Goal: Task Accomplishment & Management: Use online tool/utility

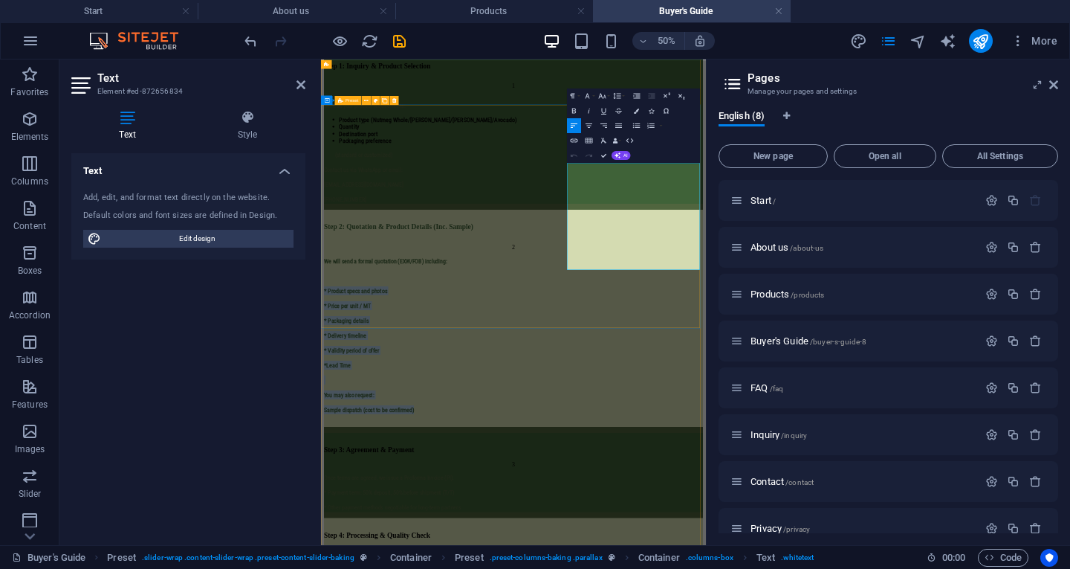
click at [812, 360] on div "Step 2: Quotation & Product Details (Inc. Sample) 2 We will send a formal quota…" at bounding box center [706, 576] width 758 height 433
click at [636, 108] on icon "button" at bounding box center [636, 110] width 5 height 5
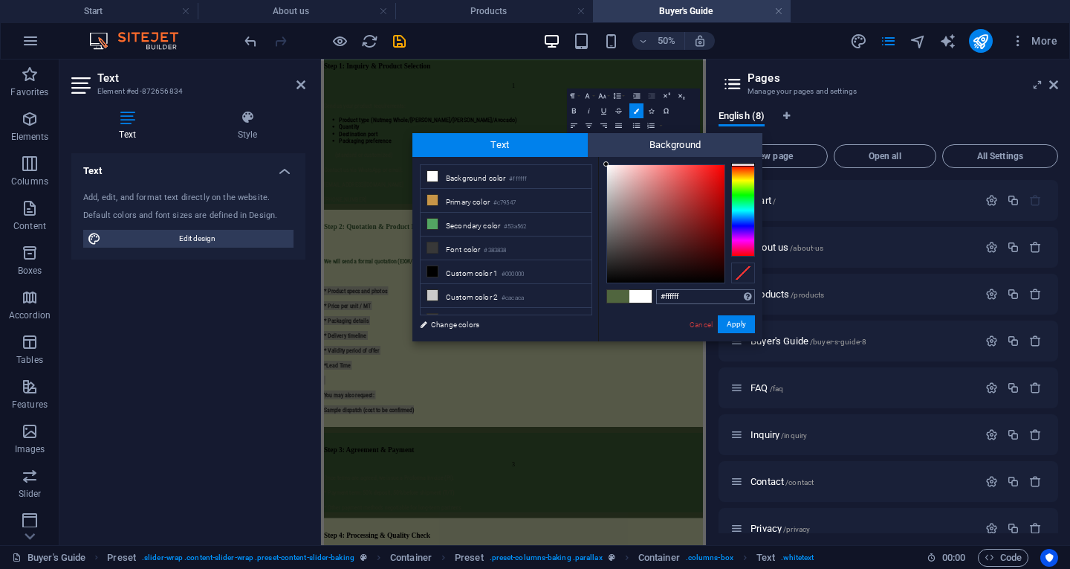
click at [700, 295] on input "#ffffff" at bounding box center [705, 296] width 99 height 15
type input "#3f6238"
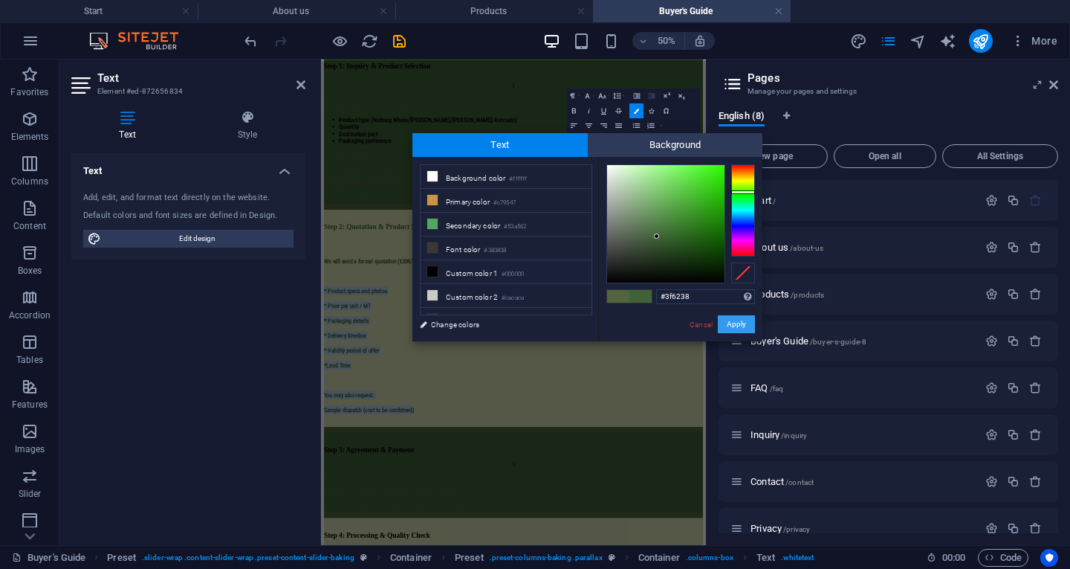
click at [731, 327] on button "Apply" at bounding box center [736, 324] width 37 height 18
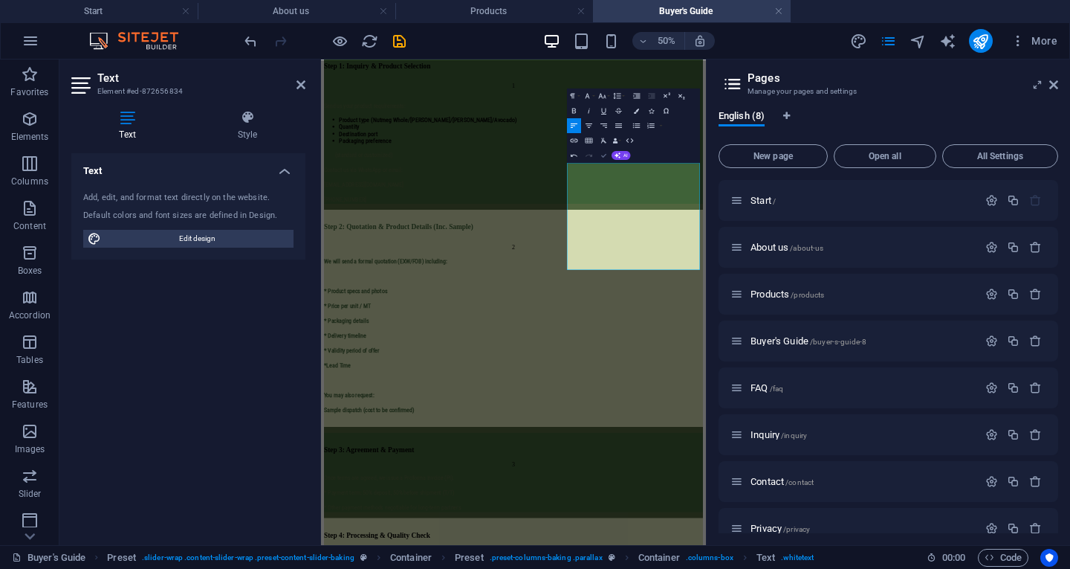
scroll to position [907, 0]
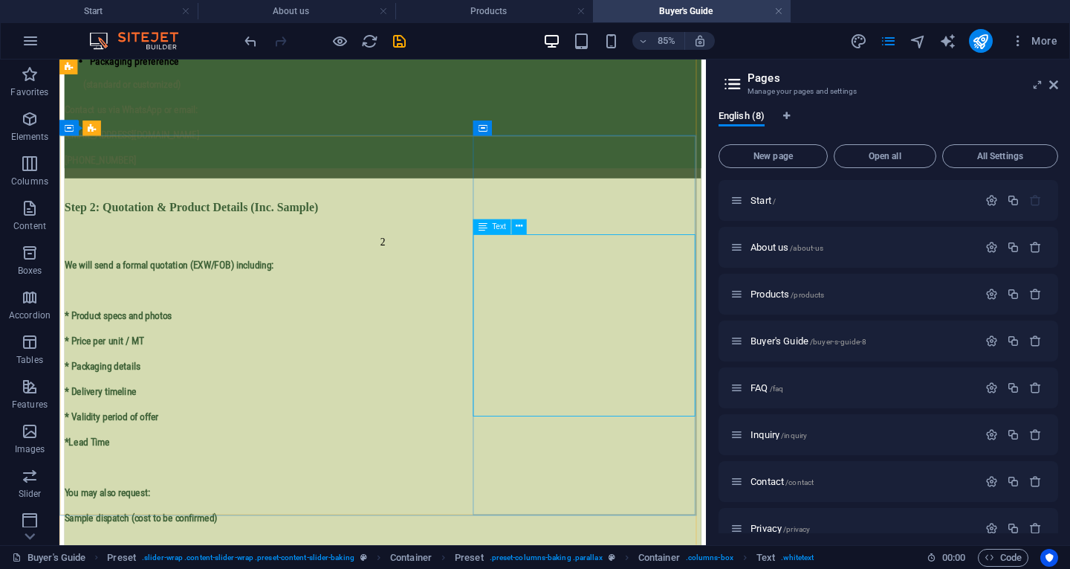
click at [690, 420] on div "We will send a formal quotation (EXW/FOB) including: * Product specs and photos…" at bounding box center [439, 463] width 749 height 340
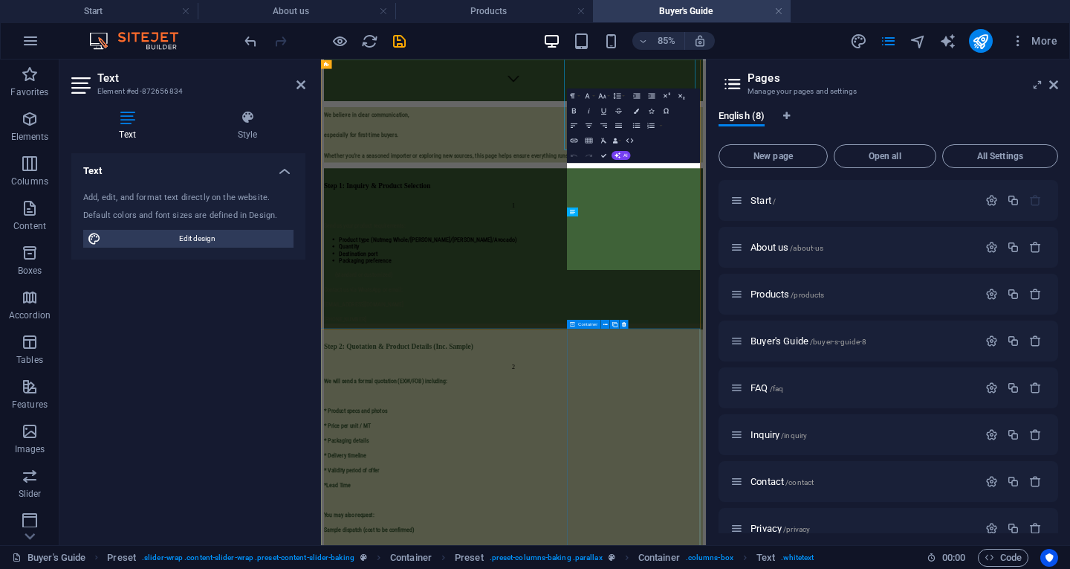
scroll to position [1146, 0]
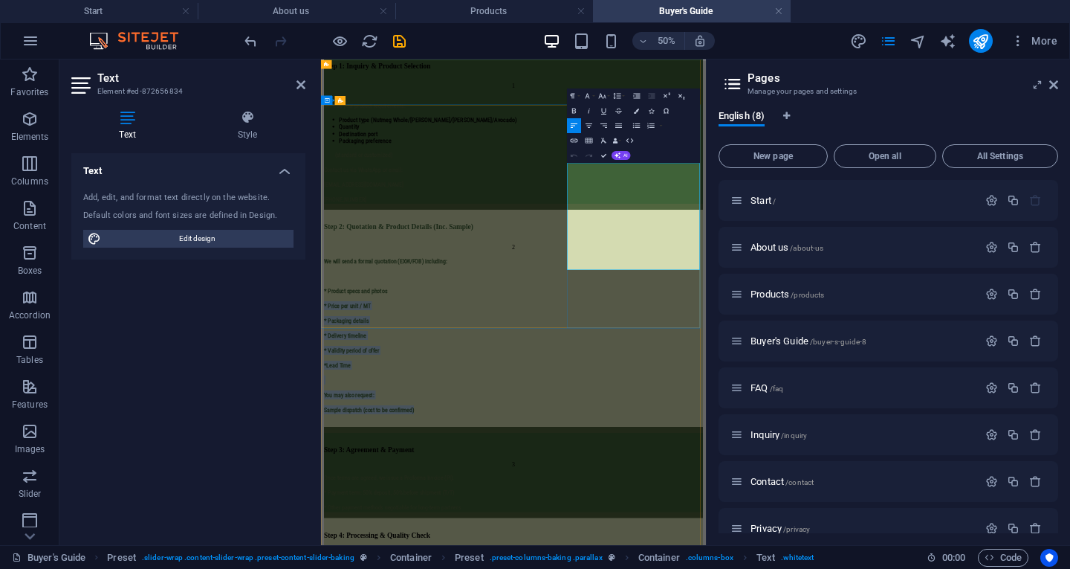
drag, startPoint x: 1003, startPoint y: 448, endPoint x: 812, endPoint y: 326, distance: 227.0
click at [812, 360] on div "Step 2: Quotation & Product Details (Inc. Sample) 2 We will send a formal quota…" at bounding box center [706, 576] width 758 height 433
click at [638, 111] on icon "button" at bounding box center [636, 110] width 5 height 5
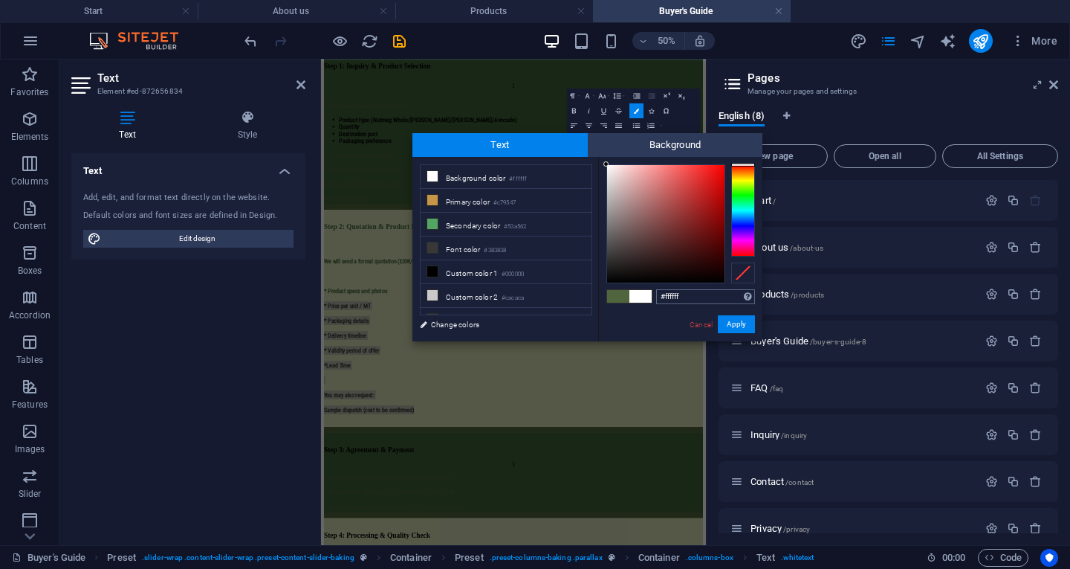
click at [693, 297] on input "#ffffff" at bounding box center [705, 296] width 99 height 15
type input "#3f6238"
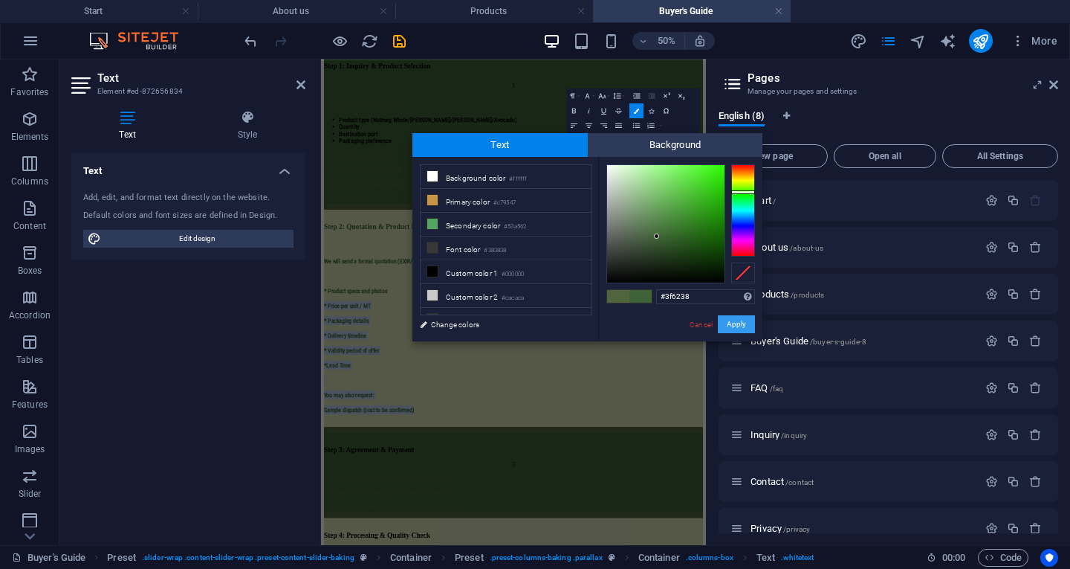
click at [737, 323] on button "Apply" at bounding box center [736, 324] width 37 height 18
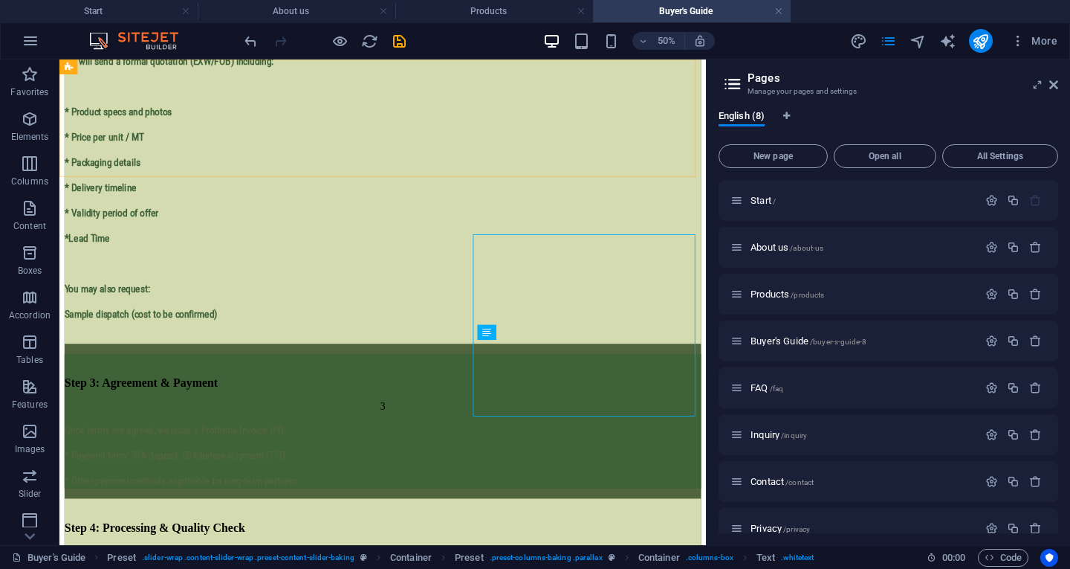
scroll to position [907, 0]
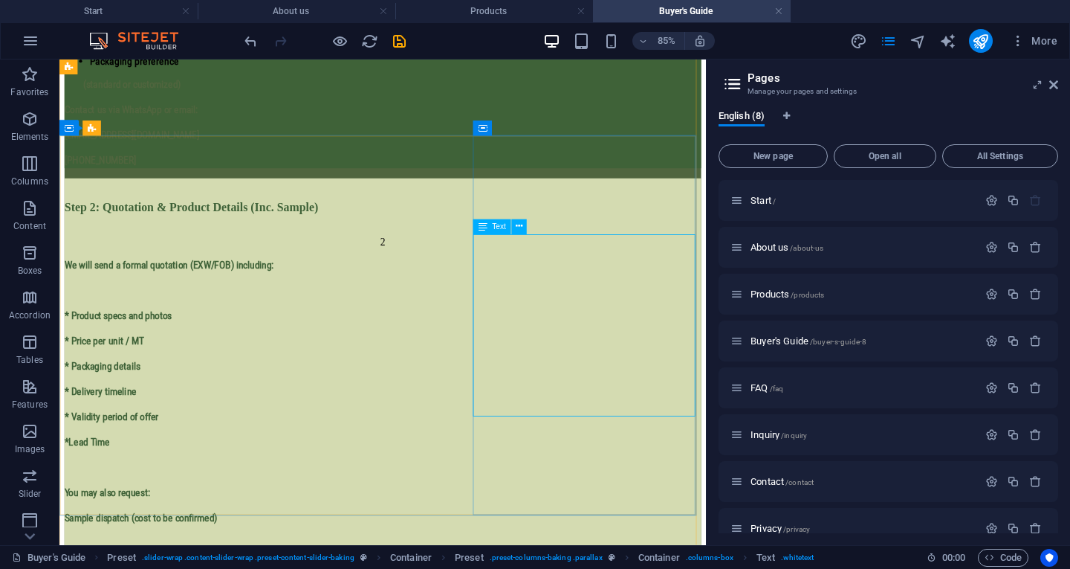
click at [613, 347] on div "We will send a formal quotation (EXW/FOB) including: * Product specs and photos…" at bounding box center [439, 463] width 749 height 340
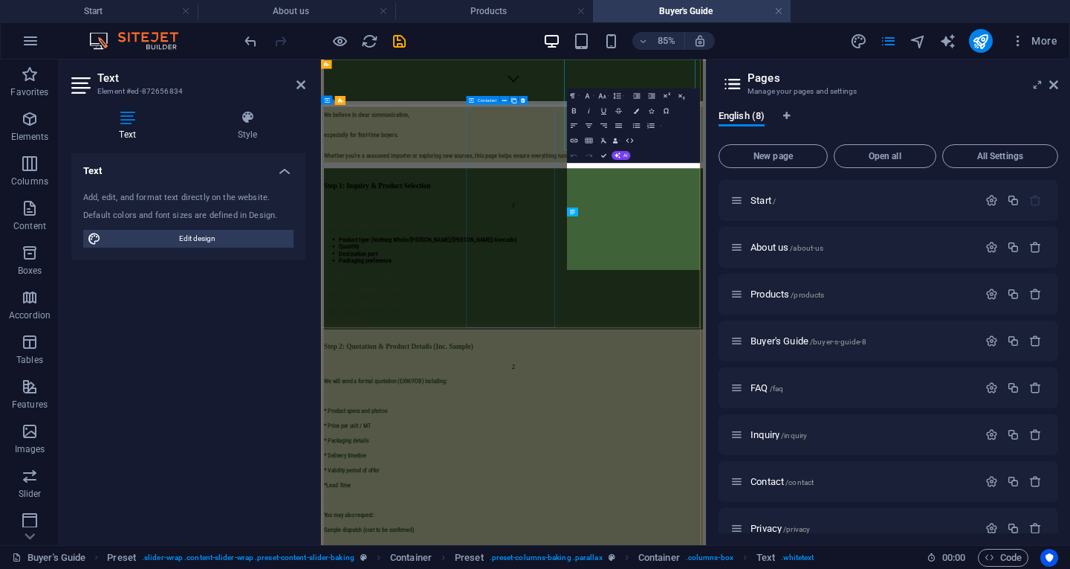
scroll to position [1146, 0]
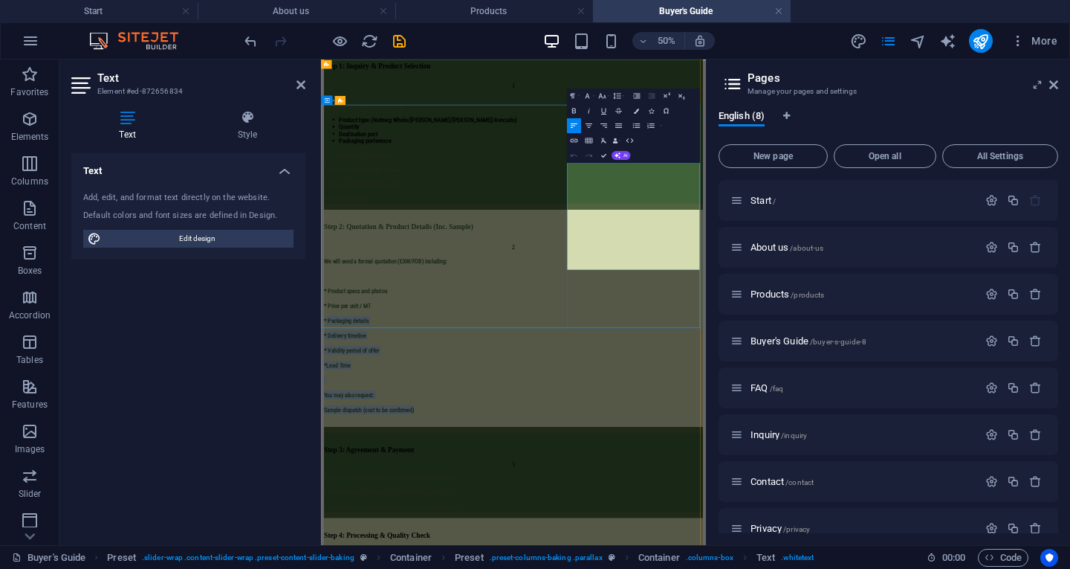
drag, startPoint x: 817, startPoint y: 348, endPoint x: 991, endPoint y: 458, distance: 205.8
click at [635, 111] on icon "button" at bounding box center [636, 110] width 5 height 5
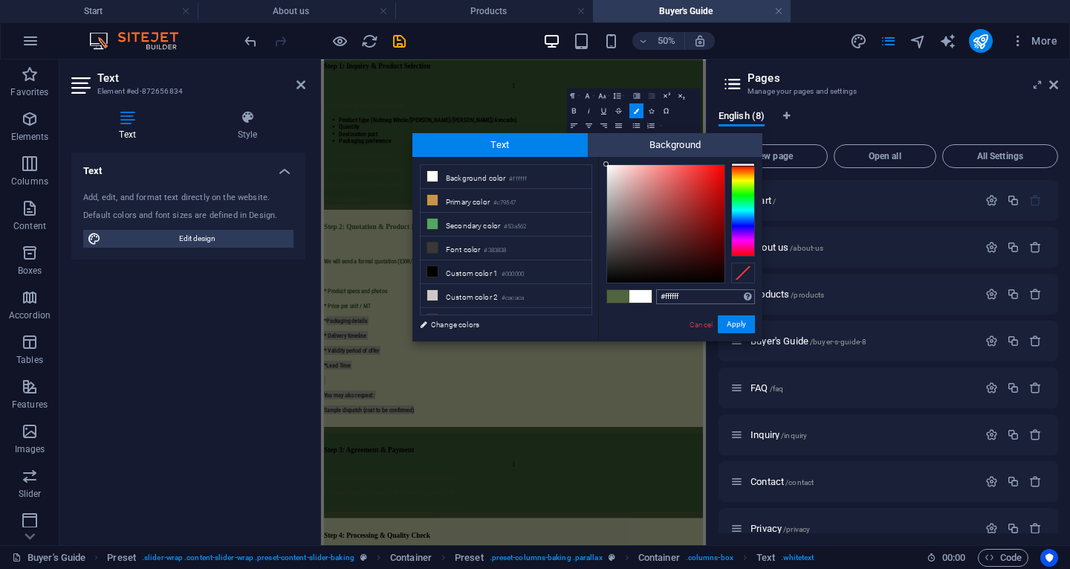
click at [687, 293] on input "#ffffff" at bounding box center [705, 296] width 99 height 15
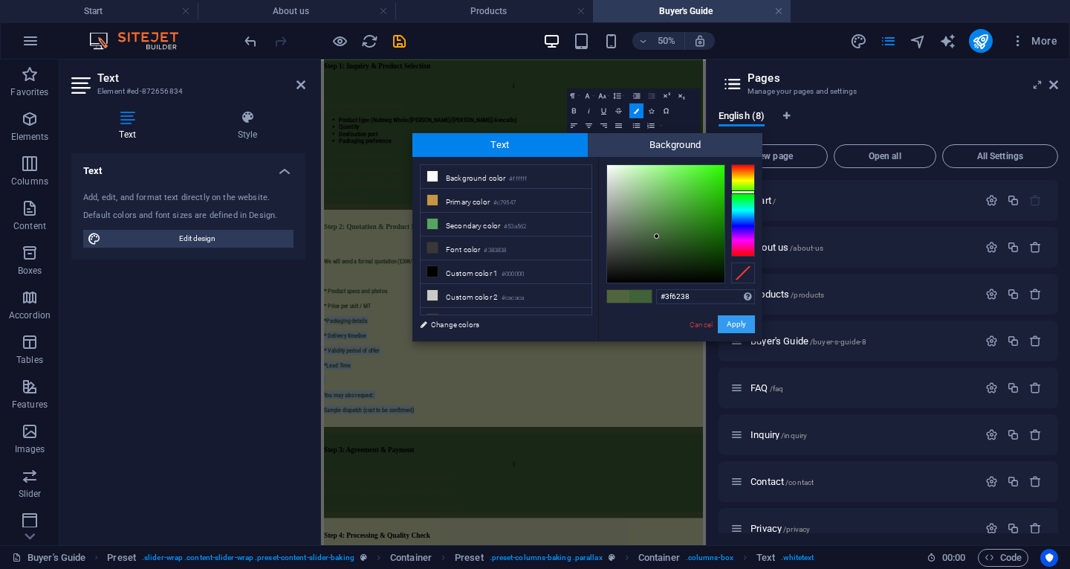
click at [732, 321] on button "Apply" at bounding box center [736, 324] width 37 height 18
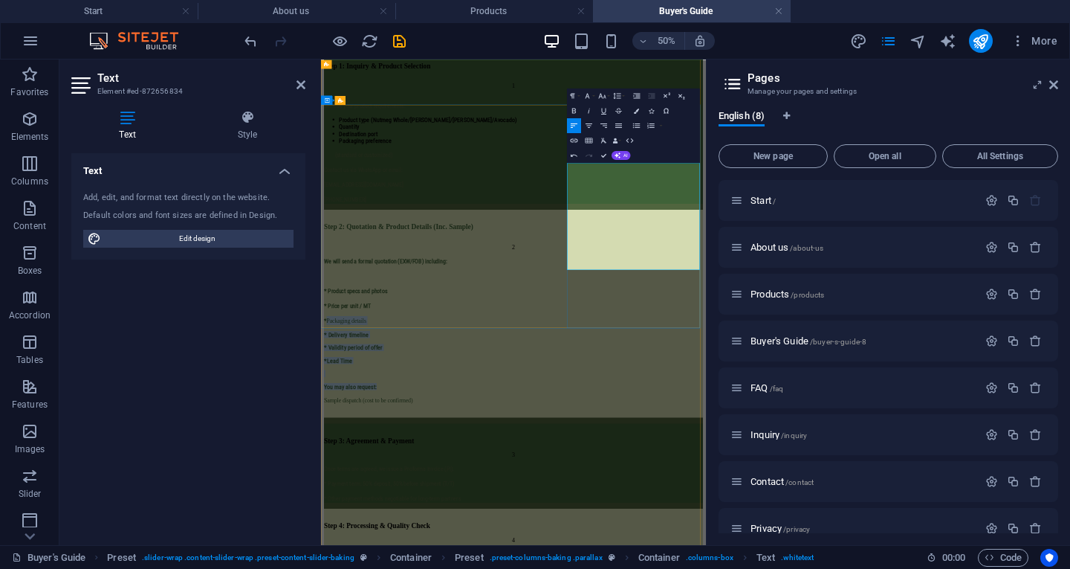
drag, startPoint x: 814, startPoint y: 344, endPoint x: 999, endPoint y: 452, distance: 214.1
click at [635, 109] on icon "button" at bounding box center [636, 110] width 5 height 5
type input "#ffffff"
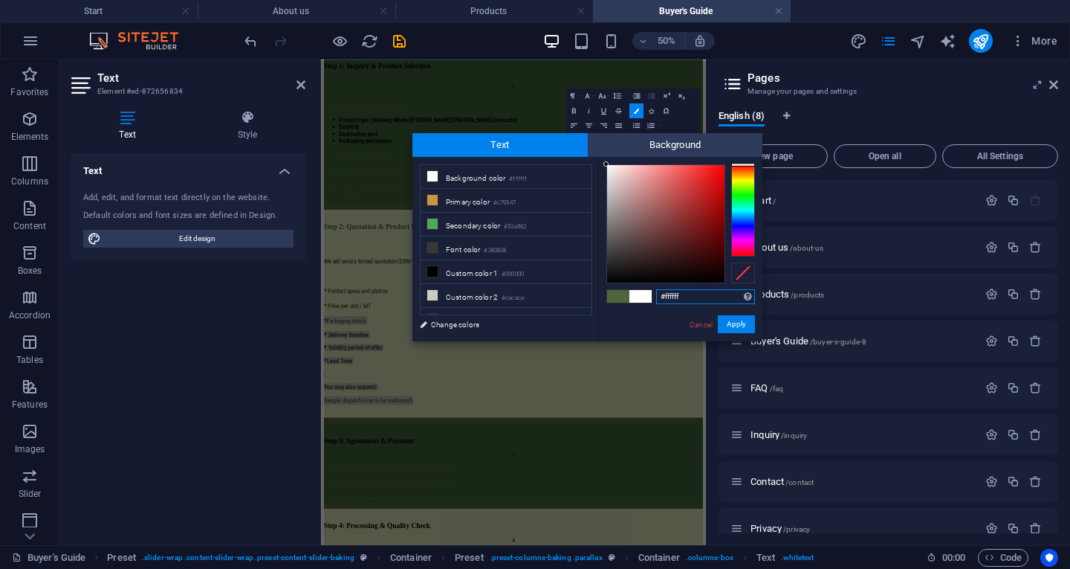
click at [690, 300] on input "#ffffff" at bounding box center [705, 296] width 99 height 15
paste input "#3f6238"
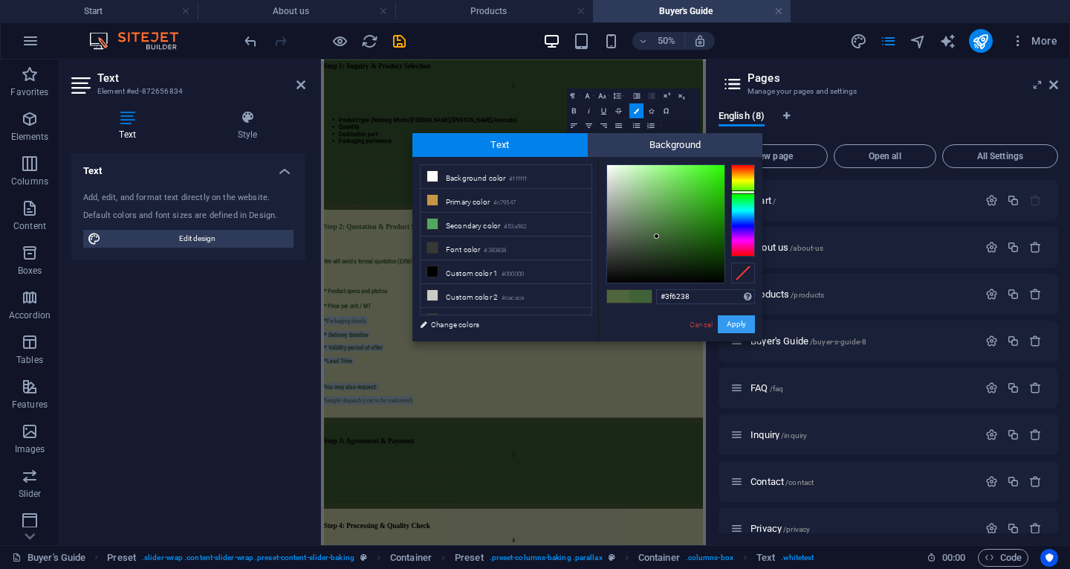
click at [742, 323] on button "Apply" at bounding box center [736, 324] width 37 height 18
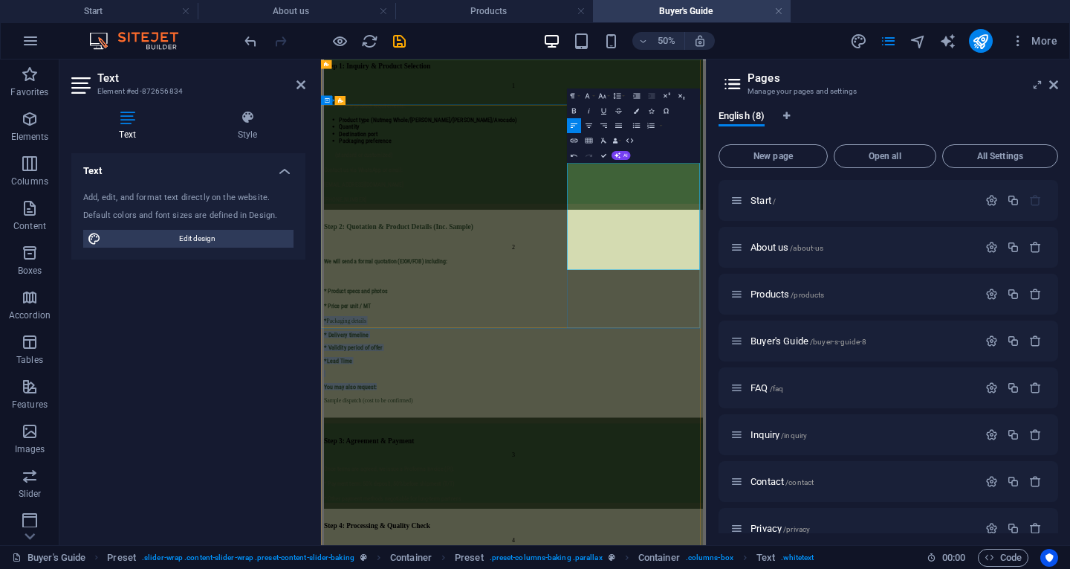
drag, startPoint x: 814, startPoint y: 360, endPoint x: 907, endPoint y: 366, distance: 93.8
click at [637, 112] on icon "button" at bounding box center [636, 110] width 5 height 5
type input "#ffffff"
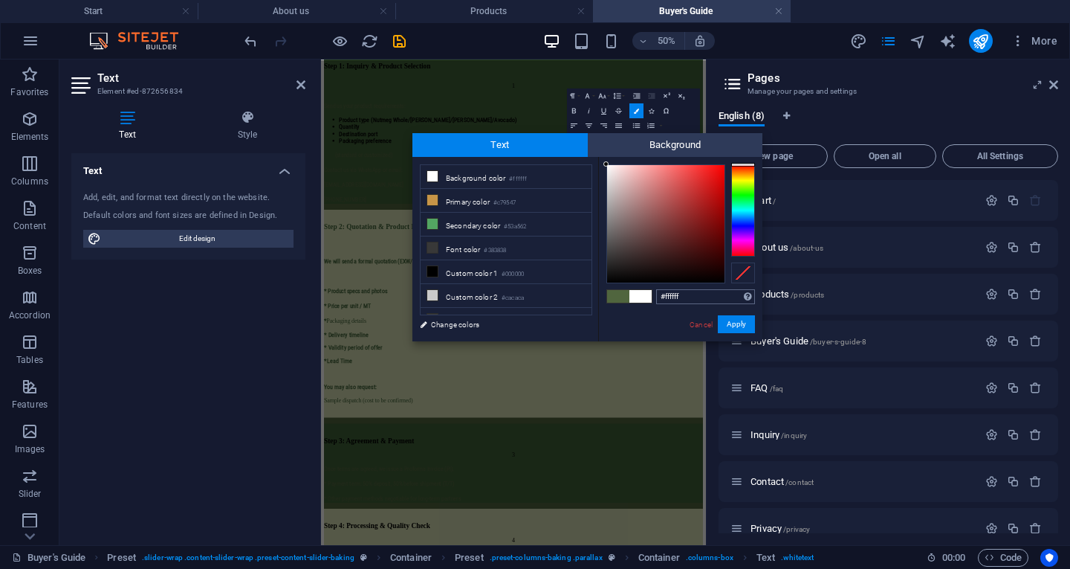
click at [693, 289] on input "#ffffff" at bounding box center [705, 296] width 99 height 15
type input "#3f6238"
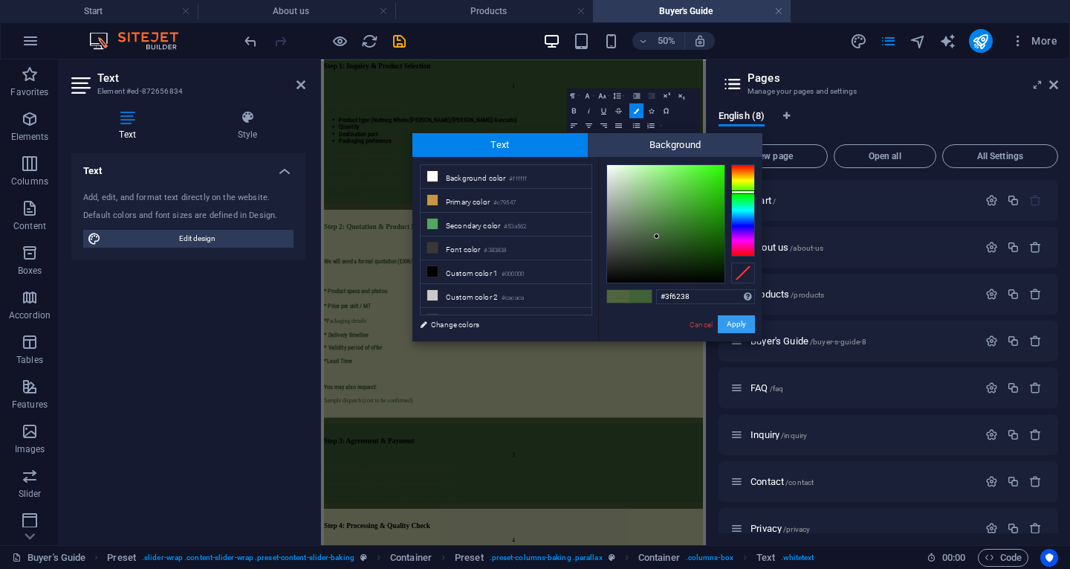
click at [744, 317] on button "Apply" at bounding box center [736, 324] width 37 height 18
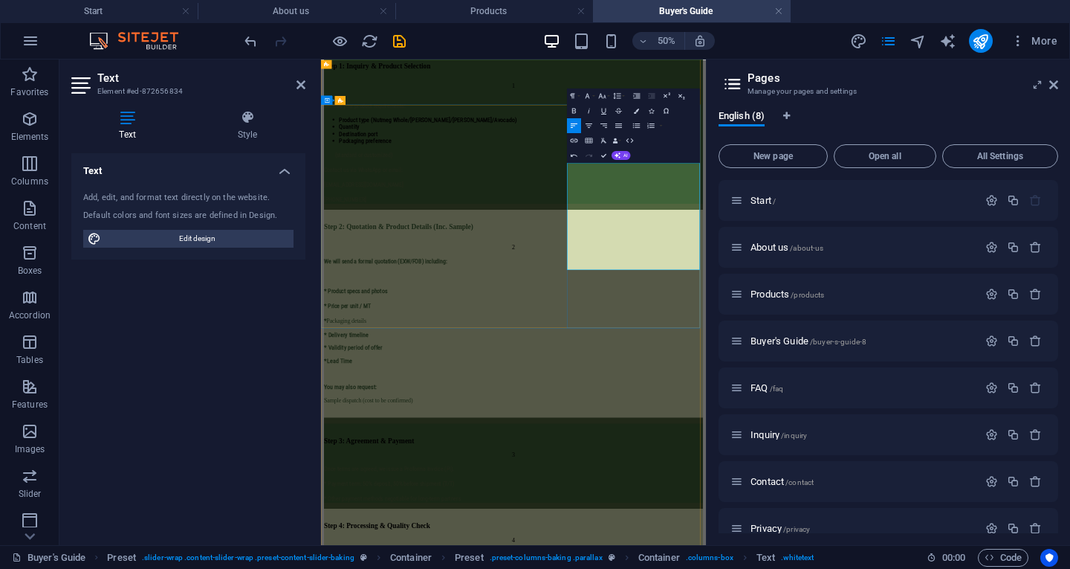
drag, startPoint x: 1005, startPoint y: 447, endPoint x: 812, endPoint y: 382, distance: 204.0
click at [812, 382] on div "Step 2: Quotation & Product Details (Inc. Sample) 2 We will send a formal quota…" at bounding box center [706, 567] width 758 height 415
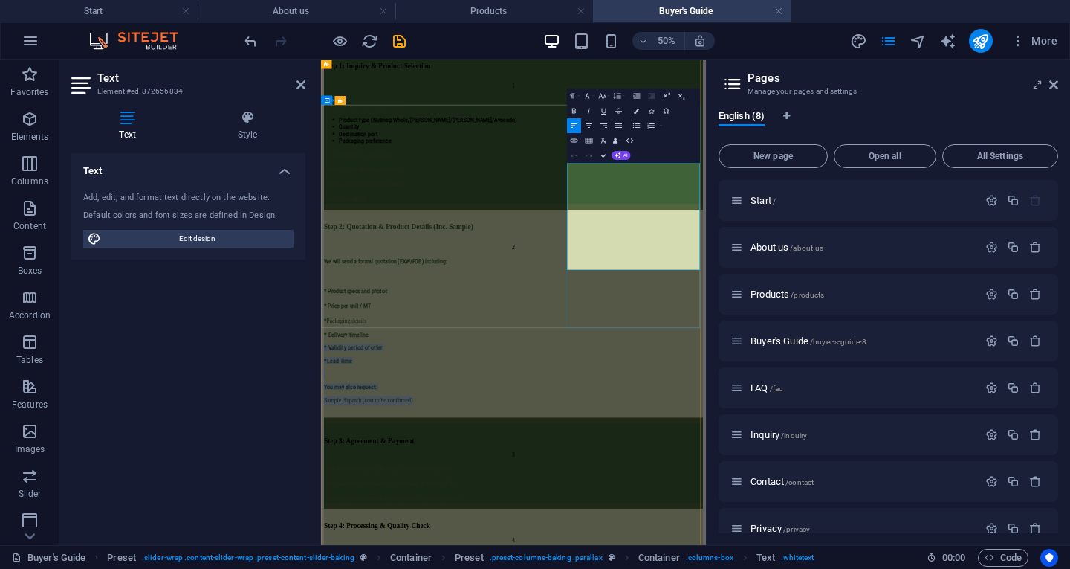
drag, startPoint x: 814, startPoint y: 381, endPoint x: 996, endPoint y: 452, distance: 195.6
click at [633, 114] on button "Colors" at bounding box center [636, 110] width 14 height 15
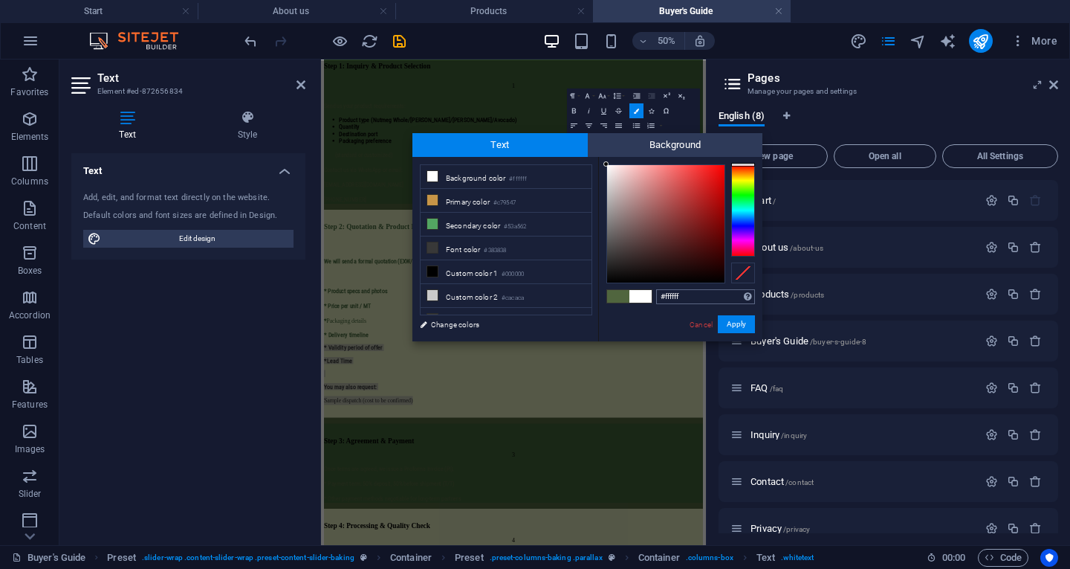
click at [687, 292] on input "#ffffff" at bounding box center [705, 296] width 99 height 15
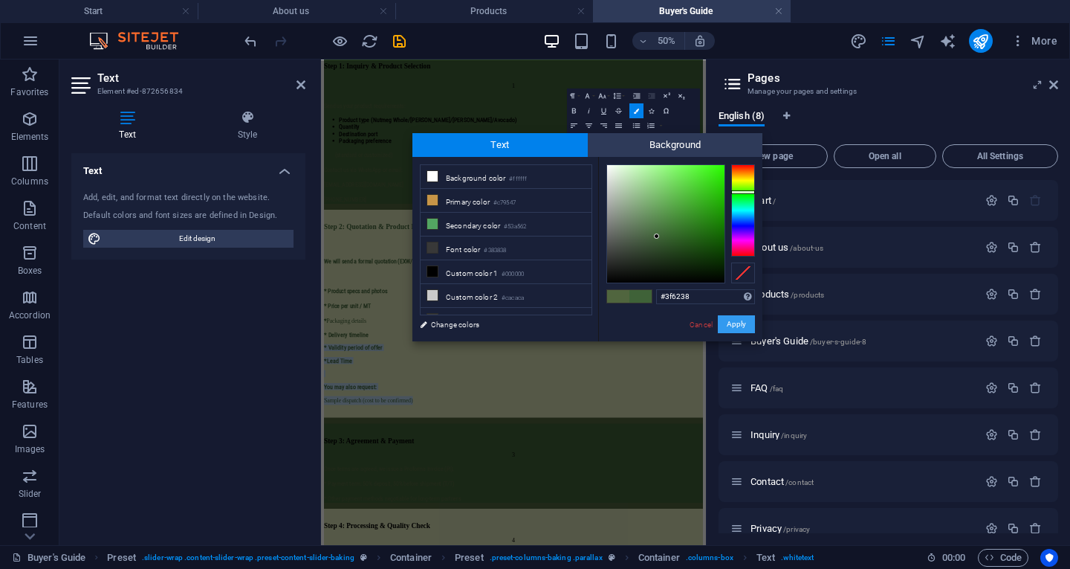
click at [727, 321] on button "Apply" at bounding box center [736, 324] width 37 height 18
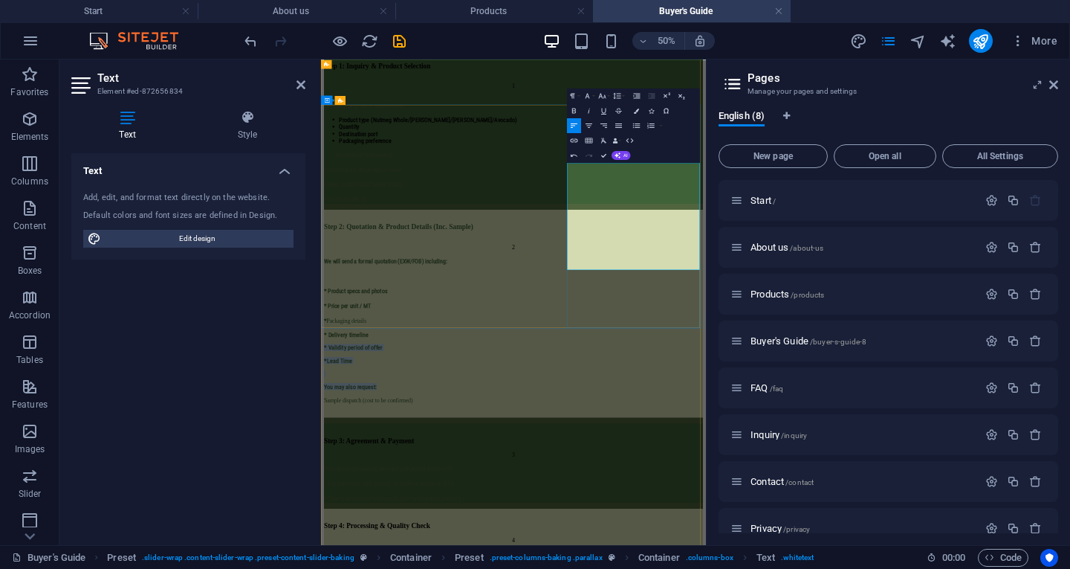
drag, startPoint x: 997, startPoint y: 453, endPoint x: 815, endPoint y: 393, distance: 191.8
click at [635, 113] on icon "button" at bounding box center [636, 110] width 5 height 5
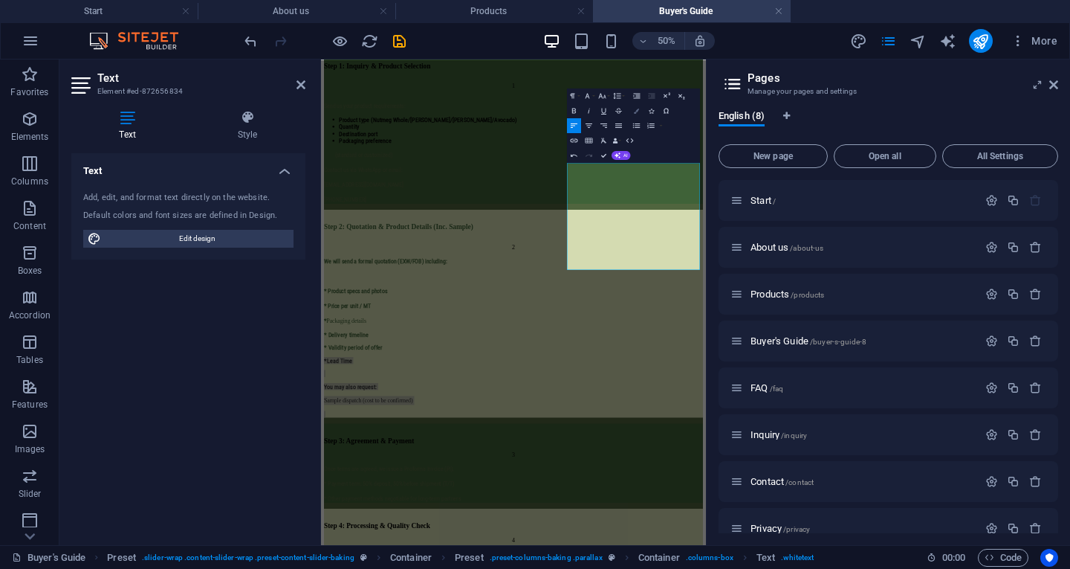
type input "#ffffff"
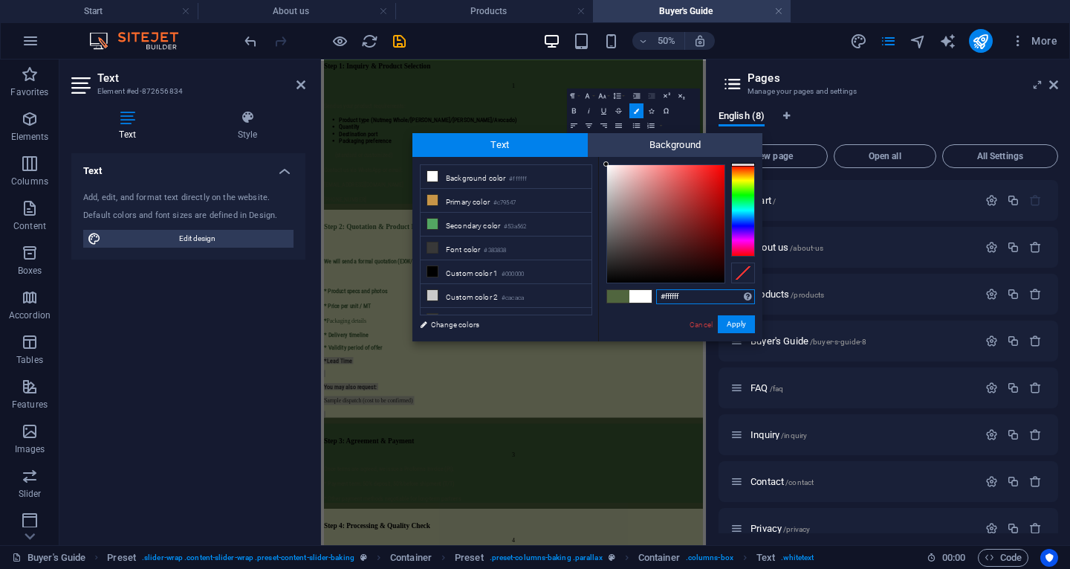
click at [695, 294] on input "#ffffff" at bounding box center [705, 296] width 99 height 15
paste input "#3f6238"
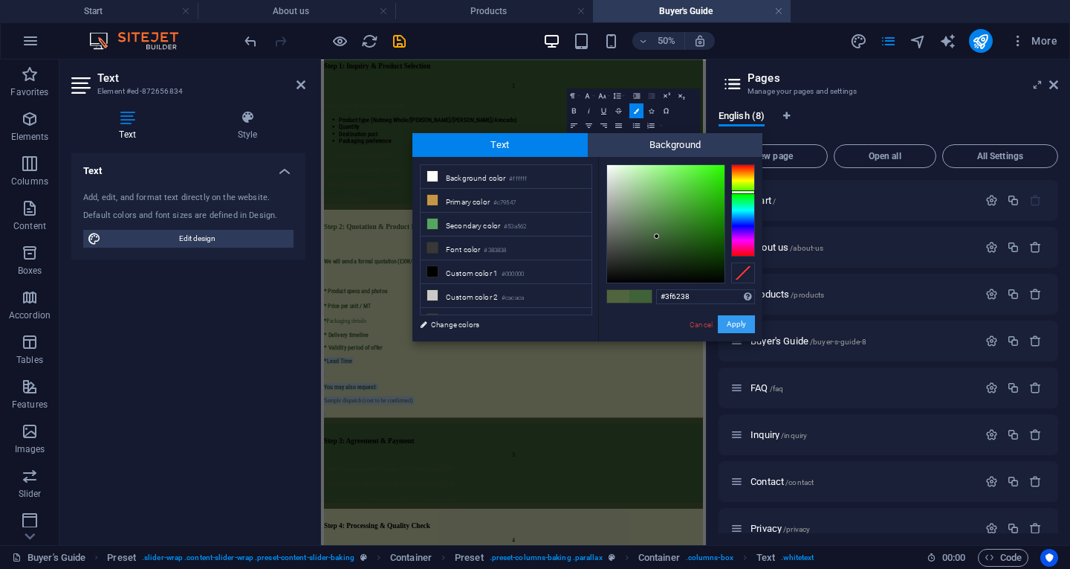
click at [734, 320] on button "Apply" at bounding box center [736, 324] width 37 height 18
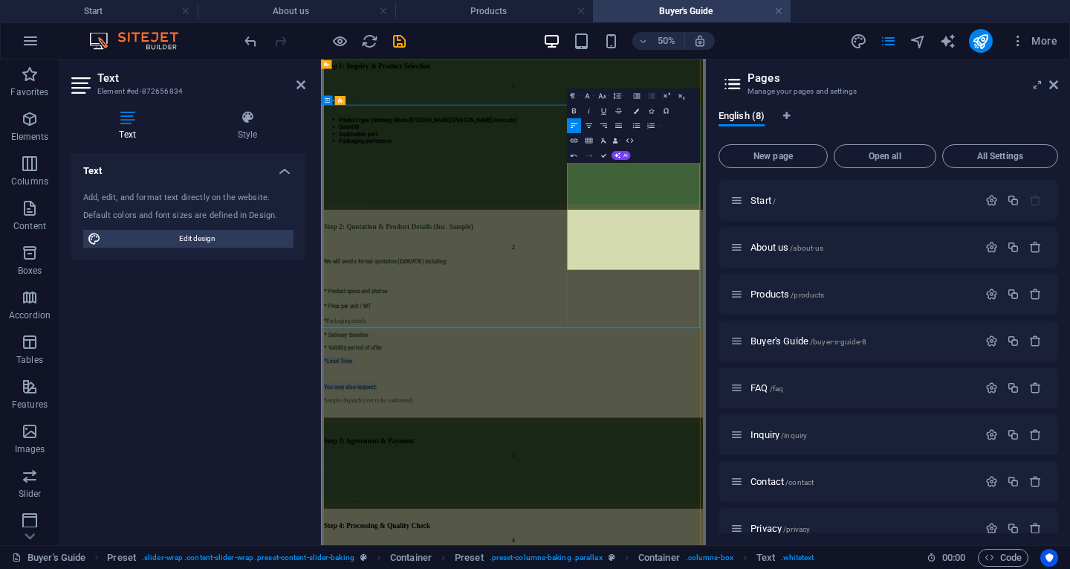
drag, startPoint x: 817, startPoint y: 434, endPoint x: 994, endPoint y: 450, distance: 177.6
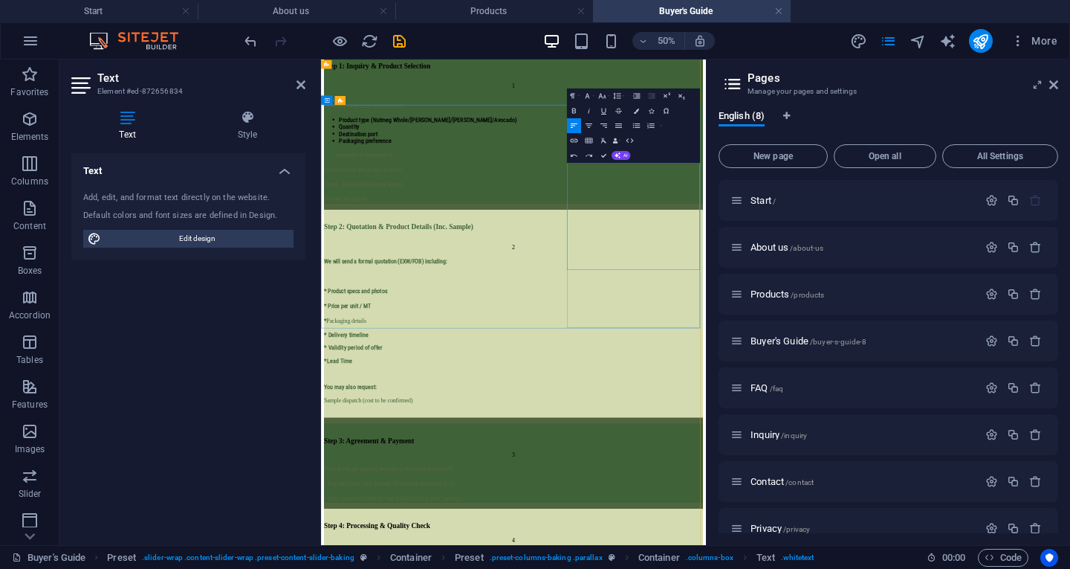
drag, startPoint x: 999, startPoint y: 459, endPoint x: 810, endPoint y: 427, distance: 191.5
click at [810, 427] on div "Step 2: Quotation & Product Details (Inc. Sample) 2 We will send a formal quota…" at bounding box center [706, 567] width 758 height 415
click at [638, 106] on button "Colors" at bounding box center [636, 110] width 14 height 15
type input "#ffffff"
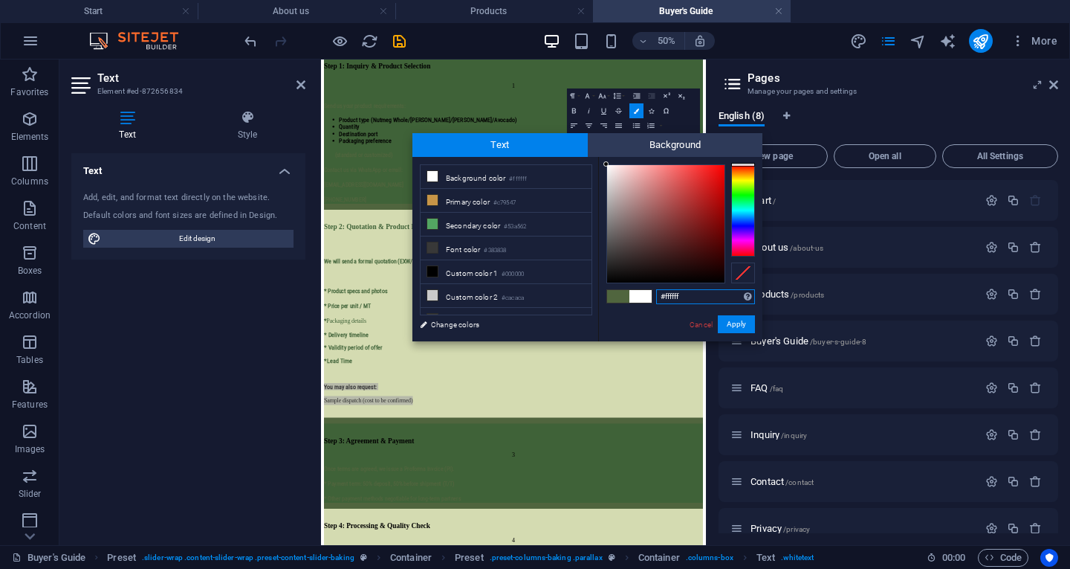
click at [701, 297] on input "#ffffff" at bounding box center [705, 296] width 99 height 15
paste input "#3f6238"
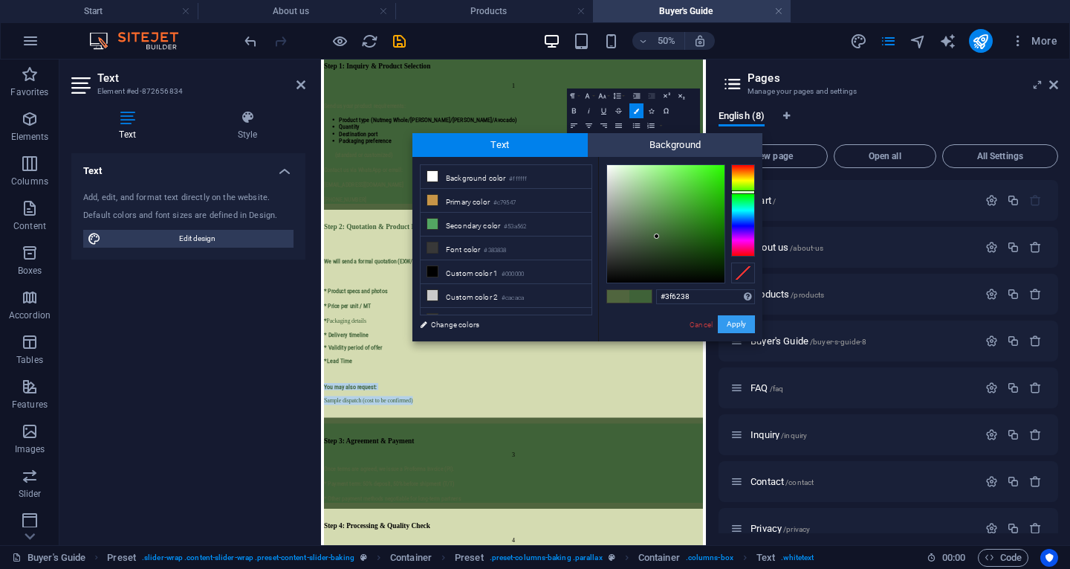
click at [740, 321] on button "Apply" at bounding box center [736, 324] width 37 height 18
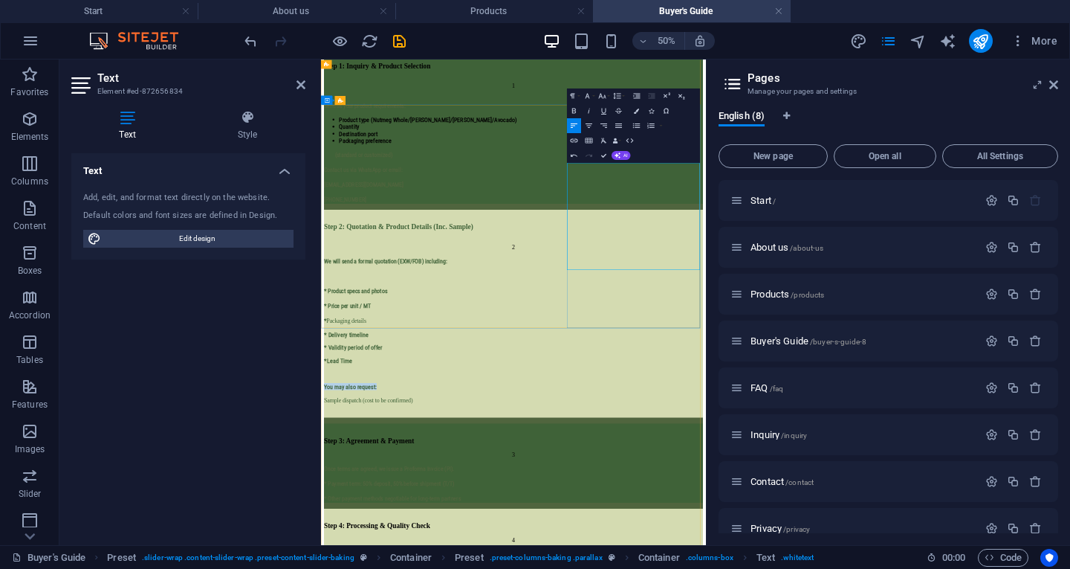
drag, startPoint x: 1005, startPoint y: 450, endPoint x: 832, endPoint y: 444, distance: 172.5
click at [636, 109] on icon "button" at bounding box center [636, 110] width 5 height 5
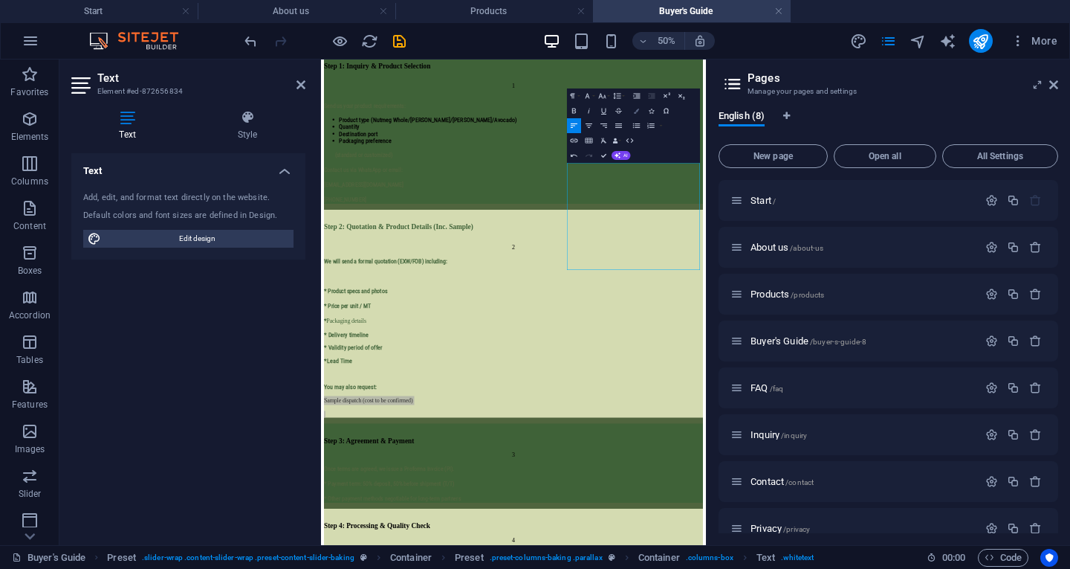
type input "#ffffff"
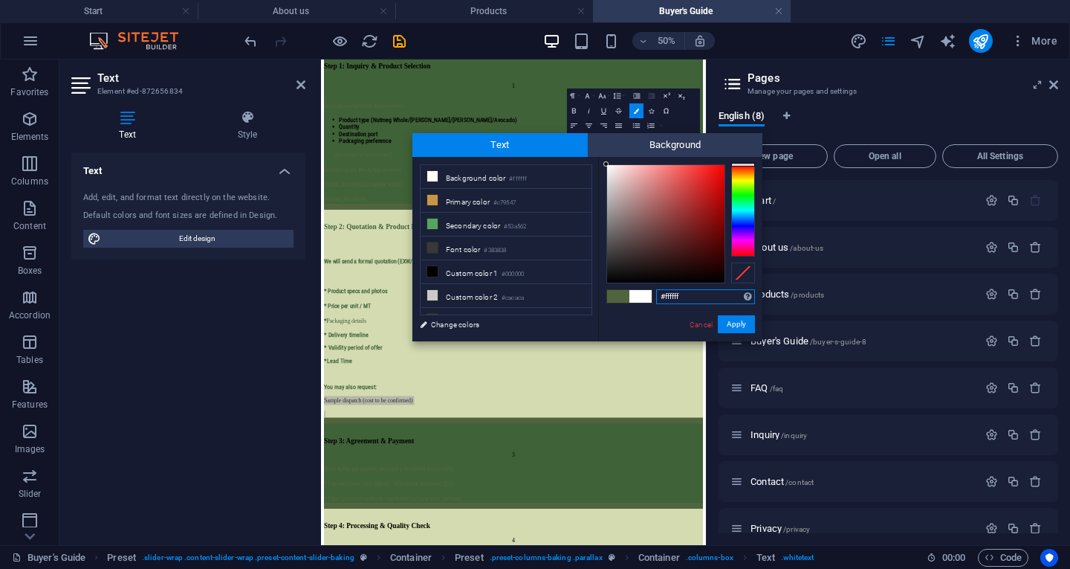
click at [705, 293] on input "#ffffff" at bounding box center [705, 296] width 99 height 15
paste input "#3f6238"
type input "#3f6238"
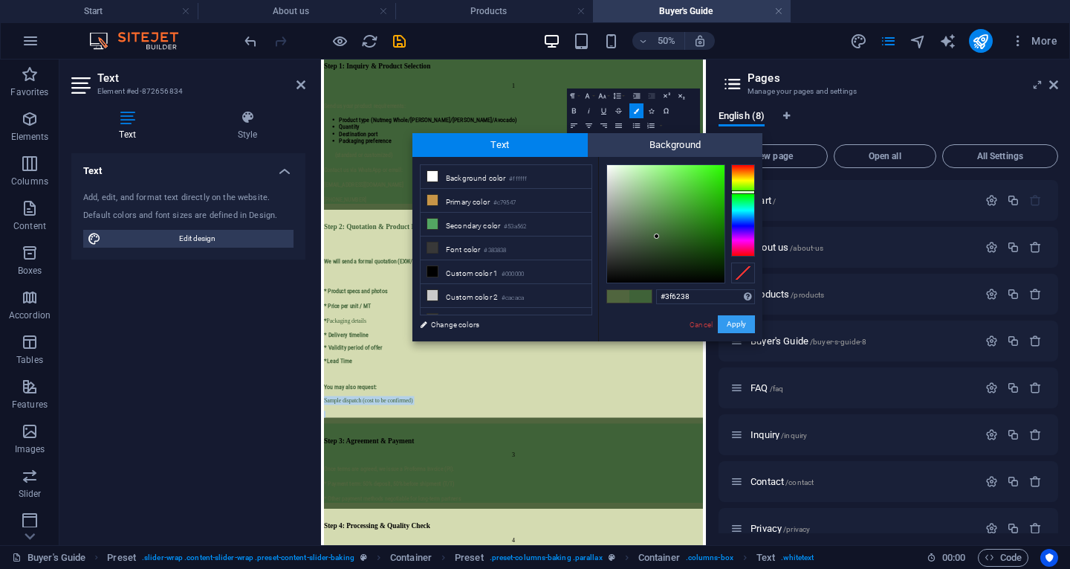
click at [731, 315] on button "Apply" at bounding box center [736, 324] width 37 height 18
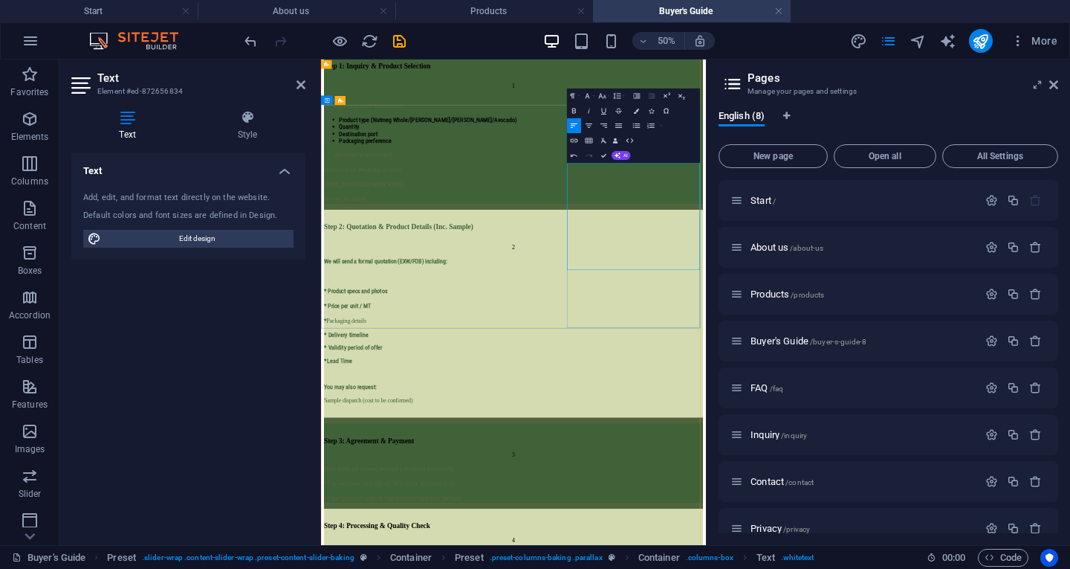
drag, startPoint x: 1001, startPoint y: 443, endPoint x: 991, endPoint y: 436, distance: 12.4
drag, startPoint x: 991, startPoint y: 454, endPoint x: 815, endPoint y: 308, distance: 229.0
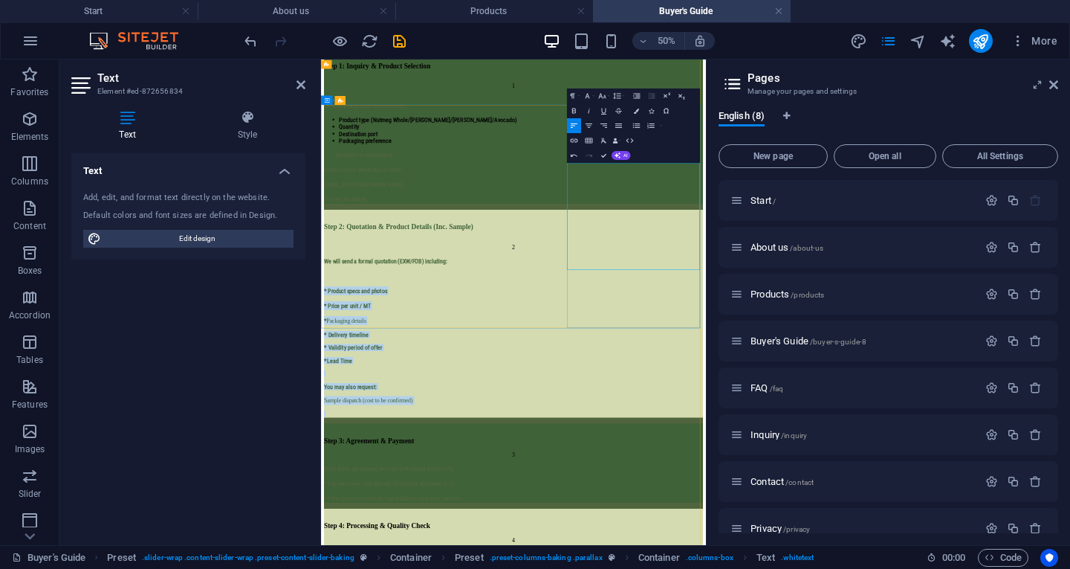
click at [589, 94] on icon "button" at bounding box center [587, 95] width 9 height 9
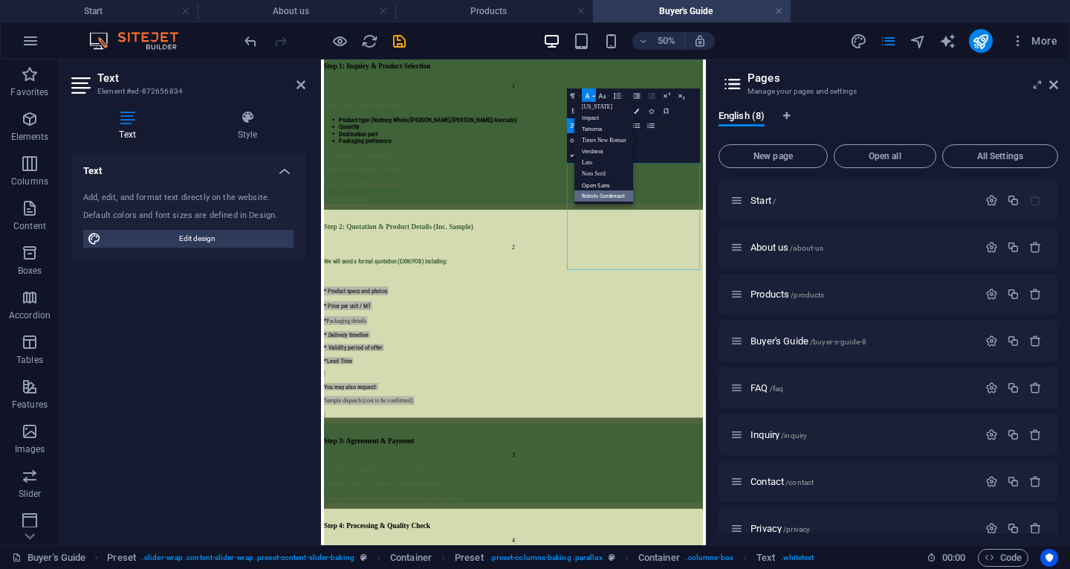
scroll to position [30, 0]
click at [608, 195] on link "Roboto Condensed" at bounding box center [603, 195] width 59 height 11
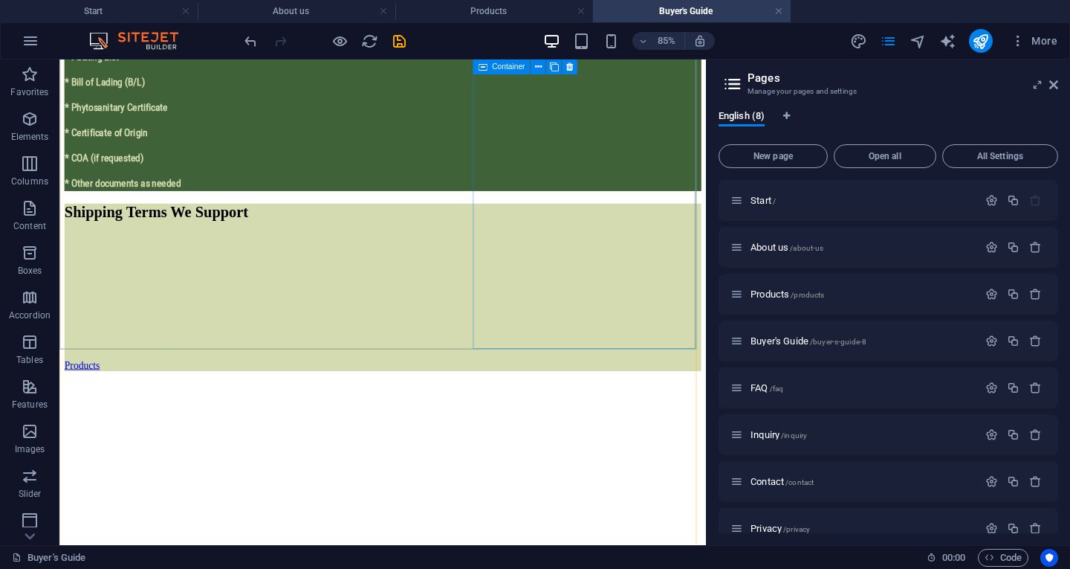
scroll to position [1903, 0]
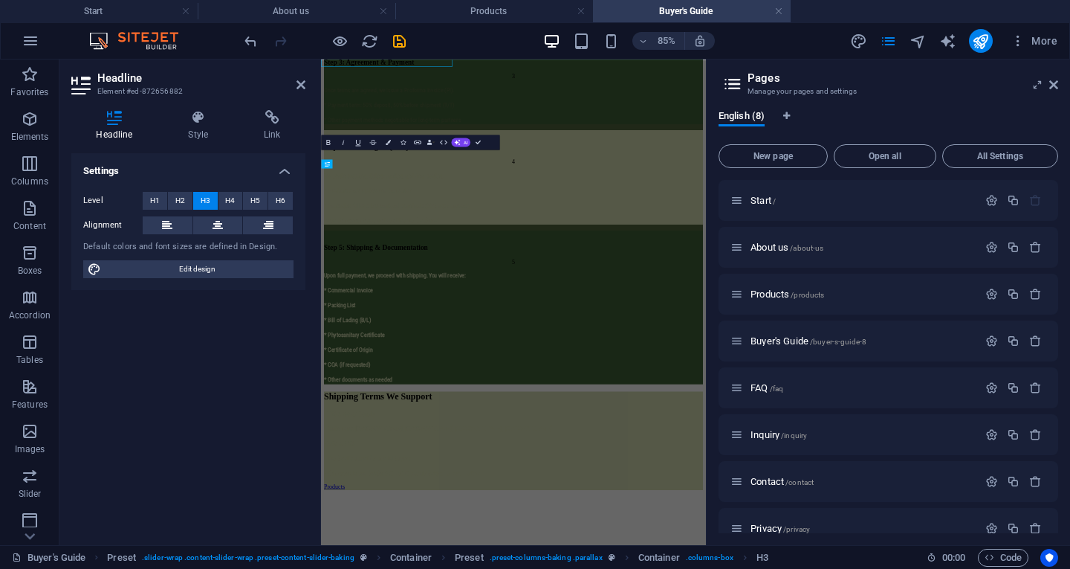
scroll to position [2143, 0]
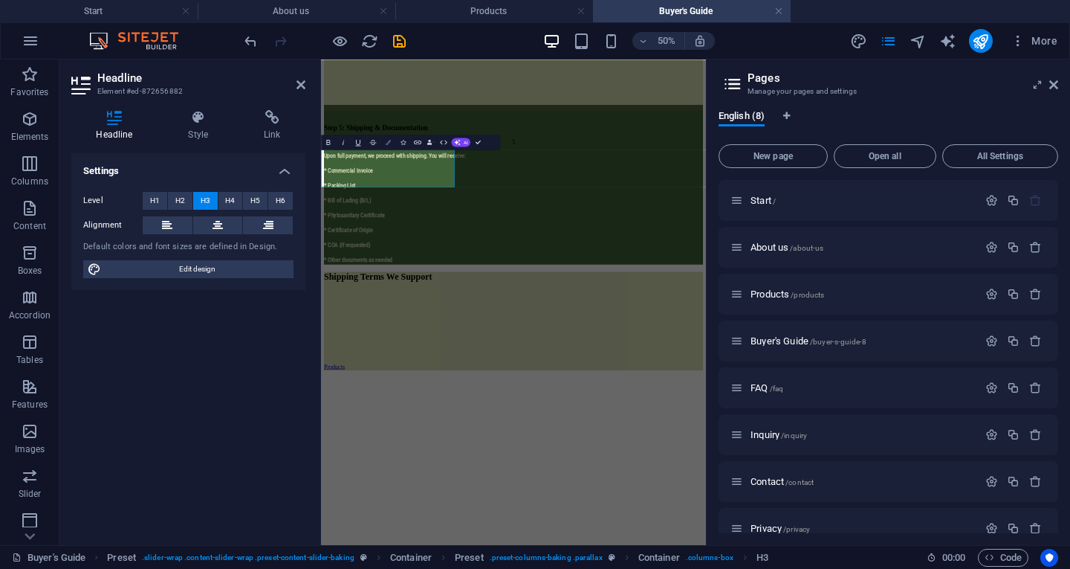
click at [387, 147] on button "Colors" at bounding box center [388, 142] width 14 height 15
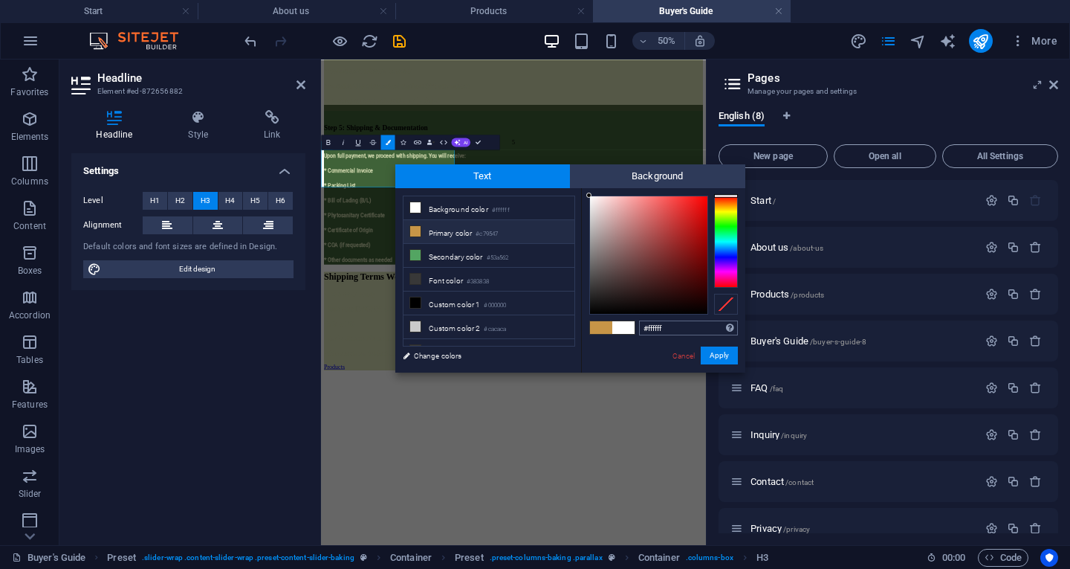
click at [673, 331] on input "#ffffff" at bounding box center [688, 327] width 99 height 15
type input "#3f6238"
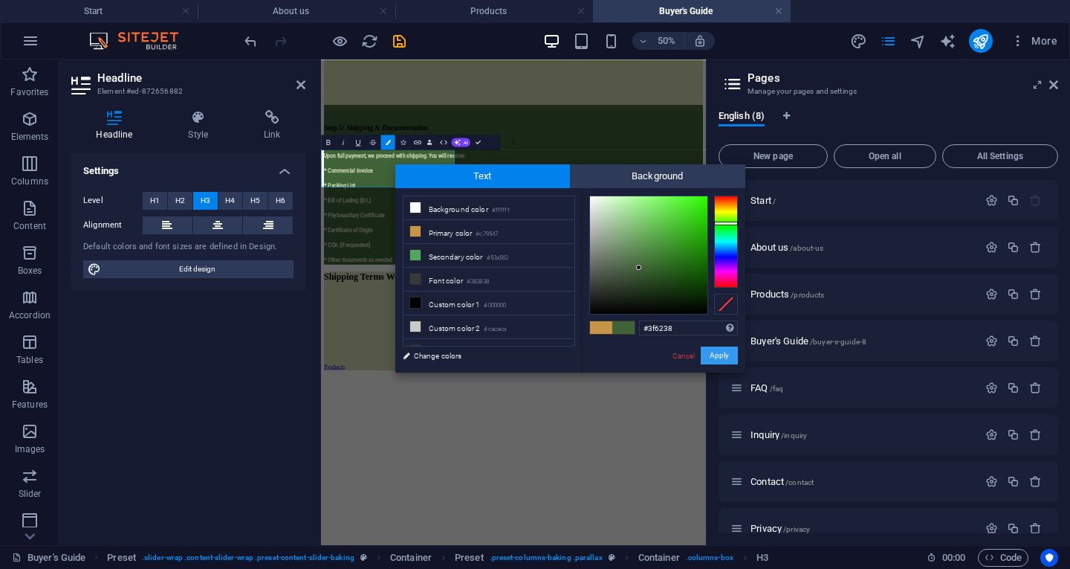
click at [719, 359] on button "Apply" at bounding box center [719, 355] width 37 height 18
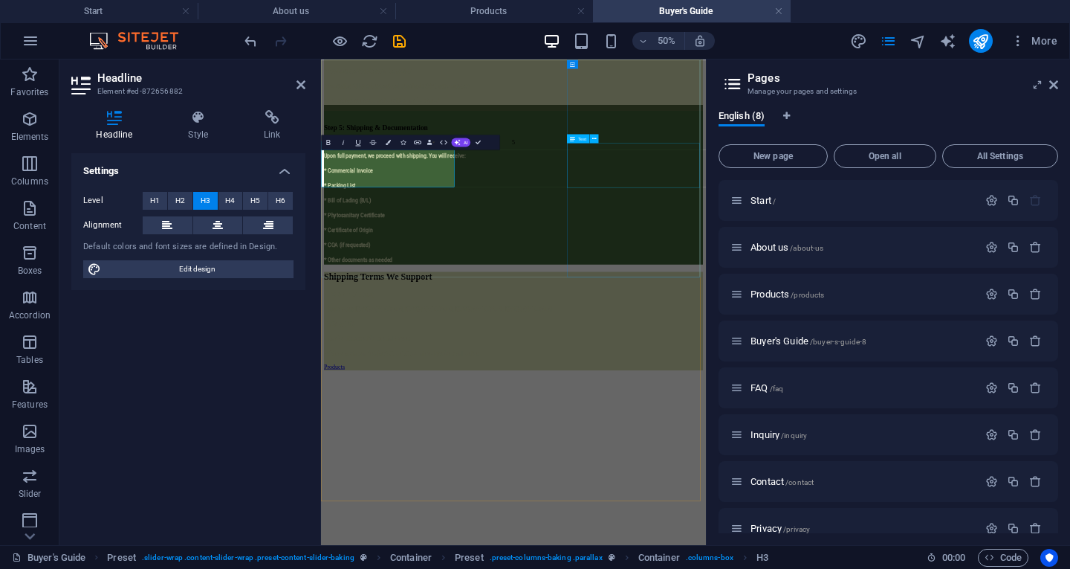
click at [950, 149] on div "We begin sourcing, drying/packing, and final sorting. * Products undergo intern…" at bounding box center [706, 95] width 758 height 107
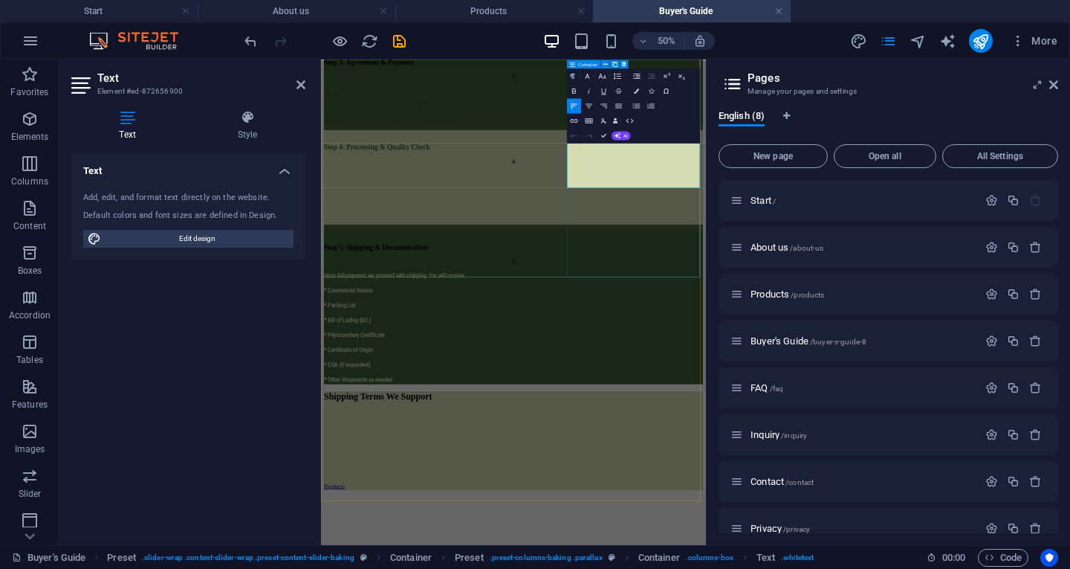
scroll to position [2143, 0]
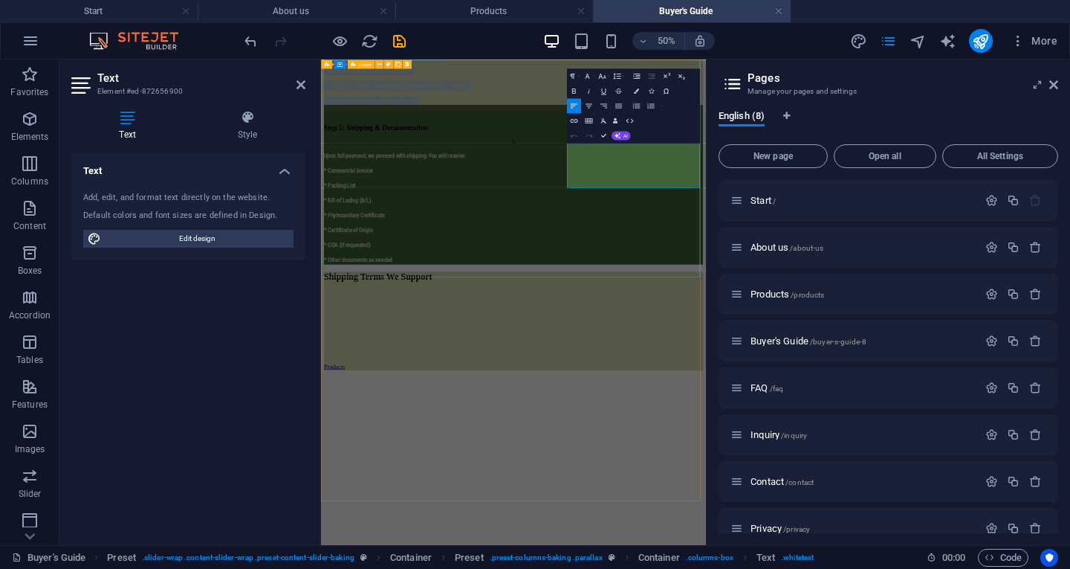
drag, startPoint x: 997, startPoint y: 311, endPoint x: 808, endPoint y: 232, distance: 205.5
click at [808, 149] on div "Step 4: Processing & Quality Check 4 We begin sourcing, drying/packing, and fin…" at bounding box center [706, 55] width 758 height 188
click at [632, 91] on button "Colors" at bounding box center [636, 90] width 14 height 15
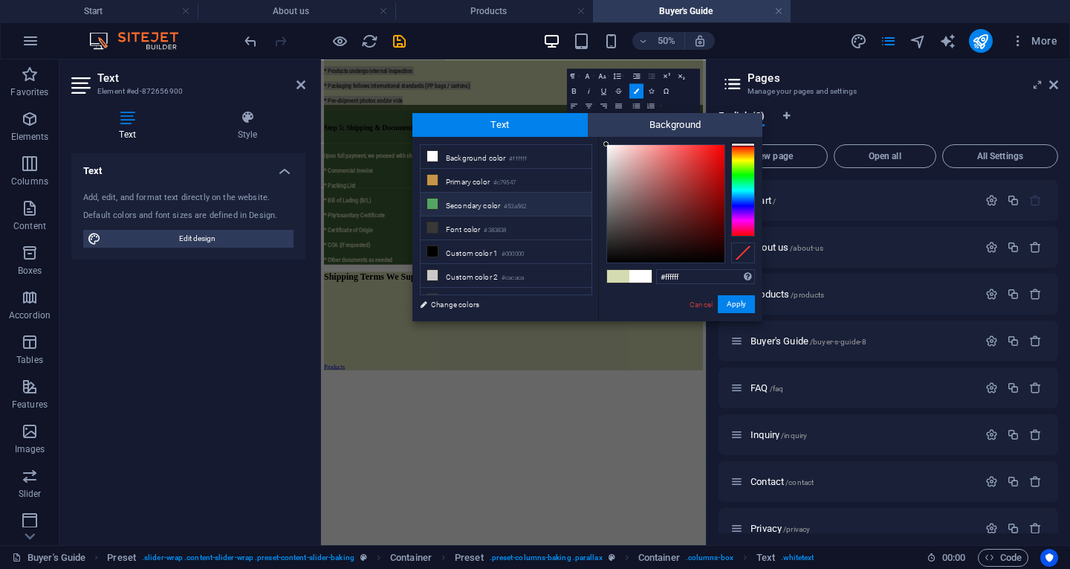
click at [514, 207] on small "#53a562" at bounding box center [515, 206] width 22 height 10
type input "#53a562"
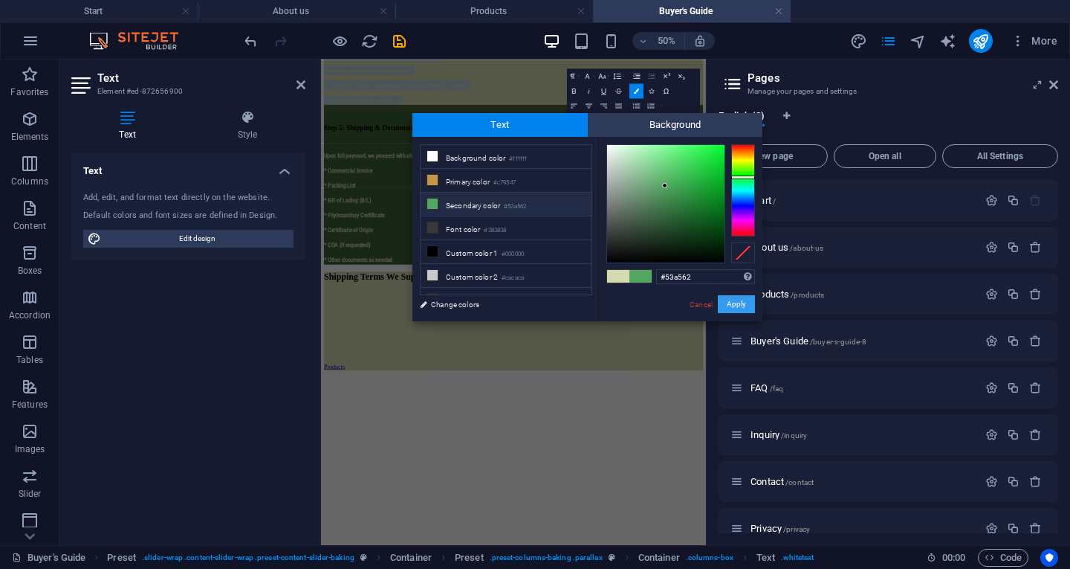
click at [731, 304] on button "Apply" at bounding box center [736, 304] width 37 height 18
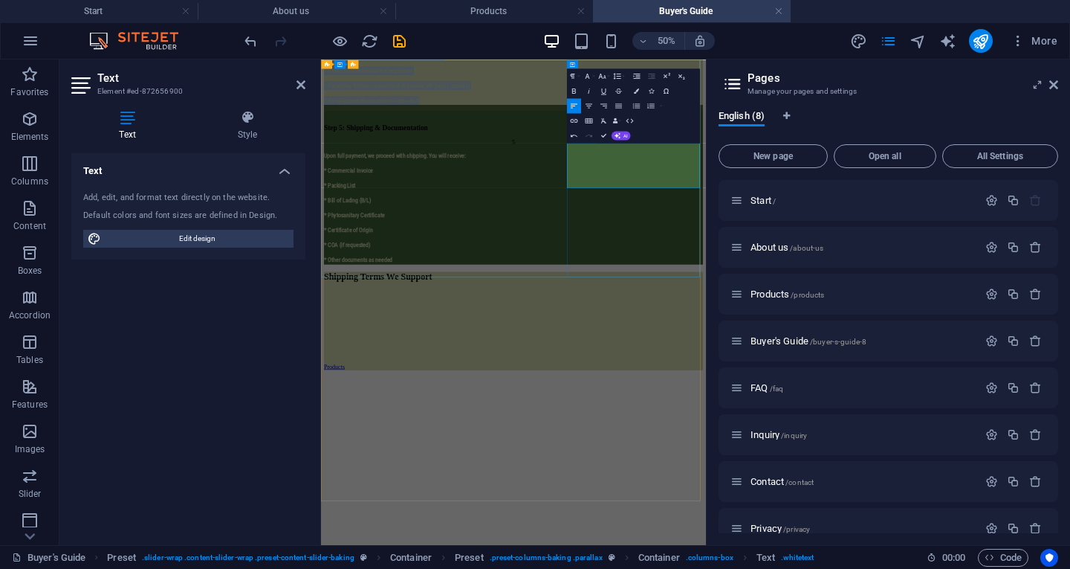
click at [1006, 120] on p "* Packaging follows international standards (PP bags / cartons)" at bounding box center [706, 111] width 758 height 18
click at [1013, 120] on p "* Packaging follows international standards (PP bags / cartons)" at bounding box center [706, 111] width 758 height 18
click at [557, 147] on span "o can be shared" at bounding box center [521, 140] width 73 height 14
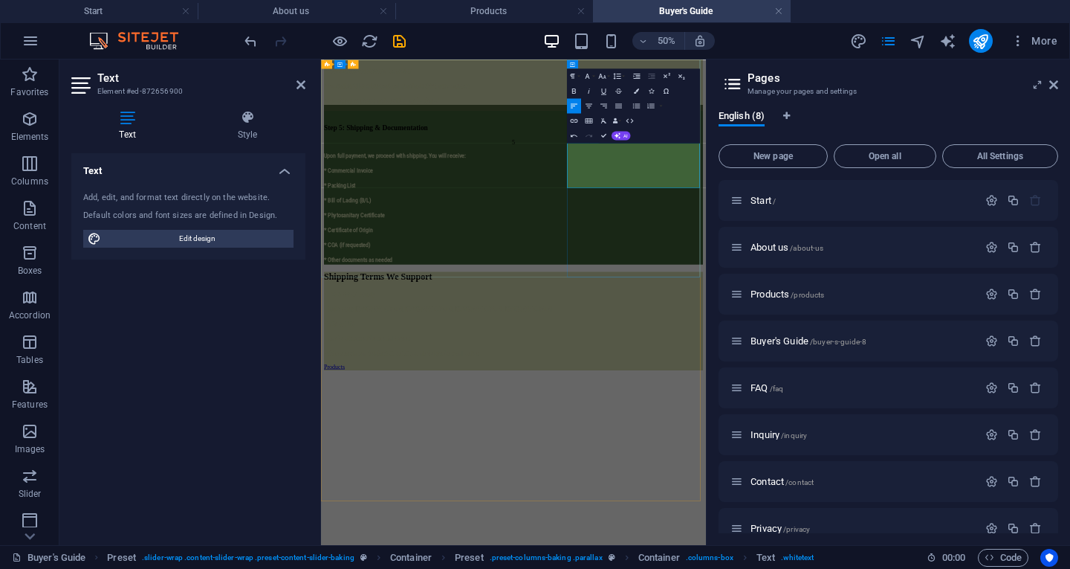
click at [557, 147] on span "o can be shared" at bounding box center [521, 140] width 73 height 14
drag, startPoint x: 1005, startPoint y: 300, endPoint x: 815, endPoint y: 228, distance: 202.8
click at [815, 149] on div "We begin sourcing, drying/packing, and final sorting. * Products undergo intern…" at bounding box center [706, 95] width 758 height 107
click at [638, 88] on icon "button" at bounding box center [636, 90] width 5 height 5
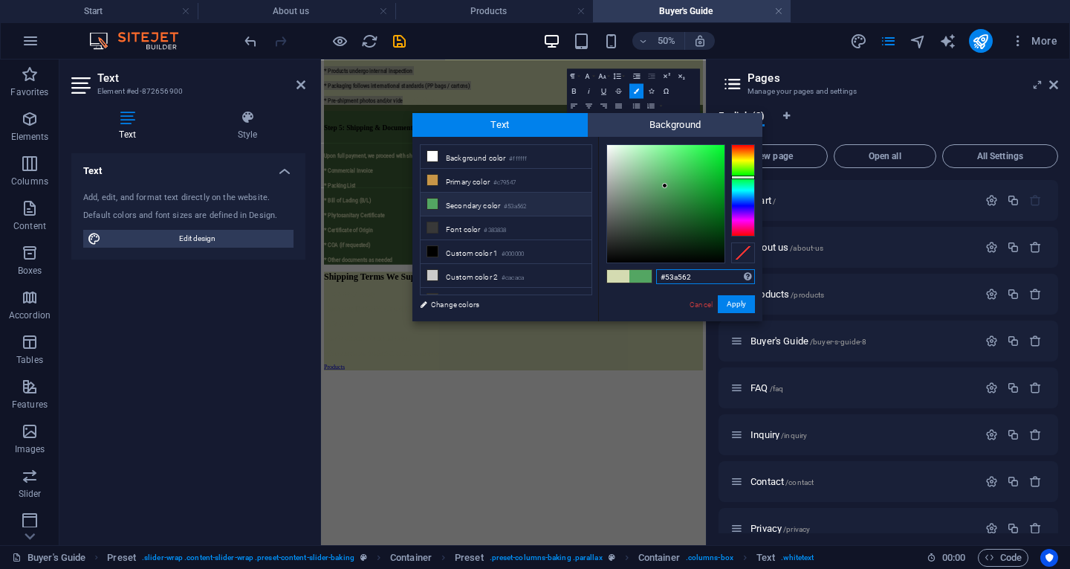
click at [698, 277] on input "#53a562" at bounding box center [705, 276] width 99 height 15
paste input "#3f6238"
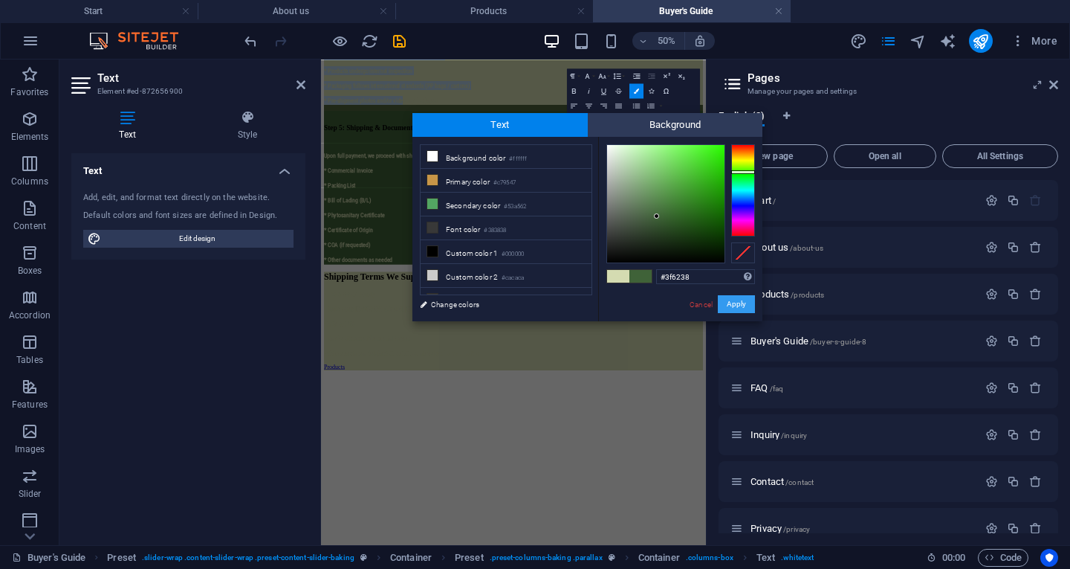
click at [740, 300] on button "Apply" at bounding box center [736, 304] width 37 height 18
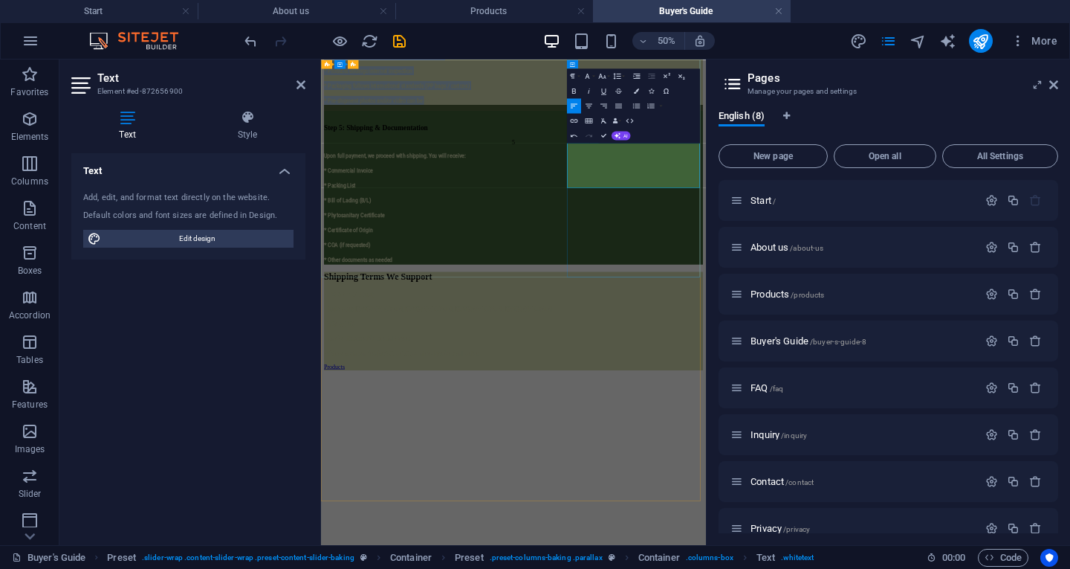
click at [618, 117] on span "* Packaging follows international standards (PP bags / cartons)" at bounding box center [472, 110] width 291 height 14
click at [557, 147] on span "o can be shared" at bounding box center [521, 140] width 73 height 14
drag, startPoint x: 983, startPoint y: 304, endPoint x: 812, endPoint y: 245, distance: 180.7
click at [812, 149] on div "Step 4: Processing & Quality Check 4 We begin sourcing, drying/packing, and fin…" at bounding box center [706, 55] width 758 height 188
click at [635, 86] on button "Colors" at bounding box center [636, 90] width 14 height 15
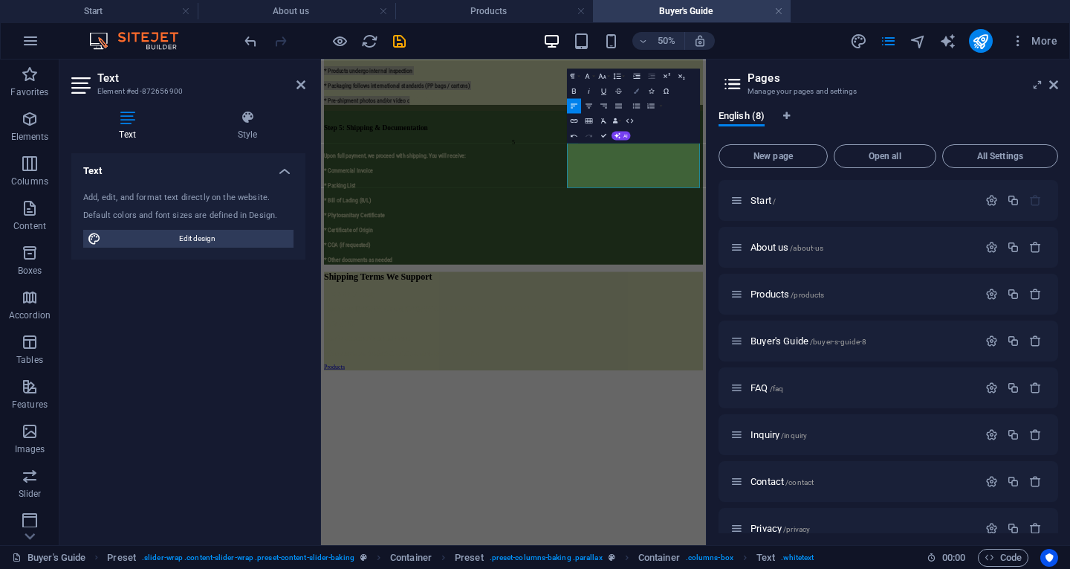
type input "#ffffff"
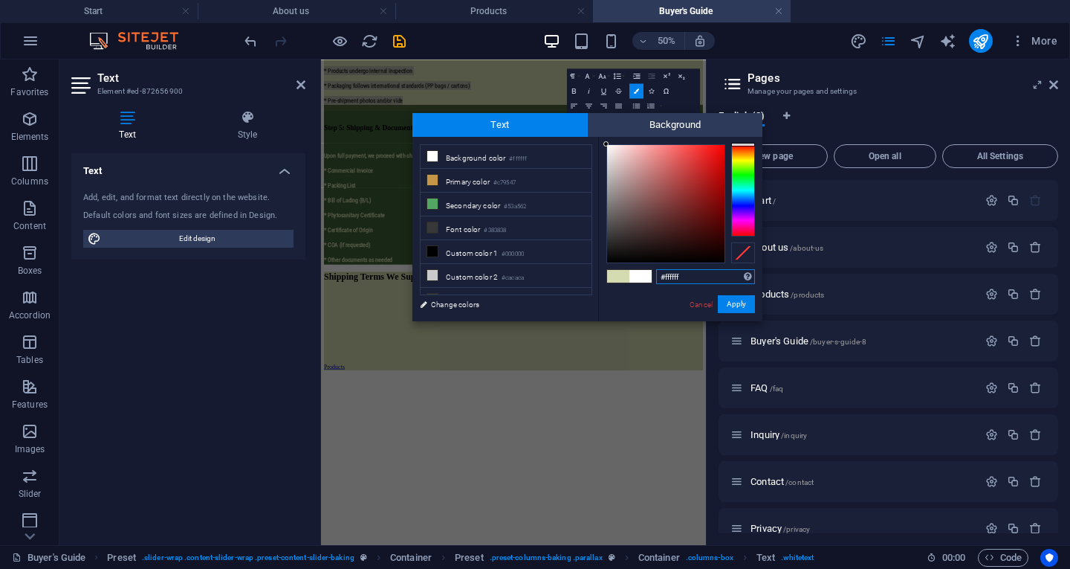
click at [716, 271] on input "#ffffff" at bounding box center [705, 276] width 99 height 15
paste input "#3f6238"
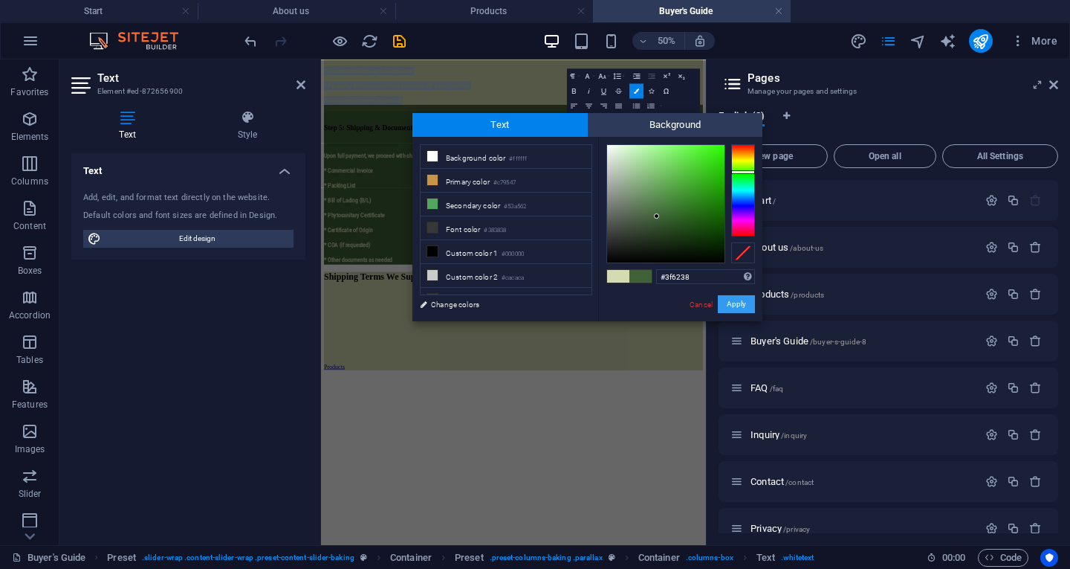
click at [731, 299] on button "Apply" at bounding box center [736, 304] width 37 height 18
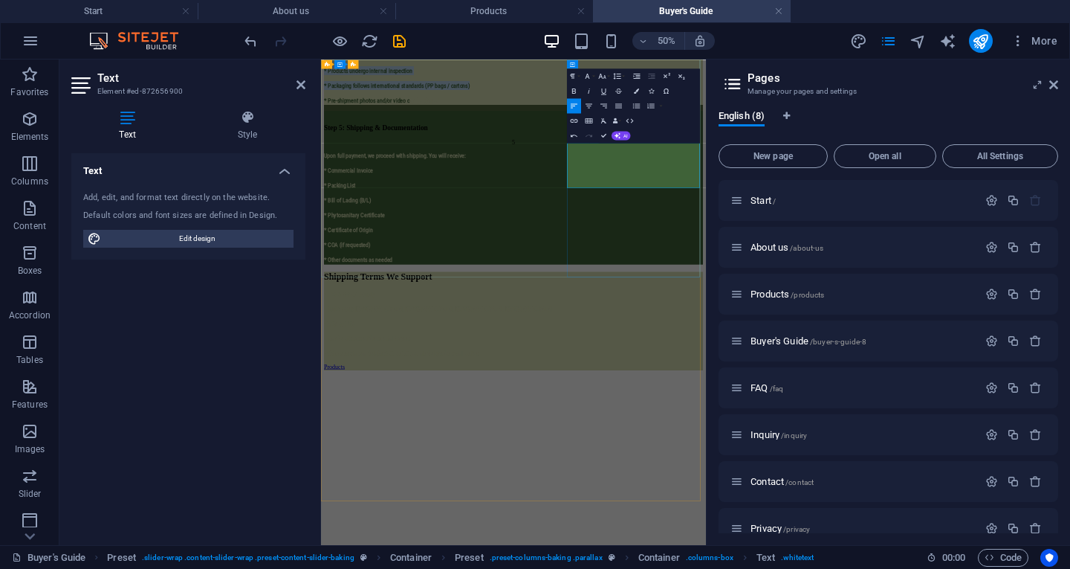
click at [618, 117] on span "* Packaging follows international standards (PP bags / cartons)" at bounding box center [472, 110] width 291 height 14
click at [993, 120] on p "* Packaging follows international standards (PP bags / cartons)" at bounding box center [706, 111] width 758 height 18
click at [558, 147] on span "an be shared" at bounding box center [528, 140] width 59 height 14
drag, startPoint x: 995, startPoint y: 303, endPoint x: 1055, endPoint y: 302, distance: 59.5
click at [1055, 149] on p "* Pre-shipment photos and/or vide o c an be shared" at bounding box center [706, 141] width 758 height 18
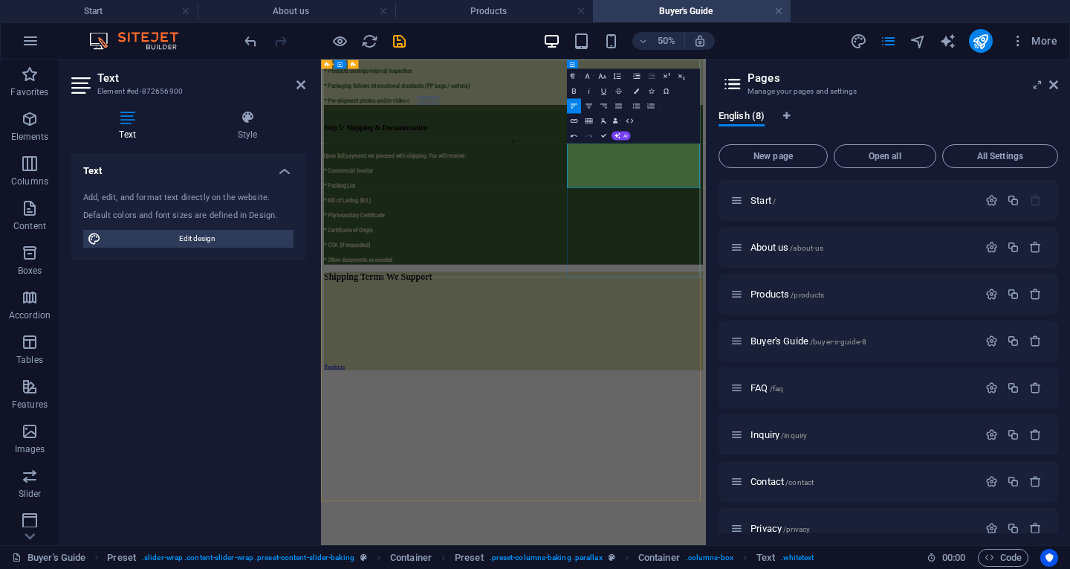
click at [1055, 149] on p "* Pre-shipment photos and/or vide o c an be shared" at bounding box center [706, 141] width 758 height 18
drag, startPoint x: 1055, startPoint y: 302, endPoint x: 815, endPoint y: 264, distance: 243.0
click at [815, 149] on div "We begin sourcing, drying/packing, and final sorting. * Products undergo intern…" at bounding box center [706, 95] width 758 height 107
click at [635, 87] on button "Colors" at bounding box center [636, 90] width 14 height 15
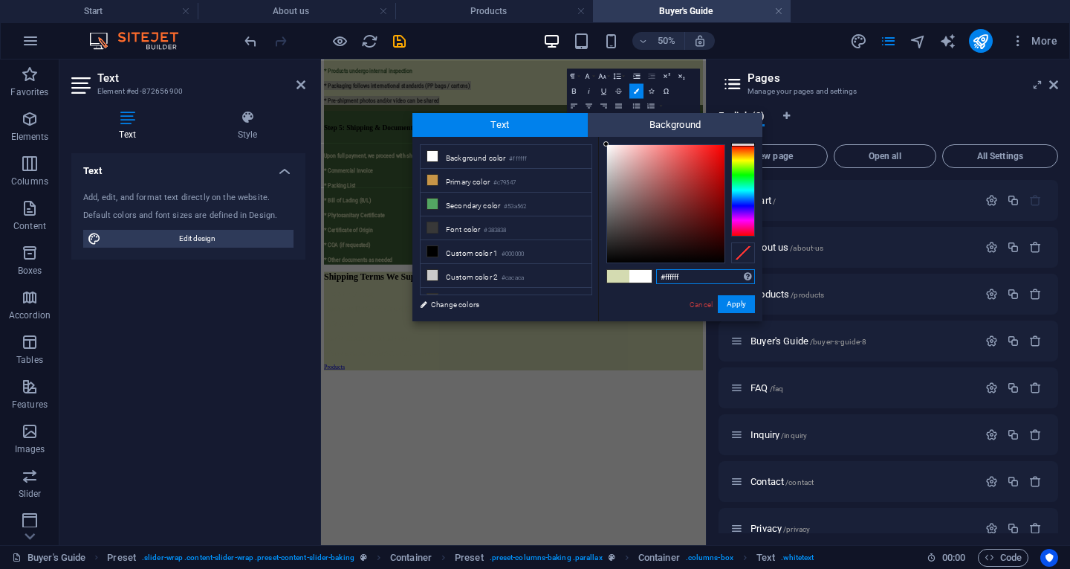
click at [691, 280] on input "#ffffff" at bounding box center [705, 276] width 99 height 15
type input "#"
paste input "#3f6238"
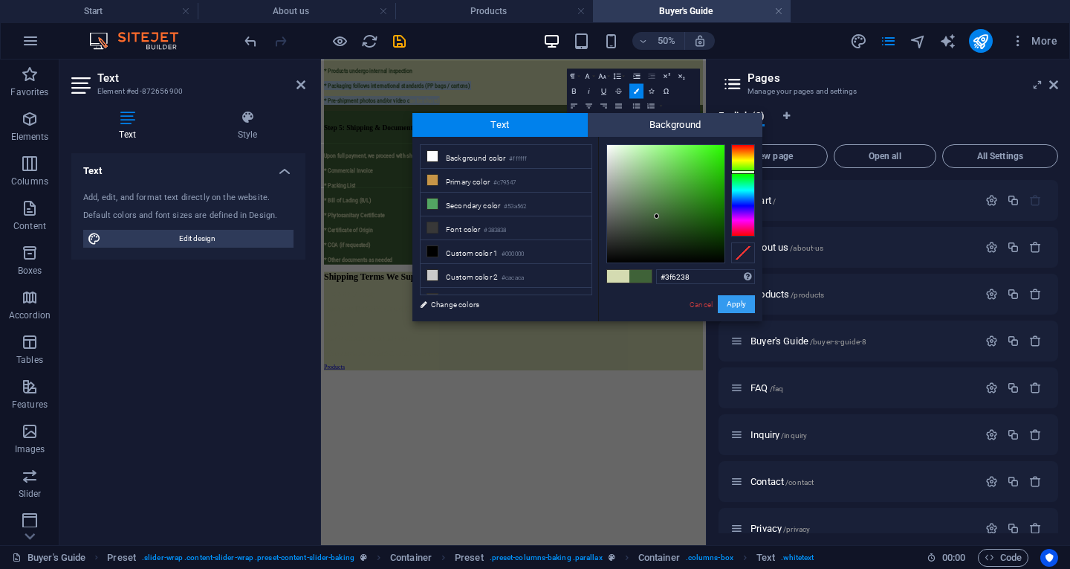
click at [748, 297] on button "Apply" at bounding box center [736, 304] width 37 height 18
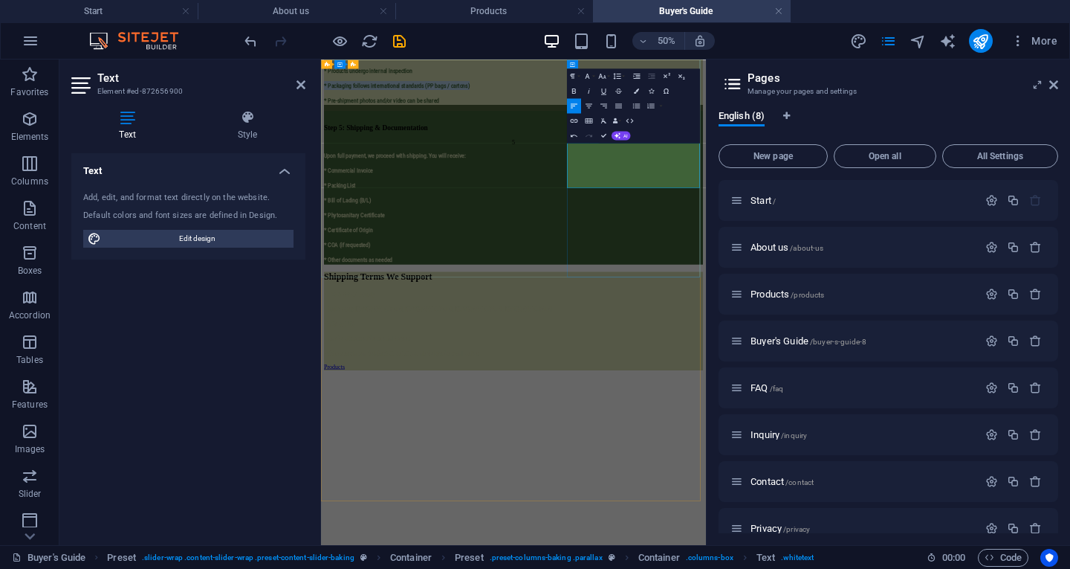
click at [1025, 120] on p "* Packaging follows international standards (PP bags / cartons)" at bounding box center [706, 111] width 758 height 18
click at [1046, 149] on p "* Pre-shipment photos and/or vide o can be shared" at bounding box center [706, 141] width 758 height 18
drag, startPoint x: 1046, startPoint y: 304, endPoint x: 895, endPoint y: 294, distance: 152.0
click at [895, 149] on div "We begin sourcing, drying/packing, and final sorting. * Products undergo intern…" at bounding box center [706, 95] width 758 height 107
click at [637, 90] on icon "button" at bounding box center [636, 90] width 5 height 5
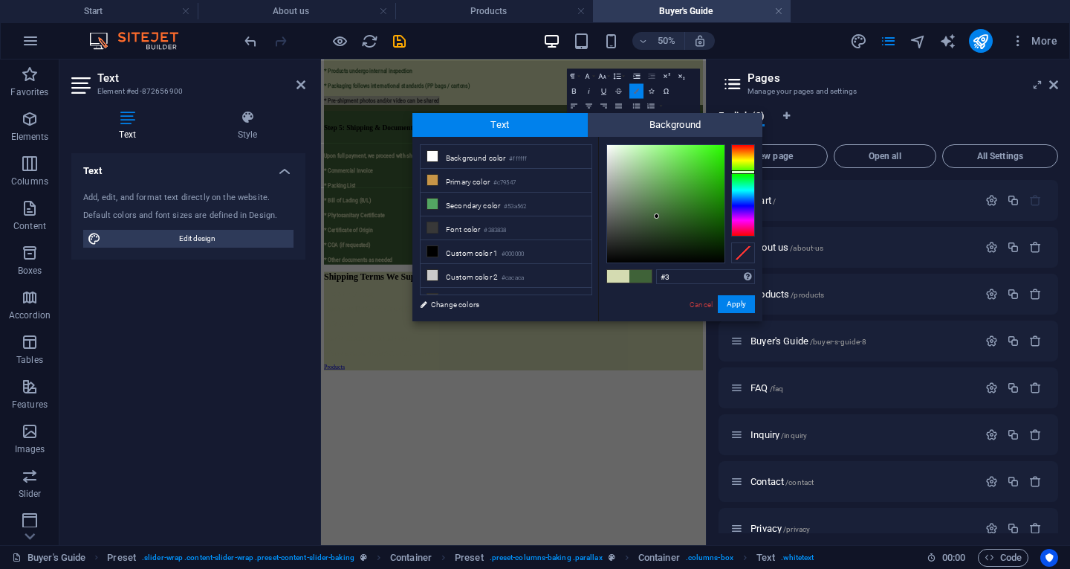
type input "#"
type input "#3f6238"
click at [745, 302] on button "Apply" at bounding box center [736, 304] width 37 height 18
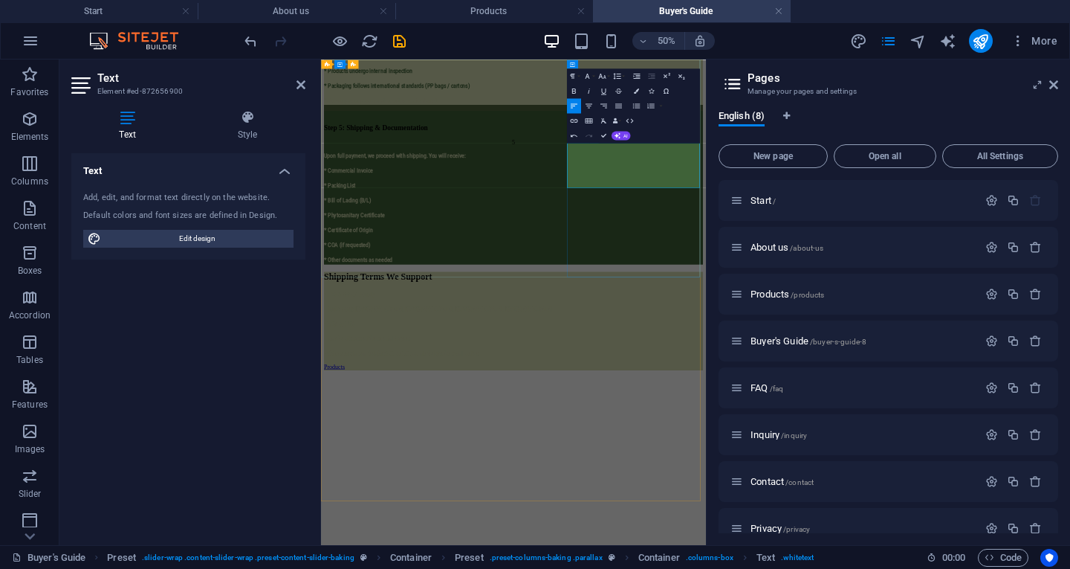
click at [553, 146] on span "* Pre-shipment photos and/or video can be shared" at bounding box center [440, 140] width 226 height 13
click at [1012, 120] on p "* Packaging follows international standards (PP bags / cartons)" at bounding box center [706, 111] width 758 height 18
click at [1044, 149] on p "​ ​ * Pre-shipment photos and/or video can be shared ​" at bounding box center [706, 141] width 758 height 18
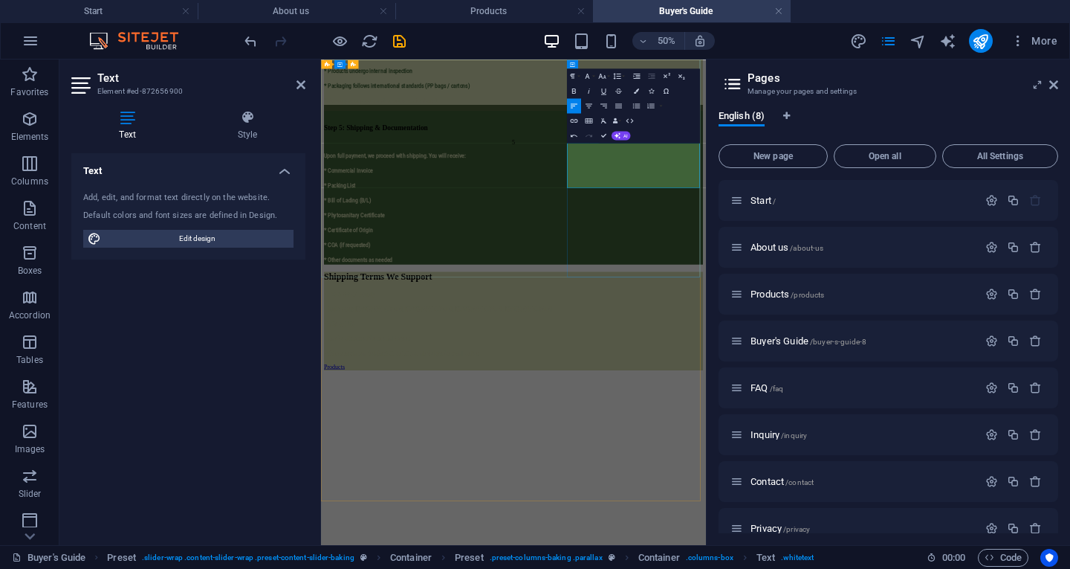
click at [1015, 120] on p "* Packaging follows international standards (PP bags / cartons)" at bounding box center [706, 111] width 758 height 18
click at [974, 120] on p "* Packaging follows international standards (PP bags / cartons)" at bounding box center [706, 111] width 758 height 18
click at [634, 95] on button "Colors" at bounding box center [636, 90] width 14 height 15
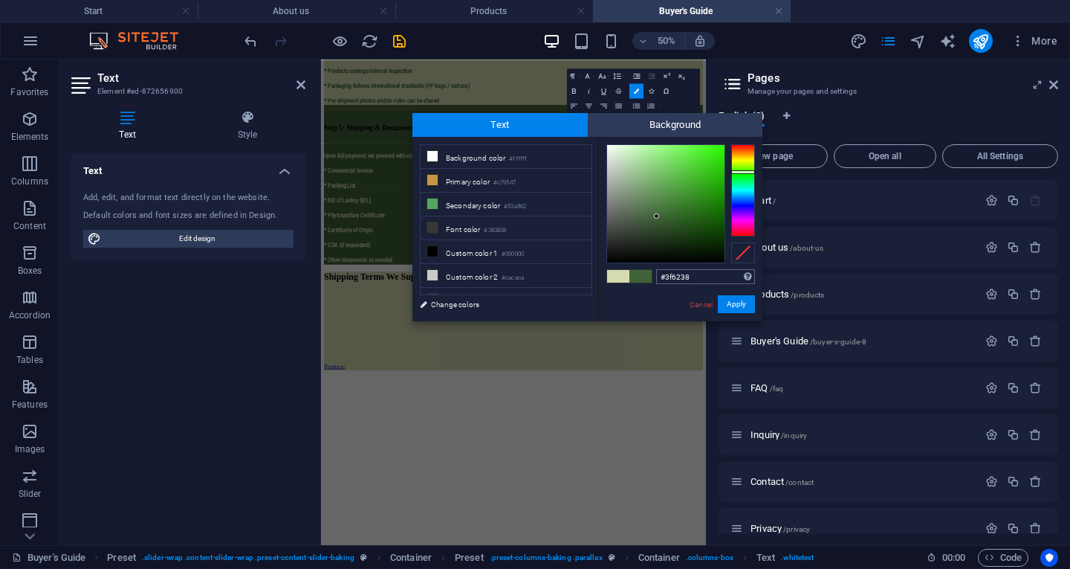
click at [699, 271] on input "#3f6238" at bounding box center [705, 276] width 99 height 15
type input "#3f6238"
click at [732, 309] on button "Apply" at bounding box center [736, 304] width 37 height 18
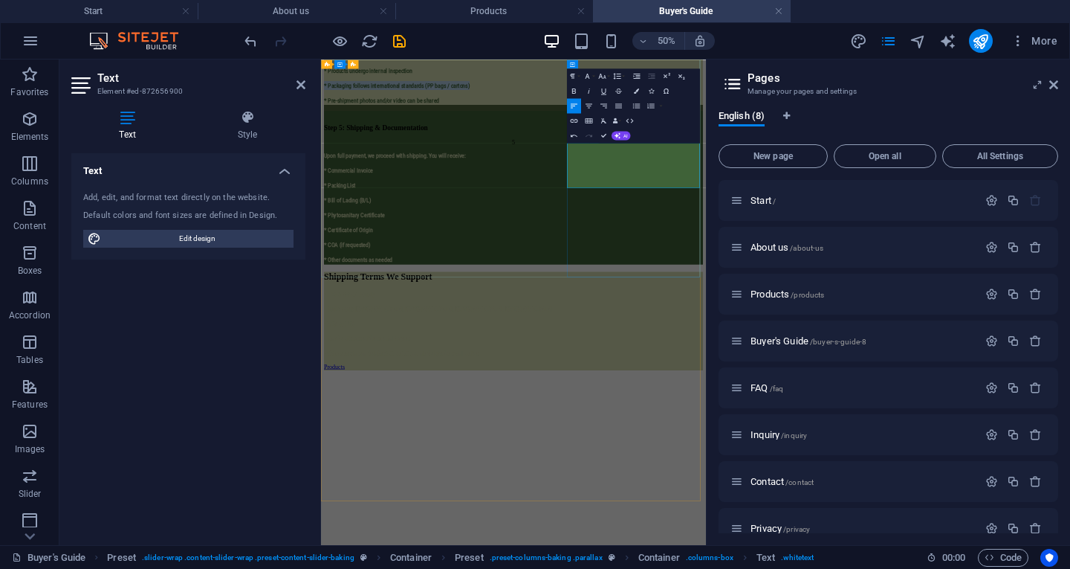
click at [618, 117] on span "* Packaging follows international standards (PP bags / cartons)" at bounding box center [472, 110] width 291 height 14
drag, startPoint x: 964, startPoint y: 302, endPoint x: 896, endPoint y: 292, distance: 69.1
click at [896, 149] on div "We begin sourcing, drying/packing, and final sorting. * Products undergo intern…" at bounding box center [706, 95] width 758 height 107
click at [634, 92] on icon "button" at bounding box center [636, 90] width 5 height 5
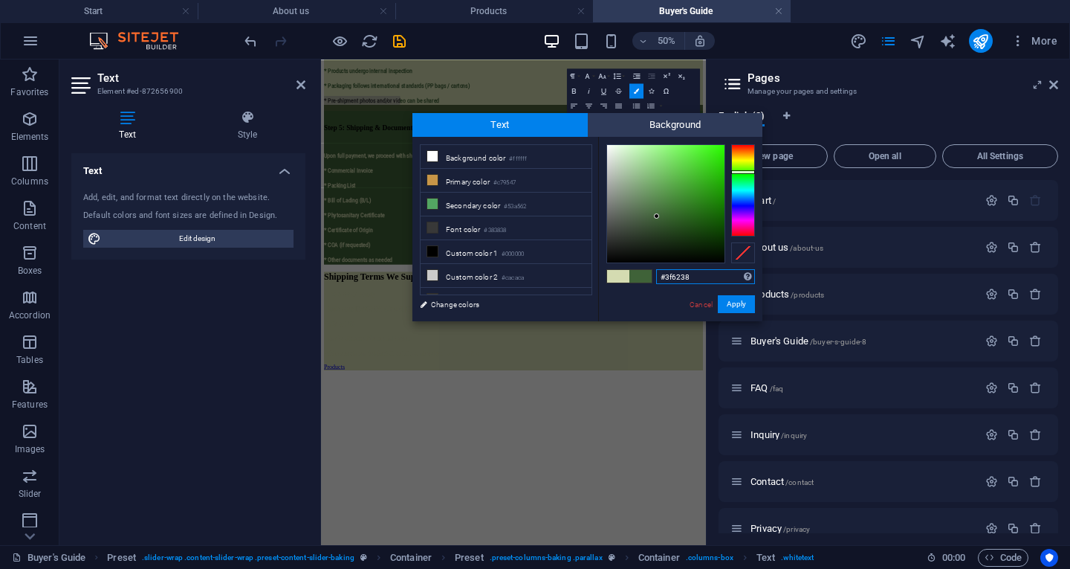
click at [726, 279] on input "#3f6238" at bounding box center [705, 276] width 99 height 15
click at [731, 304] on button "Apply" at bounding box center [736, 304] width 37 height 18
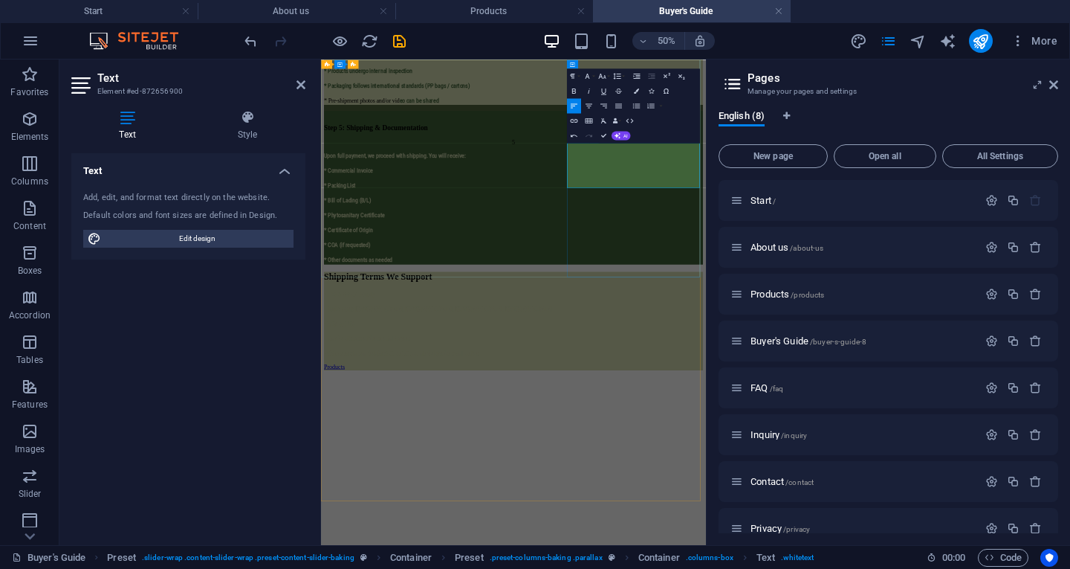
click at [1049, 149] on p "​ ​ * Pre-shipment photos and/or vid ​ e o can be shared" at bounding box center [706, 141] width 758 height 18
drag, startPoint x: 1049, startPoint y: 299, endPoint x: 864, endPoint y: 291, distance: 185.2
click at [864, 149] on div "We begin sourcing, drying/packing, and final sorting. * Products undergo intern…" at bounding box center [706, 95] width 758 height 107
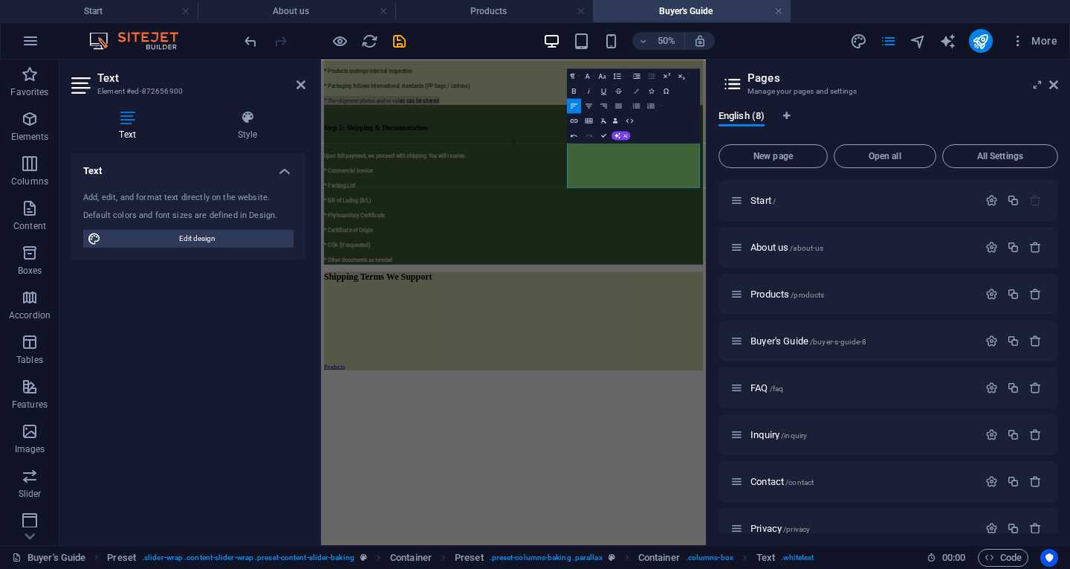
click at [638, 95] on button "Colors" at bounding box center [636, 90] width 14 height 15
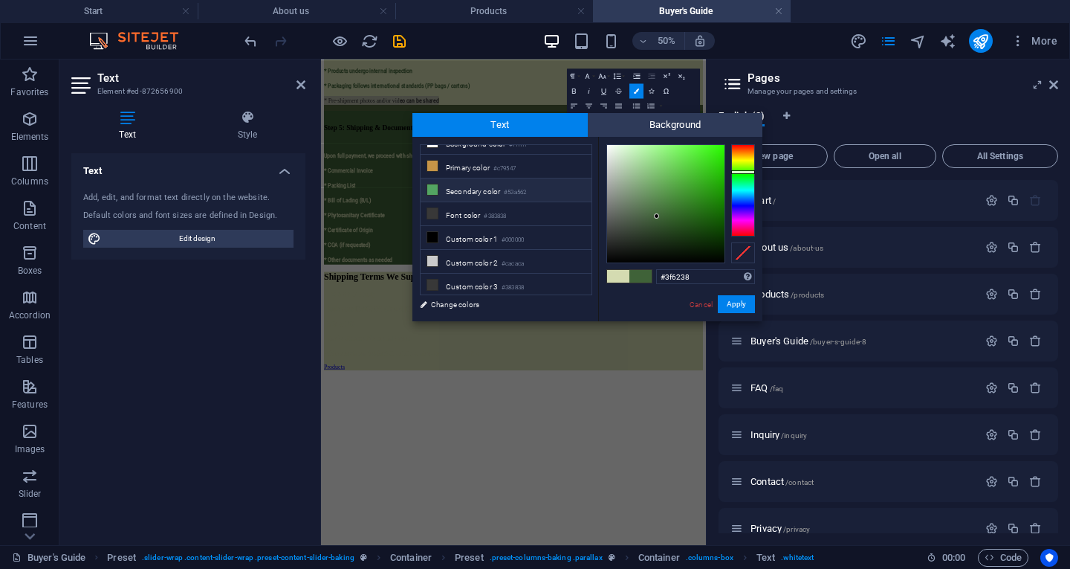
scroll to position [0, 0]
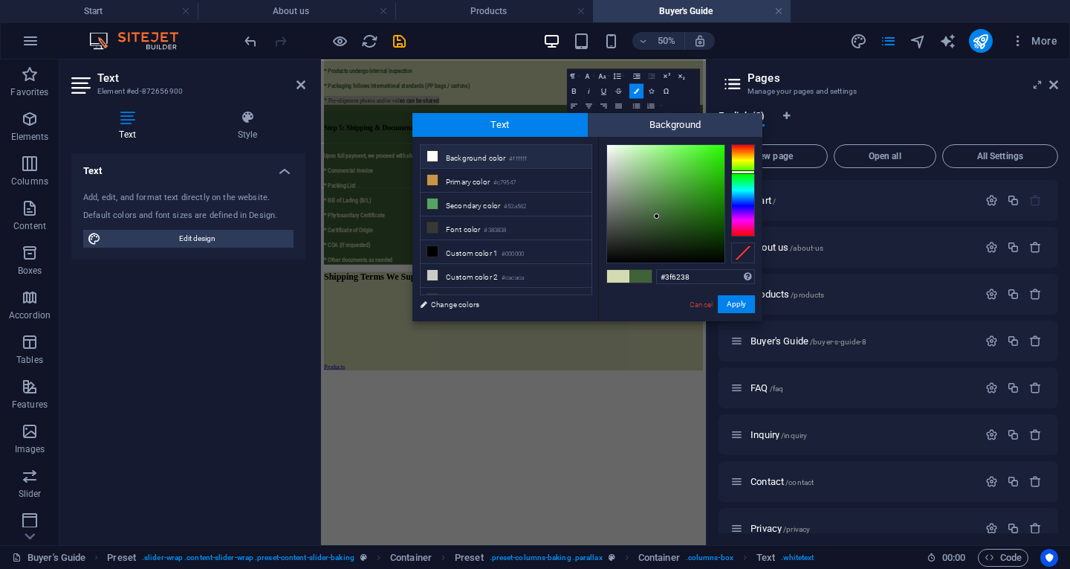
click at [541, 160] on li "Background color #ffffff" at bounding box center [506, 157] width 171 height 24
type input "#ffffff"
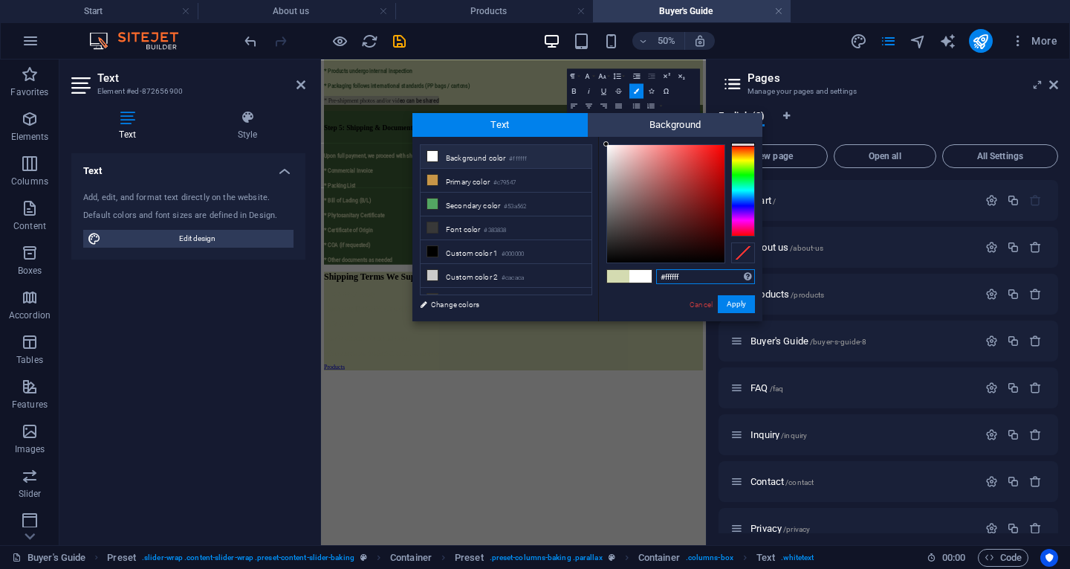
click at [705, 275] on input "#ffffff" at bounding box center [705, 276] width 99 height 15
paste input "#3f6238"
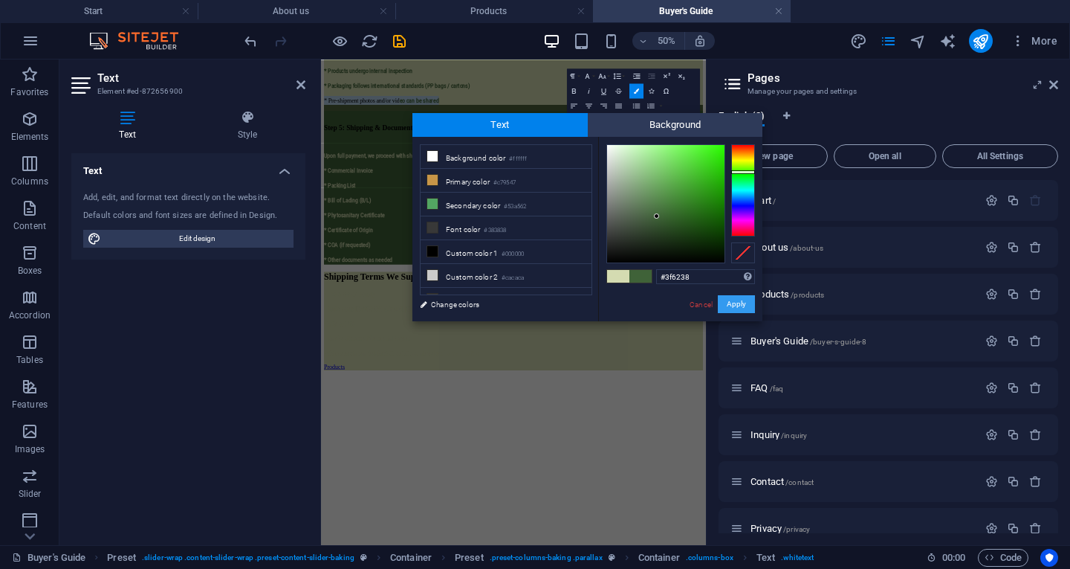
click at [734, 299] on button "Apply" at bounding box center [736, 304] width 37 height 18
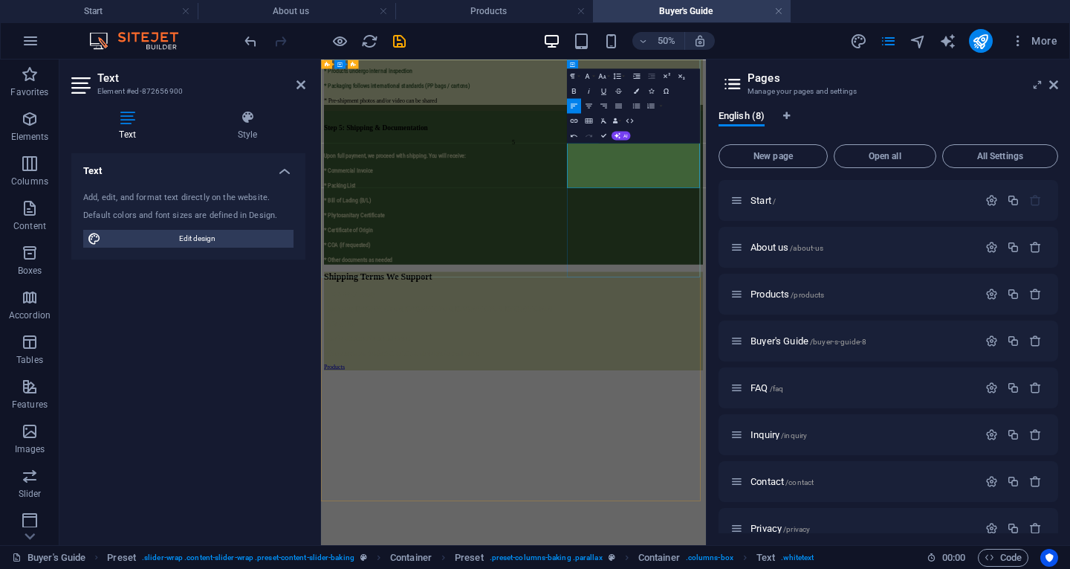
click at [1054, 149] on p "​ ​ ​​ * Pre-shipment photos and/or vid ​ eo can be shared ​" at bounding box center [706, 141] width 758 height 18
click at [639, 86] on button "Colors" at bounding box center [636, 90] width 14 height 15
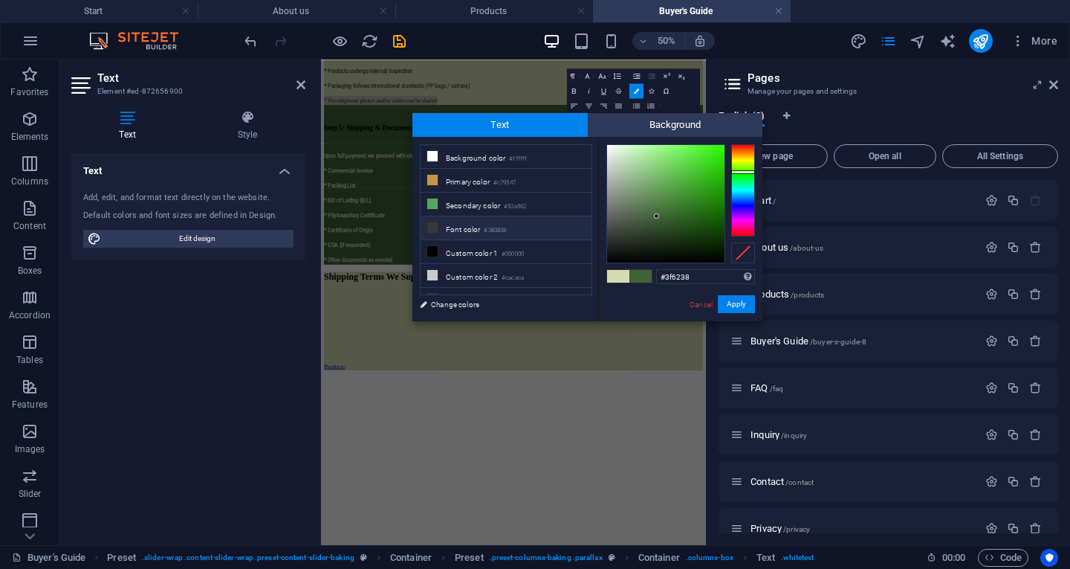
click at [501, 222] on li "Font color #383838" at bounding box center [506, 228] width 171 height 24
type input "#383838"
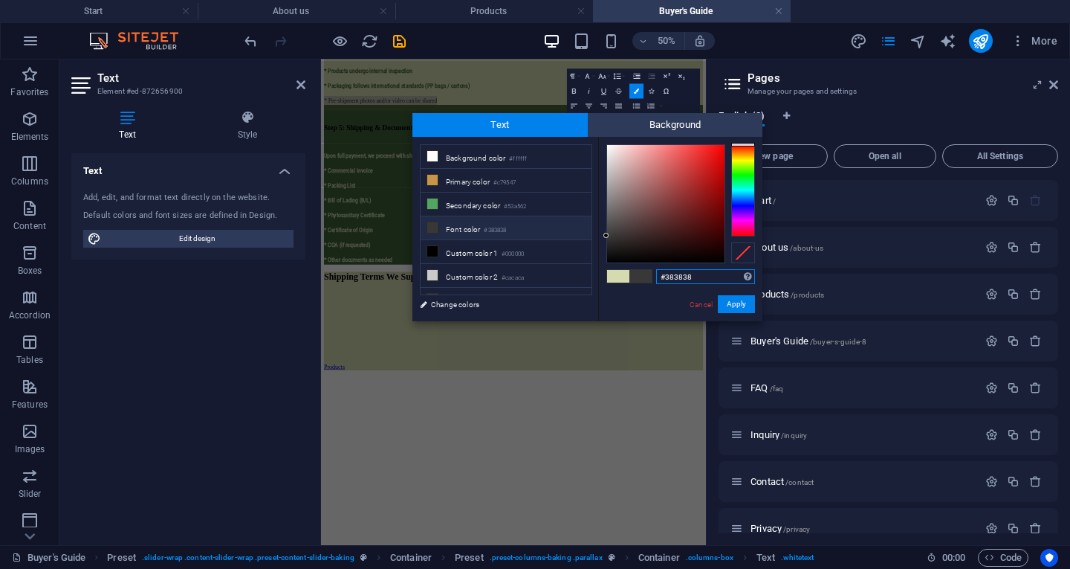
click at [707, 269] on input "#383838" at bounding box center [705, 276] width 99 height 15
paste input "#3f6238"
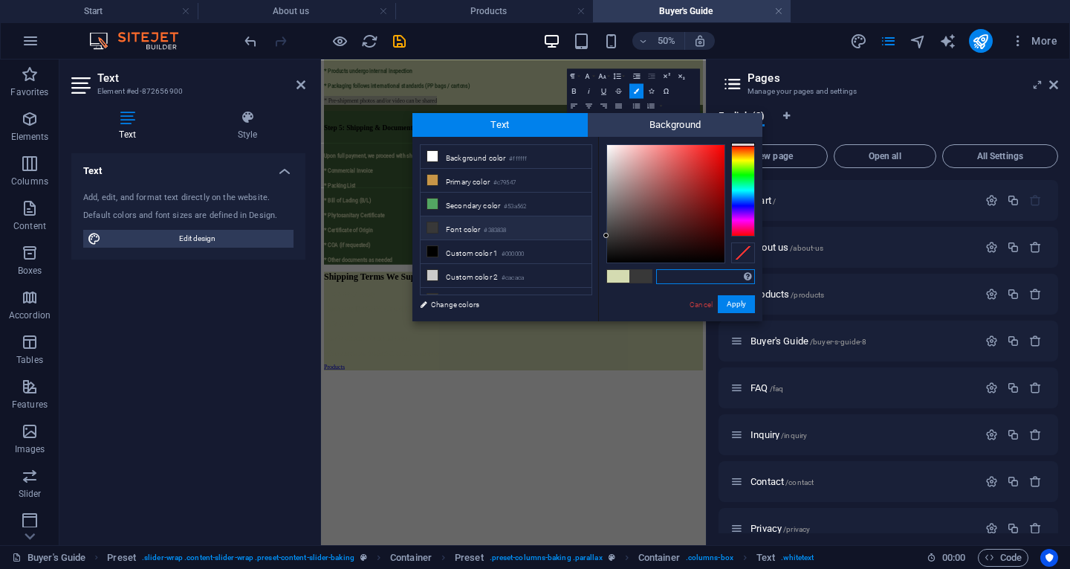
type input "#3f6238"
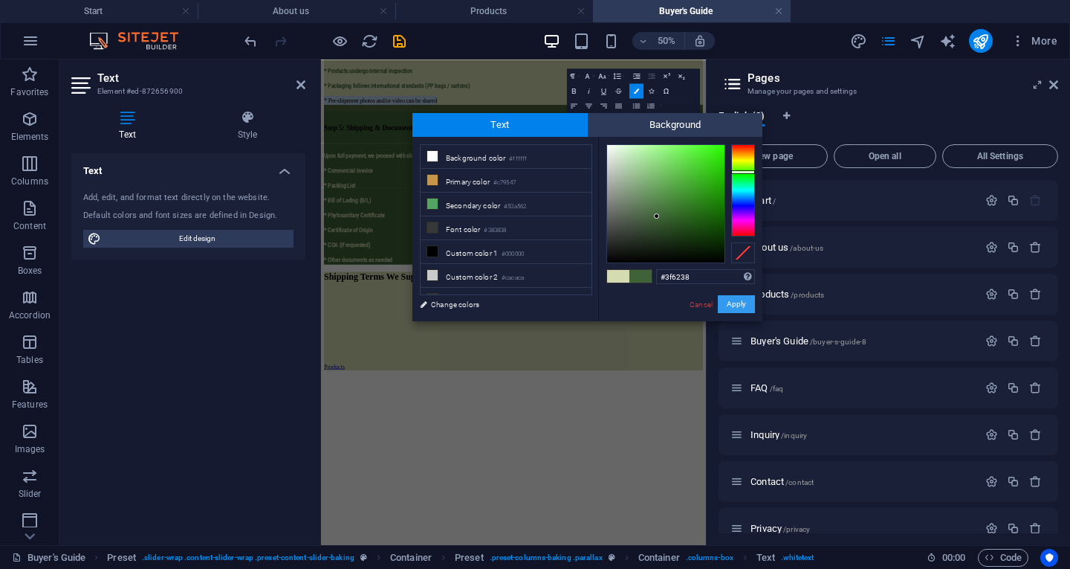
click at [741, 298] on button "Apply" at bounding box center [736, 304] width 37 height 18
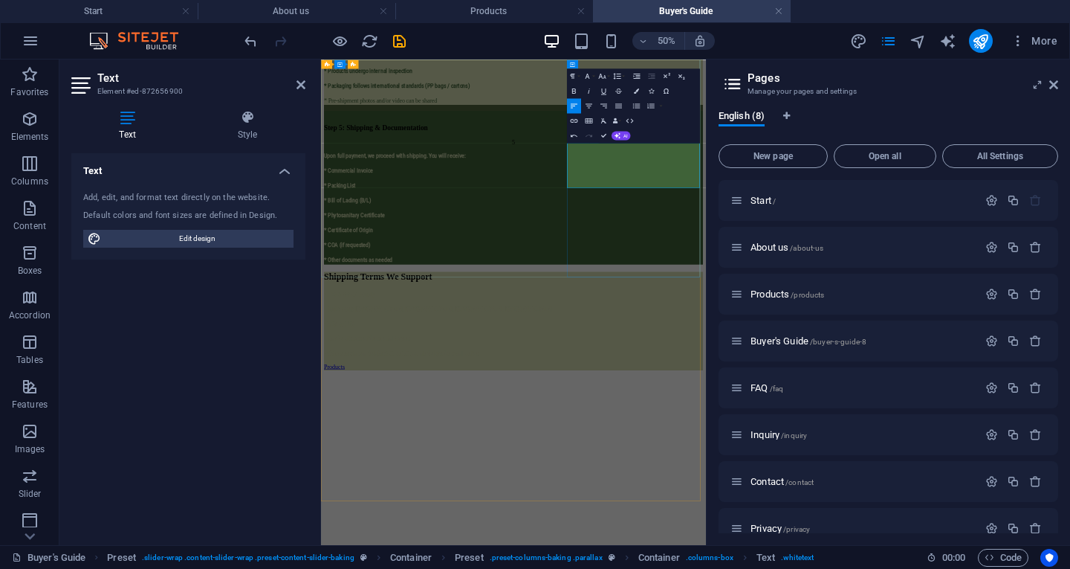
click at [1007, 120] on p "* Packaging follows international standards (PP bags / cartons)" at bounding box center [706, 111] width 758 height 18
drag, startPoint x: 1045, startPoint y: 305, endPoint x: 812, endPoint y: 302, distance: 232.6
click at [812, 149] on div "Step 4: Processing & Quality Check 4 We begin sourcing, drying/packing, and fin…" at bounding box center [706, 55] width 758 height 188
click at [587, 74] on icon "button" at bounding box center [588, 76] width 4 height 5
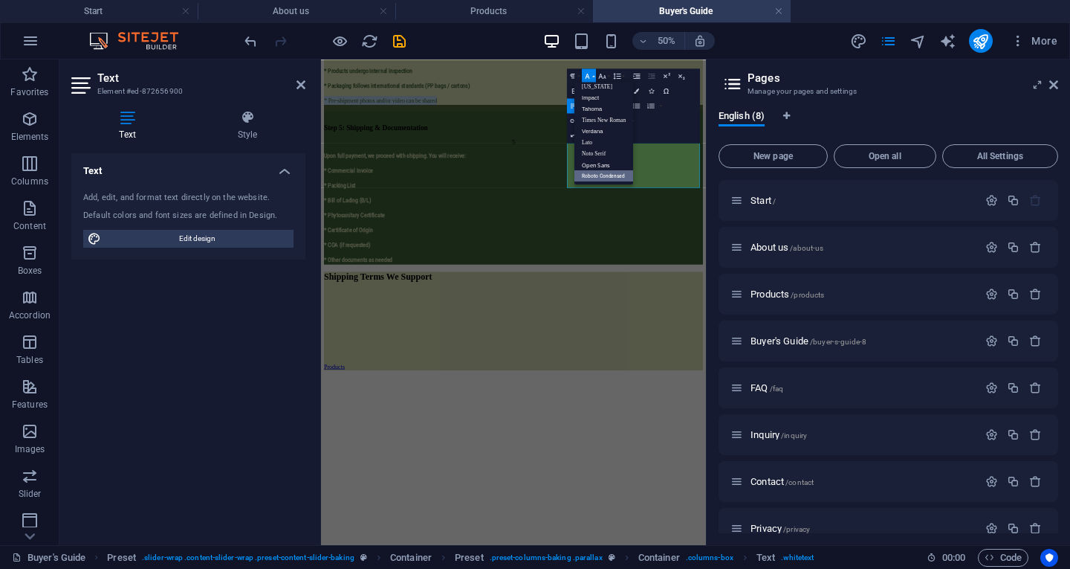
click at [604, 171] on link "Roboto Condensed" at bounding box center [603, 175] width 59 height 11
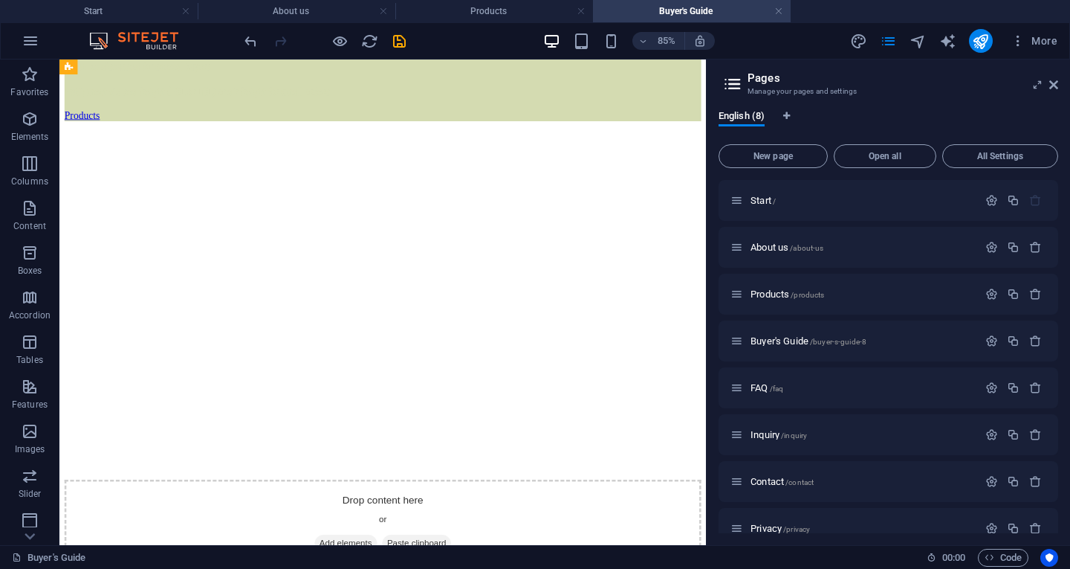
scroll to position [2509, 0]
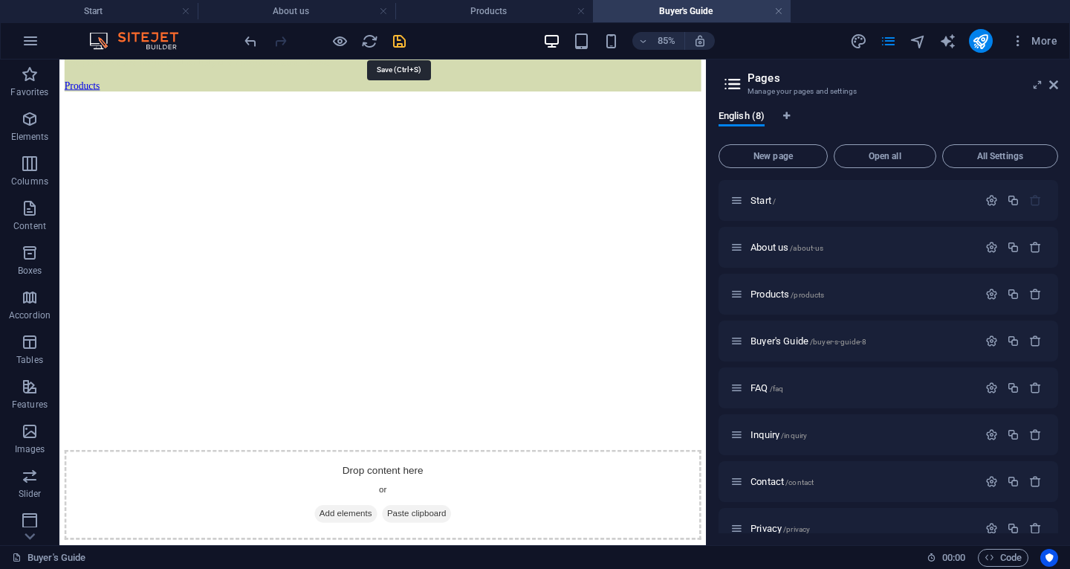
click at [403, 37] on icon "save" at bounding box center [399, 41] width 17 height 17
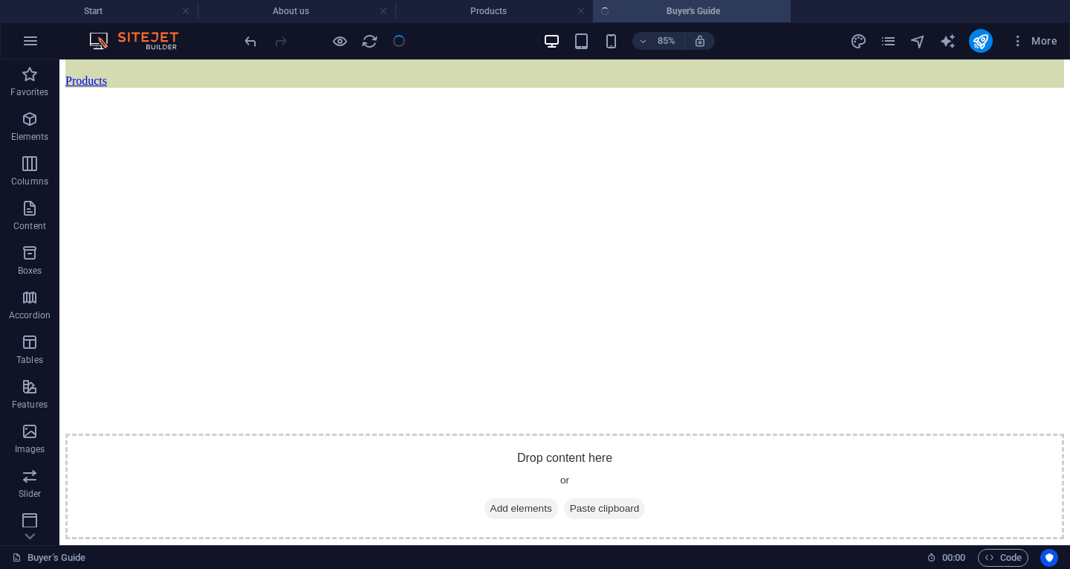
scroll to position [2496, 0]
click at [461, 7] on h4 "Products" at bounding box center [494, 11] width 198 height 16
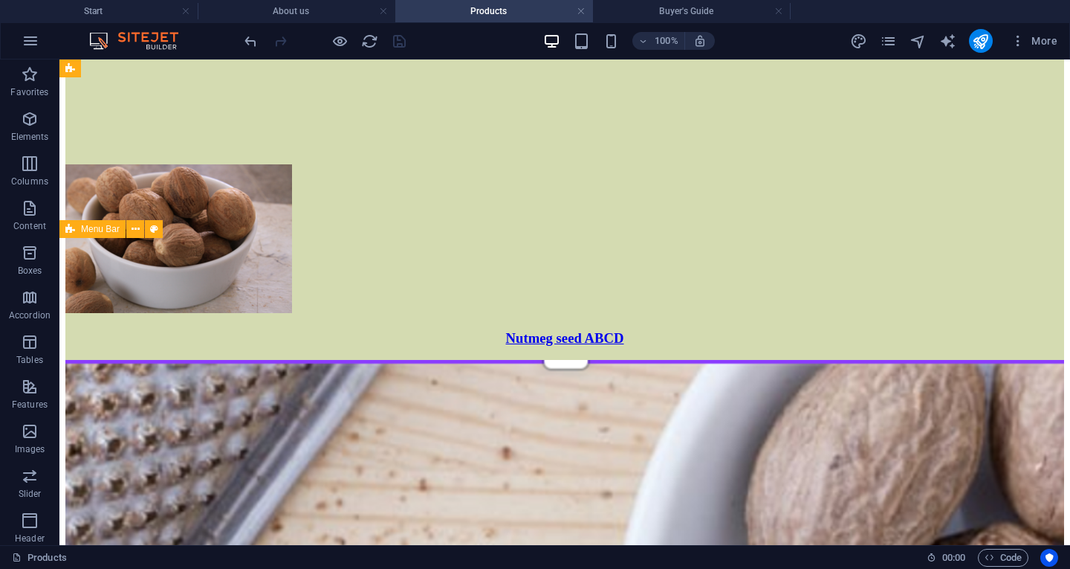
scroll to position [1096, 0]
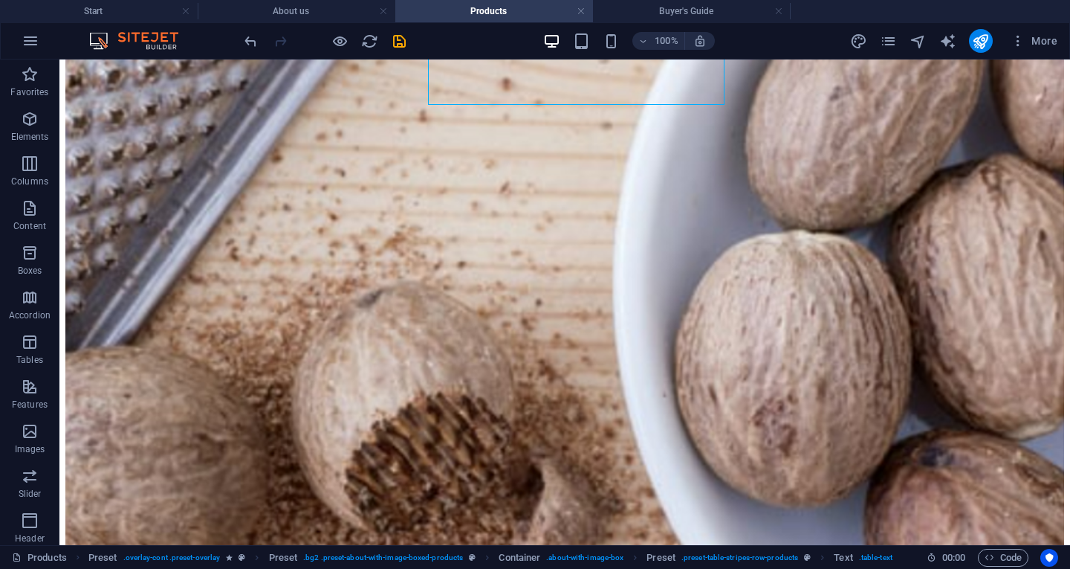
scroll to position [1709, 0]
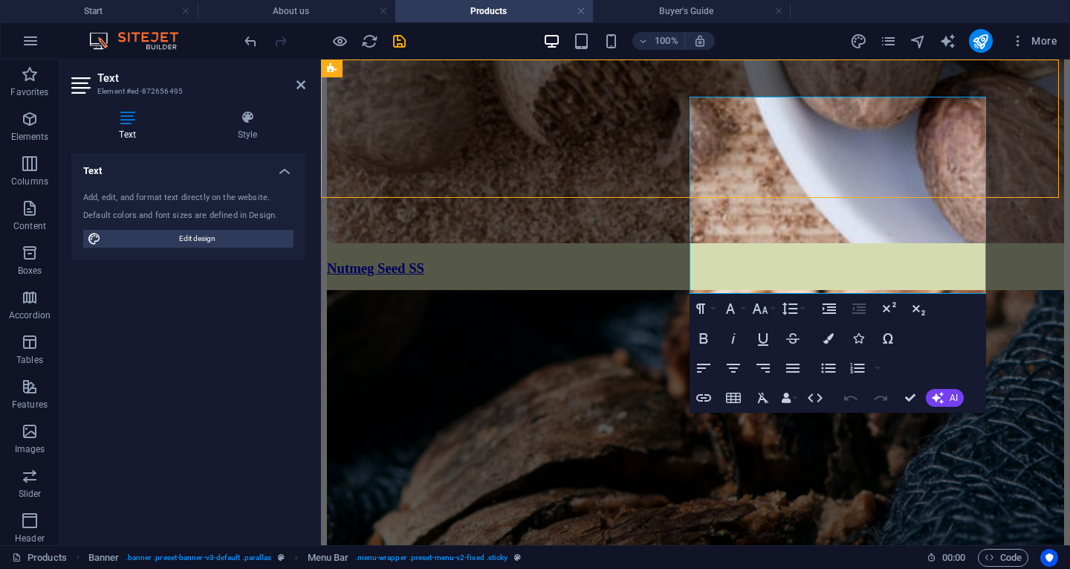
select select "px"
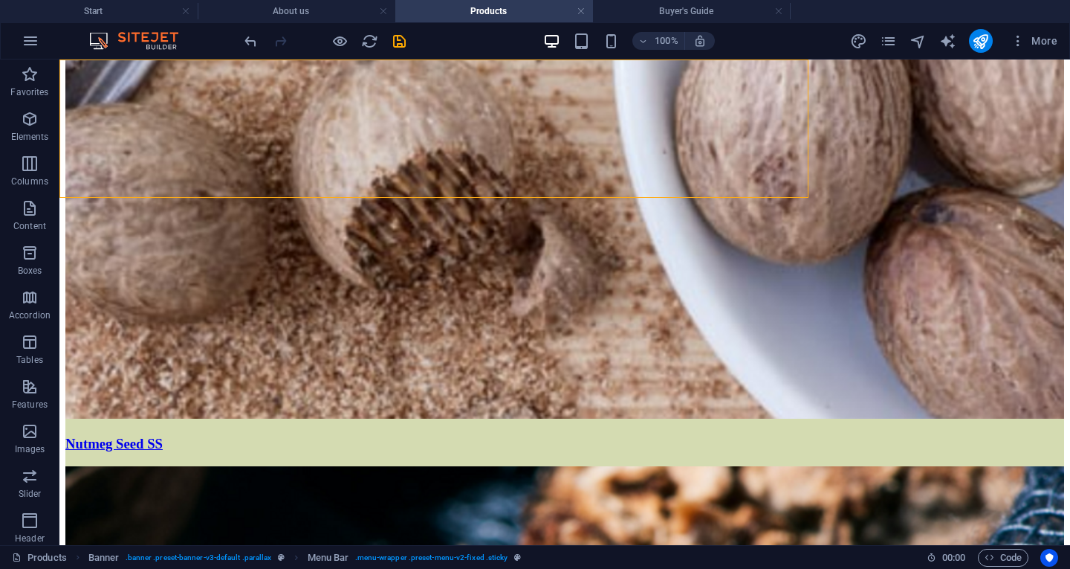
drag, startPoint x: 667, startPoint y: 169, endPoint x: 919, endPoint y: 206, distance: 254.7
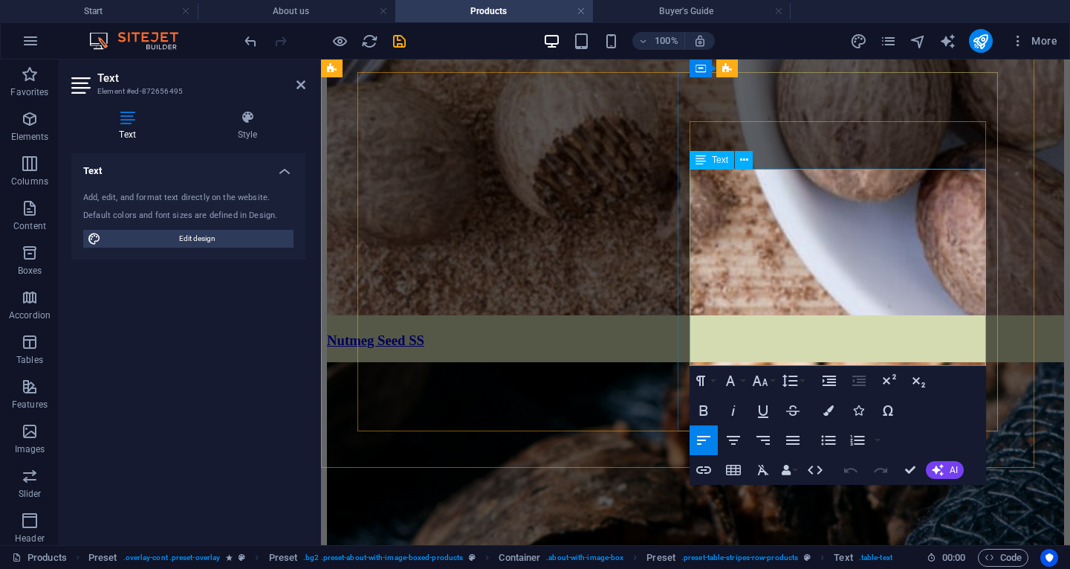
scroll to position [1639, 0]
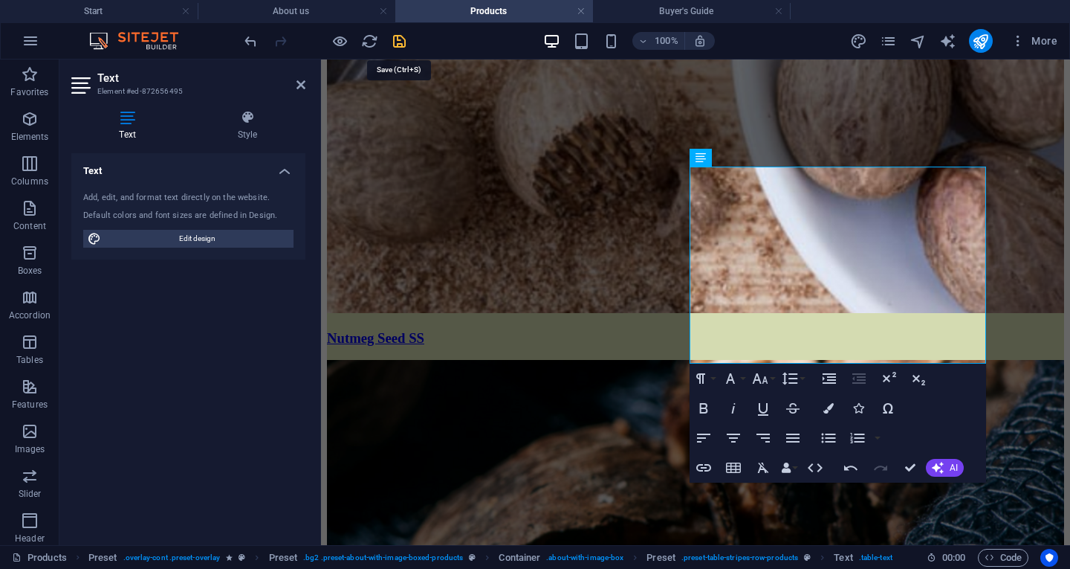
click at [402, 41] on icon "save" at bounding box center [399, 41] width 17 height 17
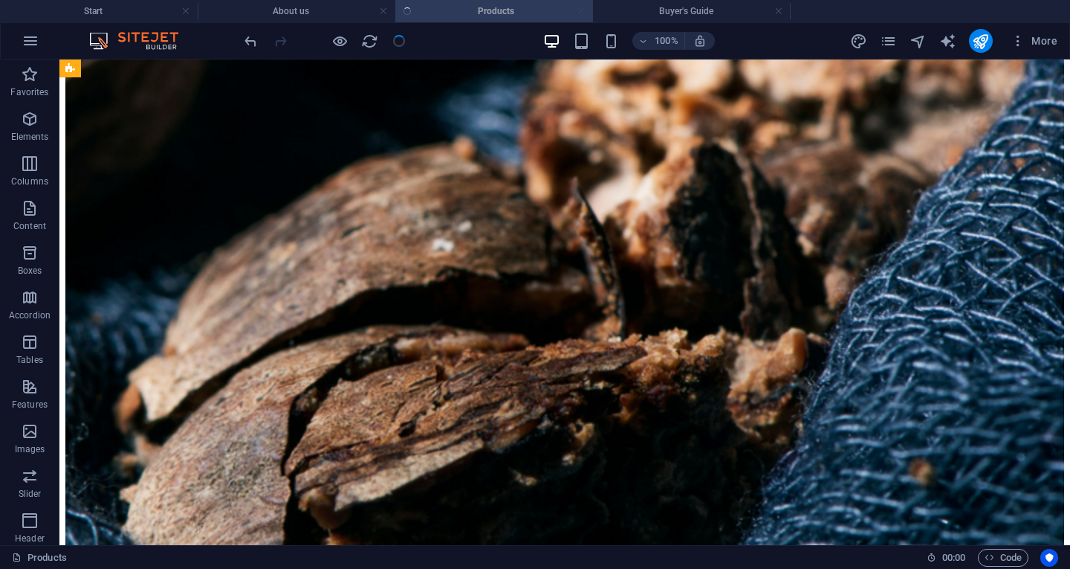
scroll to position [2120, 0]
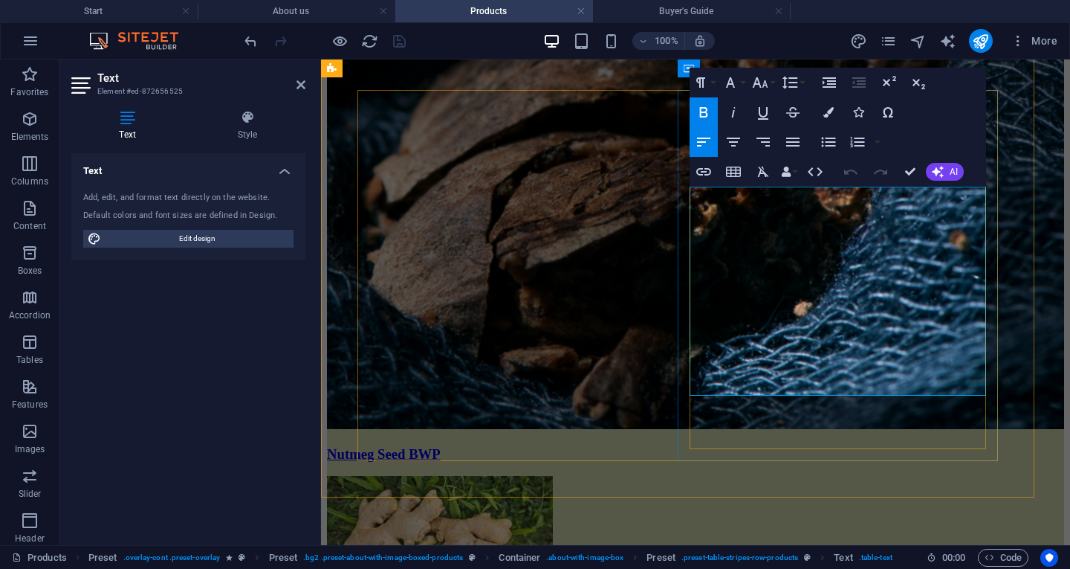
scroll to position [2050, 0]
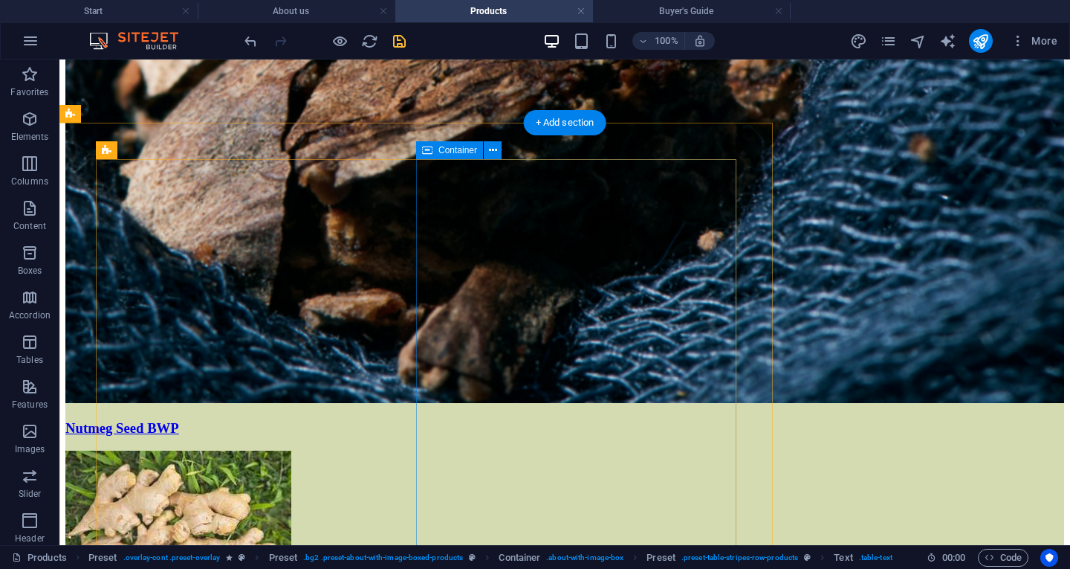
scroll to position [2586, 0]
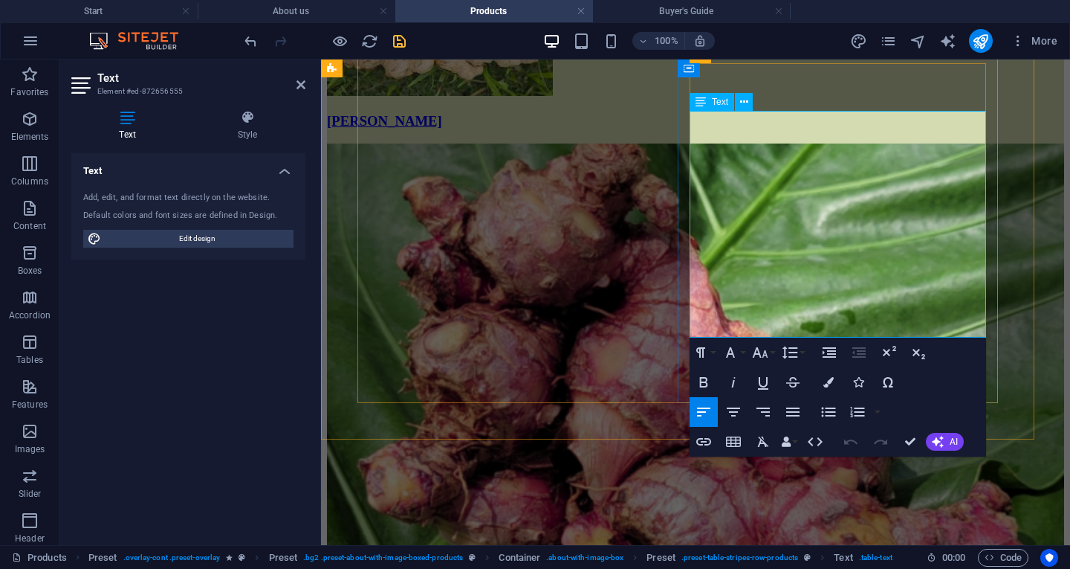
scroll to position [2426, 0]
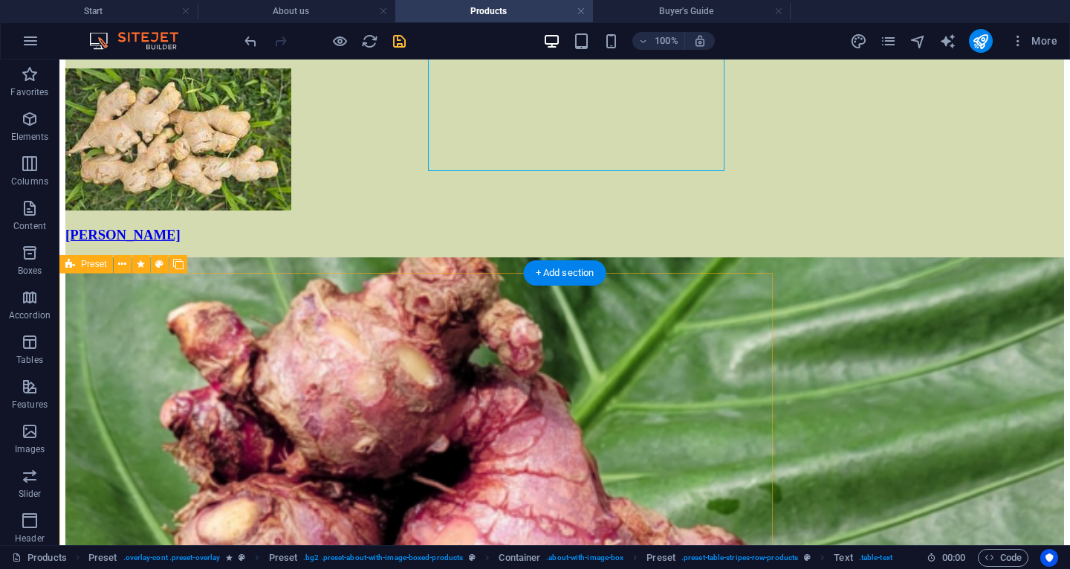
scroll to position [3088, 0]
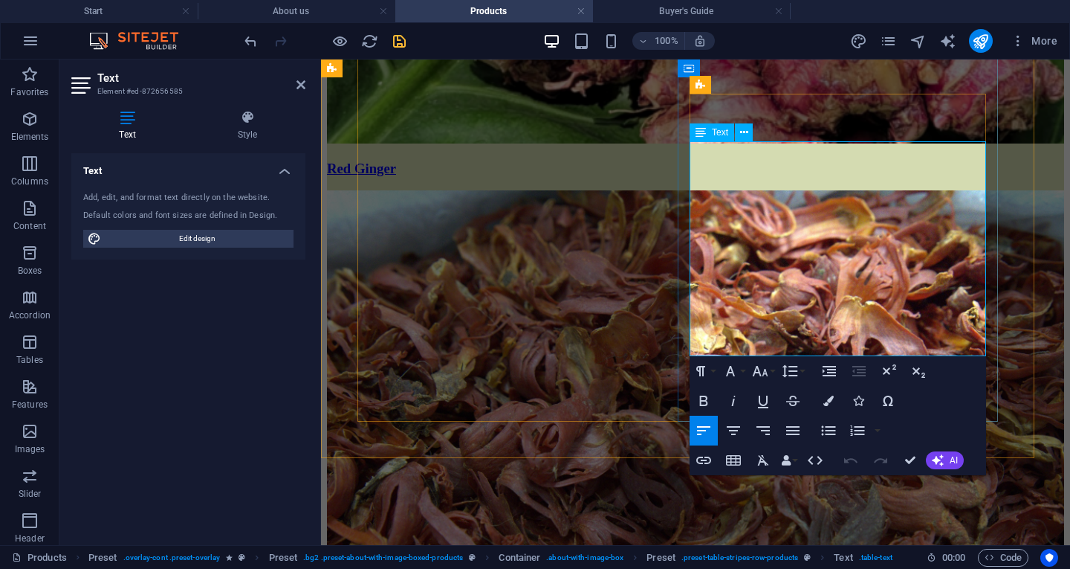
scroll to position [2950, 0]
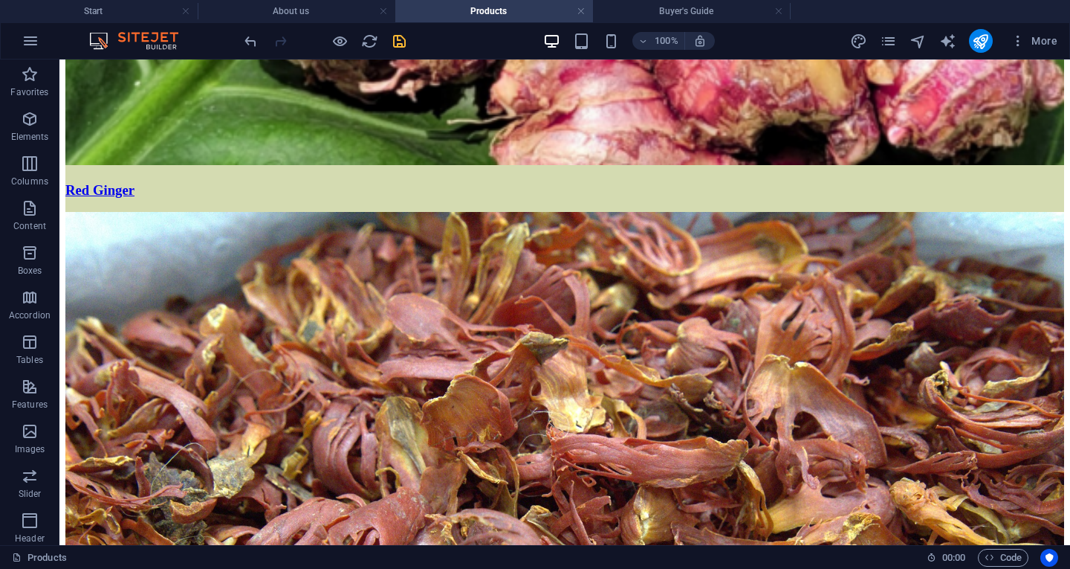
scroll to position [3593, 0]
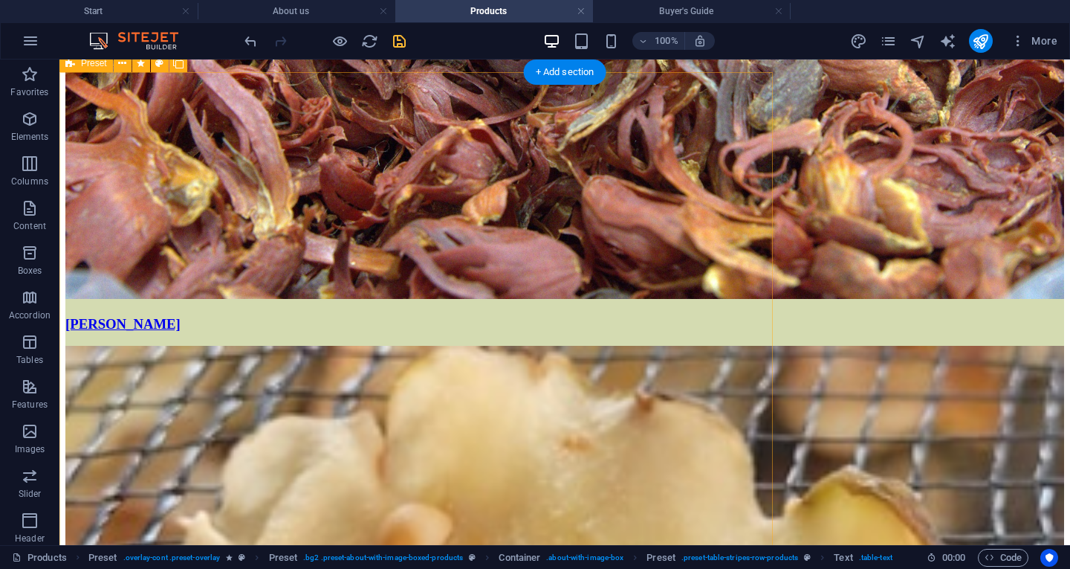
scroll to position [4177, 0]
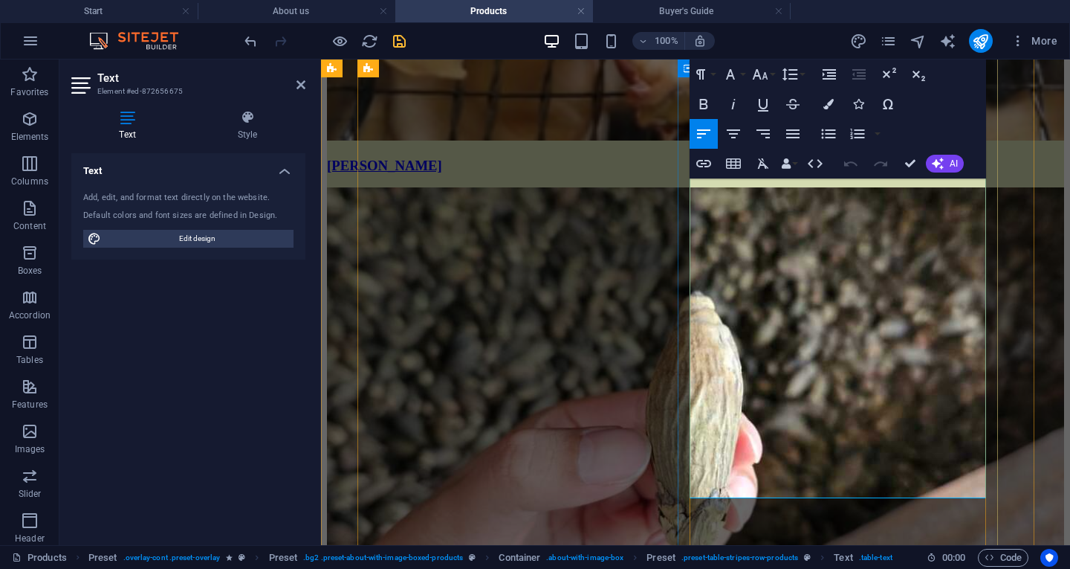
scroll to position [4080, 0]
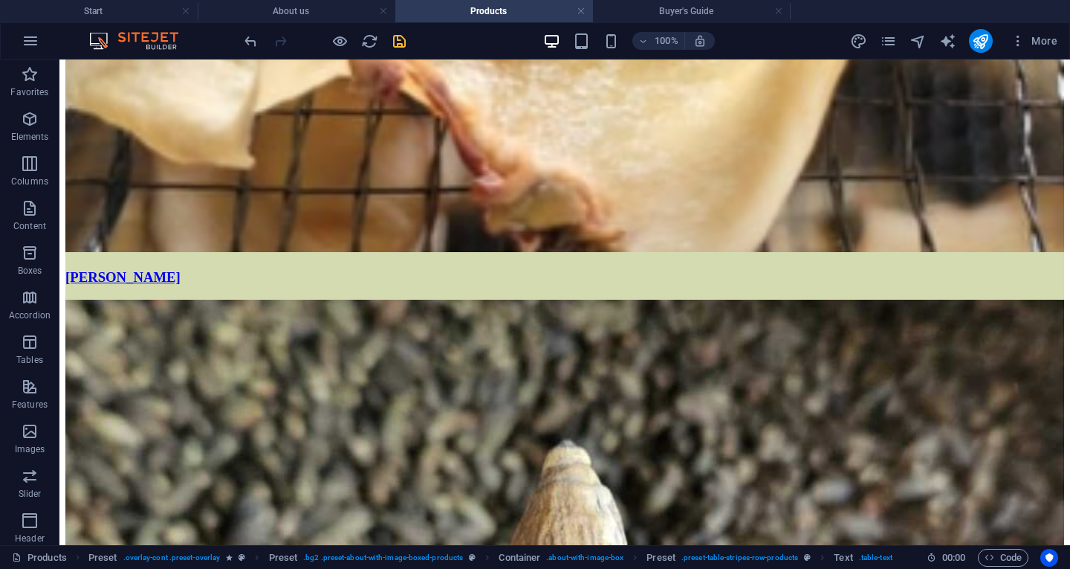
scroll to position [4945, 0]
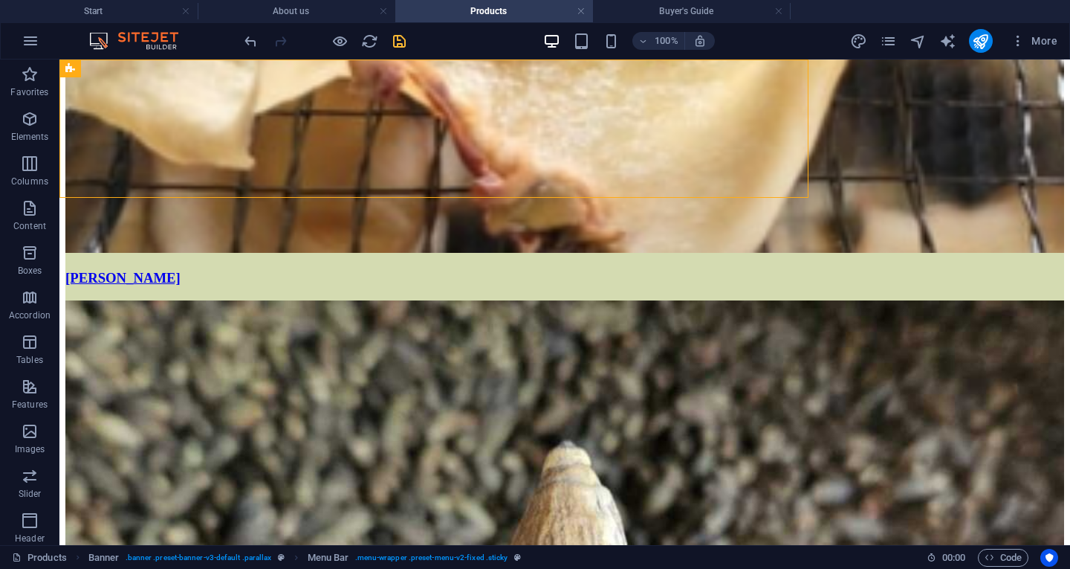
select select "px"
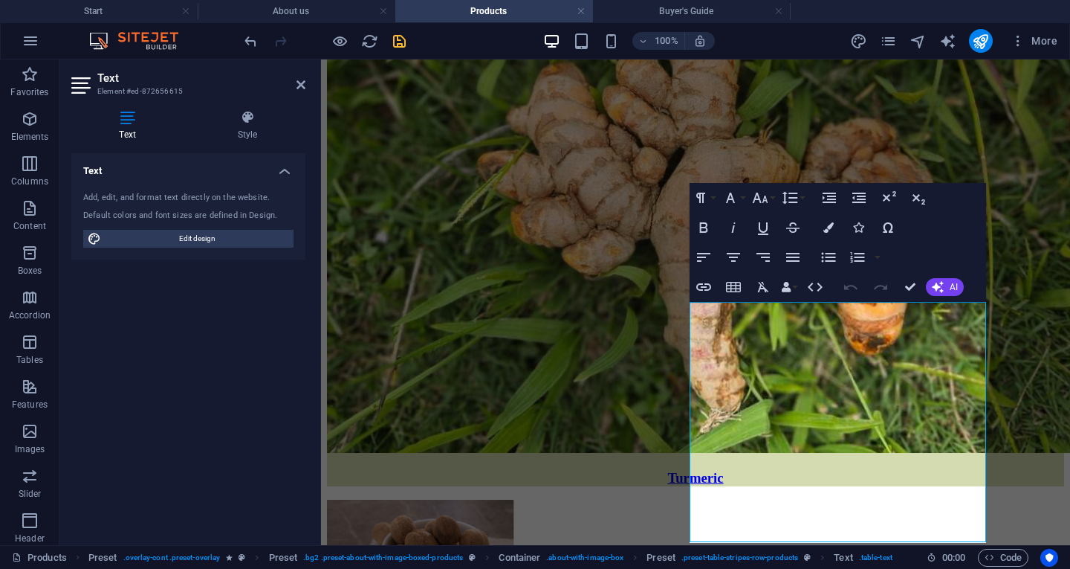
scroll to position [4667, 0]
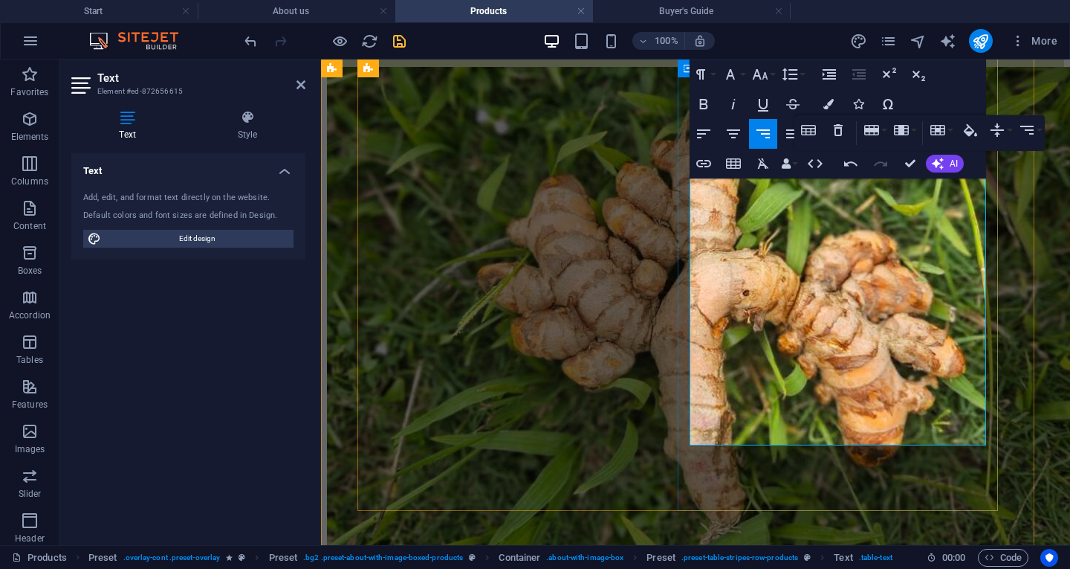
scroll to position [4834, 0]
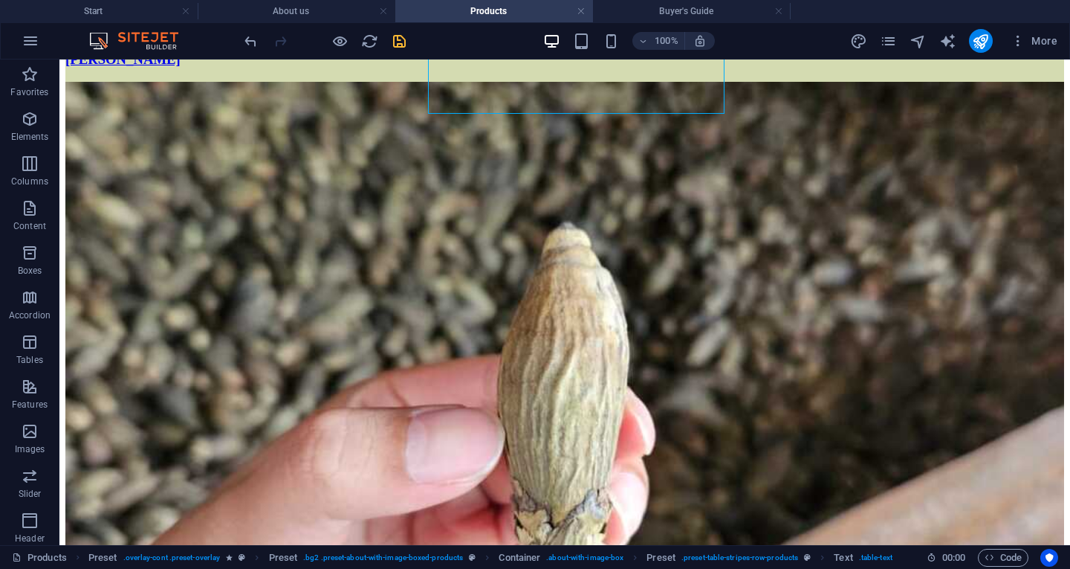
scroll to position [5307, 0]
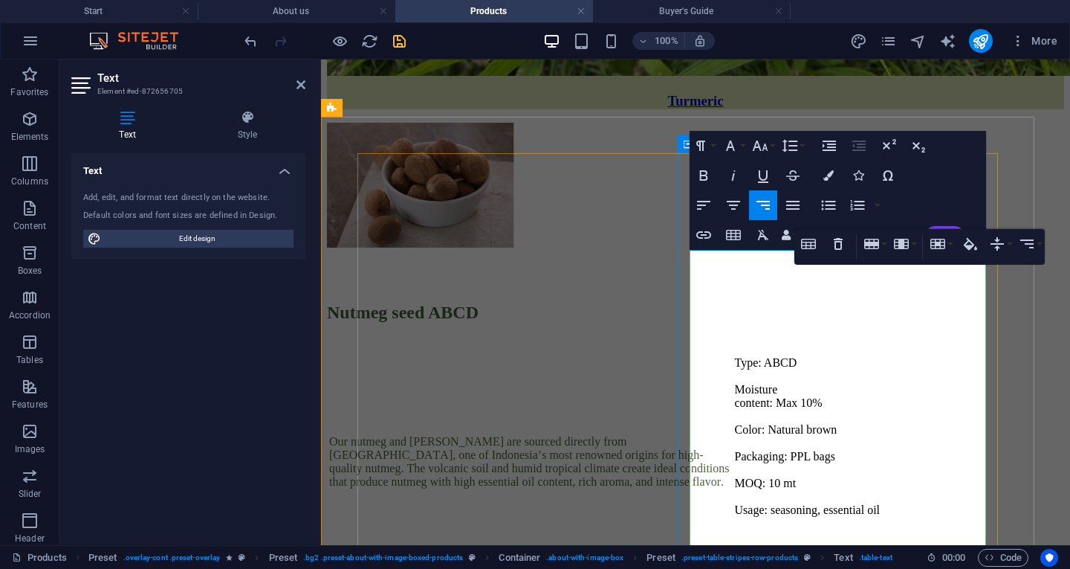
scroll to position [5324, 0]
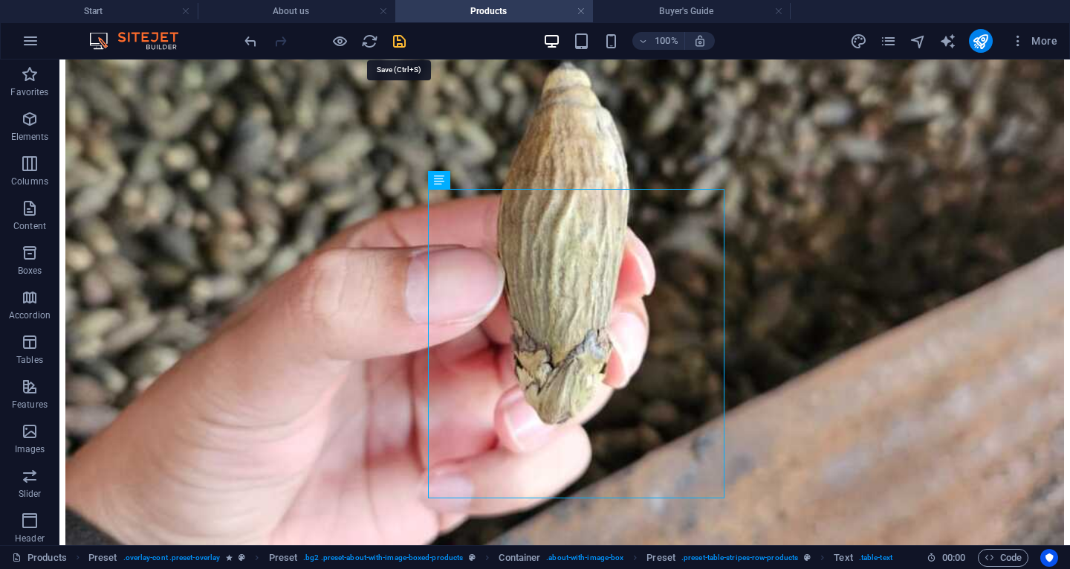
click at [401, 48] on icon "save" at bounding box center [399, 41] width 17 height 17
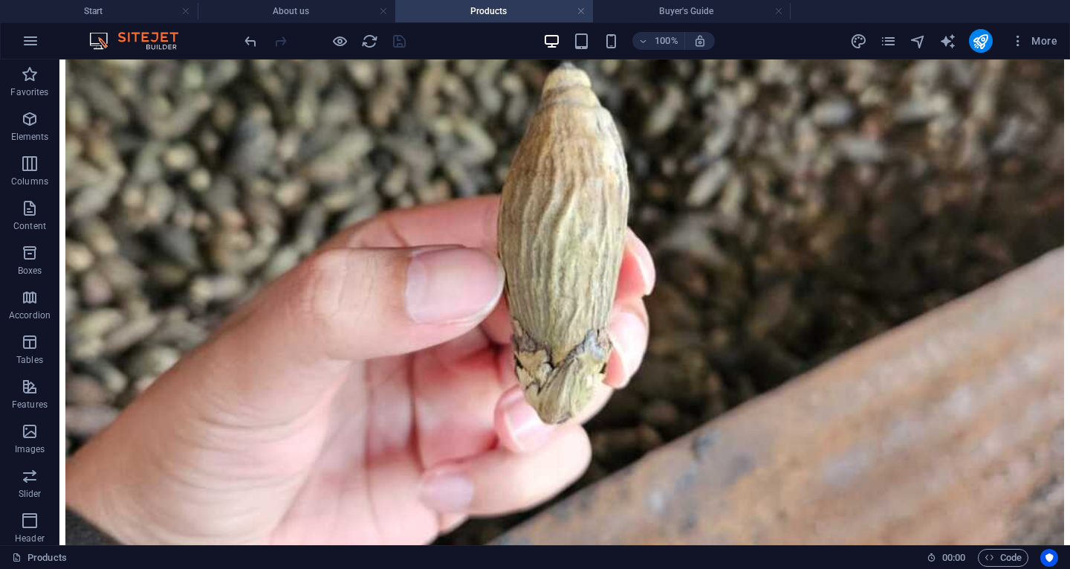
click at [892, 39] on icon "pages" at bounding box center [888, 41] width 17 height 17
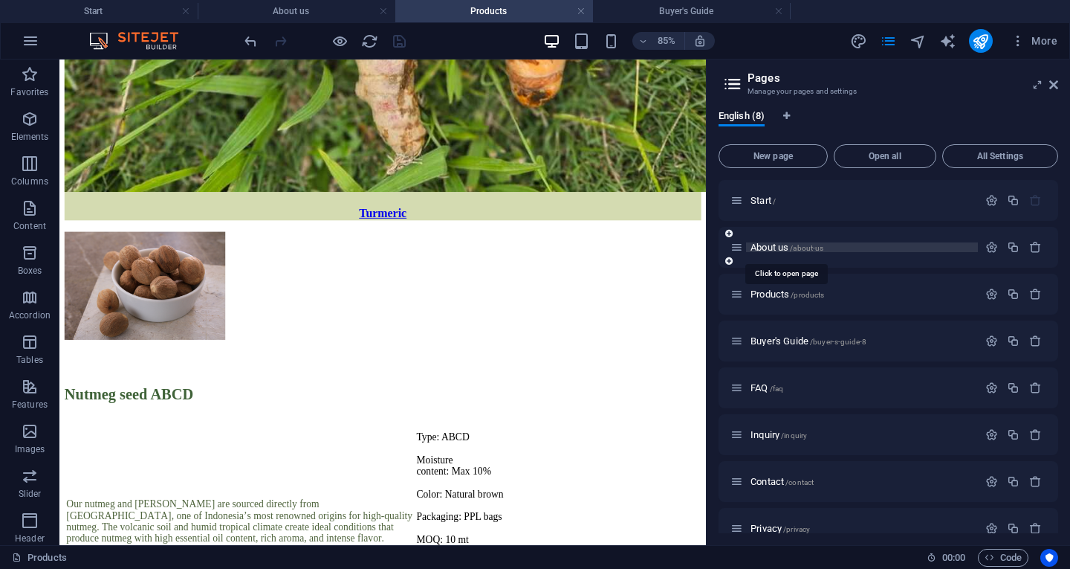
click at [816, 246] on span "/about-us" at bounding box center [806, 248] width 33 height 8
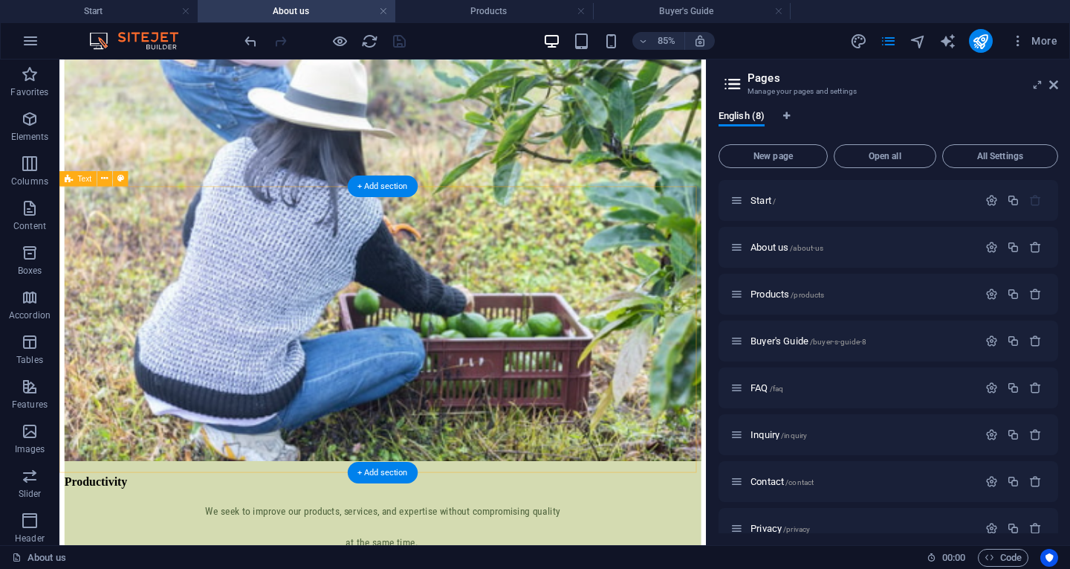
scroll to position [2204, 0]
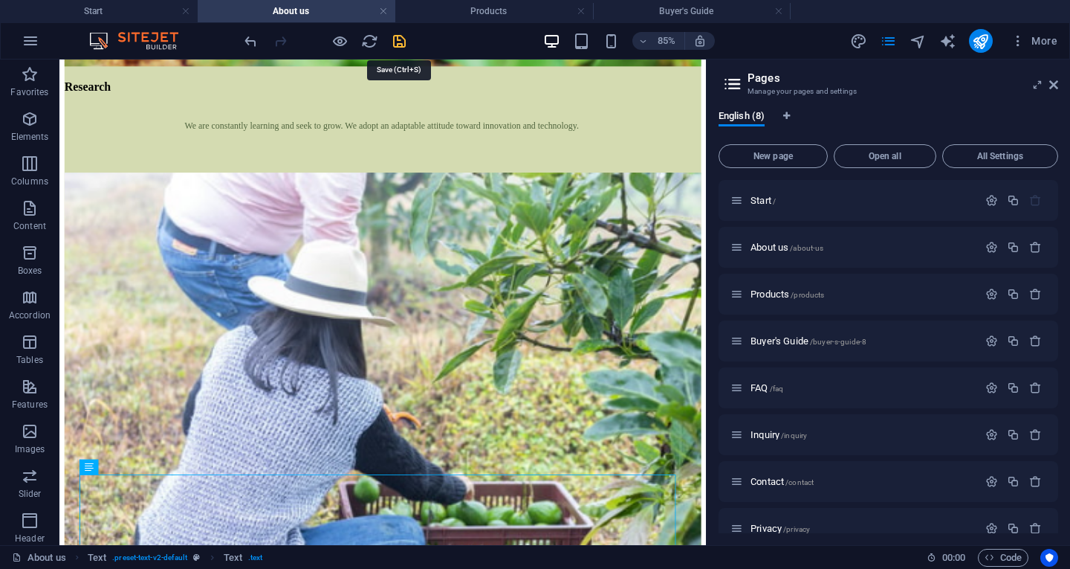
click at [402, 43] on icon "save" at bounding box center [399, 41] width 17 height 17
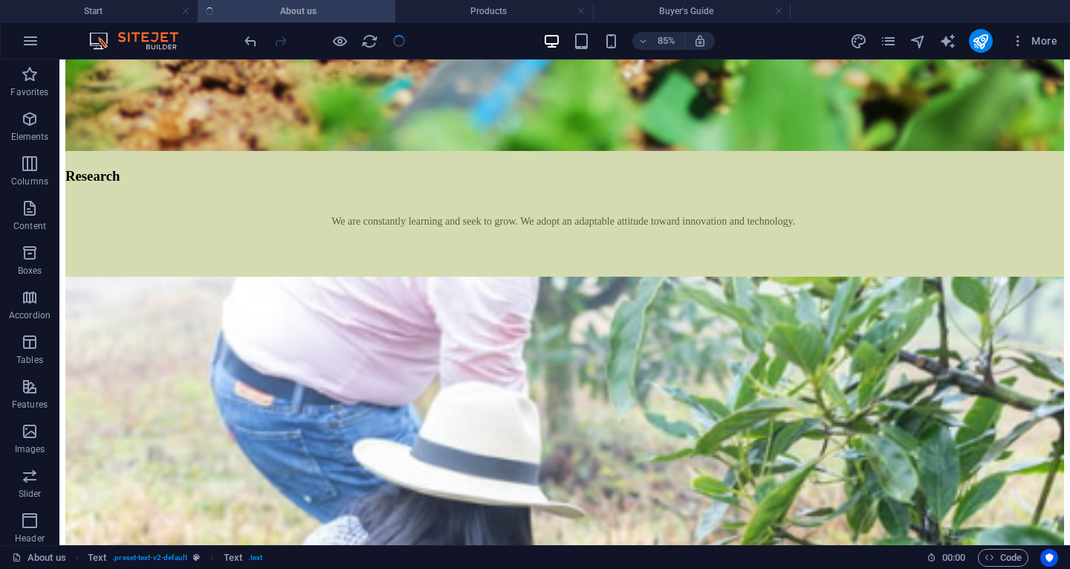
scroll to position [2175, 0]
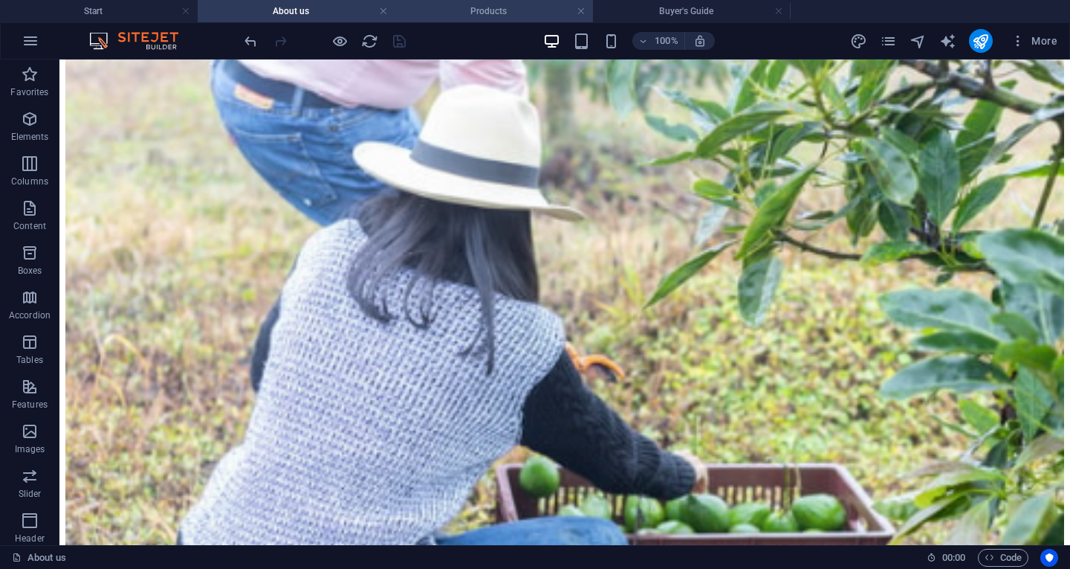
click at [484, 22] on li "Products" at bounding box center [494, 11] width 198 height 22
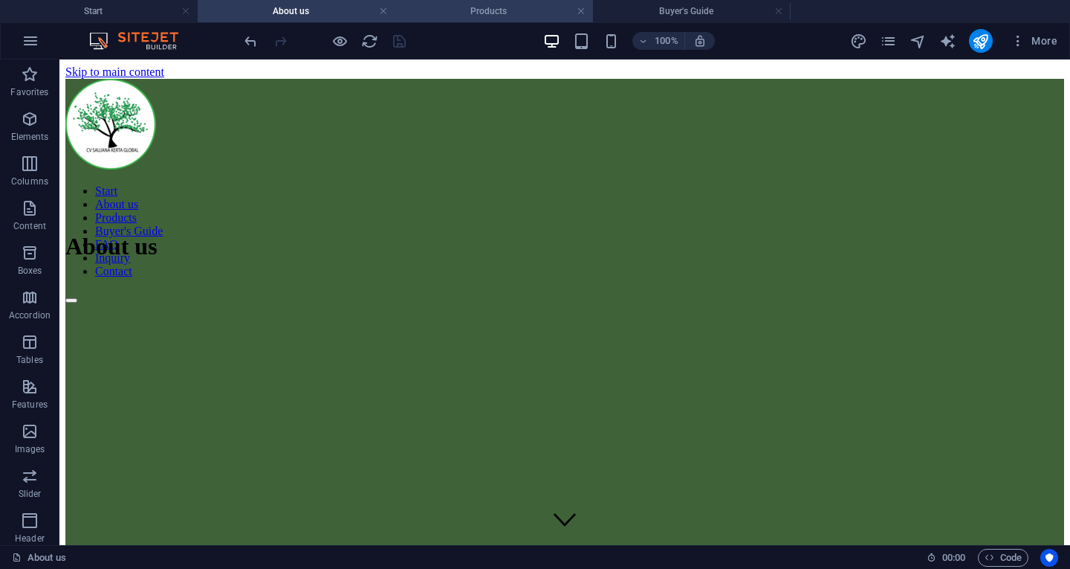
scroll to position [5324, 0]
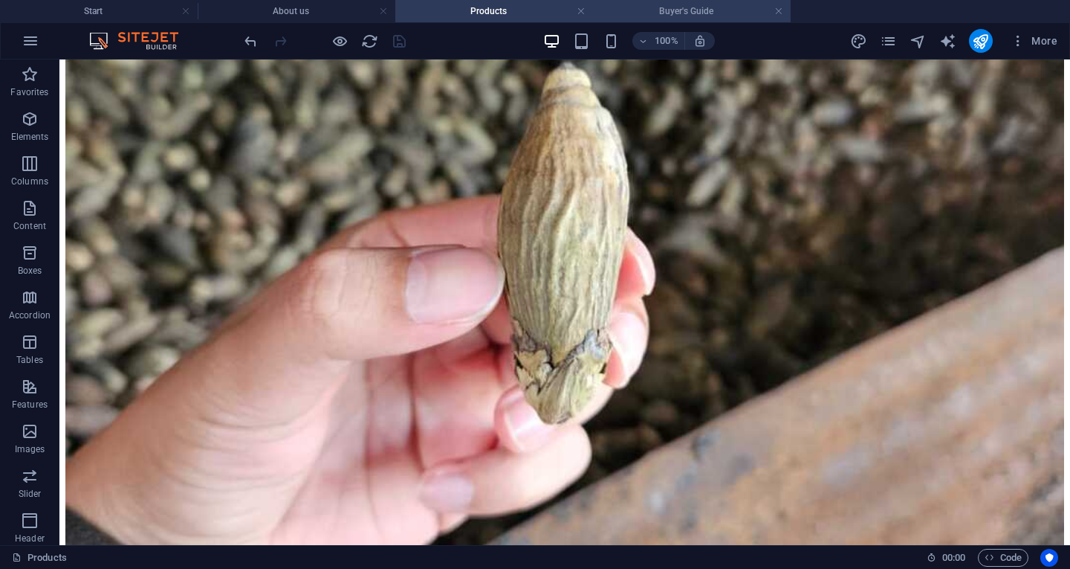
click at [654, 16] on h4 "Buyer's Guide" at bounding box center [692, 11] width 198 height 16
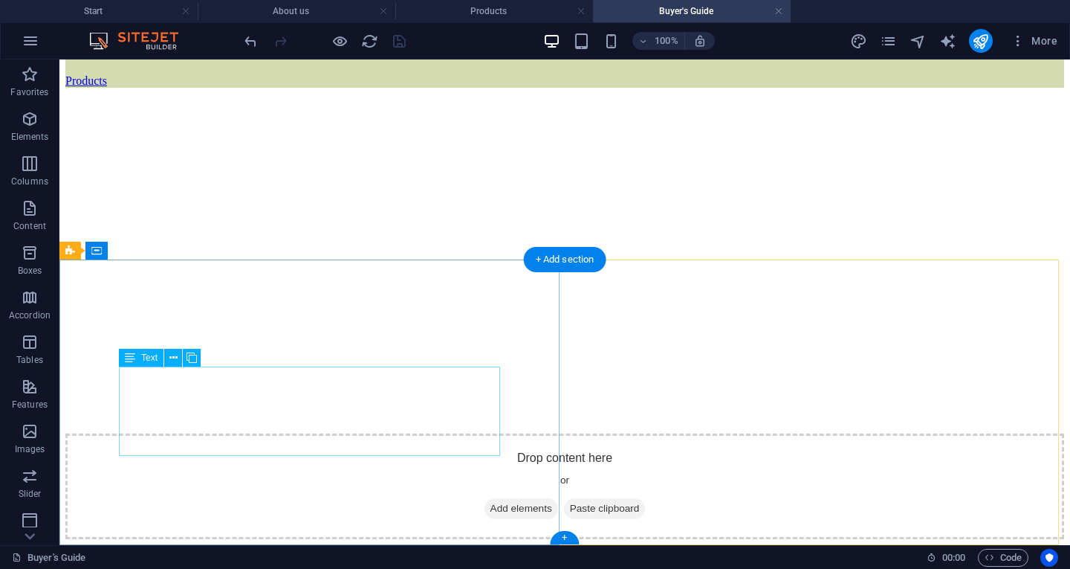
scroll to position [2557, 0]
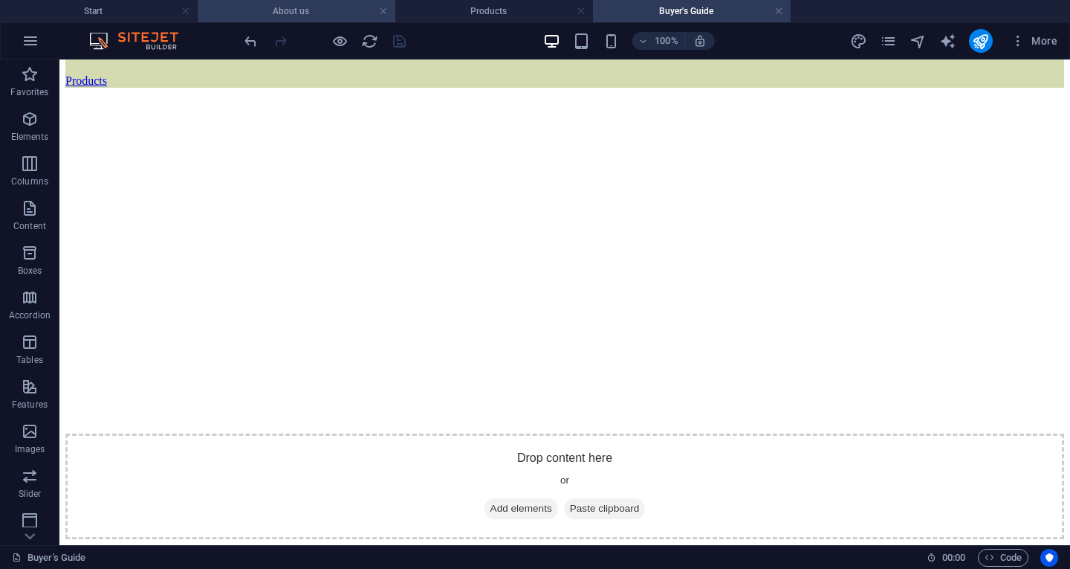
click at [307, 20] on li "About us" at bounding box center [297, 11] width 198 height 22
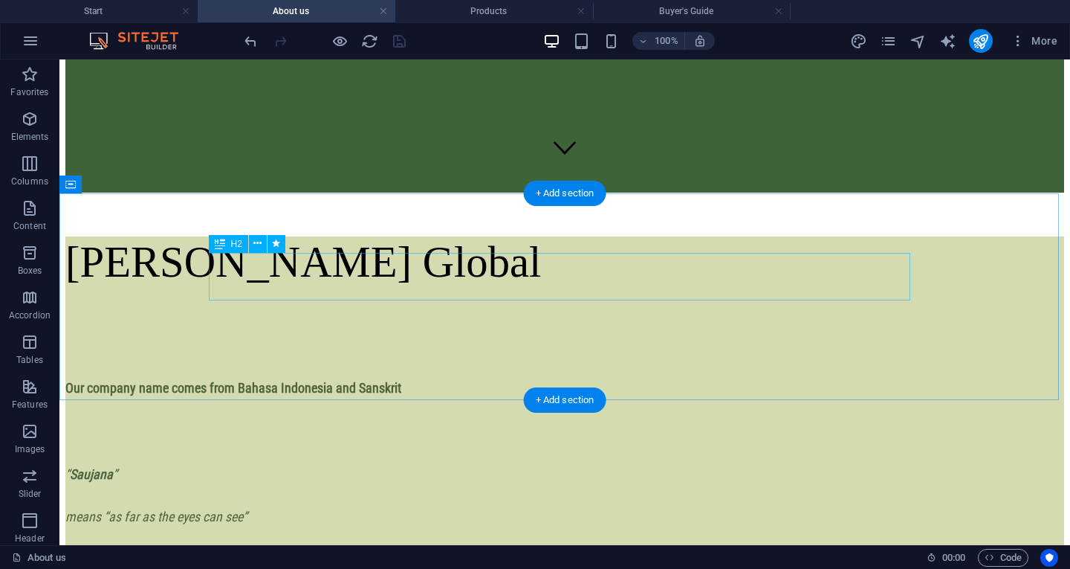
scroll to position [190, 0]
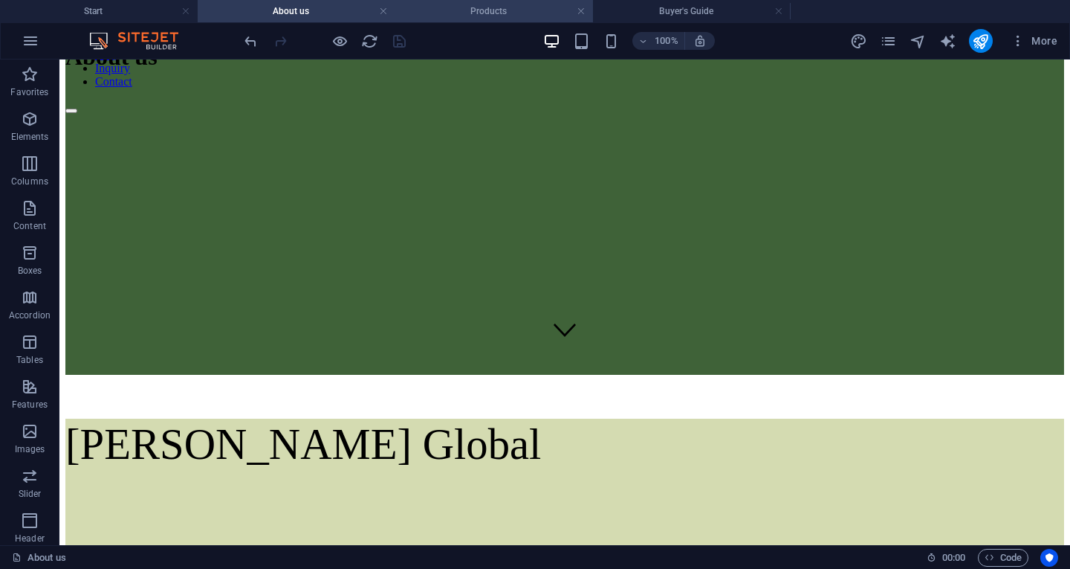
click at [528, 10] on h4 "Products" at bounding box center [494, 11] width 198 height 16
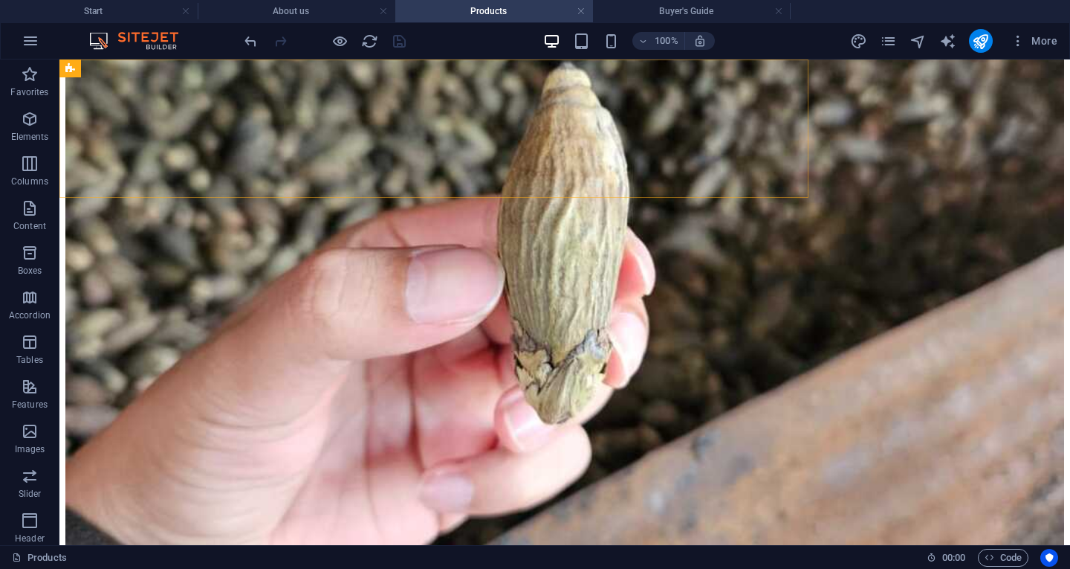
scroll to position [5379, 0]
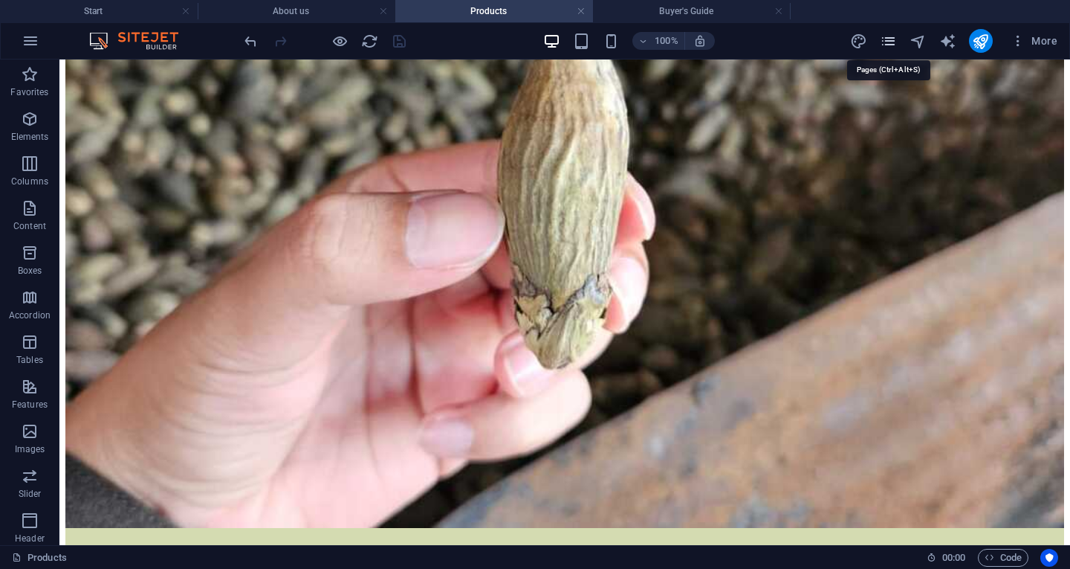
click at [889, 44] on icon "pages" at bounding box center [888, 41] width 17 height 17
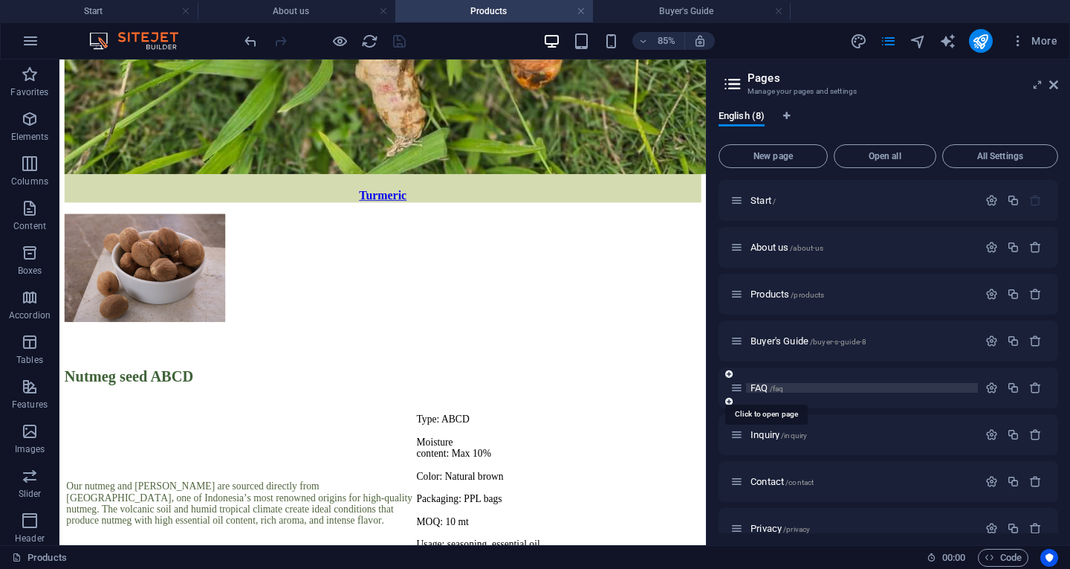
click at [780, 388] on span "/faq" at bounding box center [777, 388] width 14 height 8
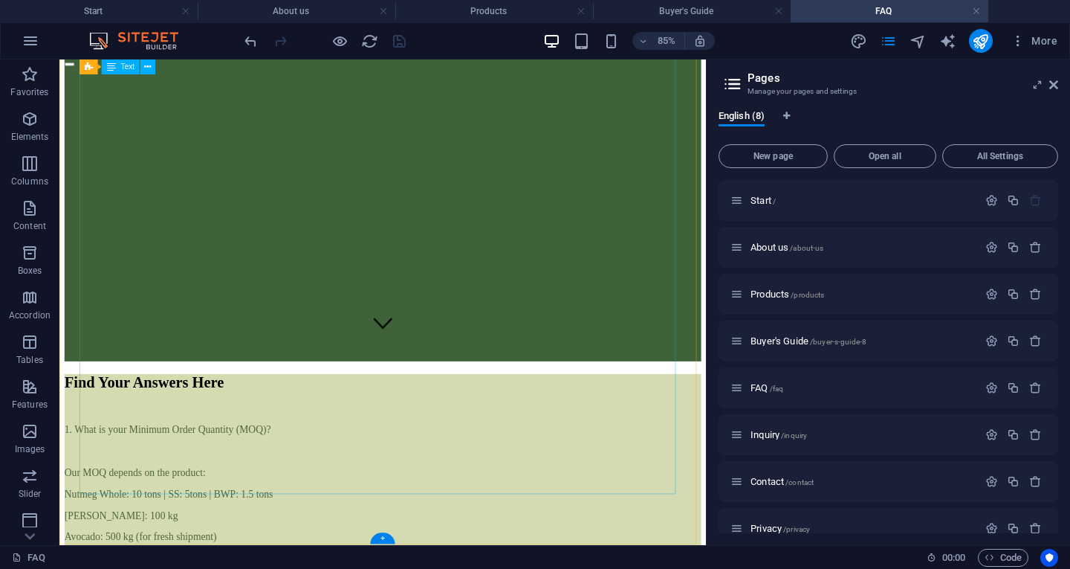
scroll to position [0, 0]
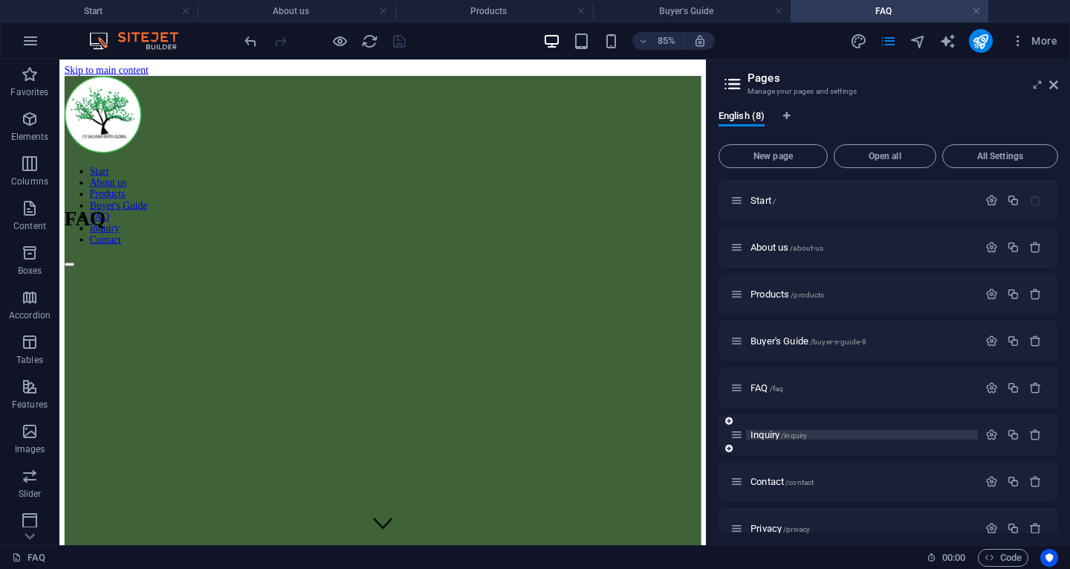
click at [775, 433] on span "Inquiry /inquiry" at bounding box center [779, 434] width 56 height 11
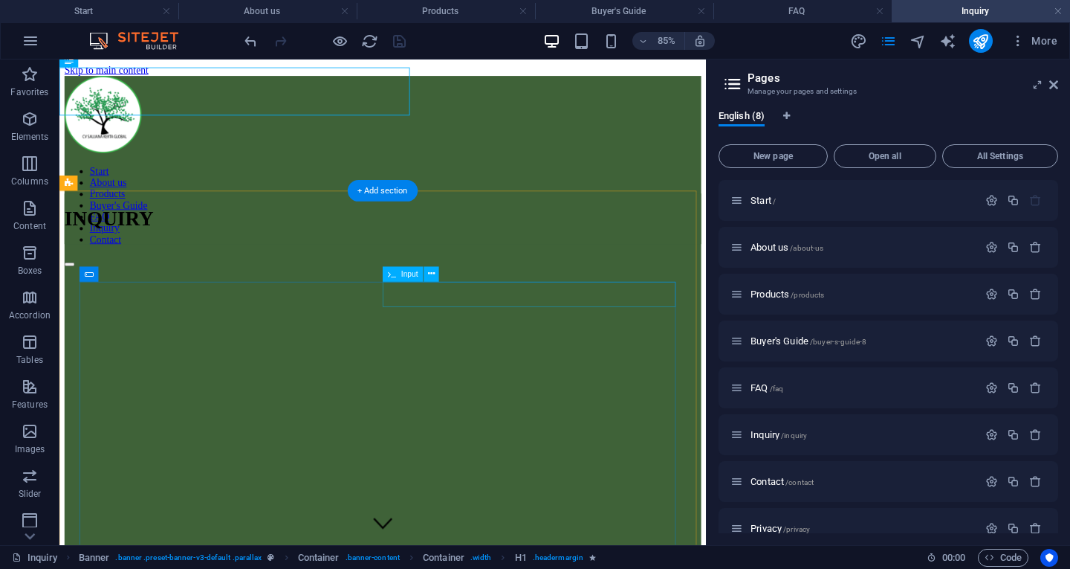
scroll to position [261, 0]
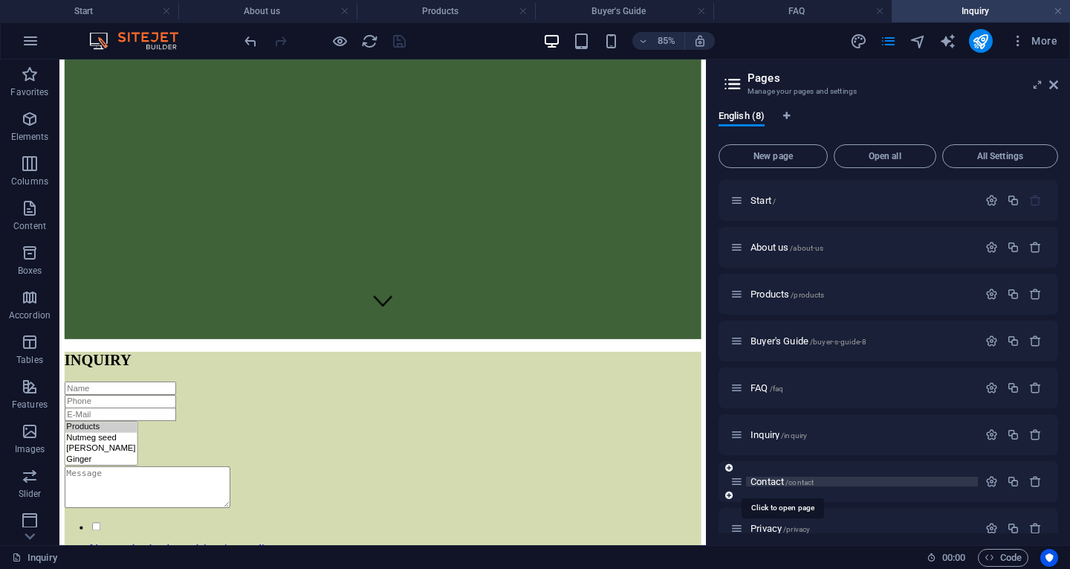
click at [773, 476] on span "Contact /contact" at bounding box center [782, 481] width 63 height 11
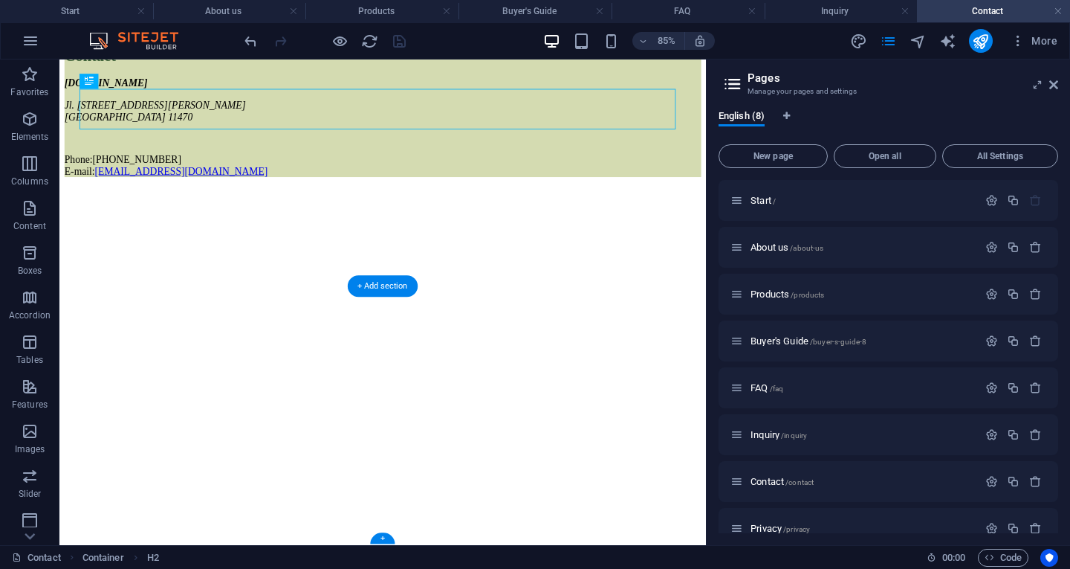
scroll to position [71, 0]
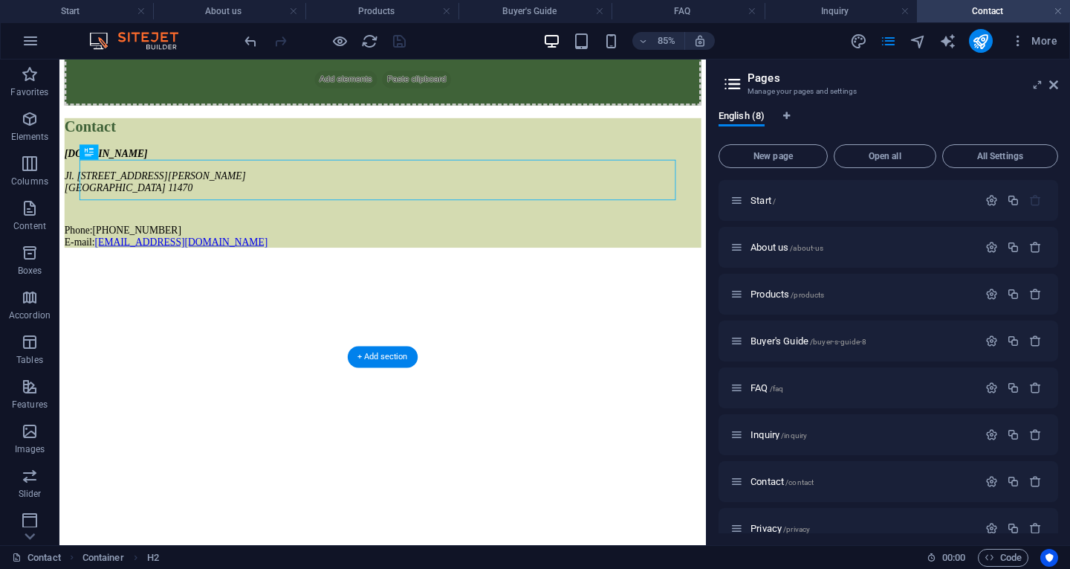
click at [72, 117] on figure at bounding box center [439, 117] width 749 height 0
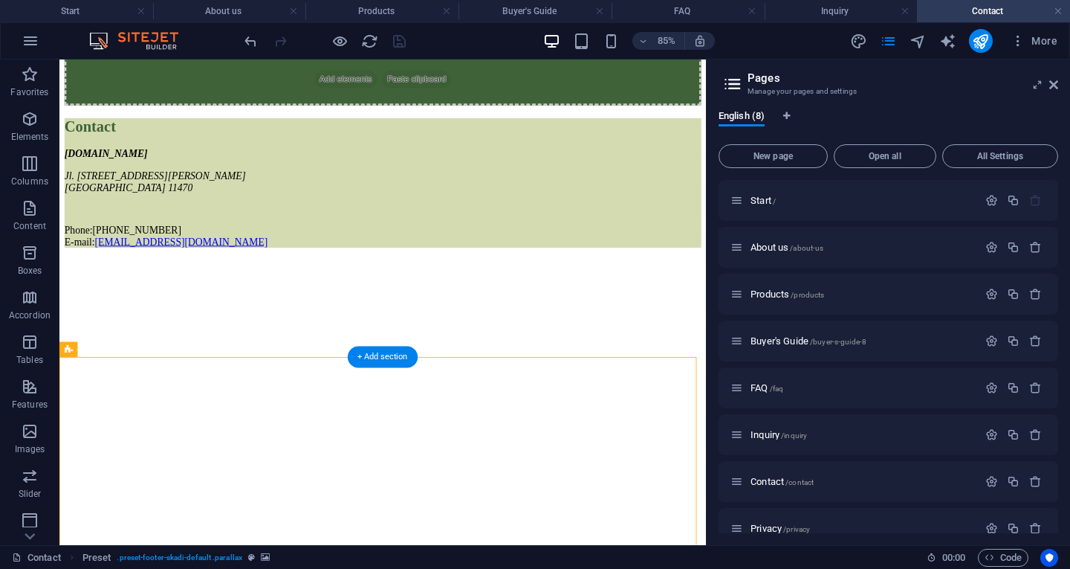
click at [72, 117] on figure at bounding box center [439, 117] width 749 height 0
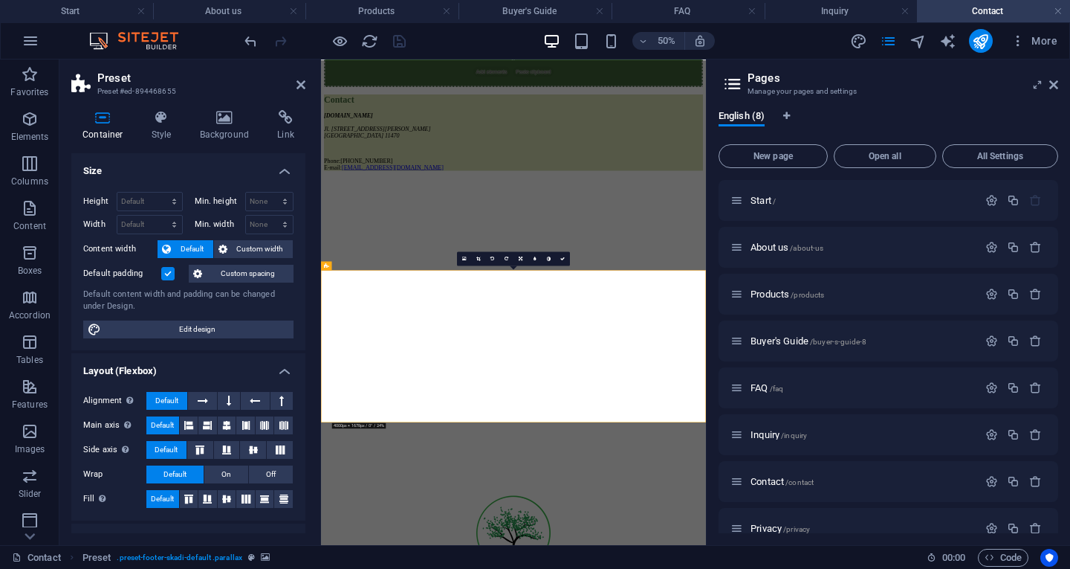
scroll to position [0, 0]
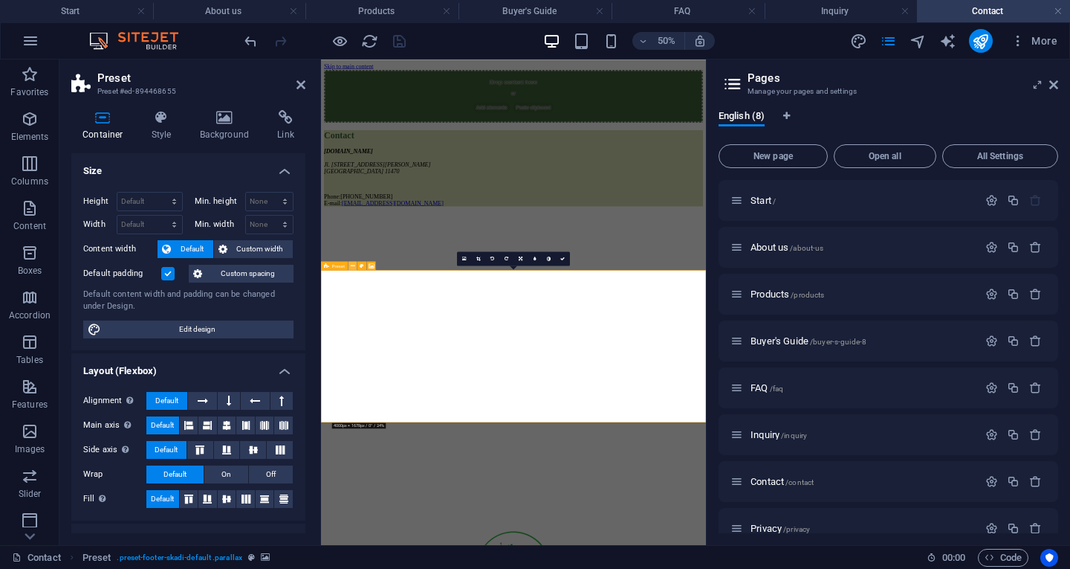
click at [355, 264] on icon at bounding box center [353, 266] width 4 height 8
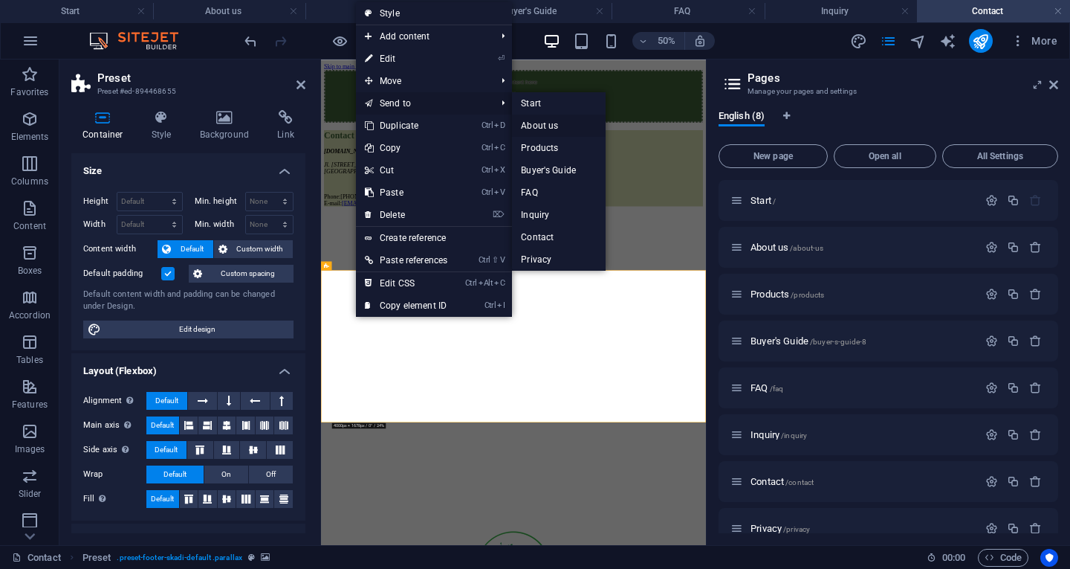
click at [543, 122] on link "About us" at bounding box center [559, 125] width 94 height 22
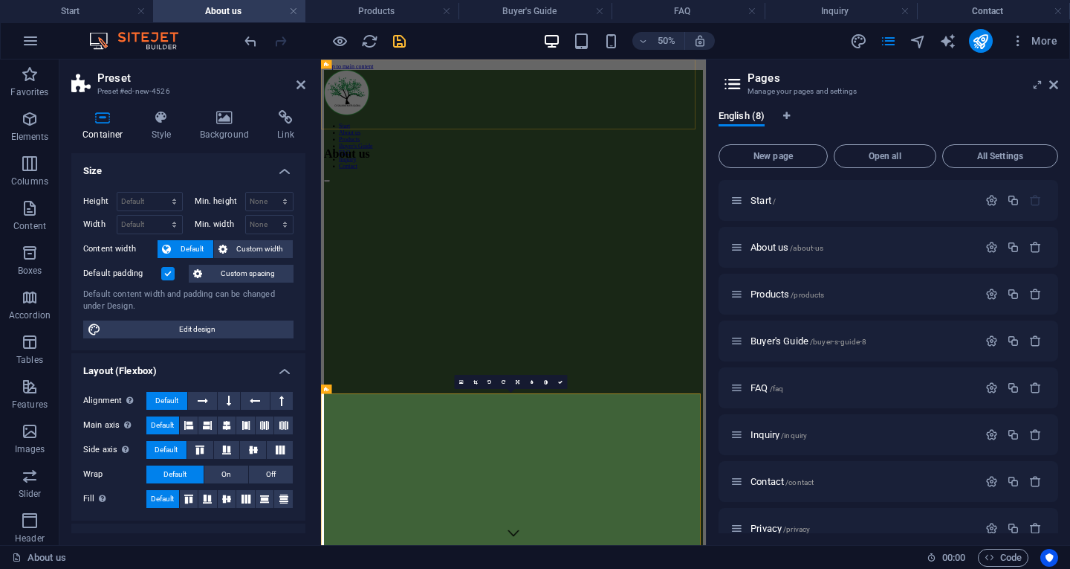
scroll to position [2422, 0]
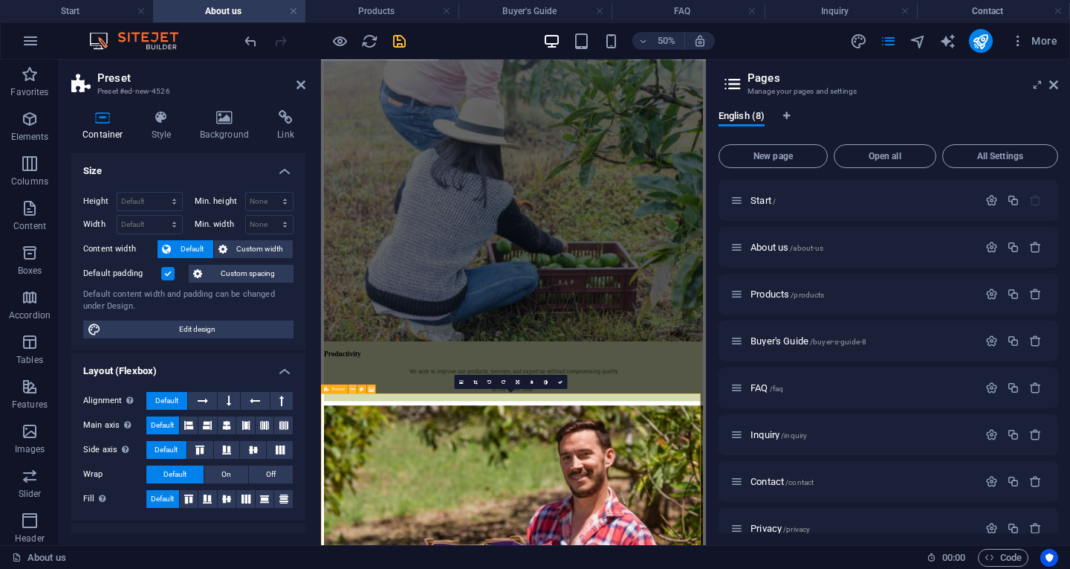
click at [354, 388] on icon at bounding box center [353, 388] width 4 height 8
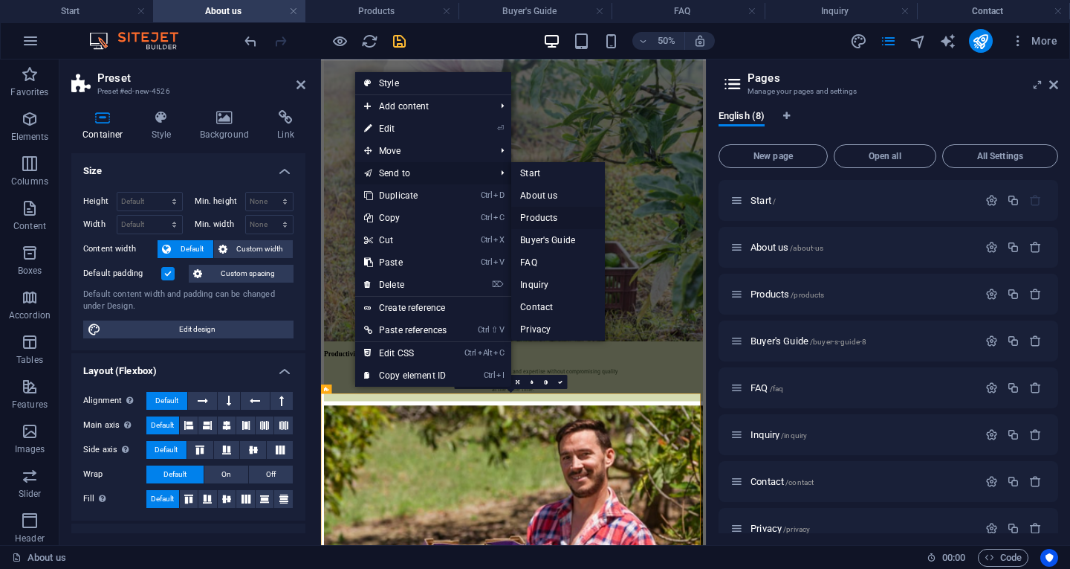
click at [546, 213] on link "Products" at bounding box center [558, 218] width 94 height 22
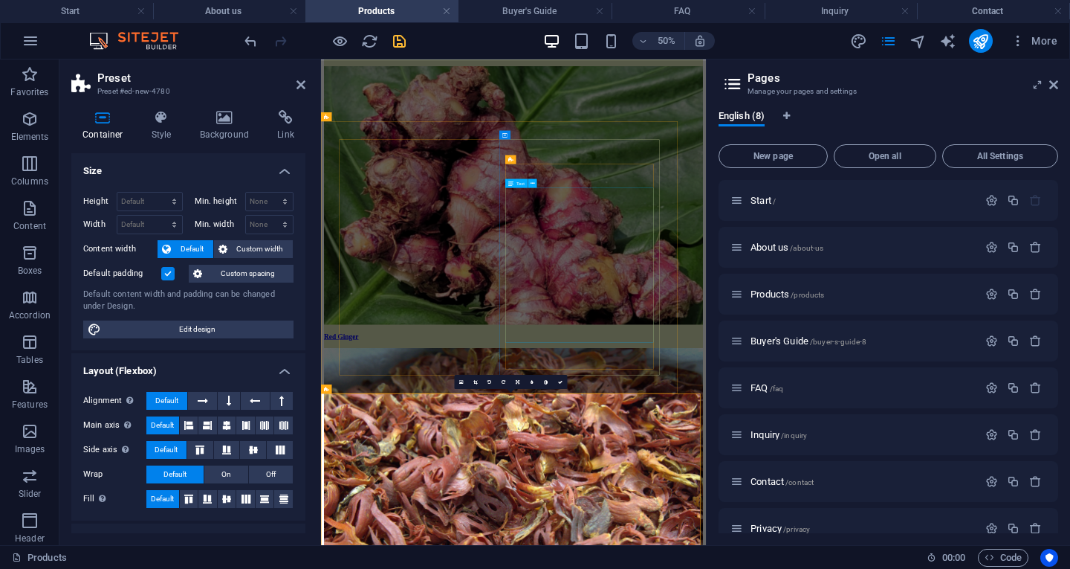
scroll to position [5489, 0]
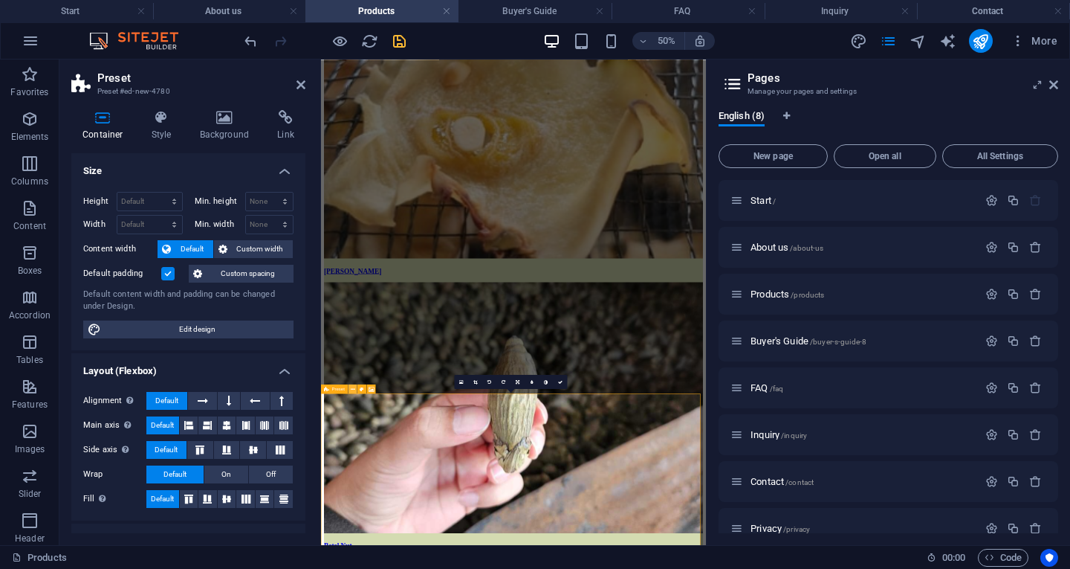
click at [353, 388] on icon at bounding box center [353, 388] width 4 height 8
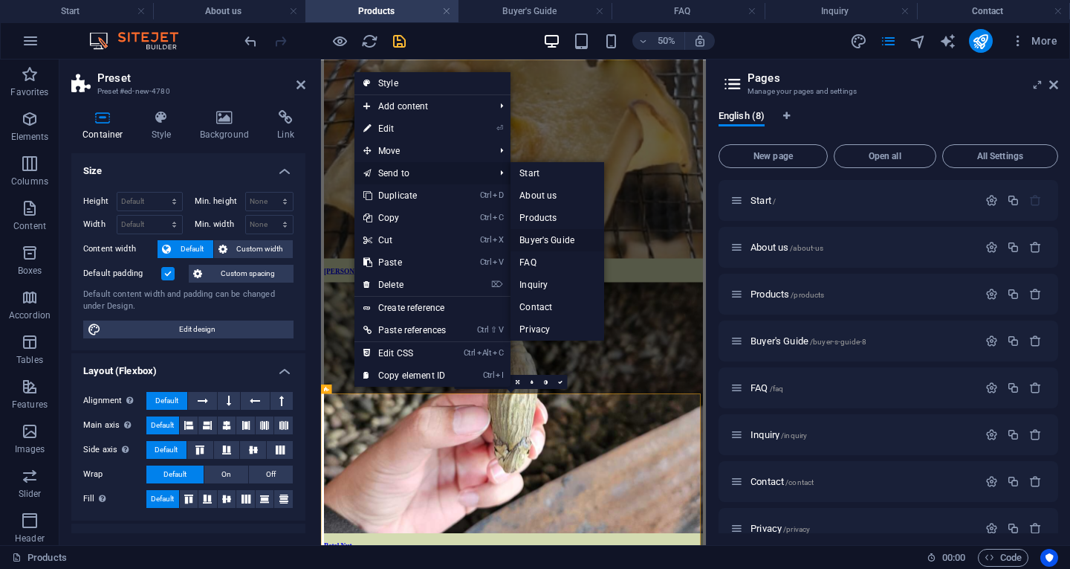
click at [545, 240] on link "Buyer's Guide" at bounding box center [558, 240] width 94 height 22
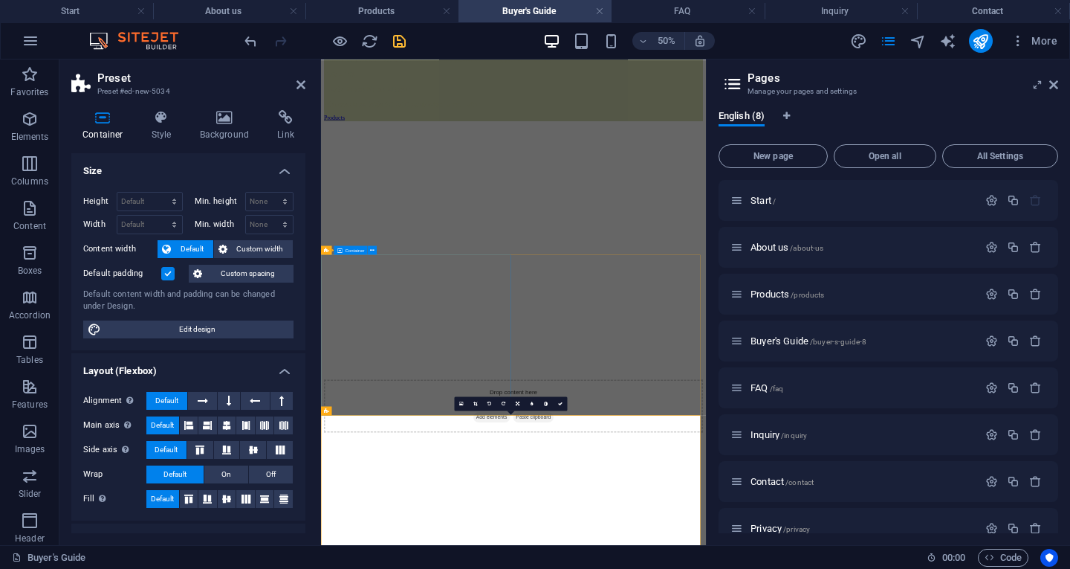
scroll to position [2643, 0]
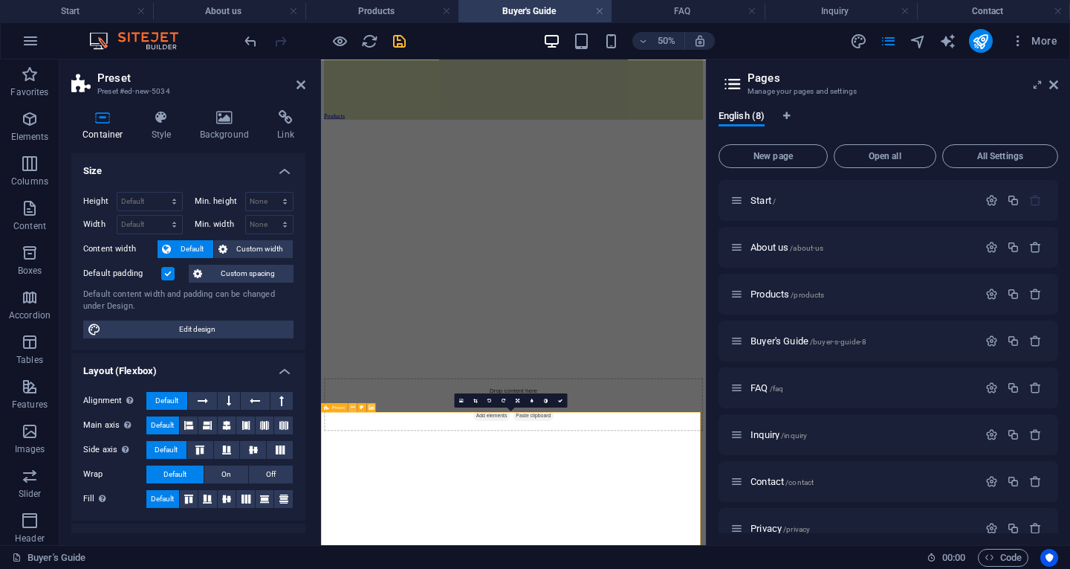
click at [352, 407] on icon at bounding box center [353, 407] width 4 height 8
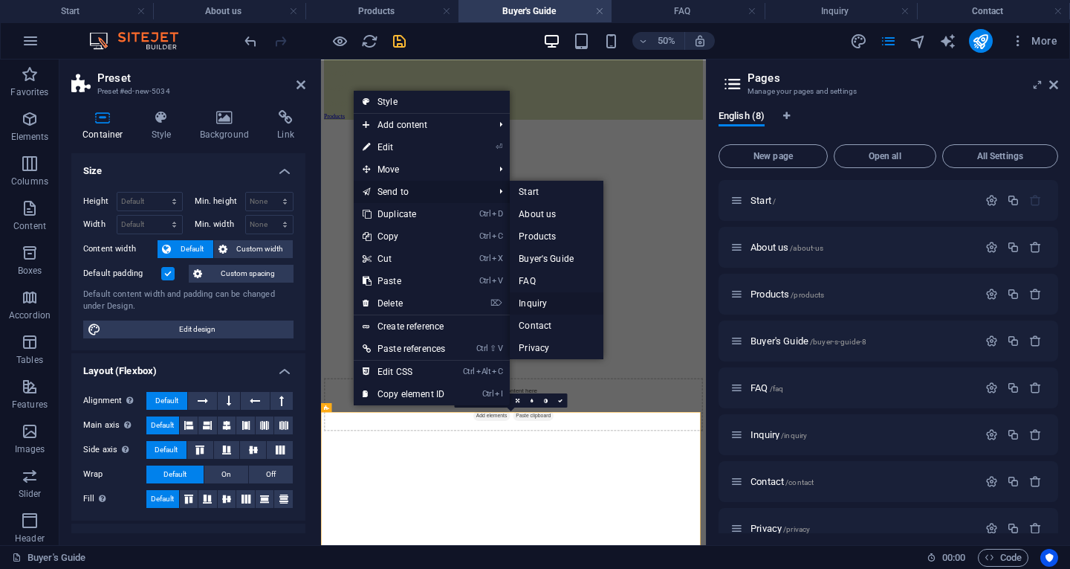
click at [543, 299] on link "Inquiry" at bounding box center [557, 303] width 94 height 22
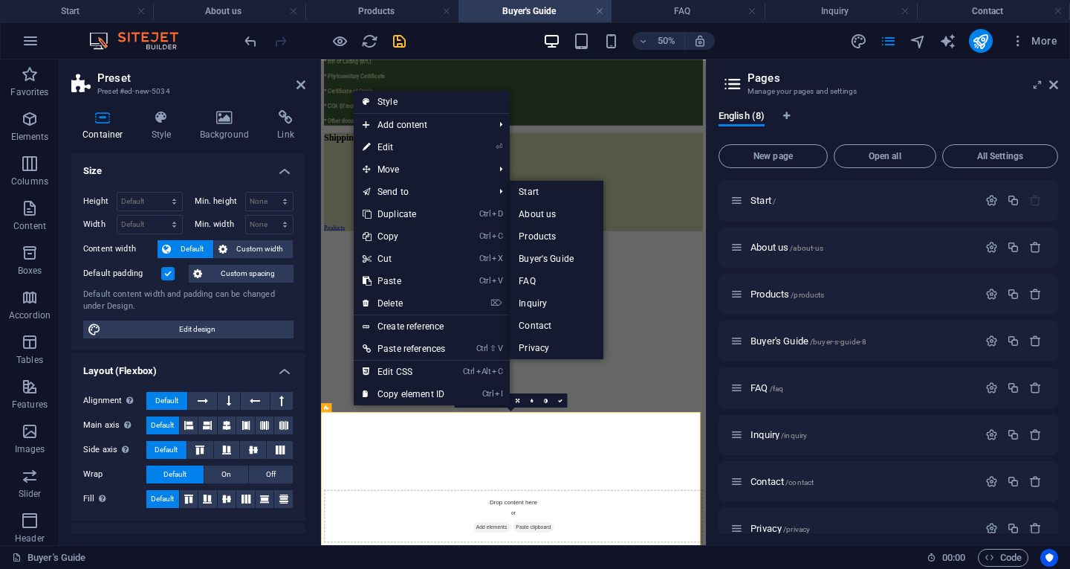
scroll to position [0, 0]
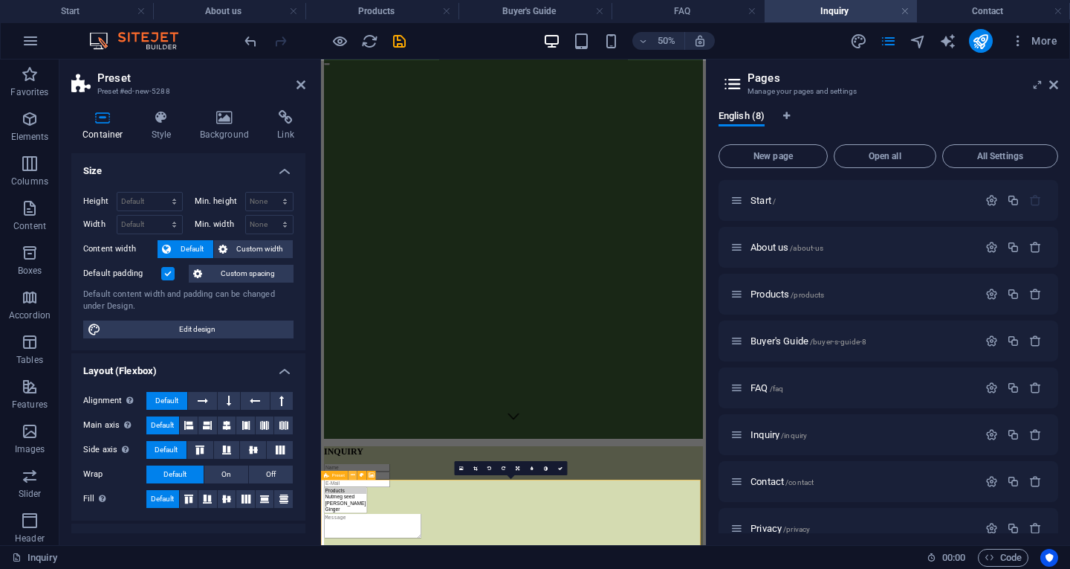
click at [352, 474] on icon at bounding box center [353, 474] width 4 height 8
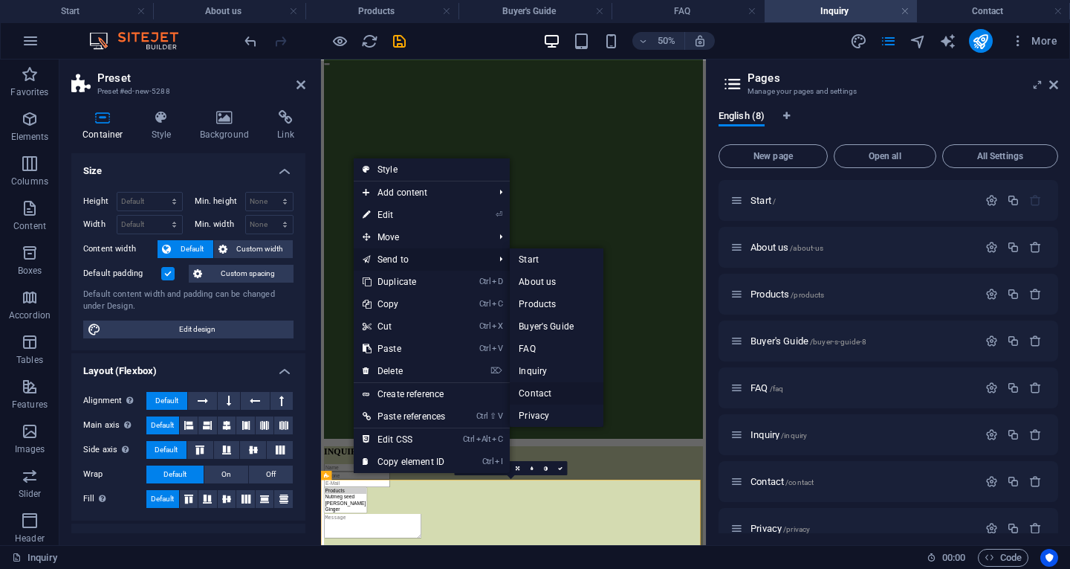
click at [543, 394] on link "Contact" at bounding box center [557, 393] width 94 height 22
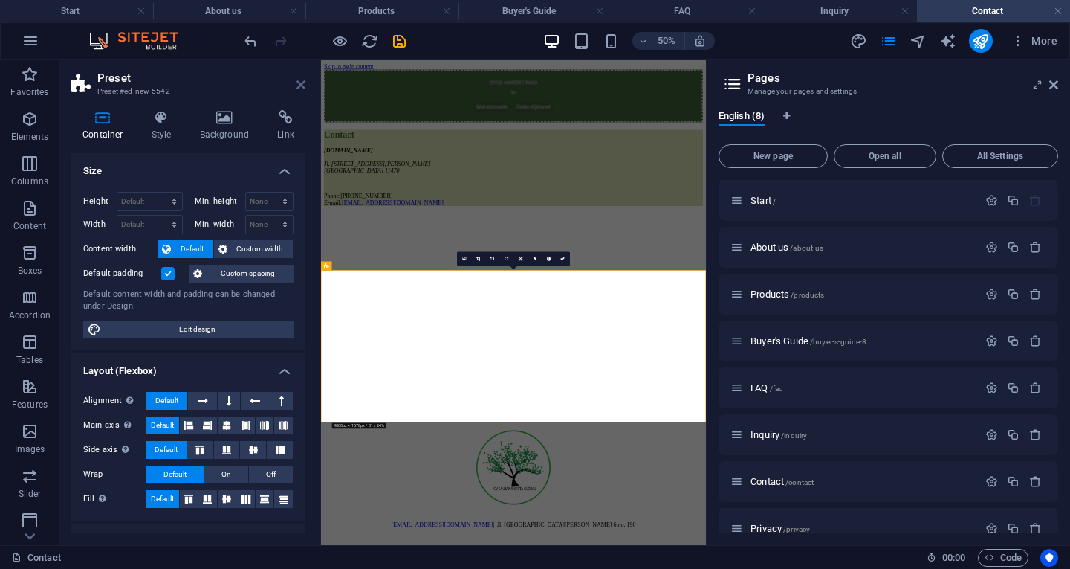
click at [302, 82] on aside "Preset Preset #ed-new-5542 Container Style Background Link Size Height Default …" at bounding box center [190, 301] width 262 height 485
click at [302, 82] on icon at bounding box center [301, 85] width 9 height 12
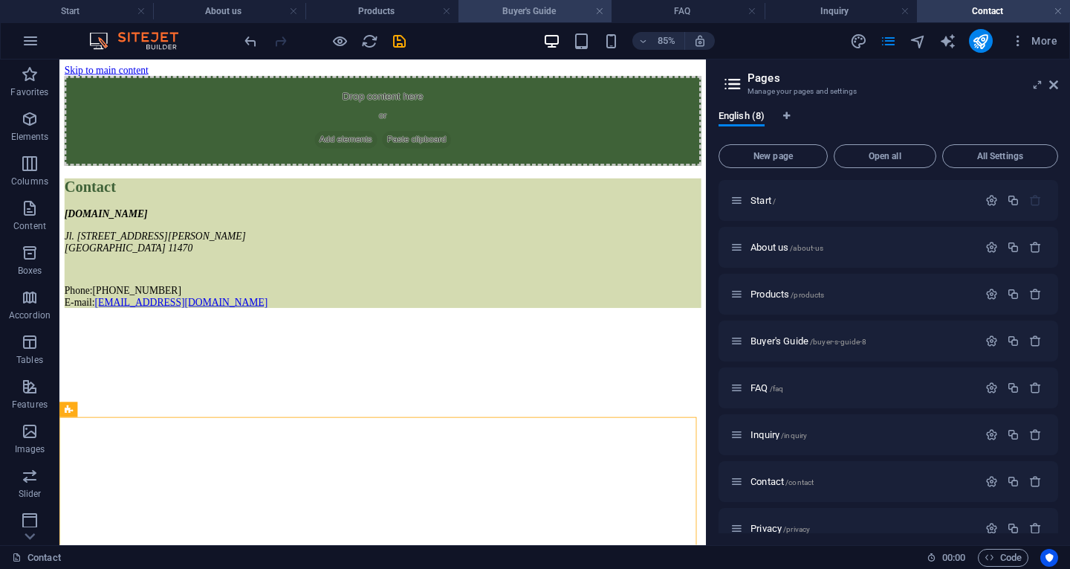
click at [507, 4] on h4 "Buyer's Guide" at bounding box center [535, 11] width 153 height 16
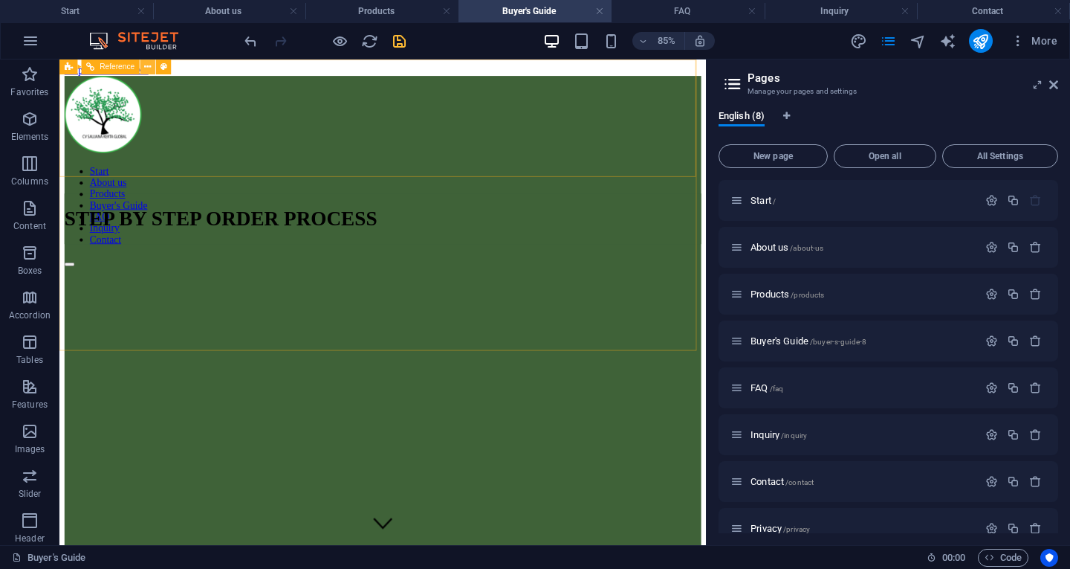
click at [151, 61] on icon at bounding box center [148, 66] width 7 height 13
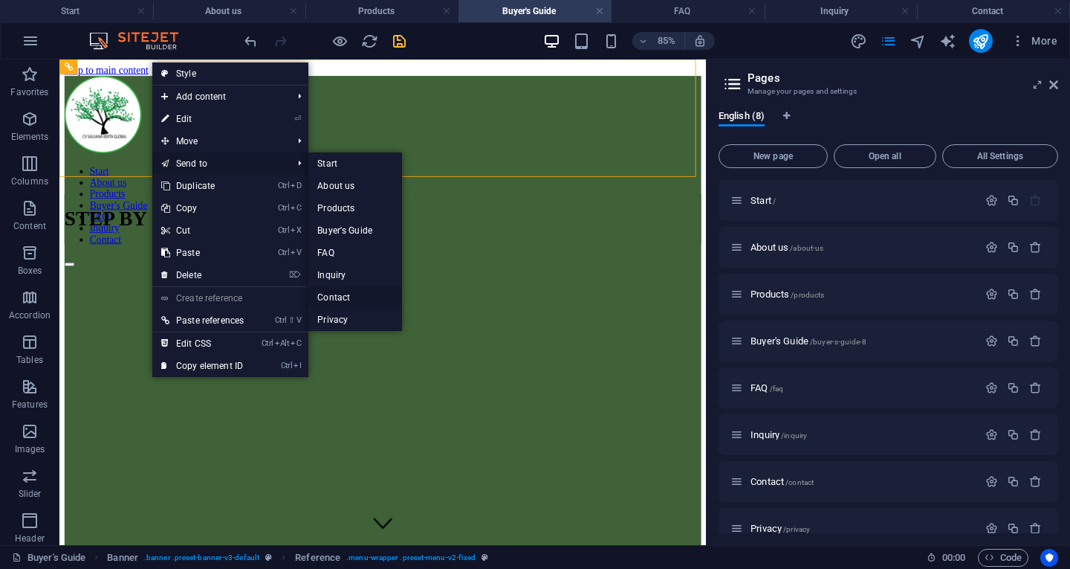
click at [340, 293] on link "Contact" at bounding box center [355, 297] width 94 height 22
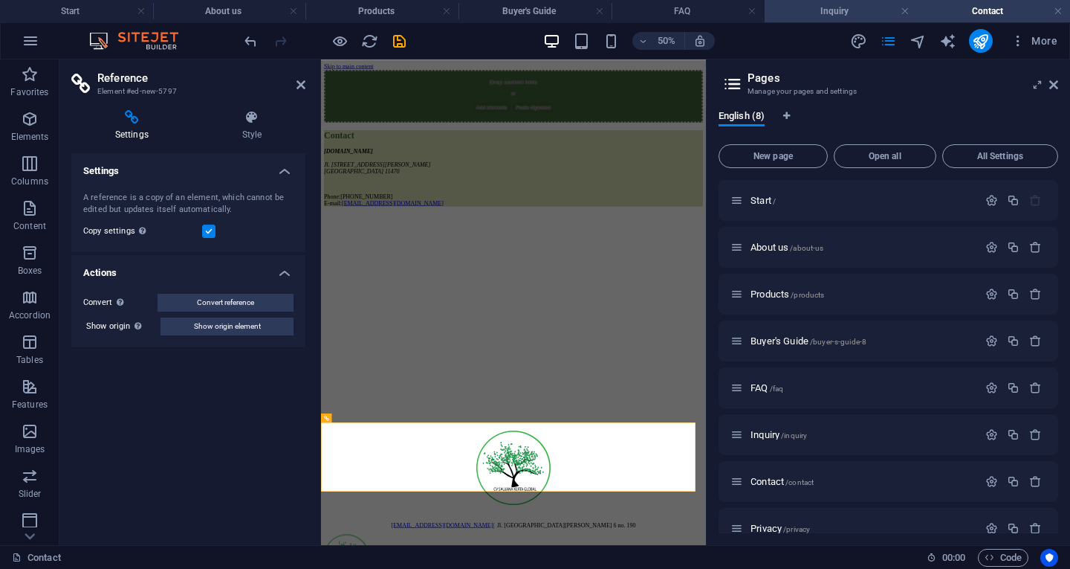
click at [834, 4] on h4 "Inquiry" at bounding box center [841, 11] width 153 height 16
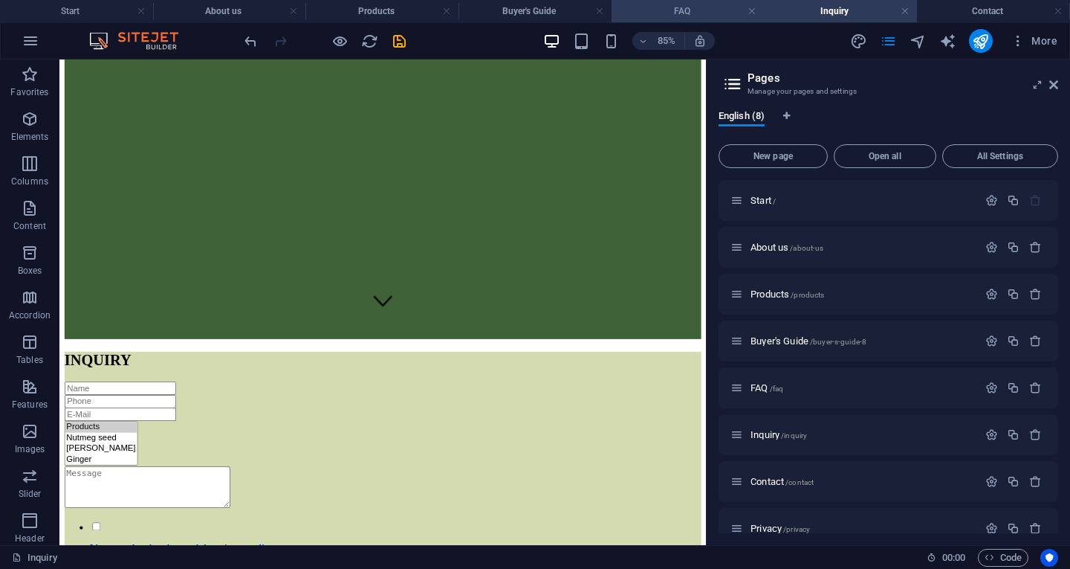
click at [717, 14] on h4 "FAQ" at bounding box center [688, 11] width 153 height 16
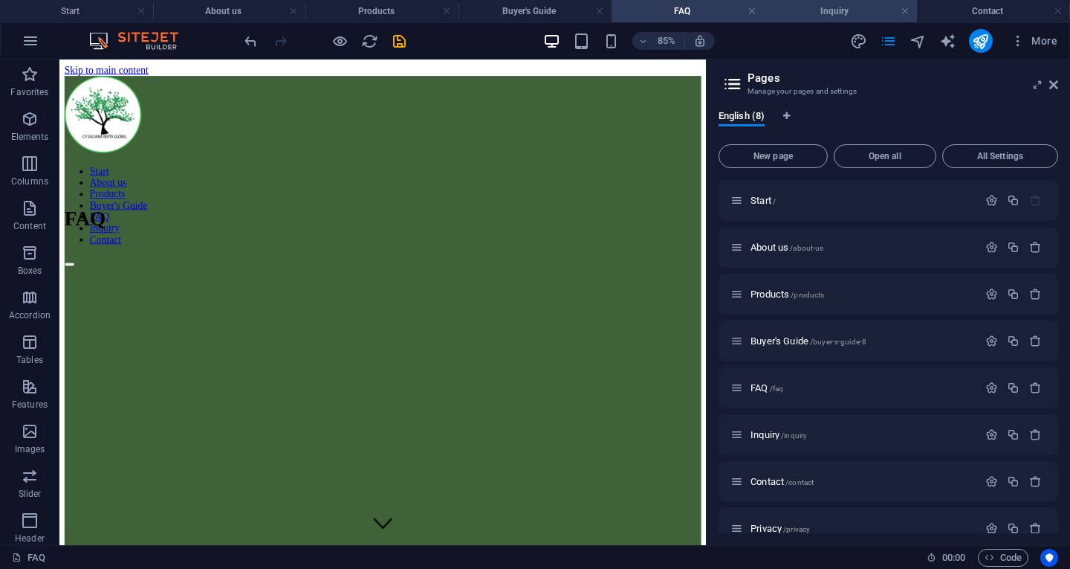
click at [796, 3] on h4 "Inquiry" at bounding box center [841, 11] width 153 height 16
click at [550, 21] on li "Buyer's Guide" at bounding box center [535, 11] width 153 height 22
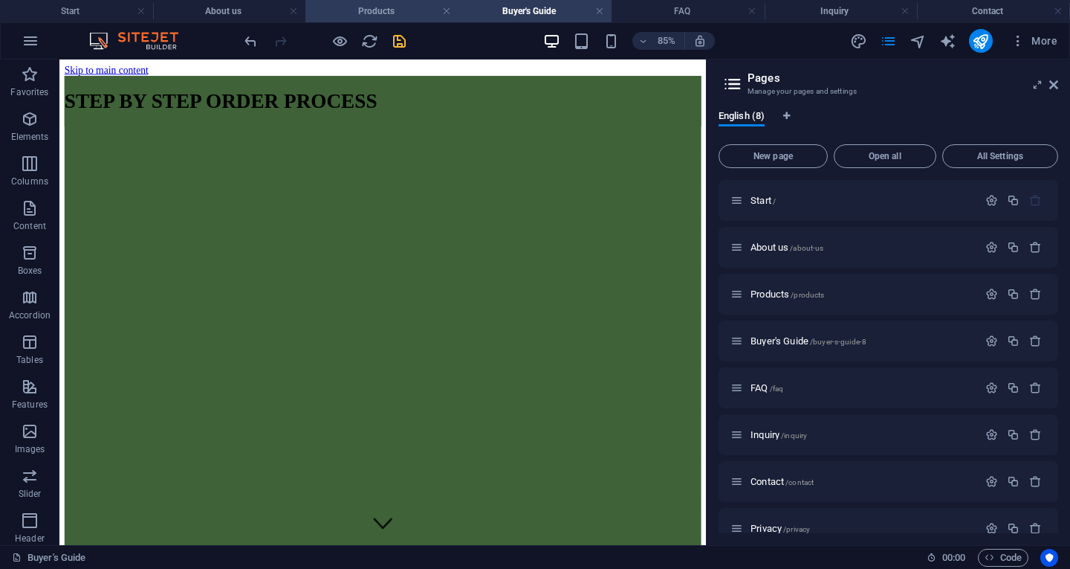
click at [392, 19] on h4 "Products" at bounding box center [381, 11] width 153 height 16
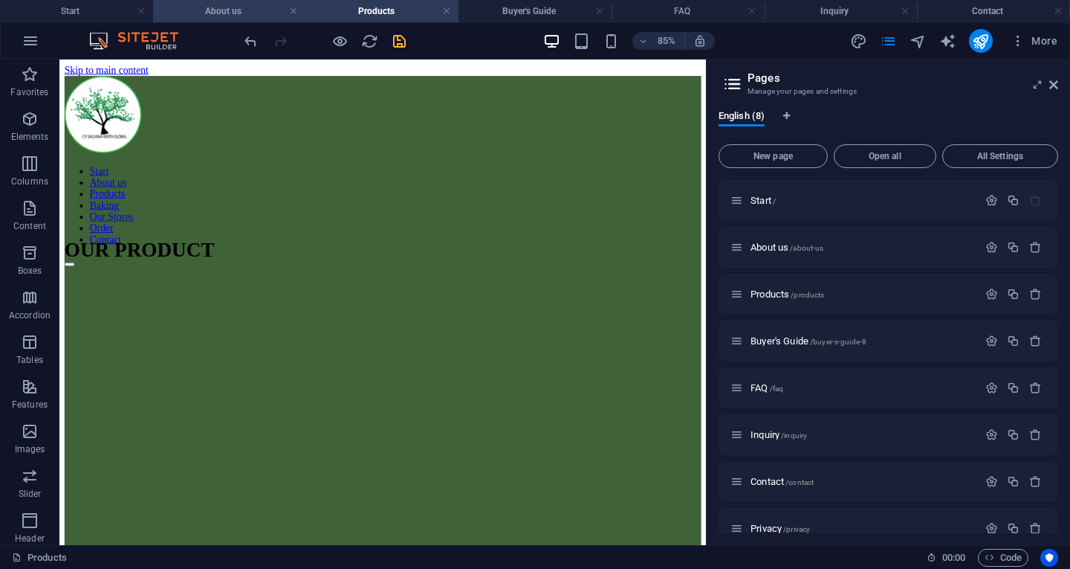
click at [253, 16] on h4 "About us" at bounding box center [229, 11] width 153 height 16
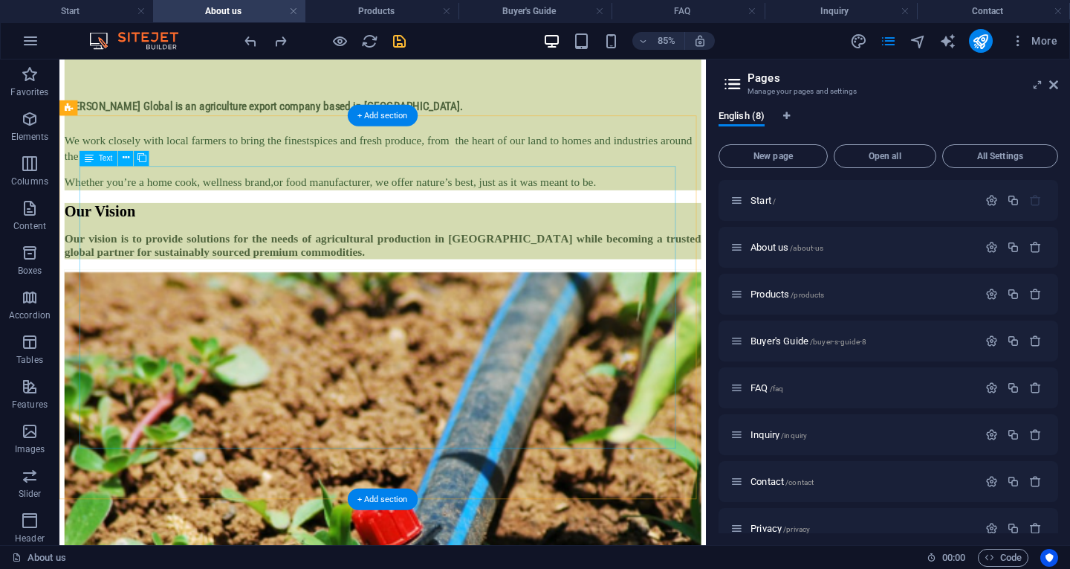
scroll to position [2583, 0]
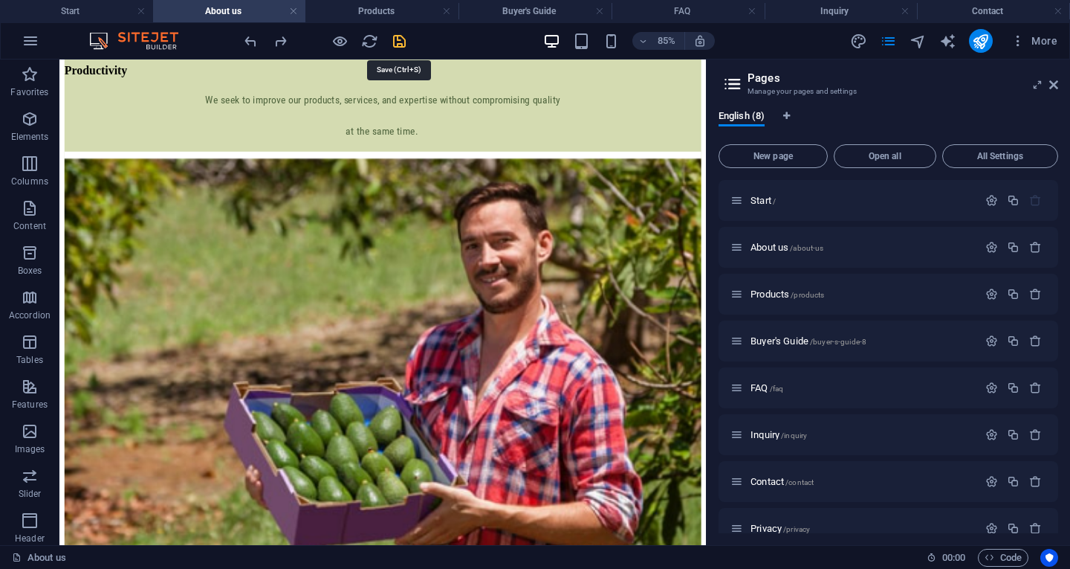
click at [399, 42] on icon "save" at bounding box center [399, 41] width 17 height 17
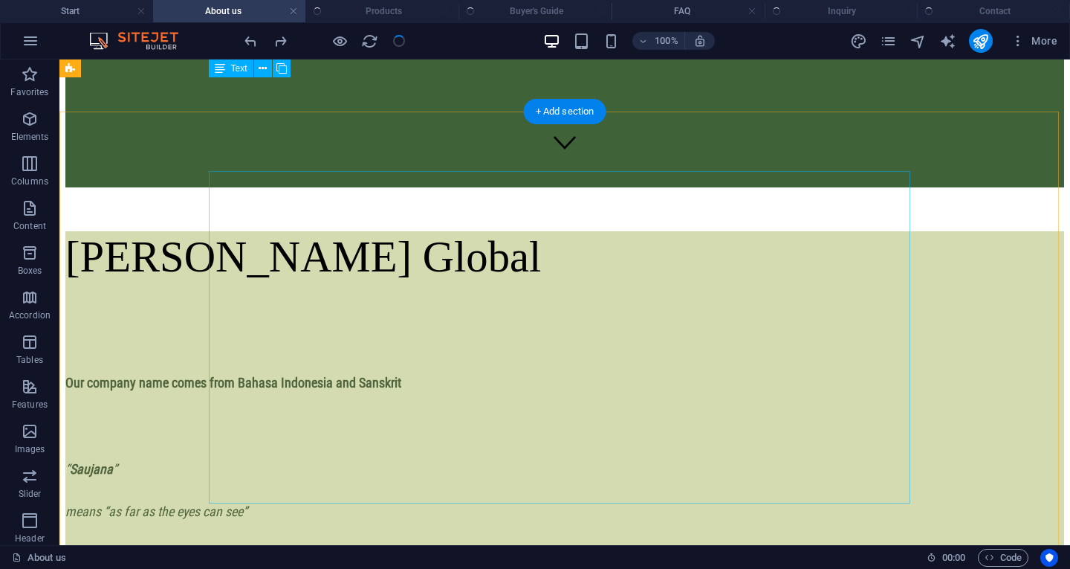
scroll to position [0, 0]
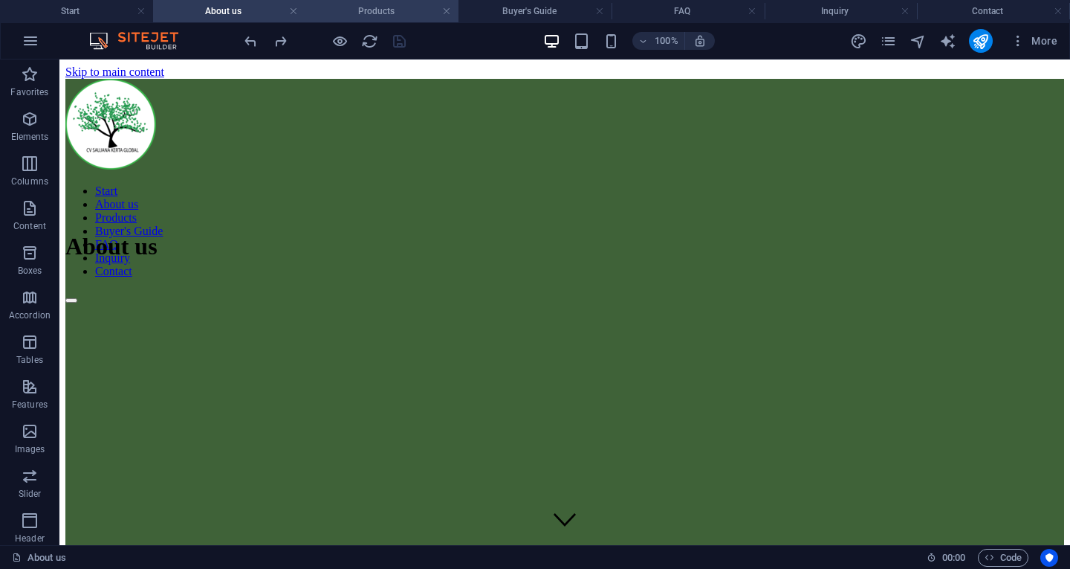
click at [419, 10] on h4 "Products" at bounding box center [381, 11] width 153 height 16
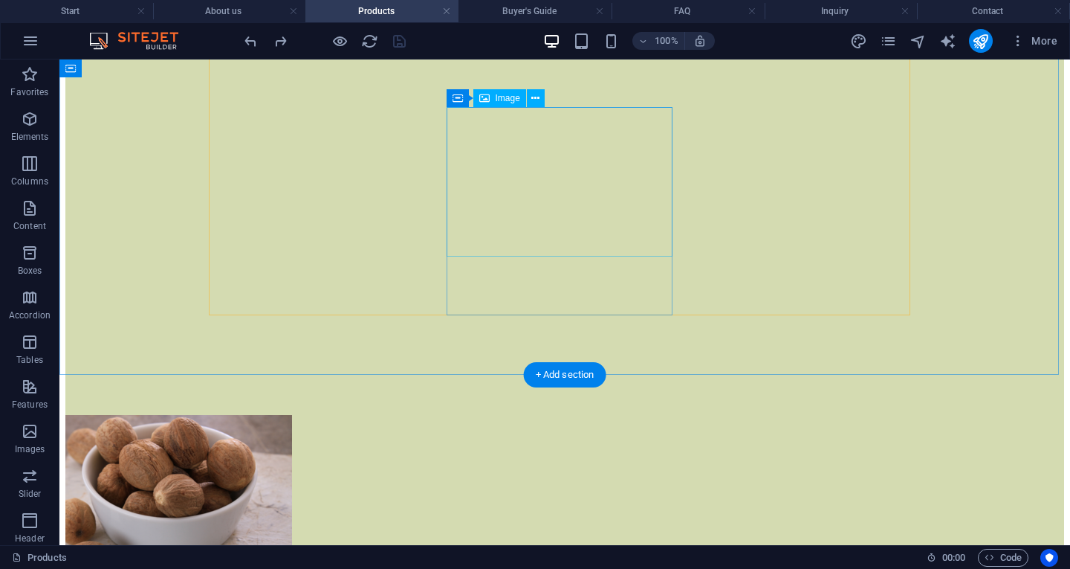
scroll to position [848, 0]
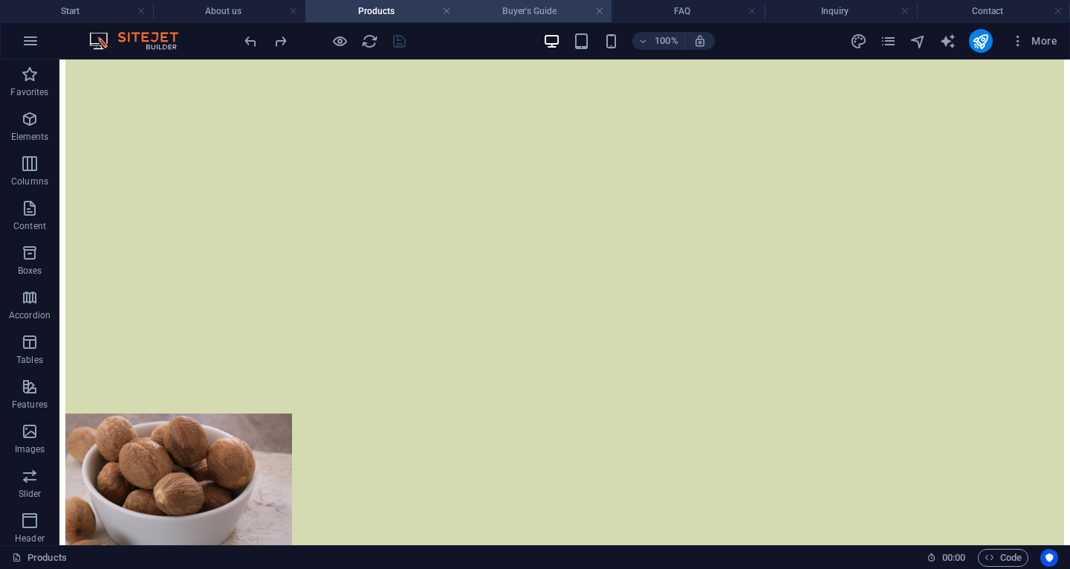
click at [540, 19] on h4 "Buyer's Guide" at bounding box center [535, 11] width 153 height 16
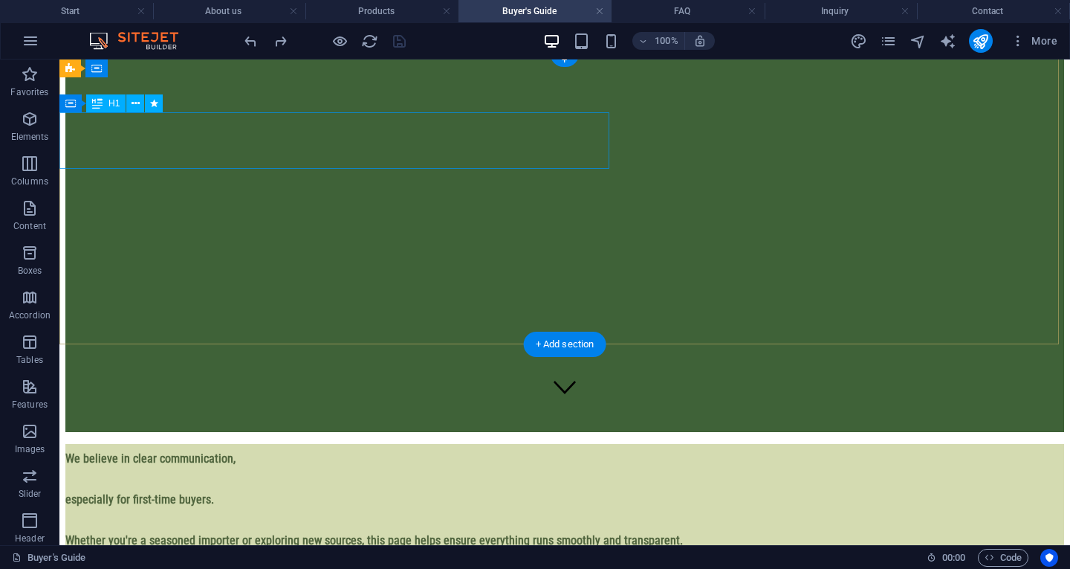
scroll to position [0, 0]
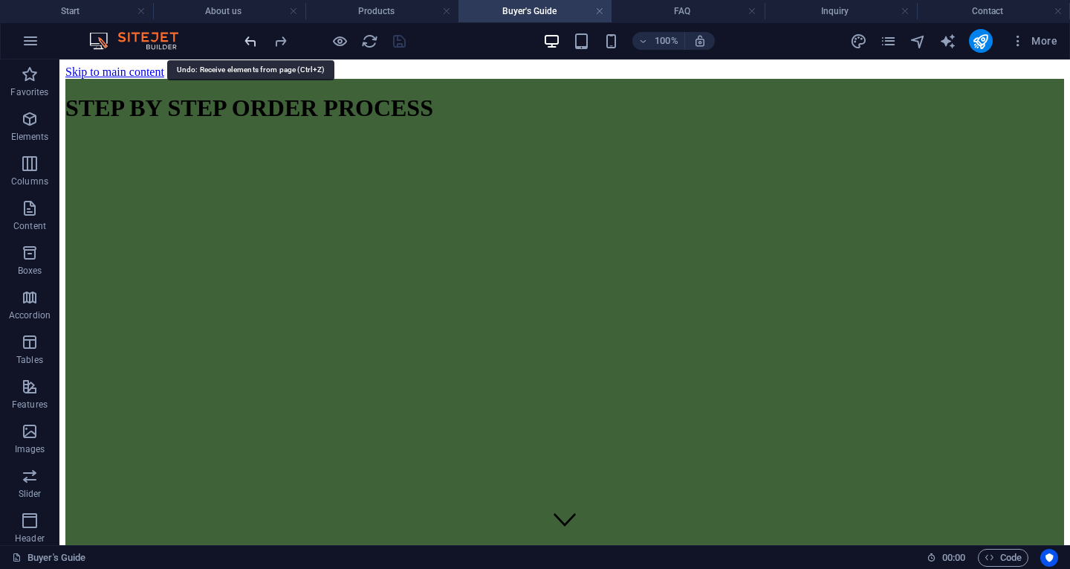
click at [253, 40] on icon "undo" at bounding box center [250, 41] width 17 height 17
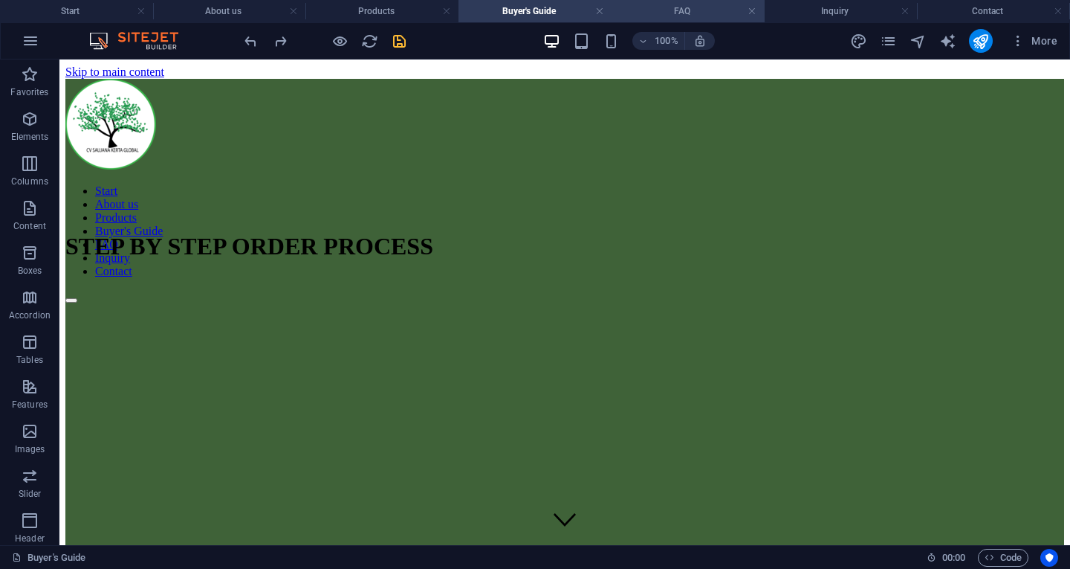
click at [696, 15] on h4 "FAQ" at bounding box center [688, 11] width 153 height 16
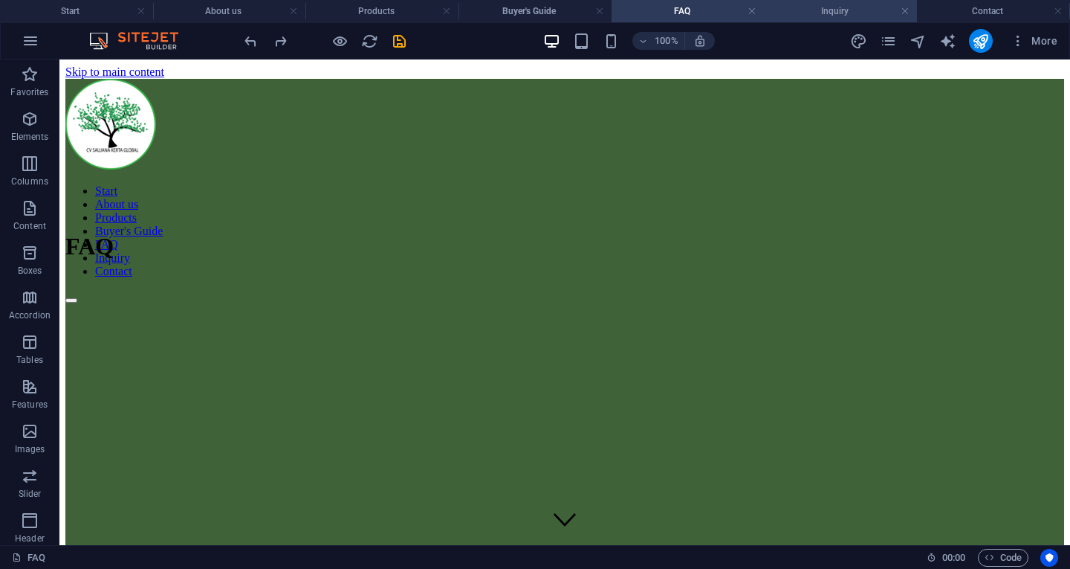
click at [830, 15] on h4 "Inquiry" at bounding box center [841, 11] width 153 height 16
click at [965, 10] on h4 "Contact" at bounding box center [993, 11] width 153 height 16
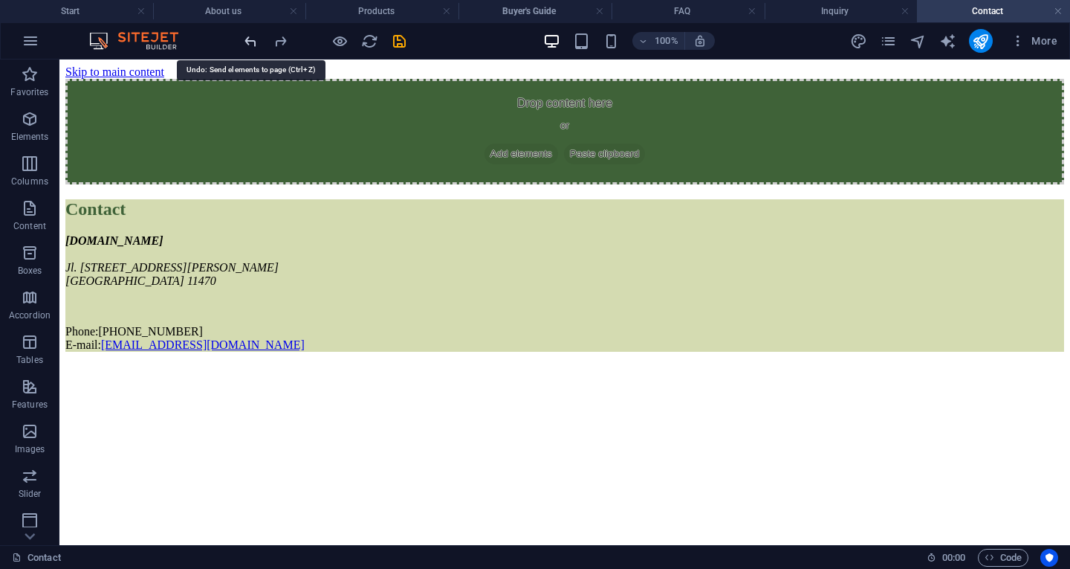
click at [247, 45] on icon "undo" at bounding box center [250, 41] width 17 height 17
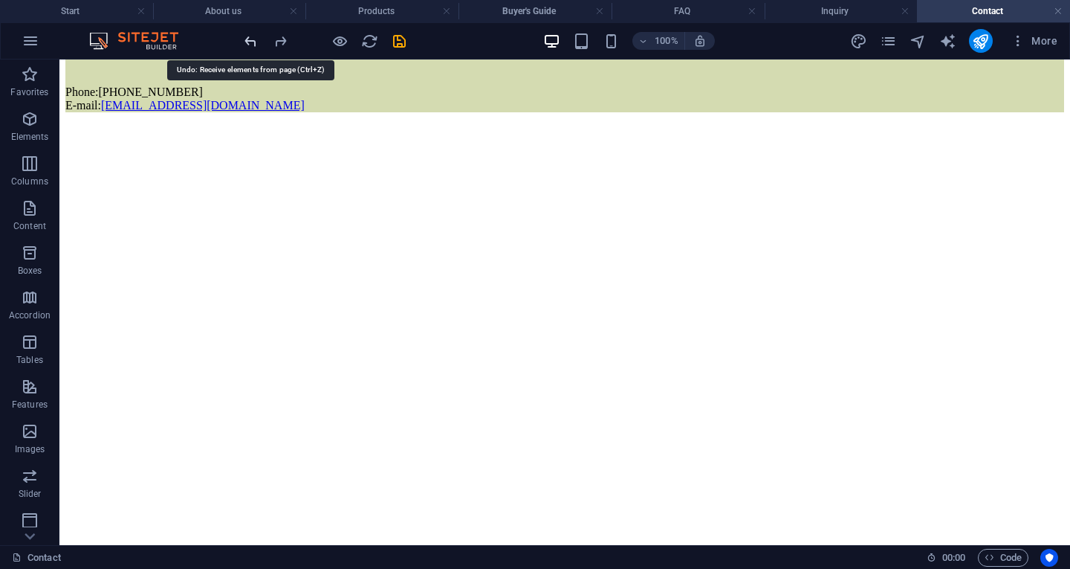
click at [247, 45] on icon "undo" at bounding box center [250, 41] width 17 height 17
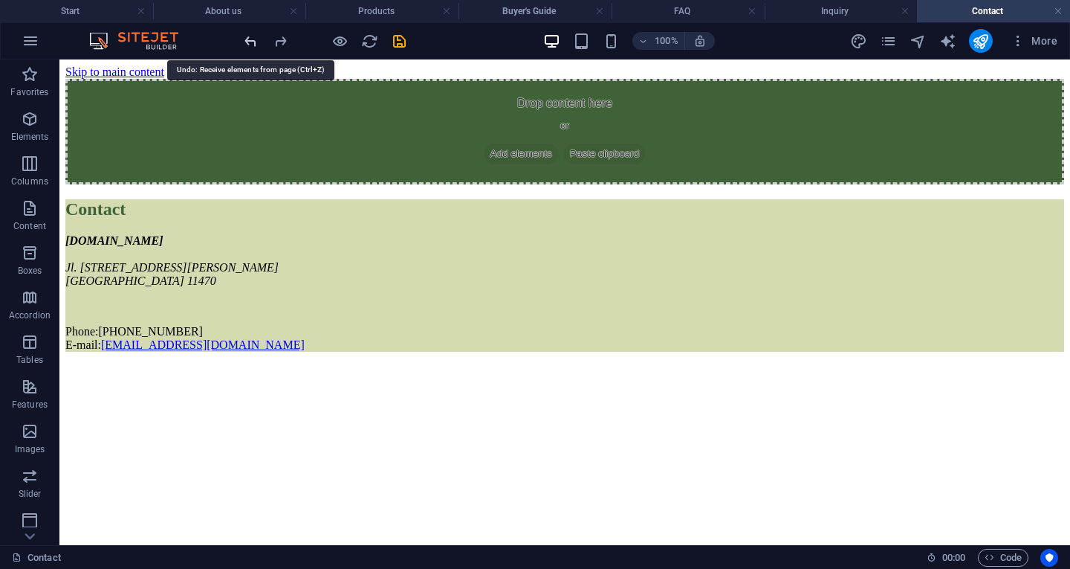
scroll to position [0, 0]
click at [250, 45] on icon "undo" at bounding box center [250, 41] width 17 height 17
click at [250, 45] on div at bounding box center [325, 41] width 166 height 24
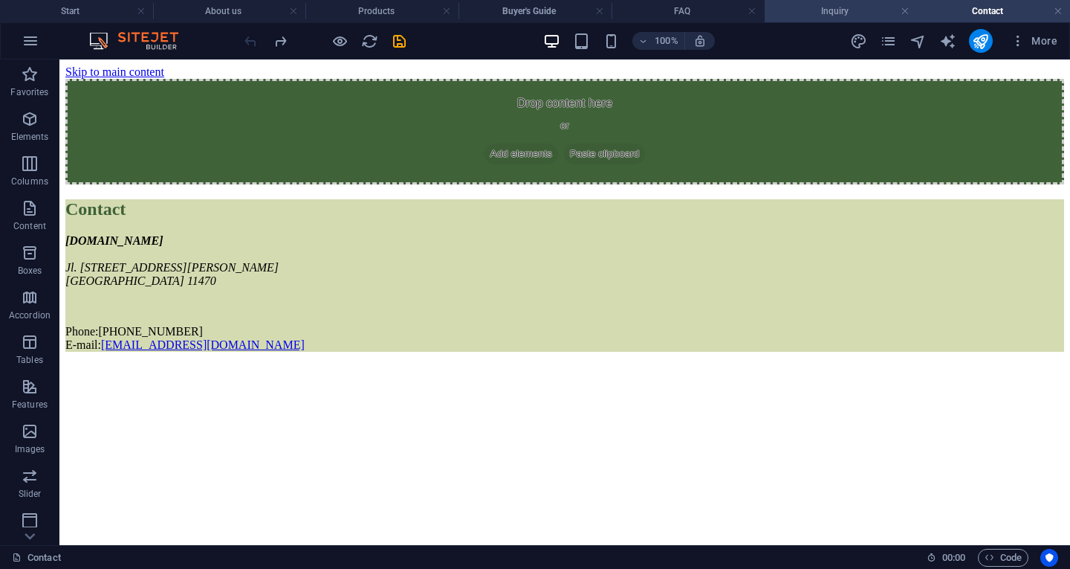
click at [816, 11] on h4 "Inquiry" at bounding box center [841, 11] width 153 height 16
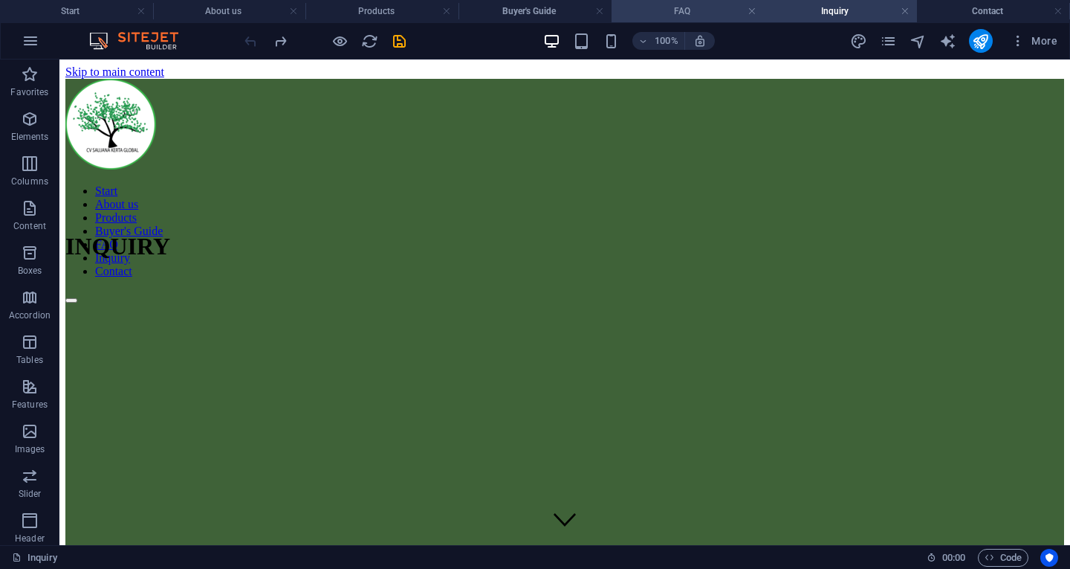
click at [719, 11] on h4 "FAQ" at bounding box center [688, 11] width 153 height 16
click at [543, 13] on h4 "Buyer's Guide" at bounding box center [535, 11] width 153 height 16
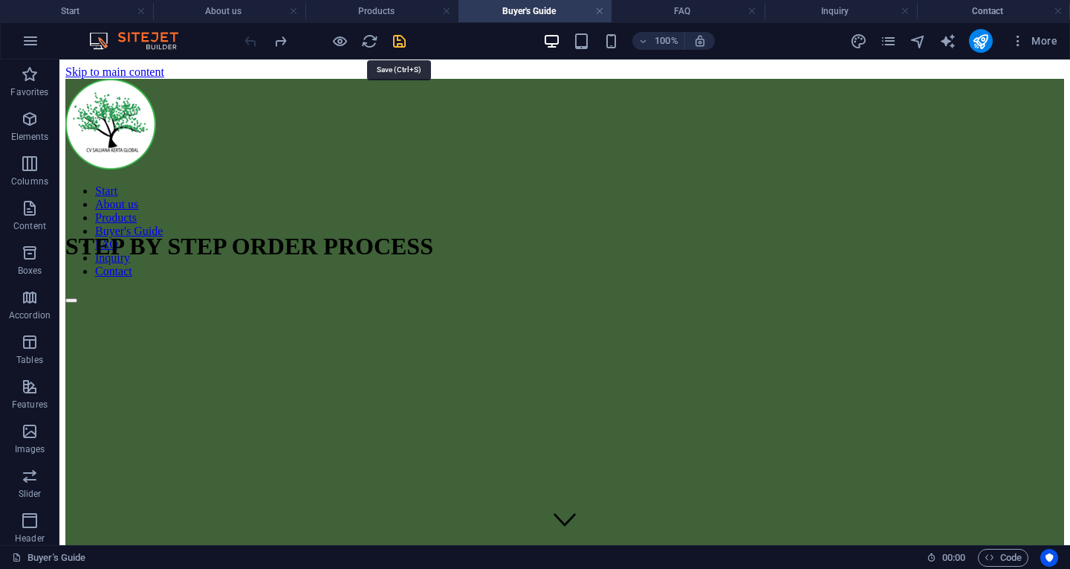
click at [399, 43] on icon "save" at bounding box center [399, 41] width 17 height 17
click at [406, 7] on h4 "Products" at bounding box center [381, 11] width 153 height 16
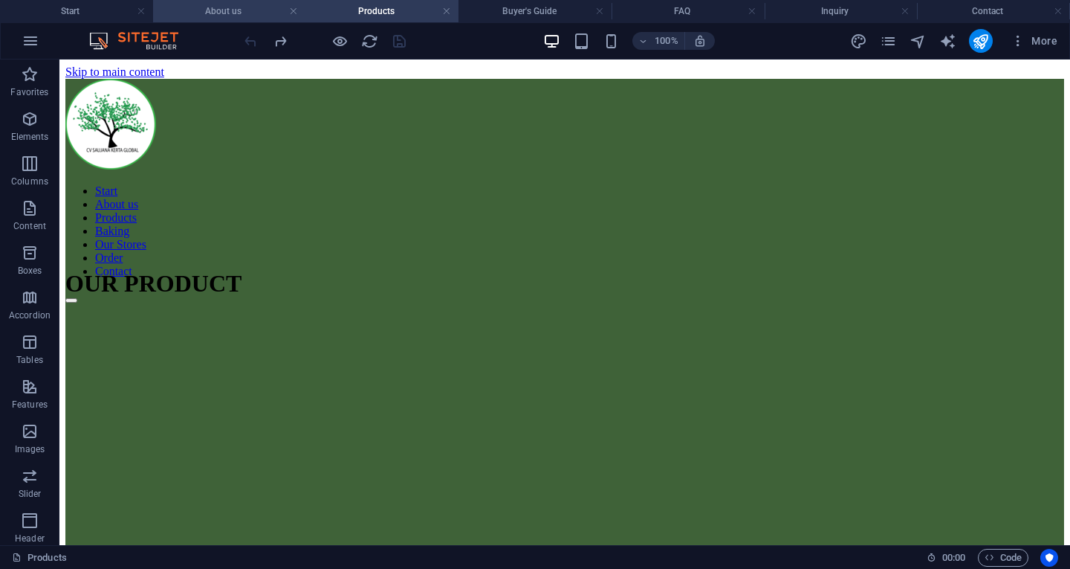
click at [227, 14] on h4 "About us" at bounding box center [229, 11] width 153 height 16
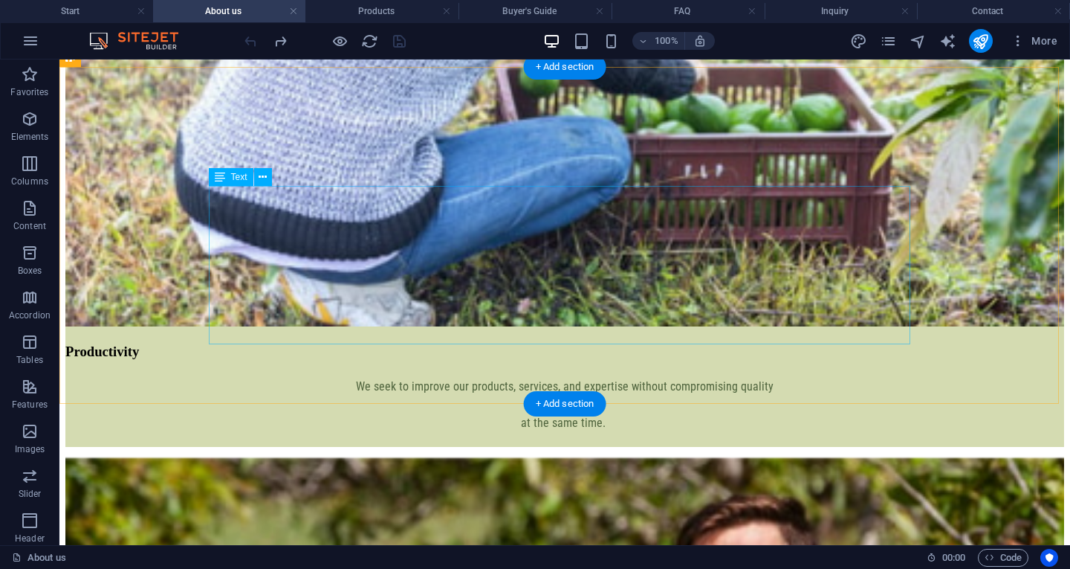
scroll to position [2639, 0]
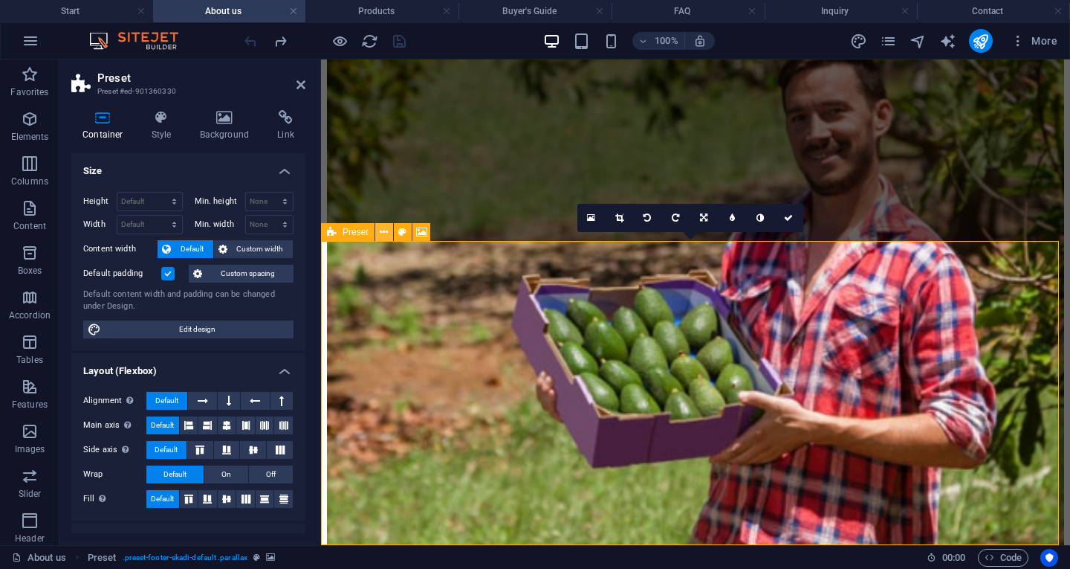
click at [384, 225] on icon at bounding box center [384, 232] width 8 height 16
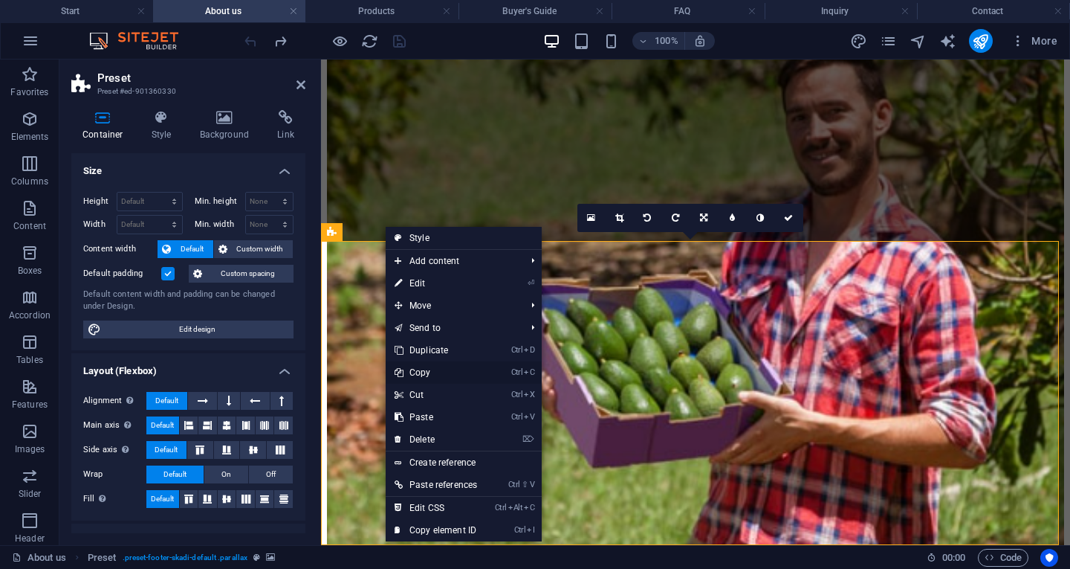
click at [438, 372] on link "Ctrl C Copy" at bounding box center [436, 372] width 100 height 22
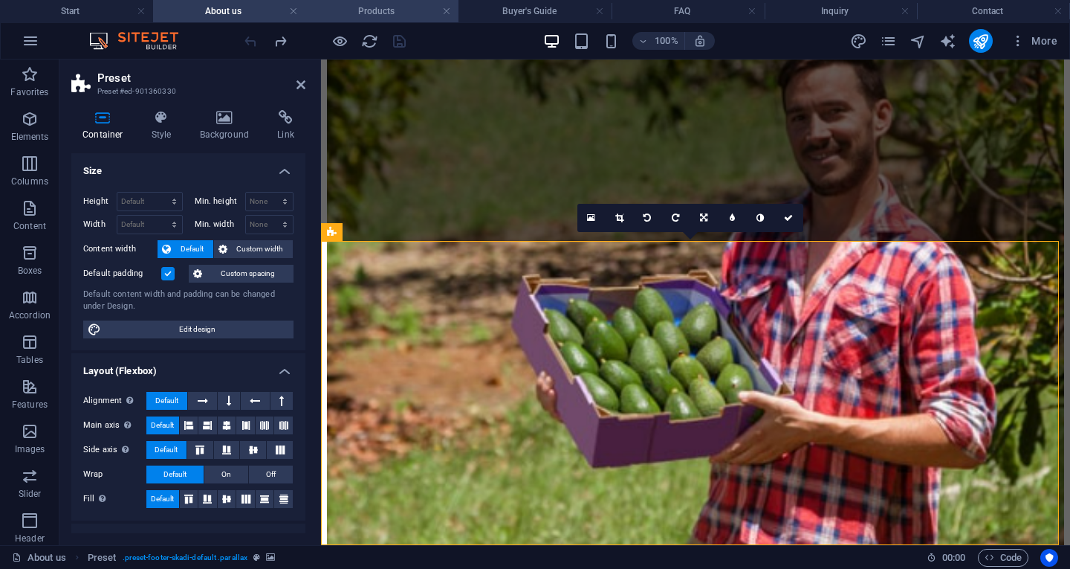
click at [415, 10] on h4 "Products" at bounding box center [381, 11] width 153 height 16
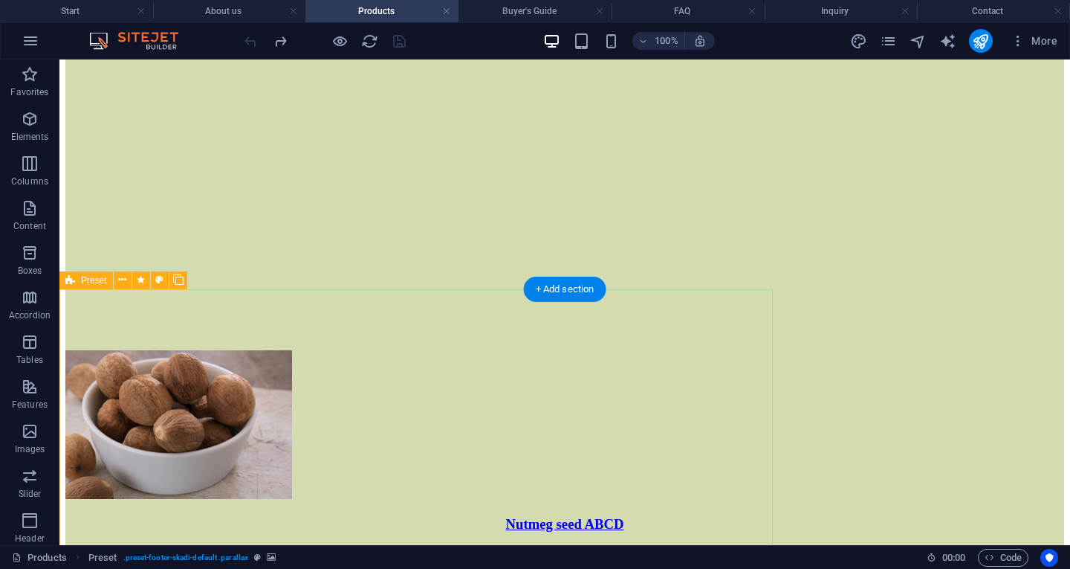
scroll to position [912, 0]
click at [561, 280] on div "+ Add section" at bounding box center [565, 287] width 82 height 25
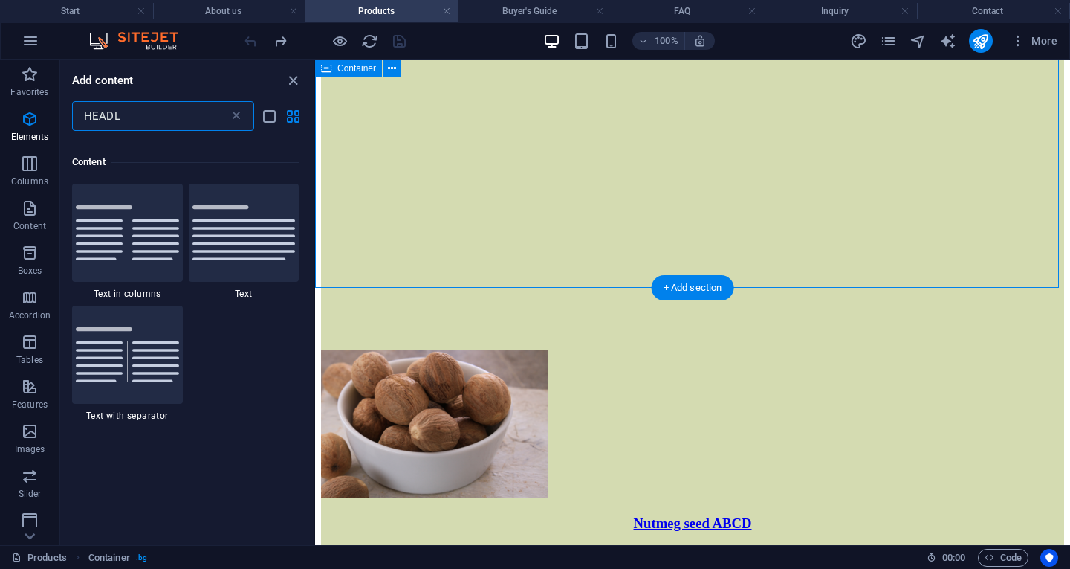
scroll to position [272, 0]
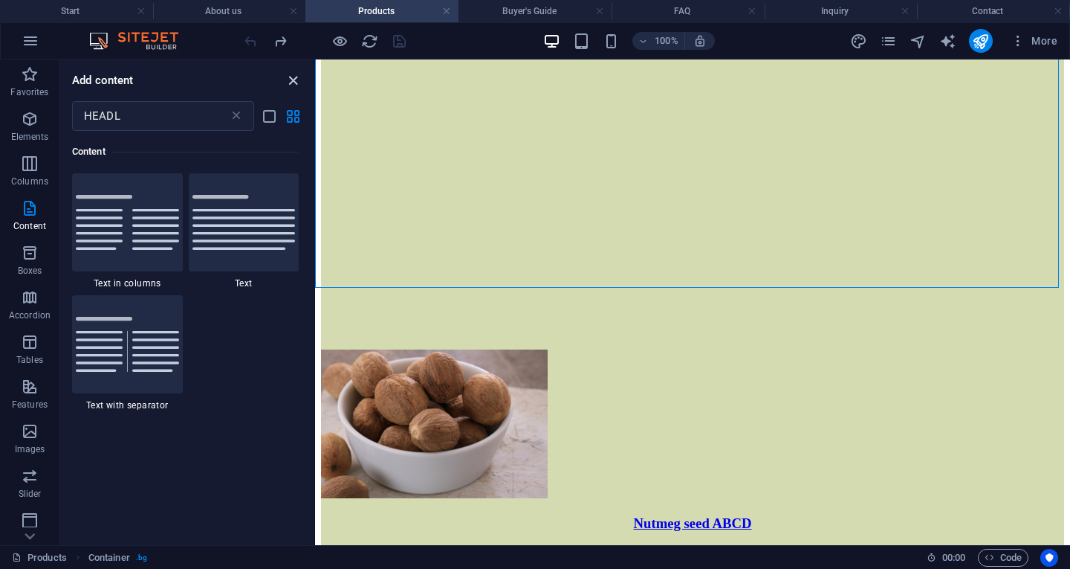
click at [291, 81] on icon "close panel" at bounding box center [293, 80] width 17 height 17
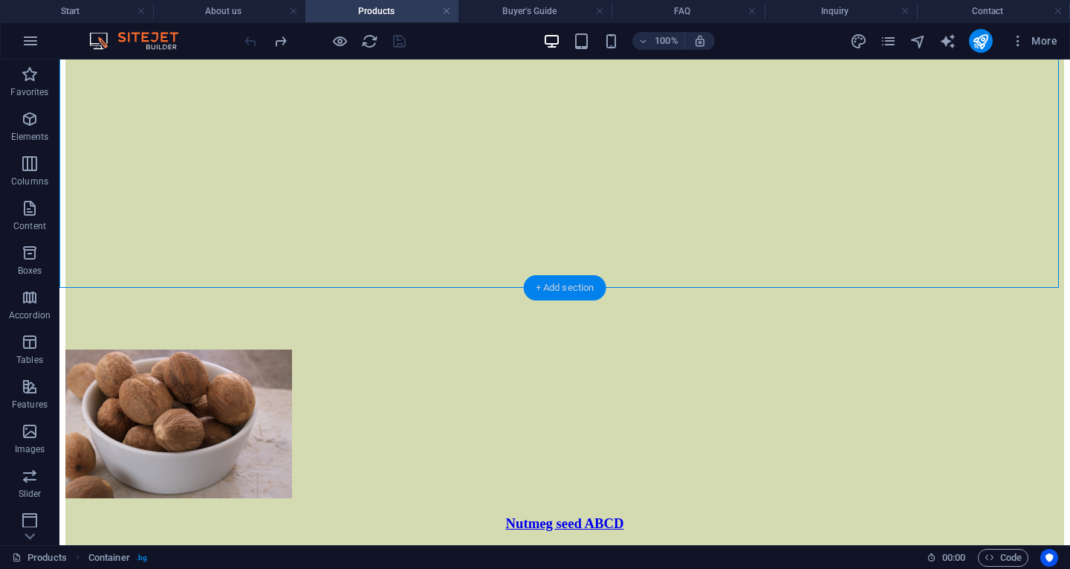
drag, startPoint x: 554, startPoint y: 285, endPoint x: 223, endPoint y: 219, distance: 337.9
click at [538, 279] on div "+ Add section" at bounding box center [565, 287] width 82 height 25
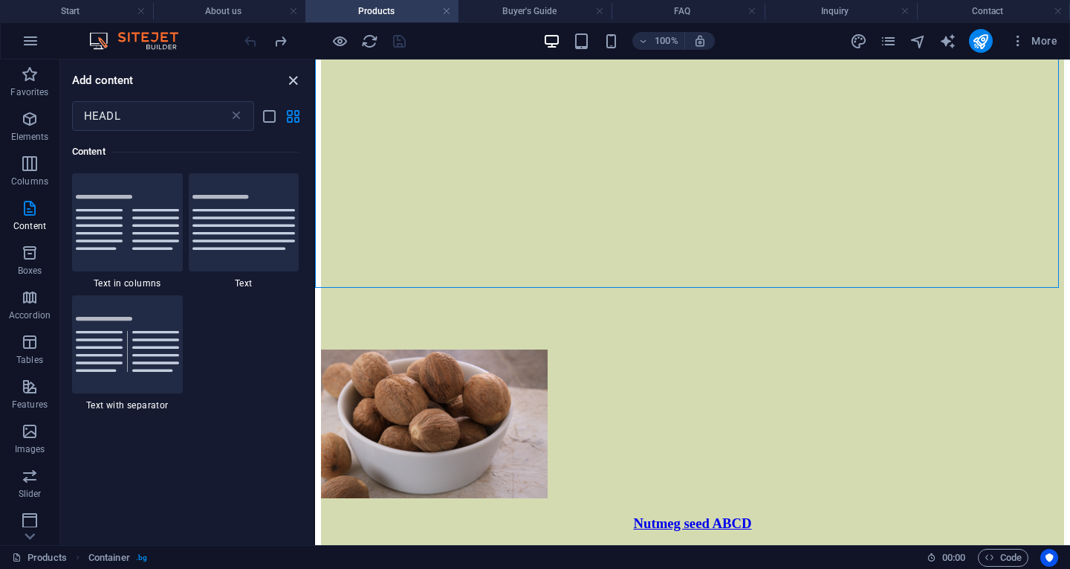
click at [297, 77] on icon "close panel" at bounding box center [293, 80] width 17 height 17
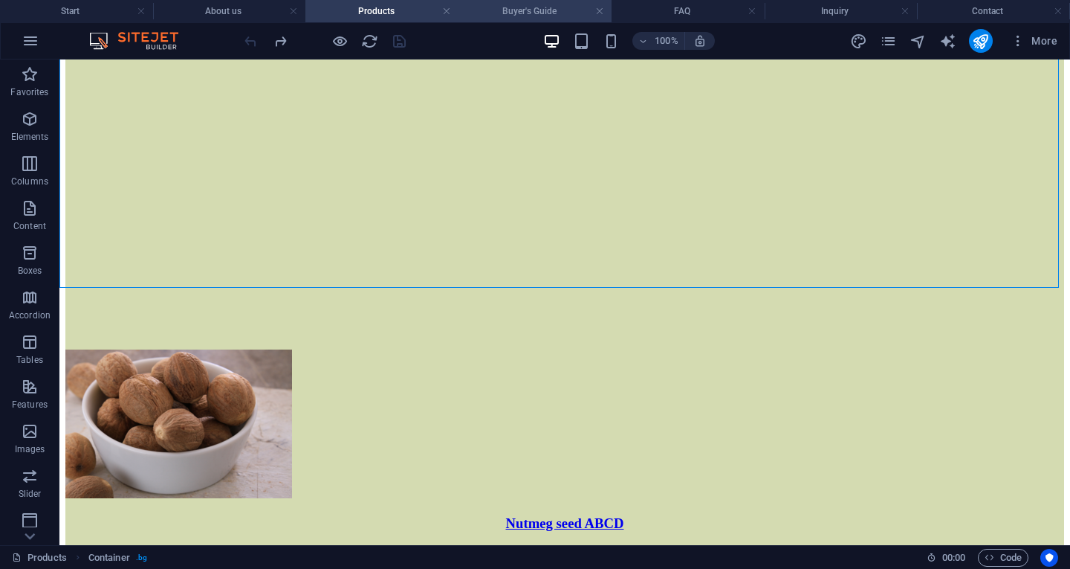
click at [552, 14] on h4 "Buyer's Guide" at bounding box center [535, 11] width 153 height 16
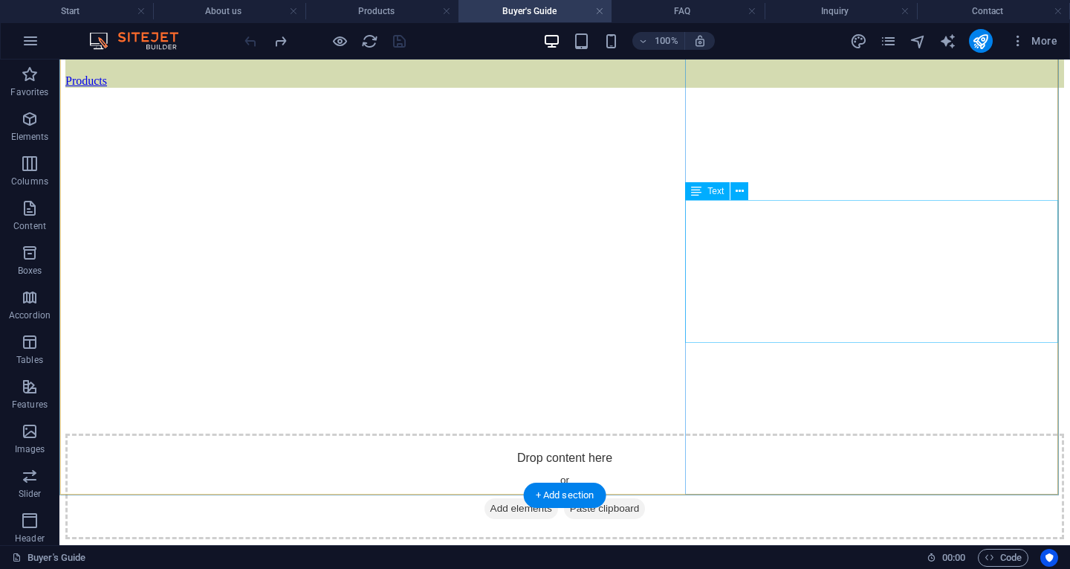
scroll to position [2557, 0]
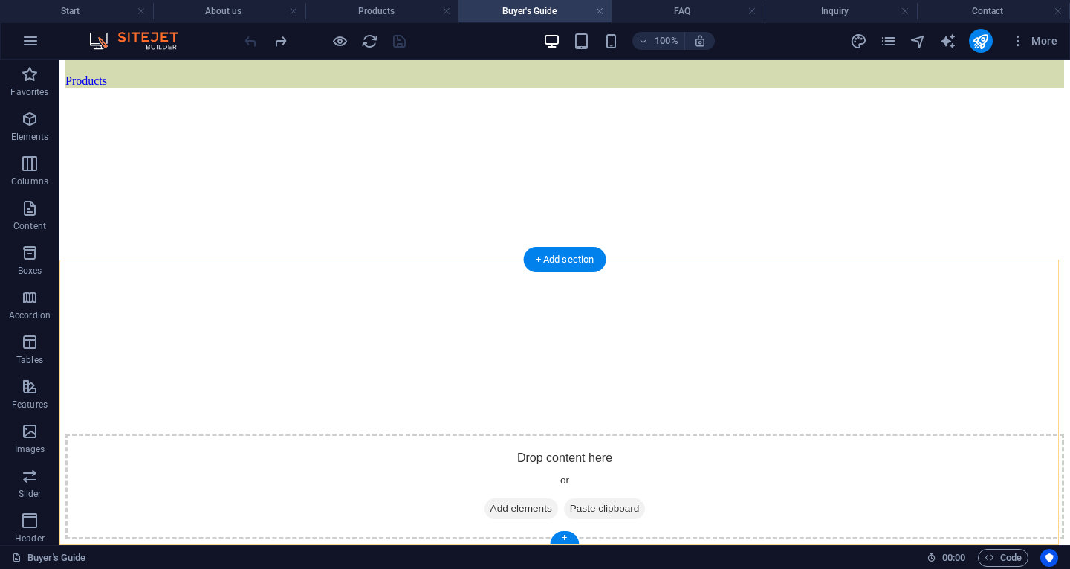
click at [563, 536] on div "+" at bounding box center [564, 537] width 29 height 13
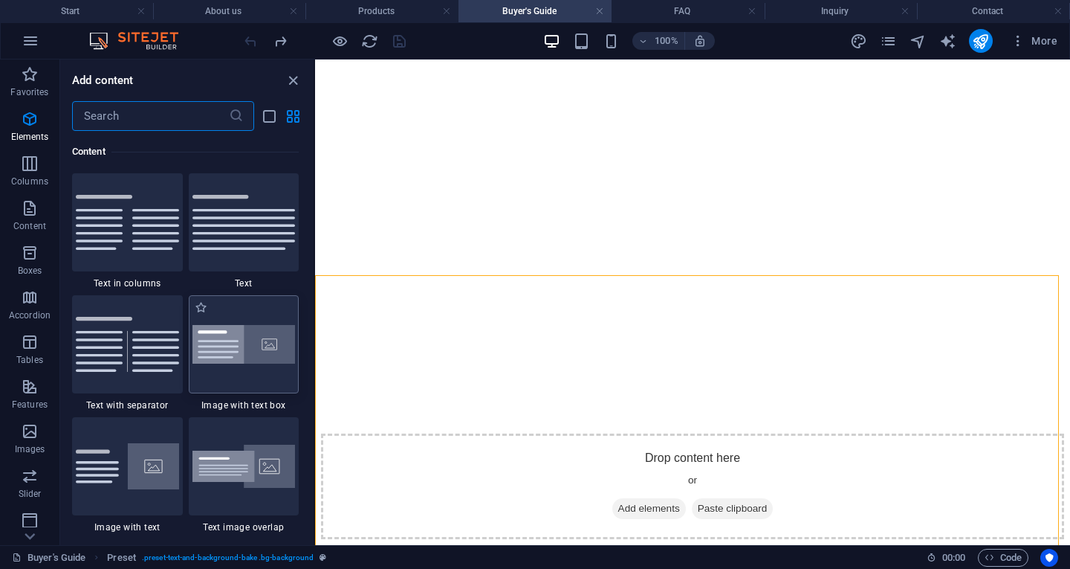
scroll to position [2600, 0]
click at [171, 114] on input "text" at bounding box center [150, 116] width 157 height 30
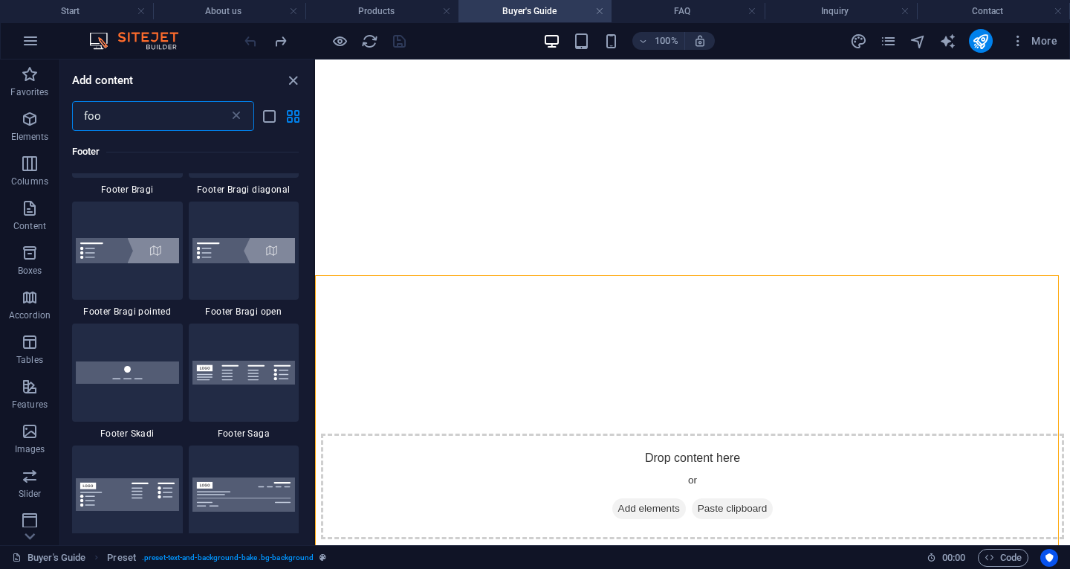
scroll to position [527, 0]
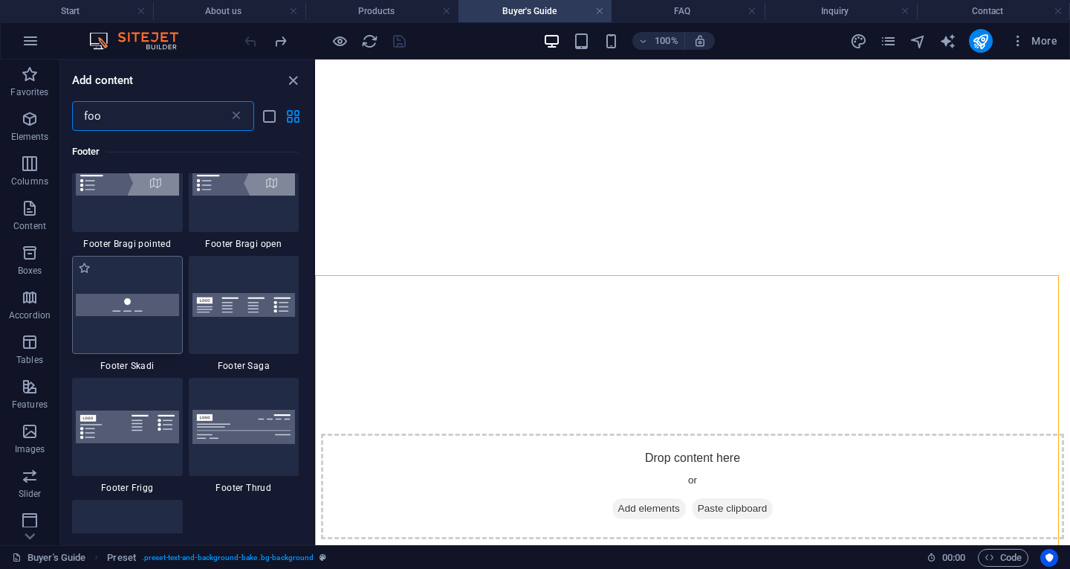
type input "foo"
click at [144, 314] on img at bounding box center [127, 305] width 103 height 22
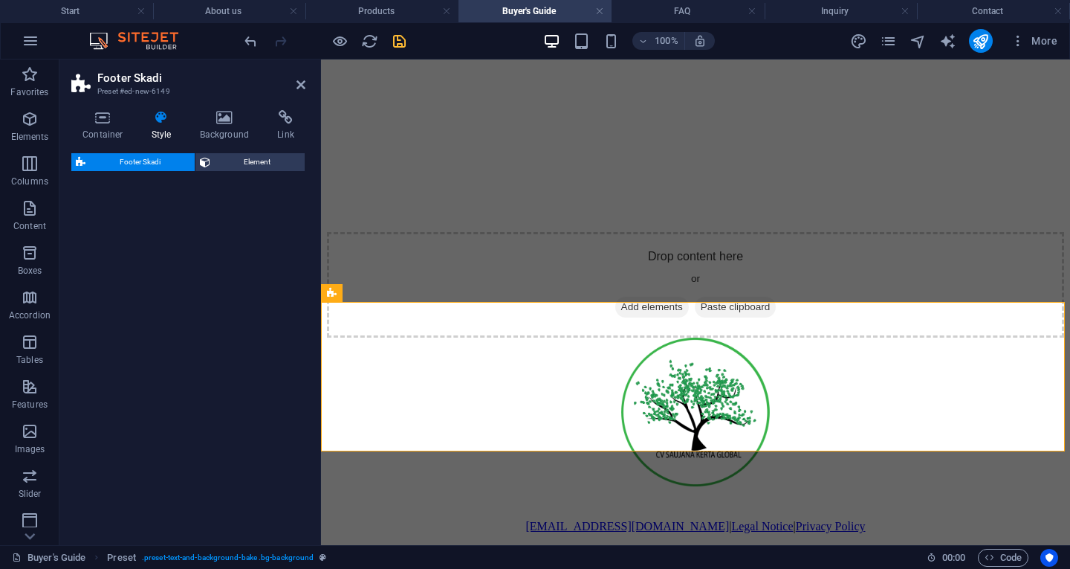
select select "rem"
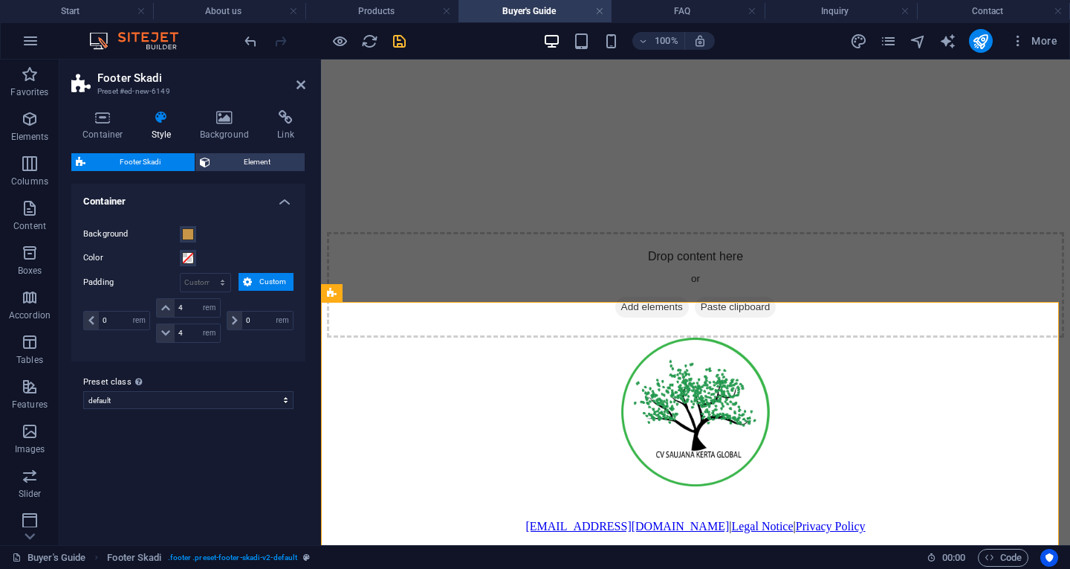
scroll to position [2871, 0]
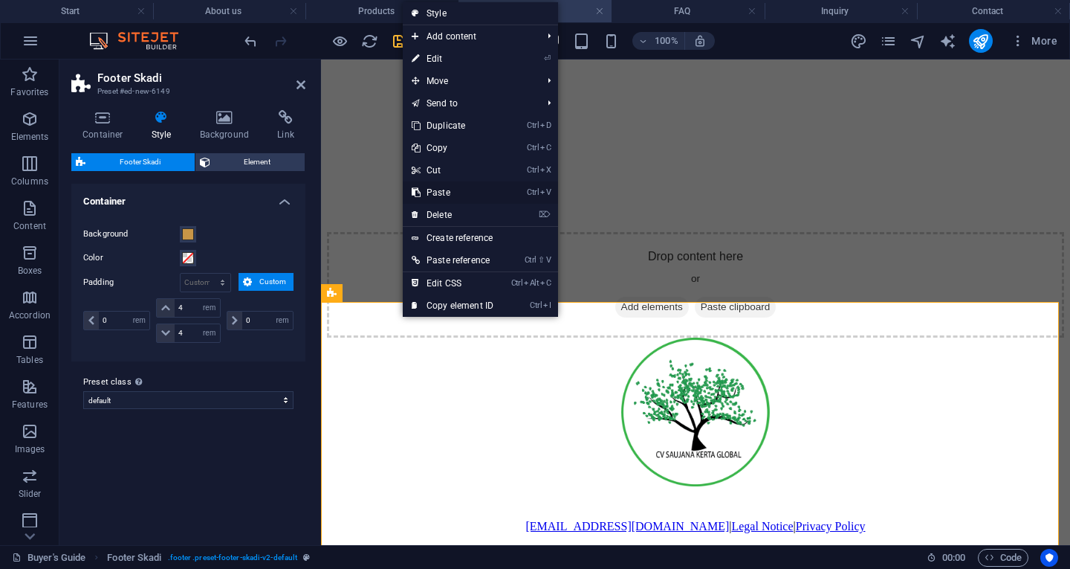
click at [458, 195] on link "Ctrl V Paste" at bounding box center [453, 192] width 100 height 22
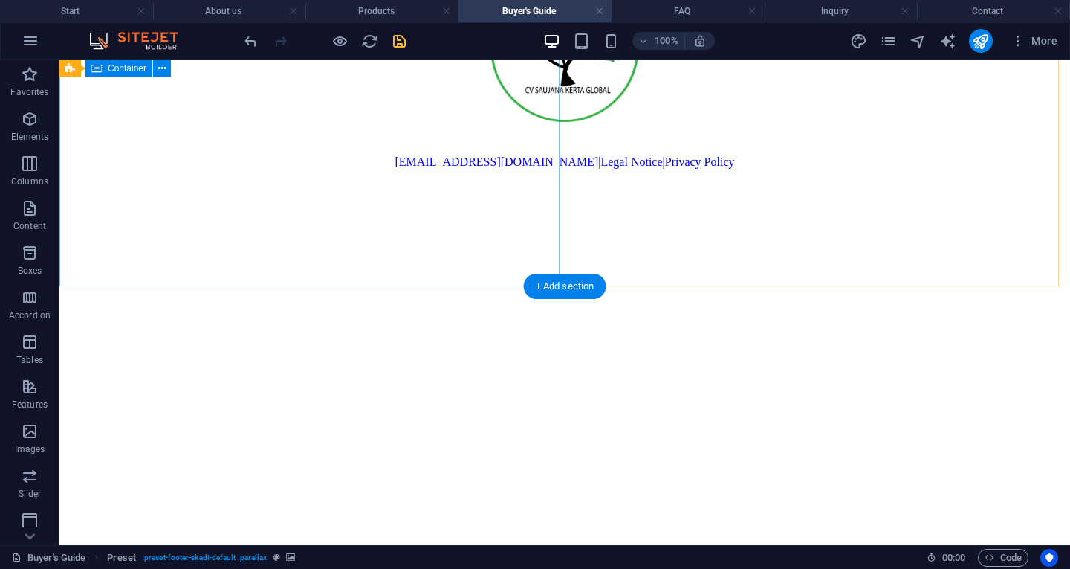
scroll to position [2814, 0]
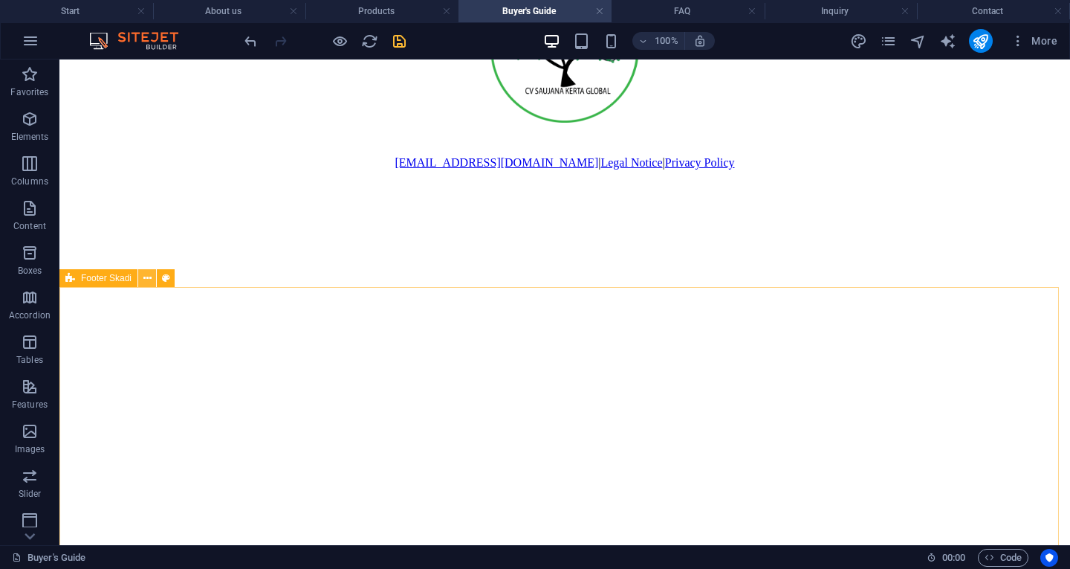
click at [146, 282] on icon at bounding box center [147, 279] width 8 height 16
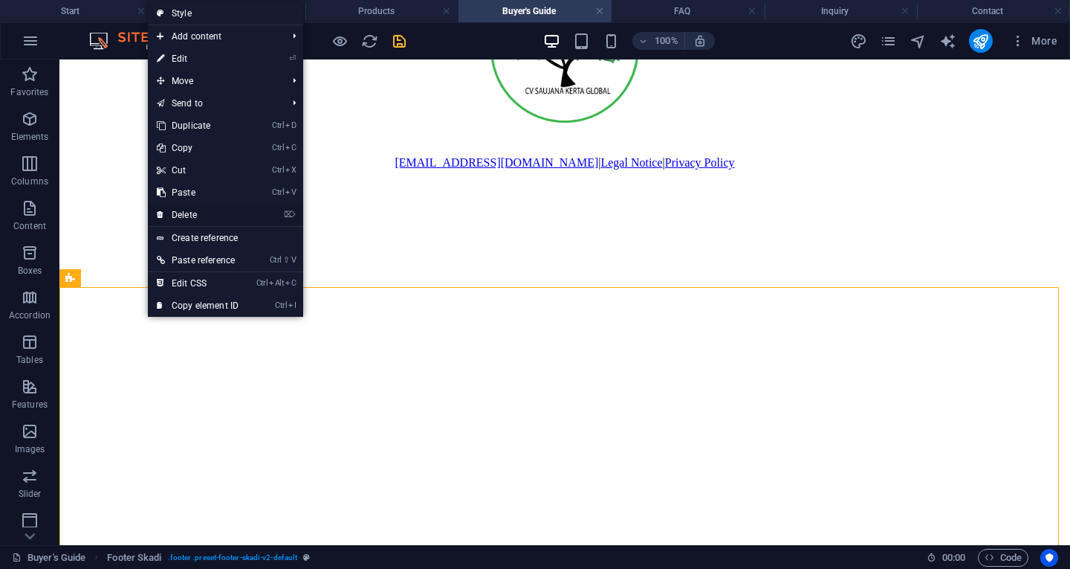
click at [204, 210] on link "⌦ Delete" at bounding box center [198, 215] width 100 height 22
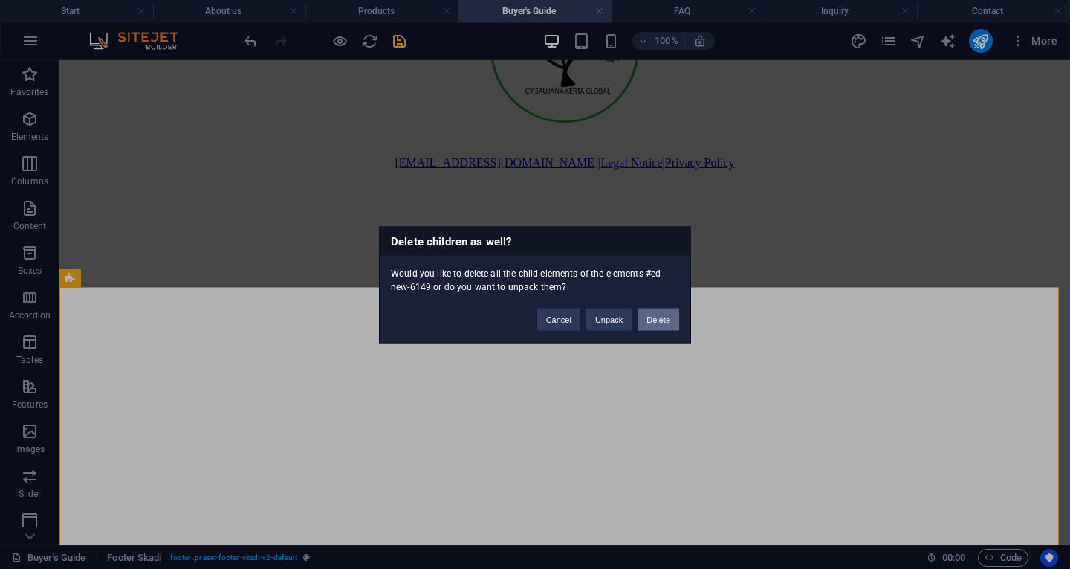
click at [651, 314] on button "Delete" at bounding box center [659, 319] width 42 height 22
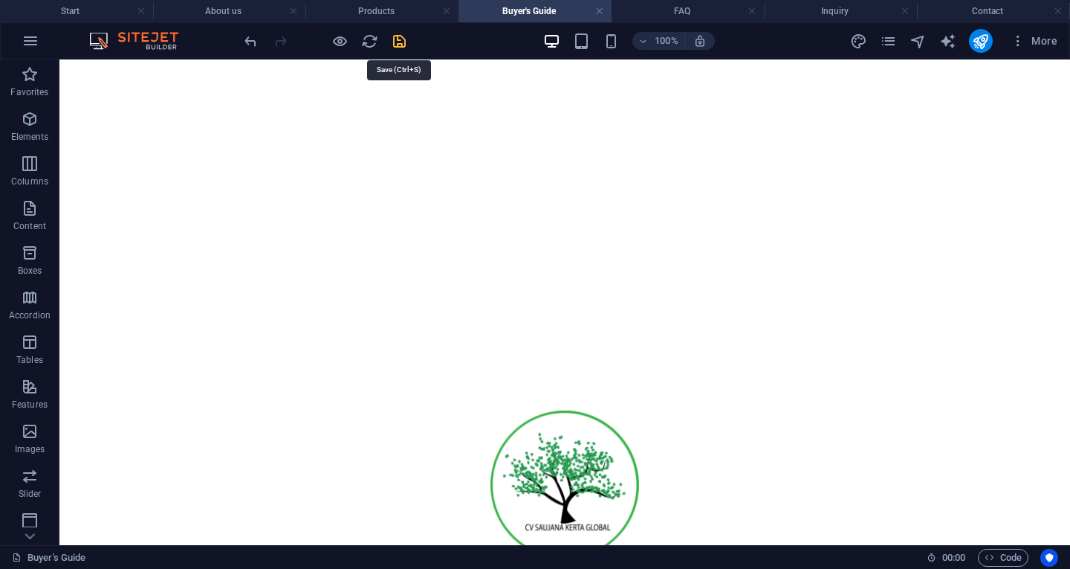
click at [405, 43] on icon "save" at bounding box center [399, 41] width 17 height 17
click at [403, 14] on h4 "Products" at bounding box center [381, 11] width 153 height 16
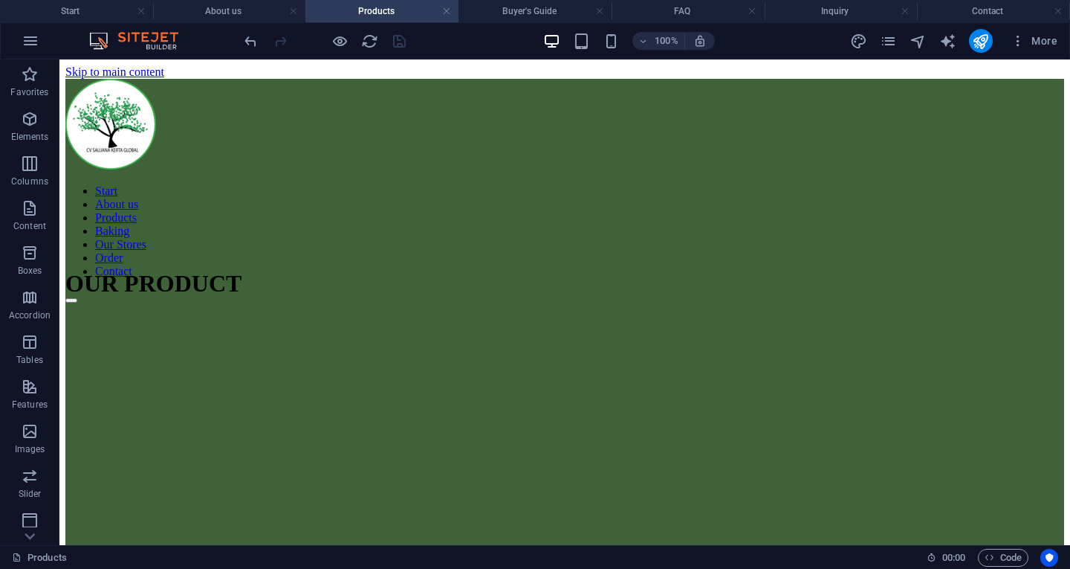
scroll to position [0, 0]
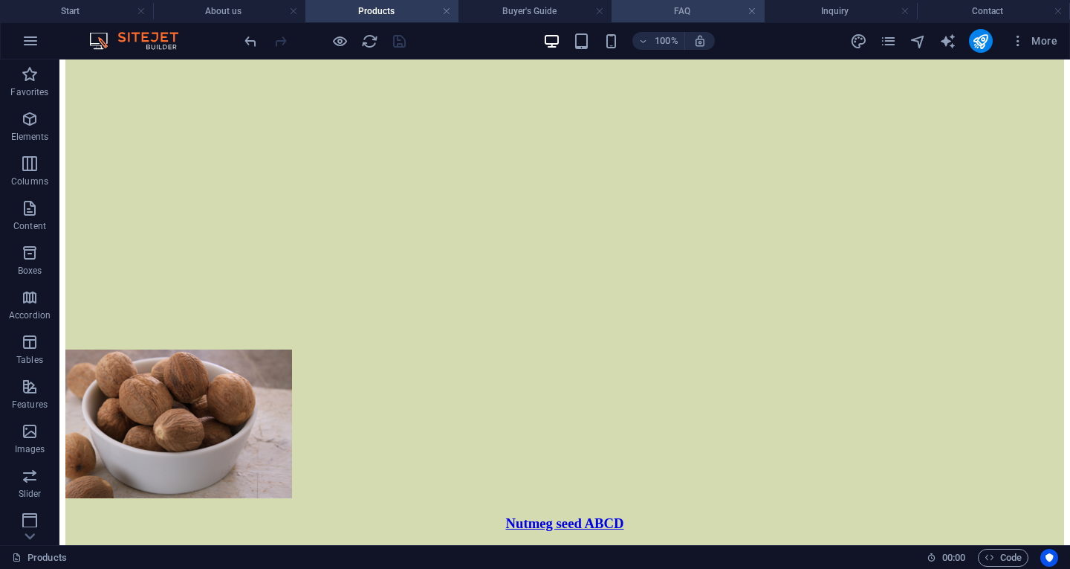
click at [658, 7] on h4 "FAQ" at bounding box center [688, 11] width 153 height 16
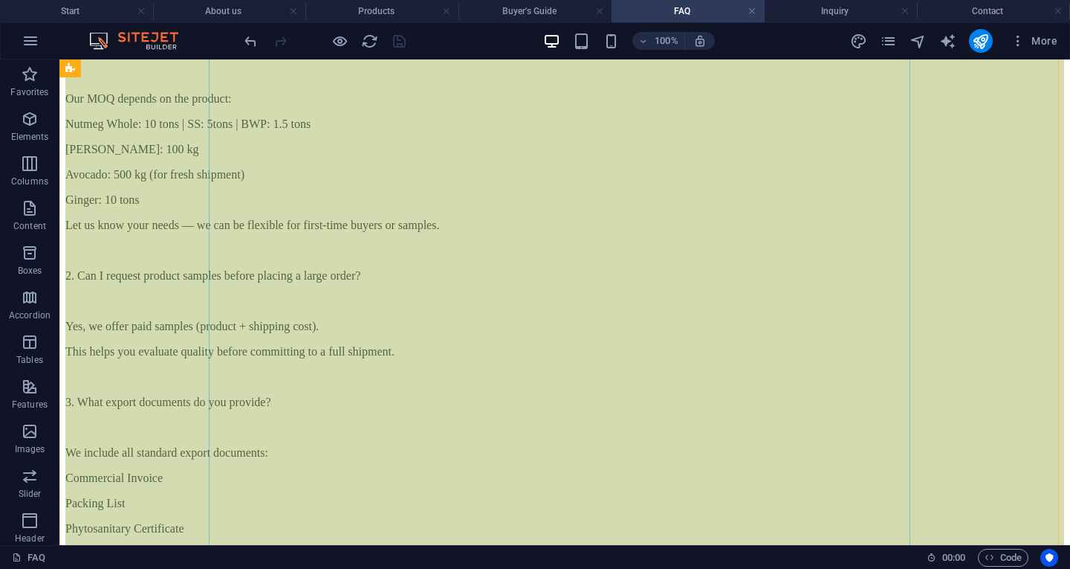
scroll to position [881, 0]
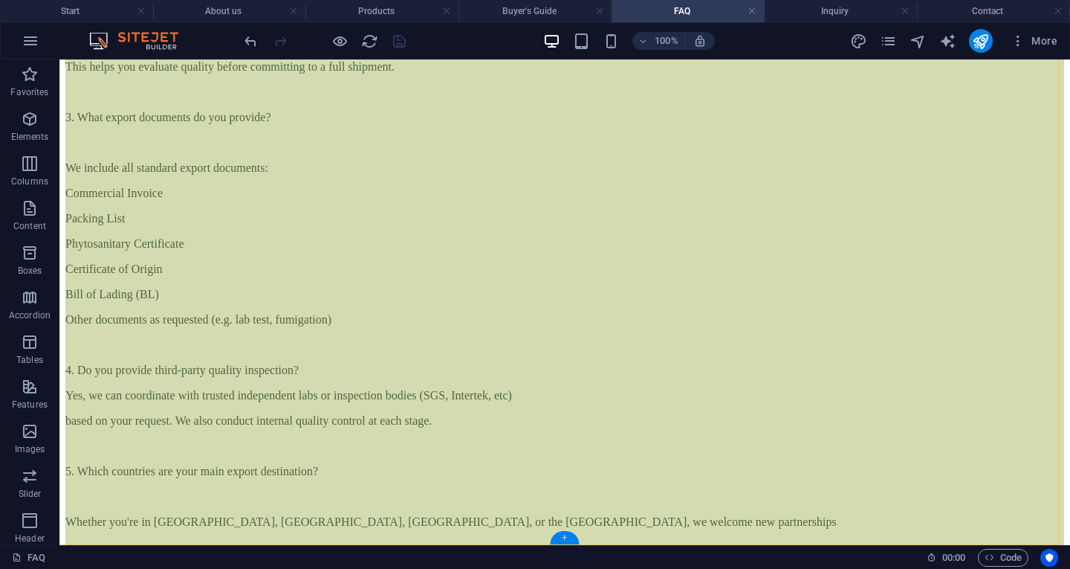
click at [566, 539] on div "+" at bounding box center [564, 537] width 29 height 13
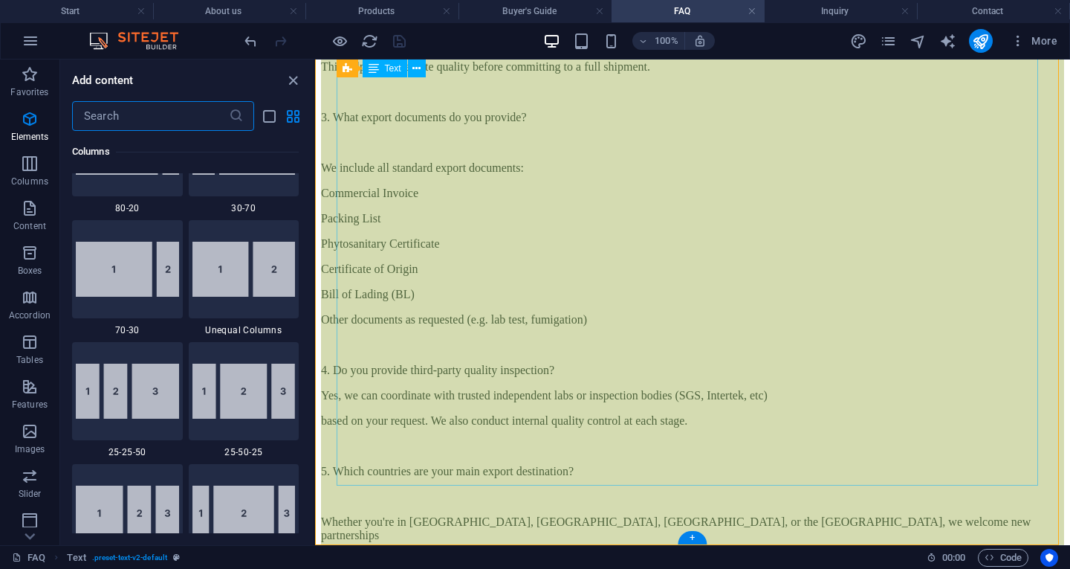
scroll to position [2600, 0]
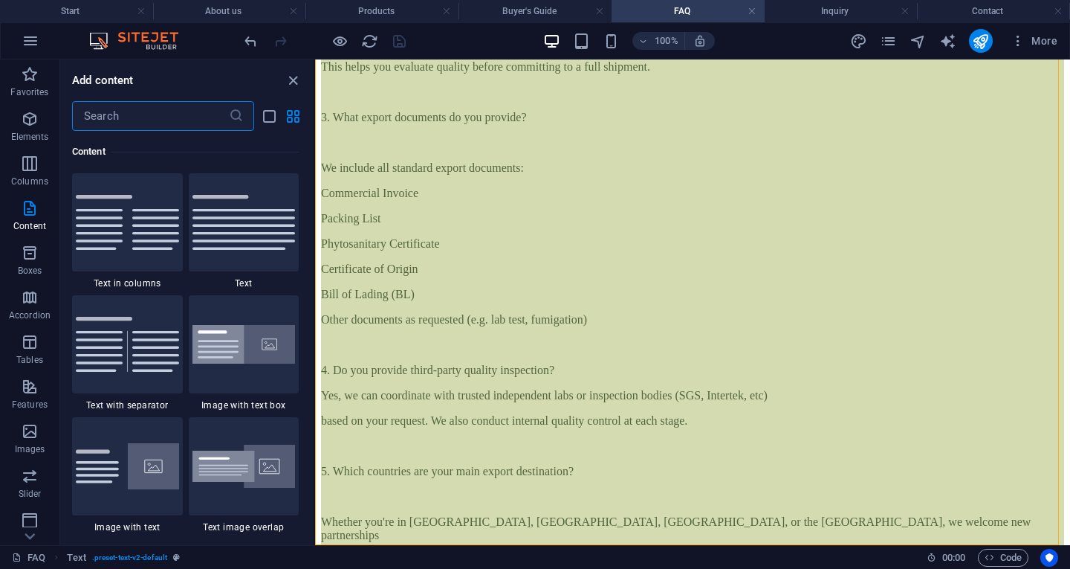
click at [180, 126] on input "text" at bounding box center [150, 116] width 157 height 30
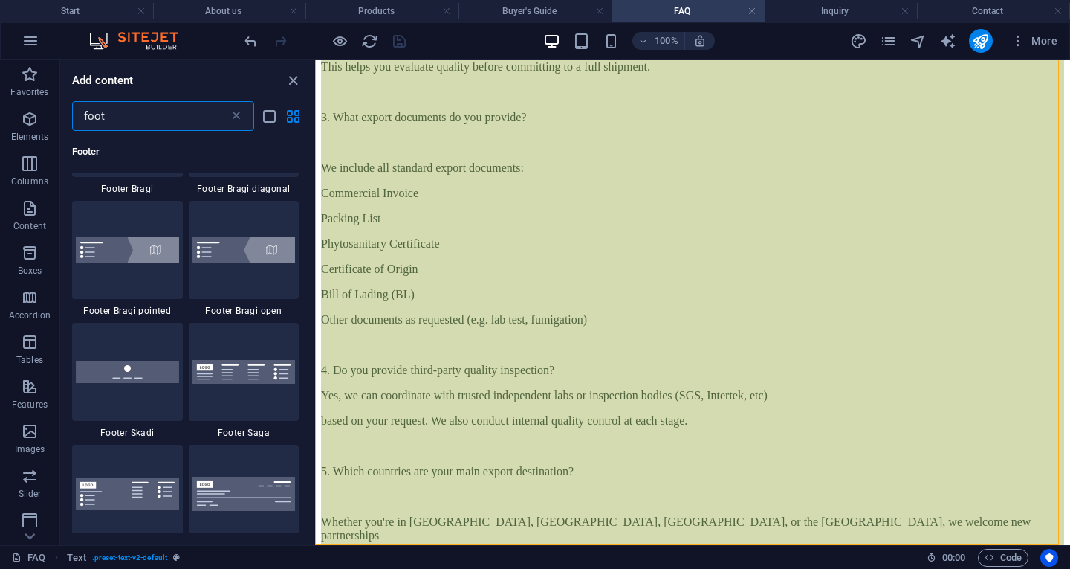
scroll to position [461, 0]
type input "foot"
click at [140, 345] on div at bounding box center [127, 371] width 111 height 98
click at [315, 345] on div "Drag here to replace the existing content. Press “Ctrl” if you want to create a…" at bounding box center [692, 301] width 755 height 485
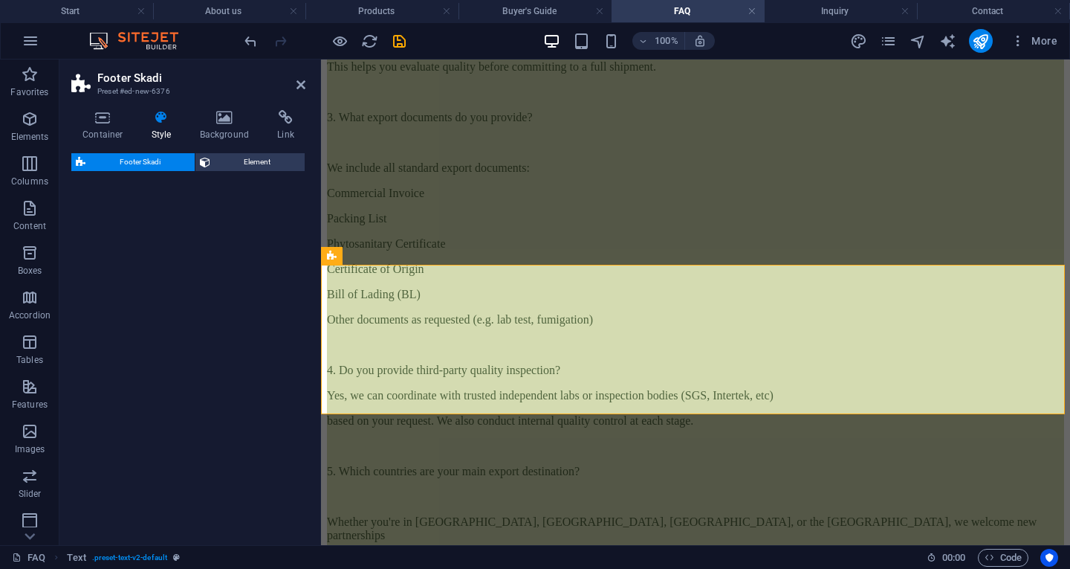
select select "rem"
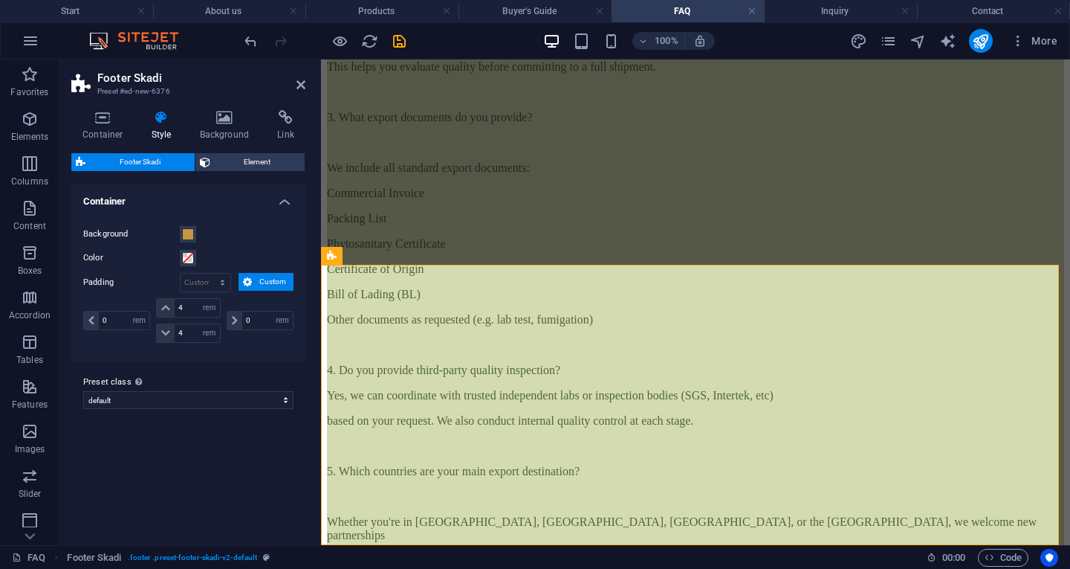
scroll to position [1161, 0]
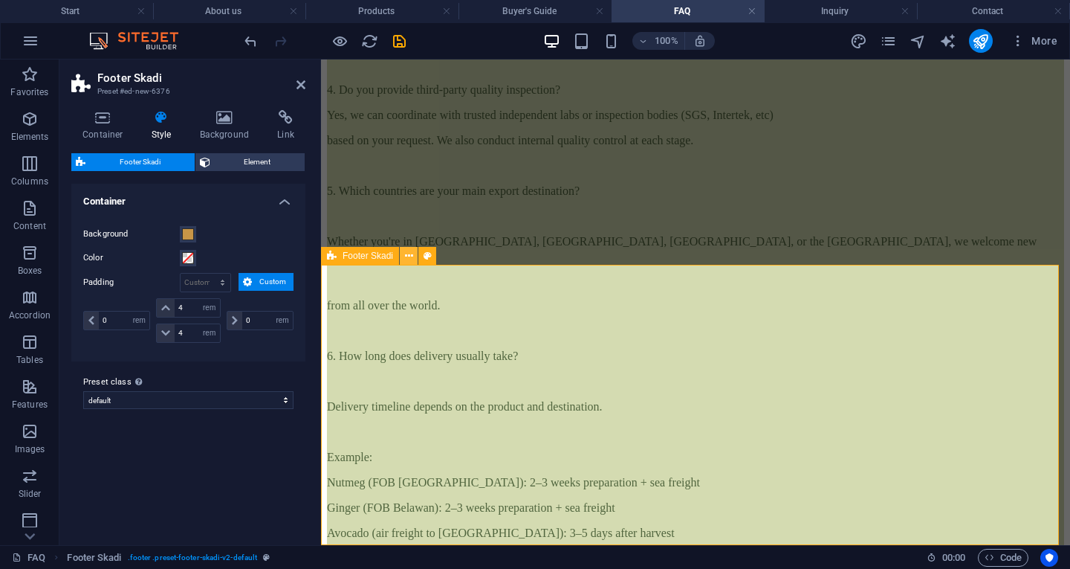
click at [408, 255] on icon at bounding box center [409, 256] width 8 height 16
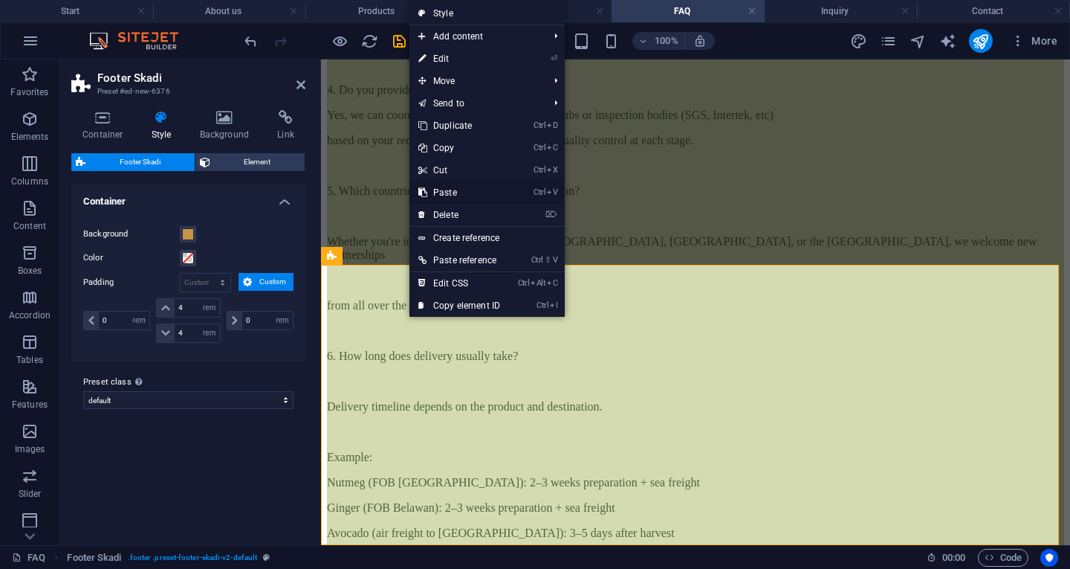
click at [456, 190] on link "Ctrl V Paste" at bounding box center [460, 192] width 100 height 22
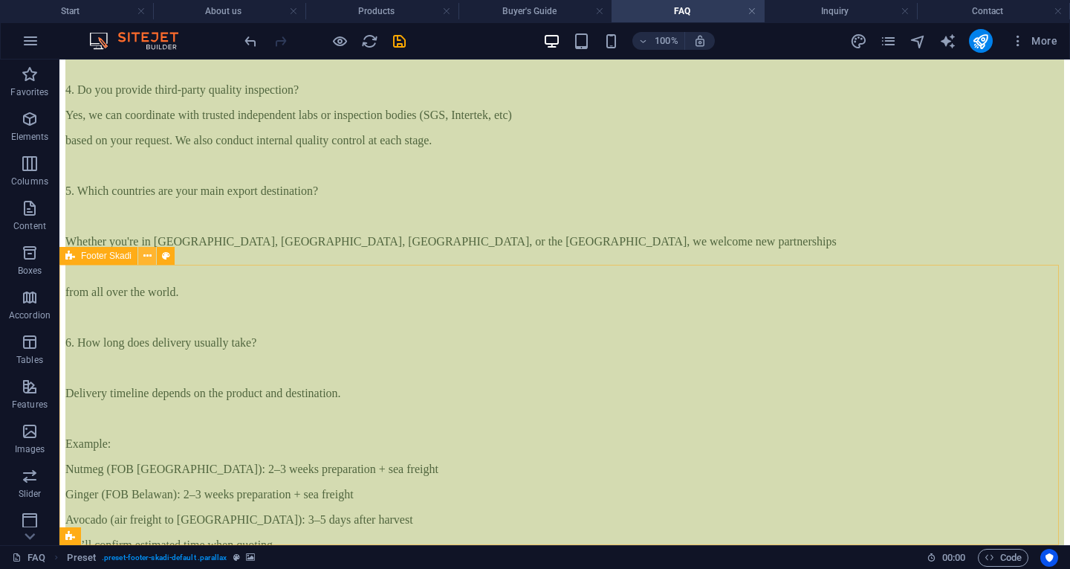
click at [150, 257] on icon at bounding box center [147, 256] width 8 height 16
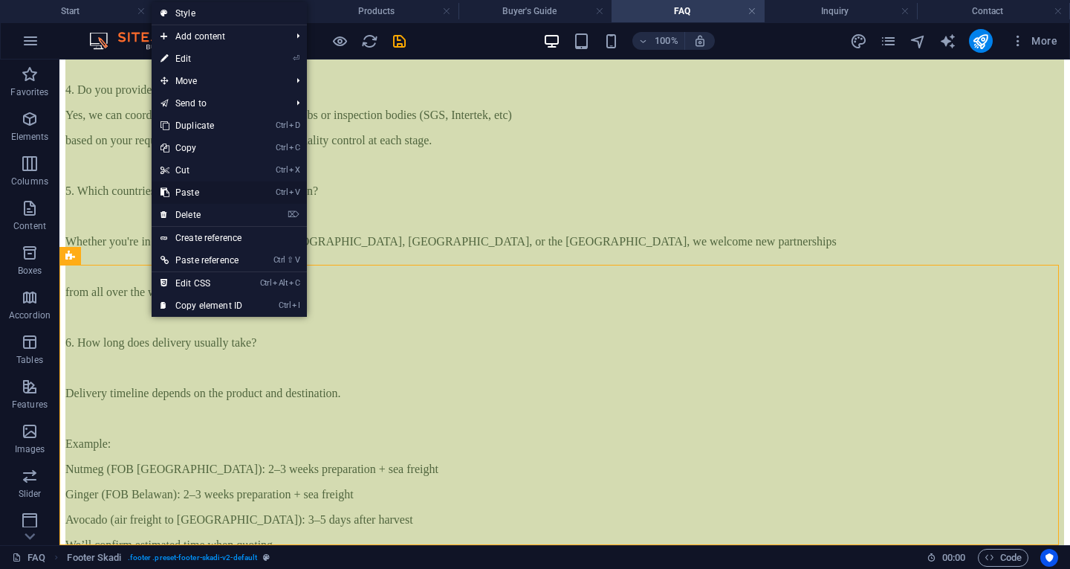
click at [186, 197] on link "Ctrl V Paste" at bounding box center [202, 192] width 100 height 22
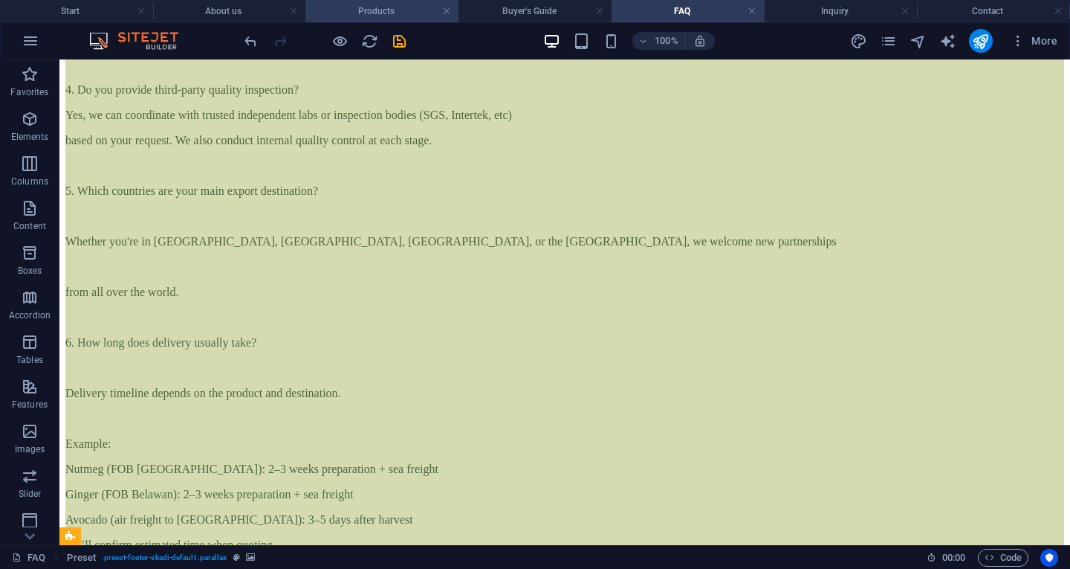
click at [382, 10] on h4 "Products" at bounding box center [381, 11] width 153 height 16
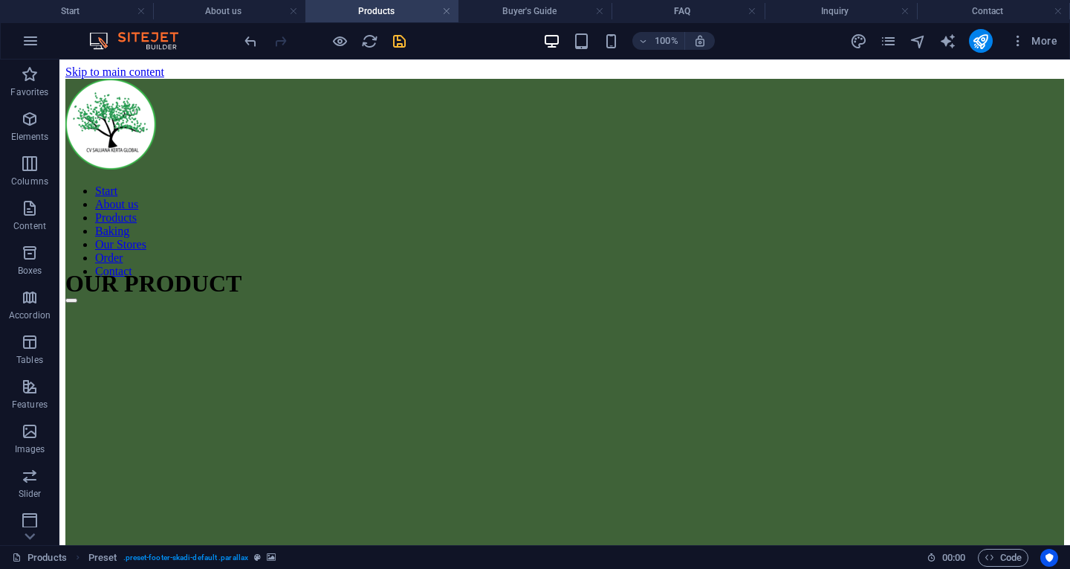
scroll to position [0, 0]
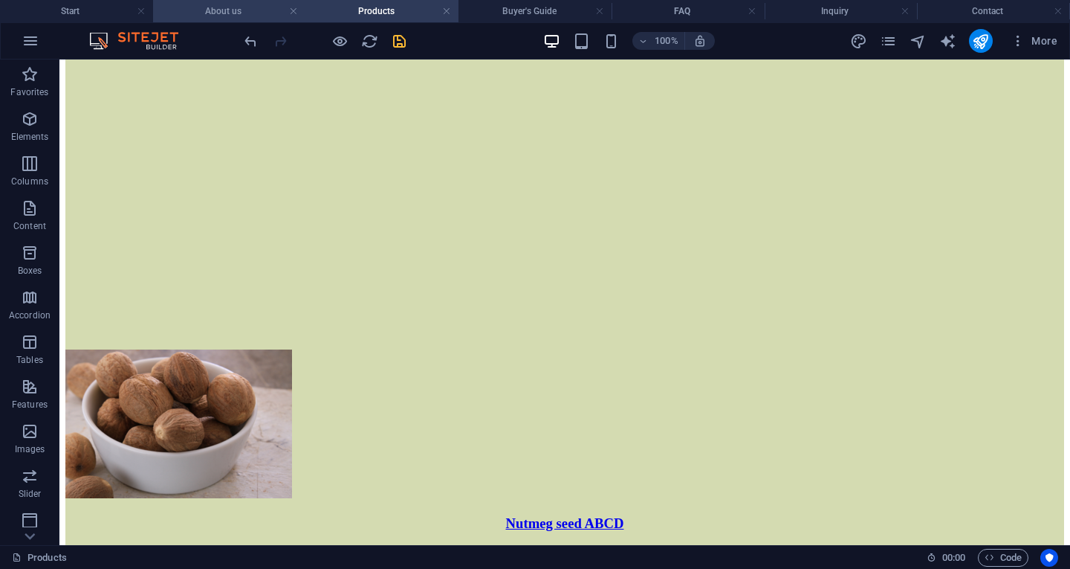
click at [266, 18] on h4 "About us" at bounding box center [229, 11] width 153 height 16
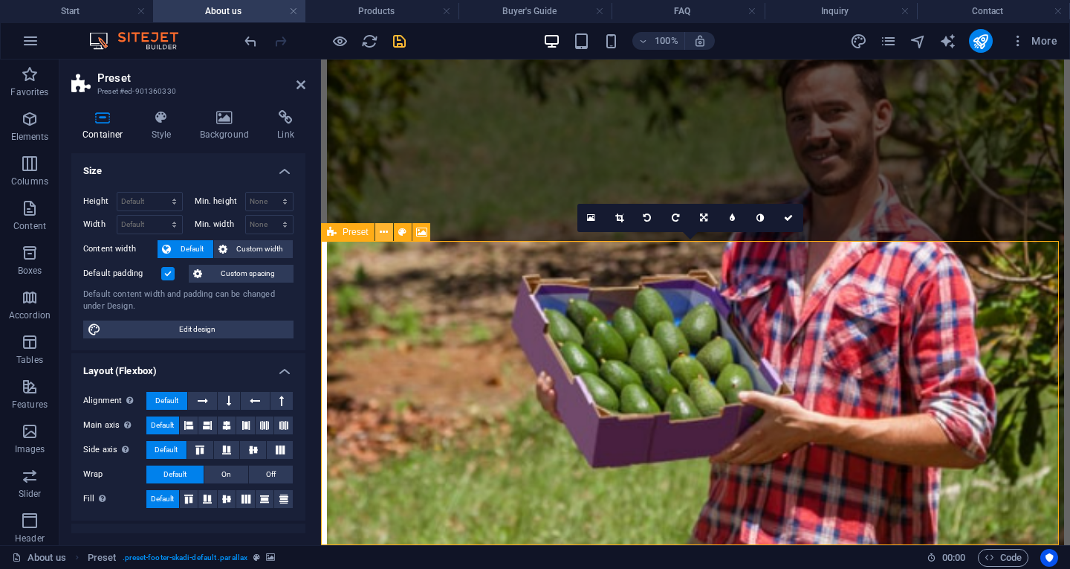
click at [377, 227] on button at bounding box center [384, 232] width 18 height 18
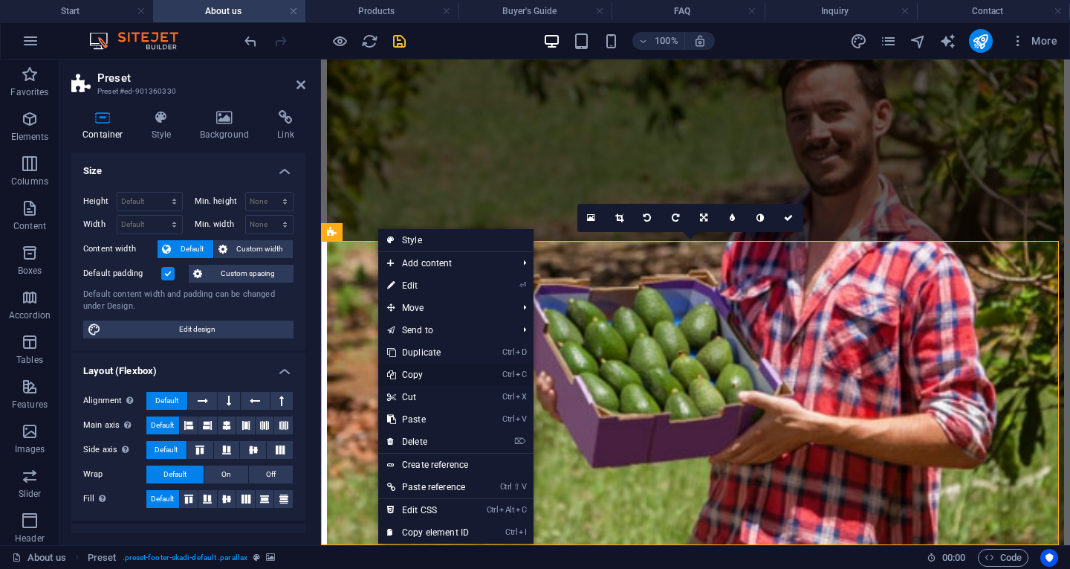
click at [418, 370] on link "Ctrl C Copy" at bounding box center [428, 374] width 100 height 22
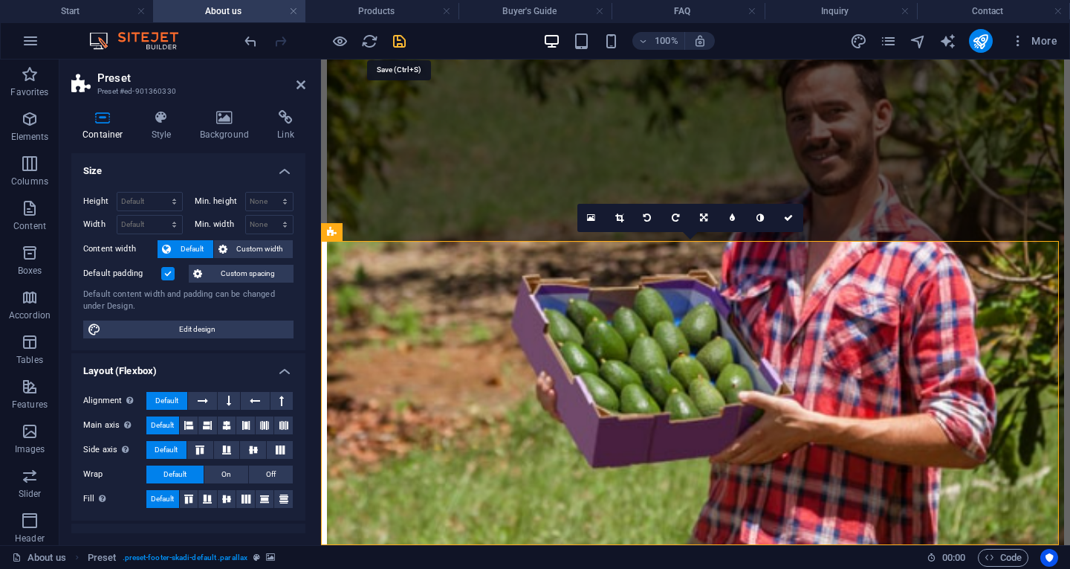
click at [398, 43] on icon "save" at bounding box center [399, 41] width 17 height 17
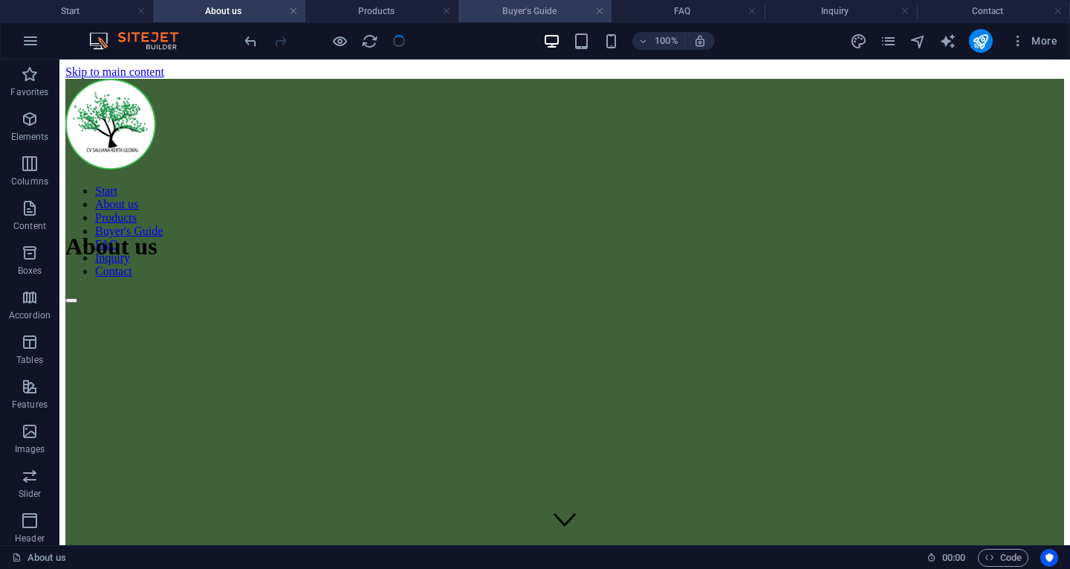
click at [533, 7] on h4 "Buyer's Guide" at bounding box center [535, 11] width 153 height 16
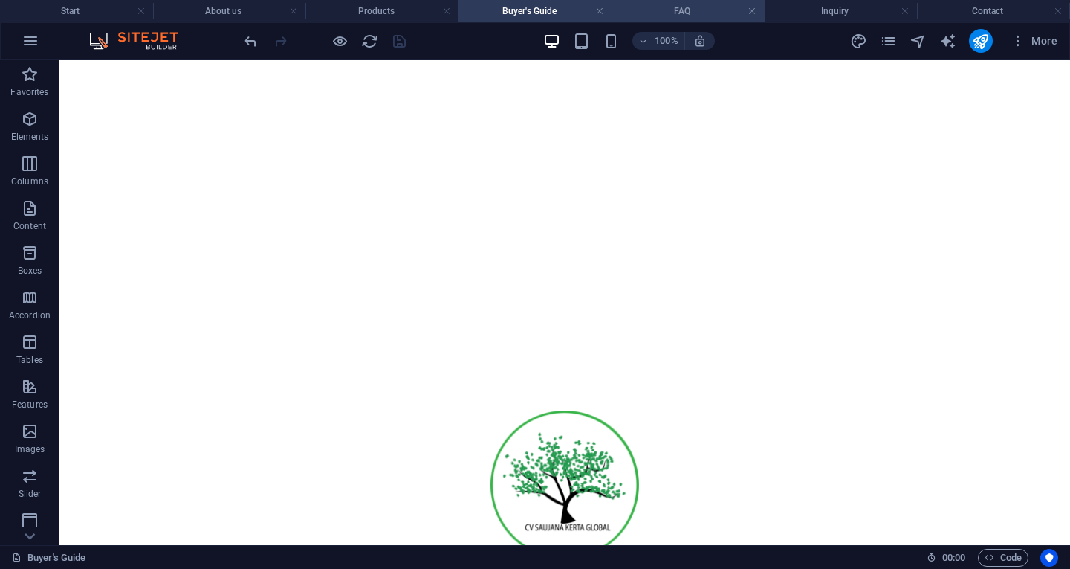
click at [658, 2] on li "FAQ" at bounding box center [688, 11] width 153 height 22
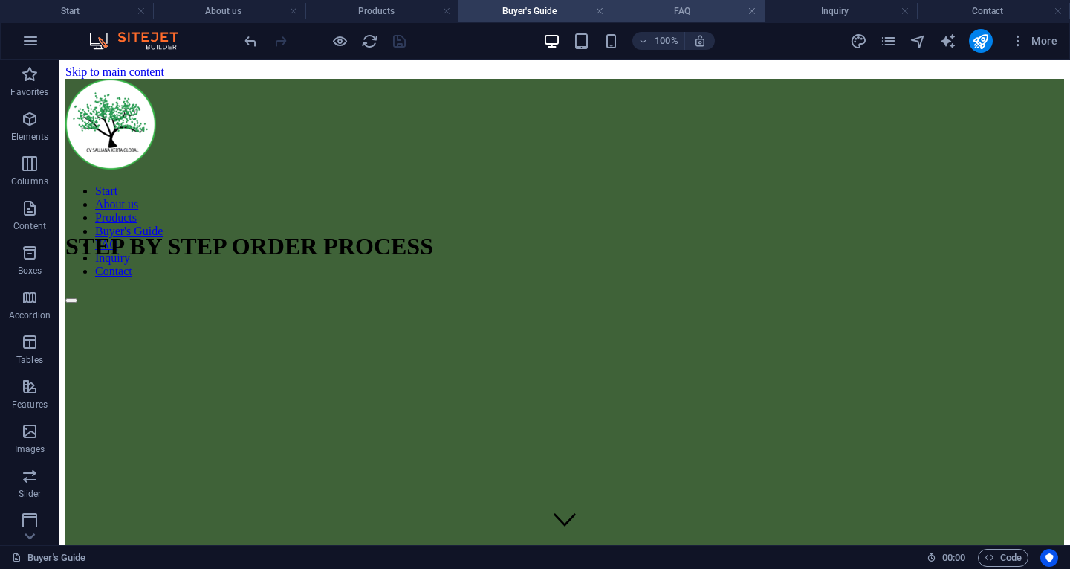
scroll to position [1161, 0]
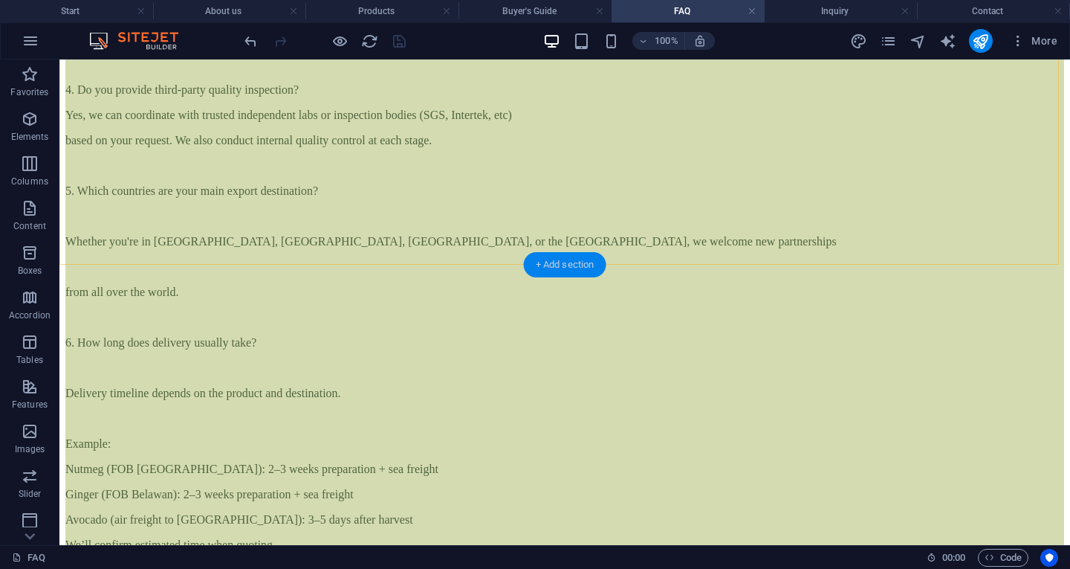
click at [541, 252] on div "+ Add section" at bounding box center [565, 264] width 82 height 25
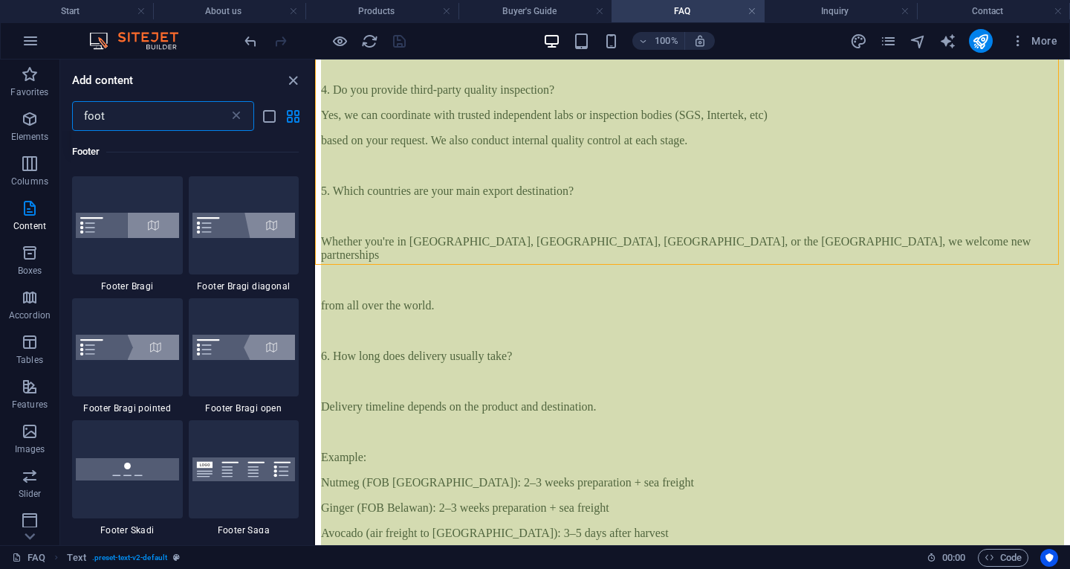
scroll to position [364, 0]
click at [138, 438] on div at bounding box center [127, 467] width 111 height 98
click at [315, 438] on div "Drag here to replace the existing content. Press “Ctrl” if you want to create a…" at bounding box center [692, 301] width 755 height 485
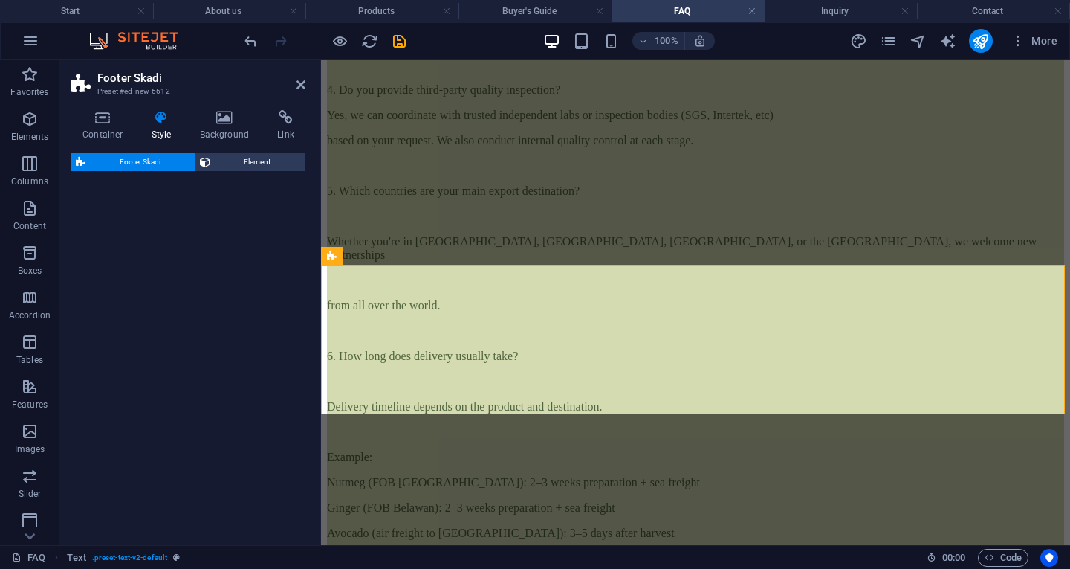
select select "rem"
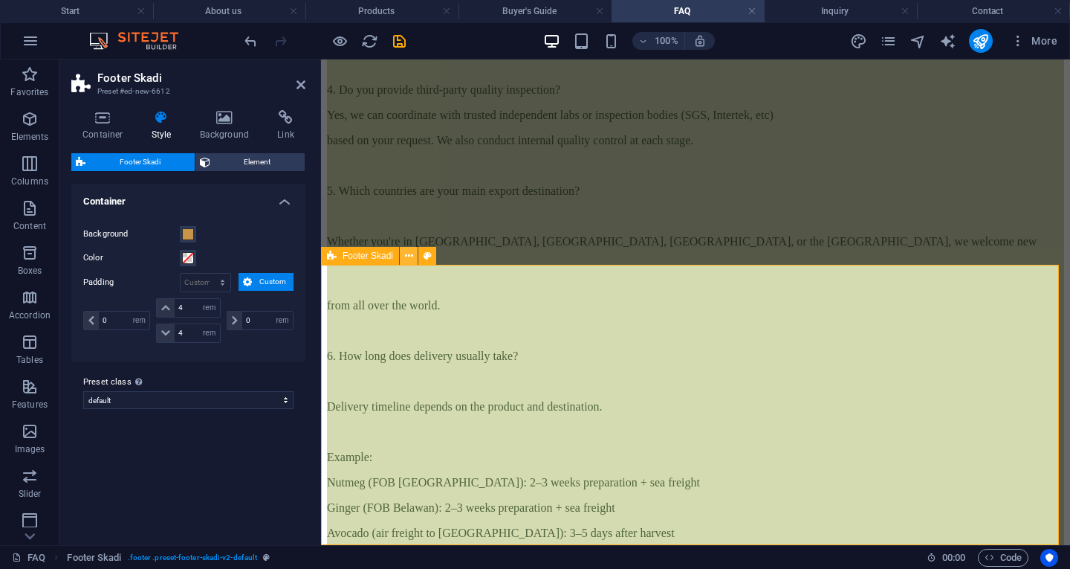
click at [413, 256] on button at bounding box center [409, 256] width 18 height 18
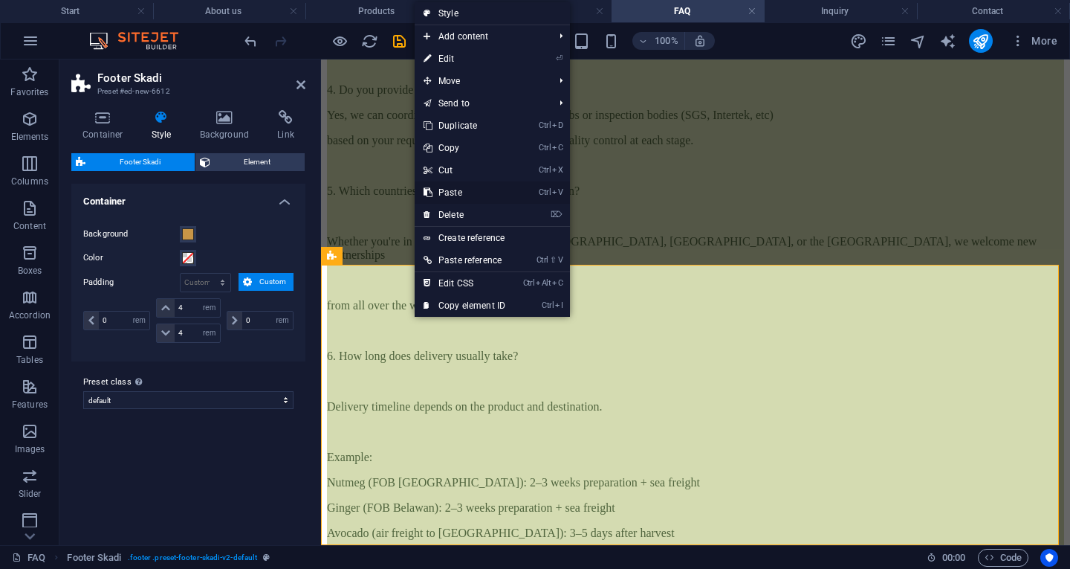
click at [463, 192] on link "Ctrl V Paste" at bounding box center [465, 192] width 100 height 22
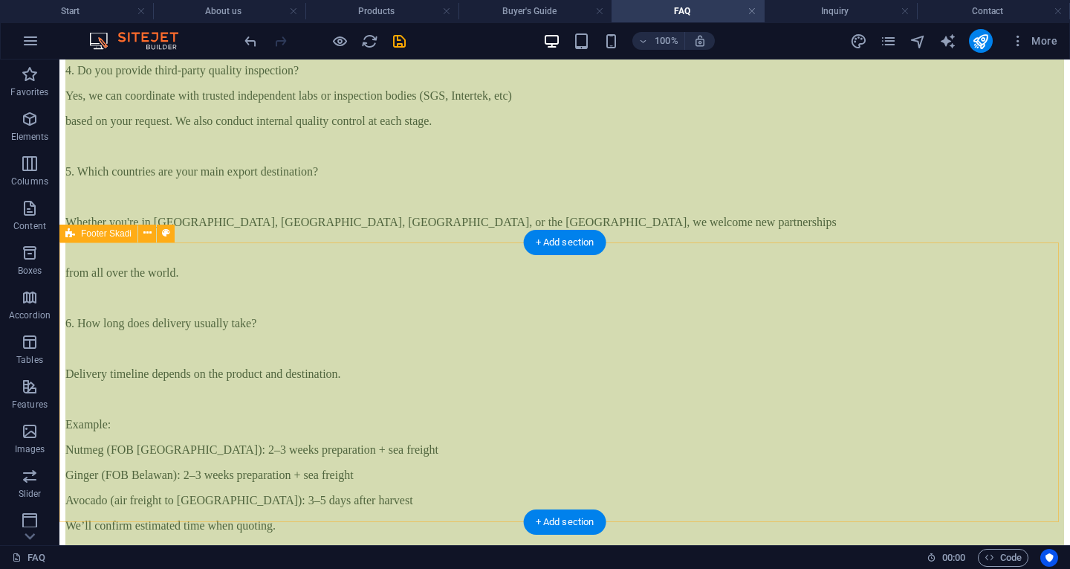
scroll to position [1173, 0]
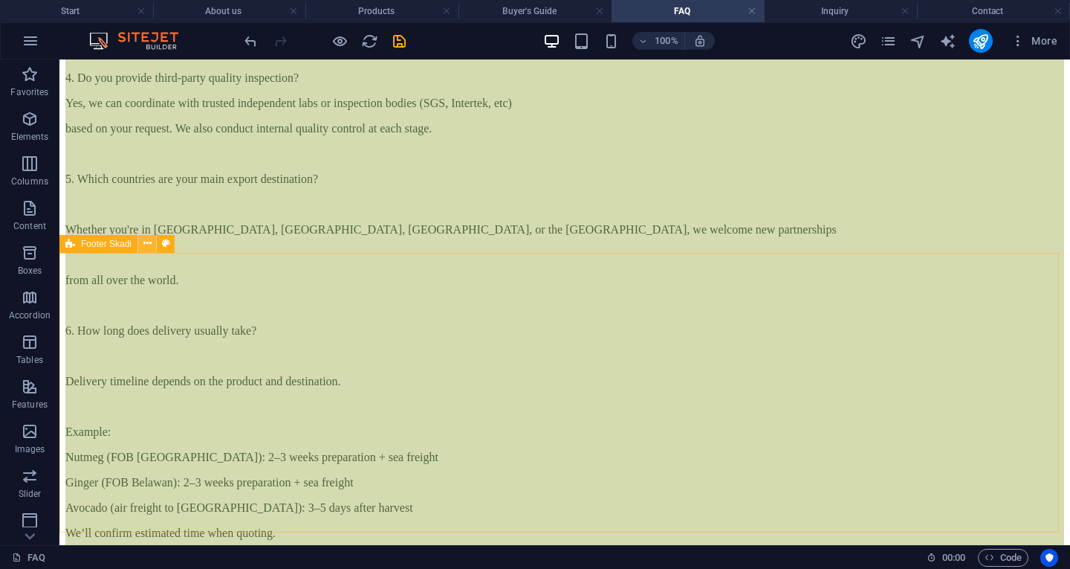
click at [145, 242] on icon at bounding box center [147, 244] width 8 height 16
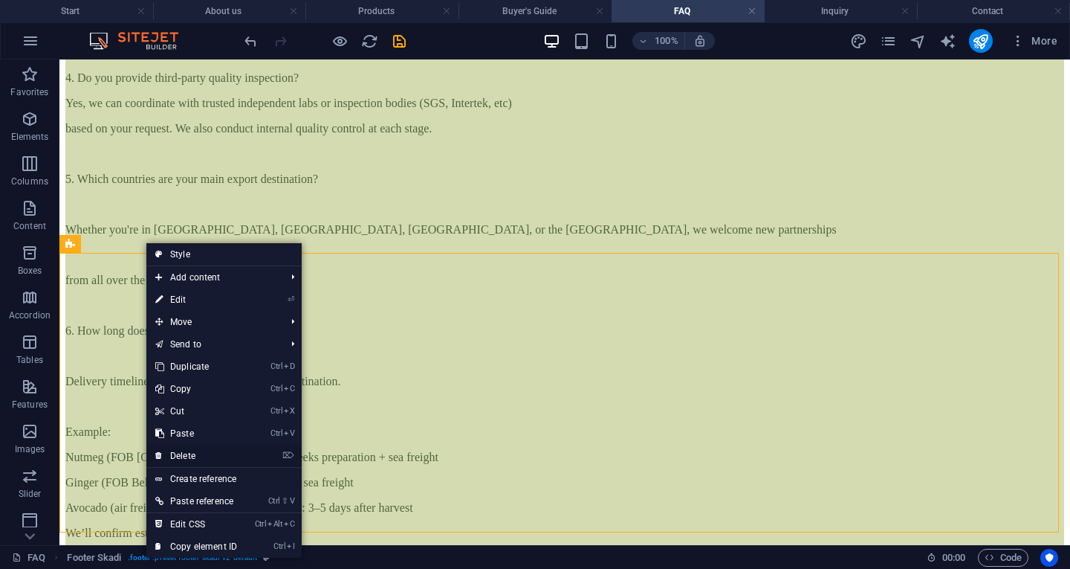
click at [195, 456] on link "⌦ Delete" at bounding box center [196, 455] width 100 height 22
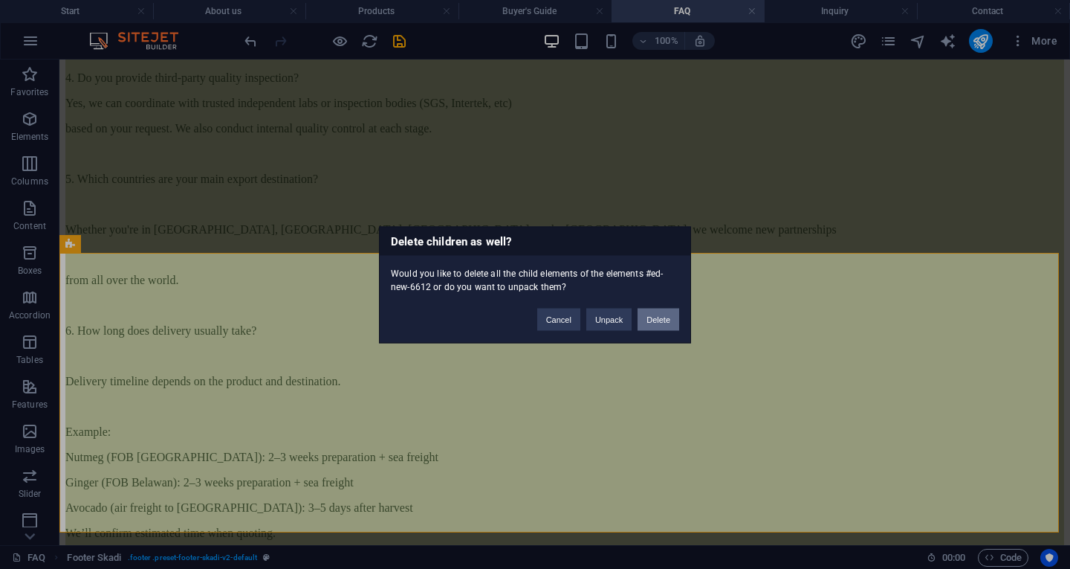
drag, startPoint x: 667, startPoint y: 315, endPoint x: 255, endPoint y: 236, distance: 419.9
click at [255, 236] on div "Delete children as well? Would you like to delete all the child elements of the…" at bounding box center [535, 284] width 1070 height 569
click at [664, 311] on button "Delete" at bounding box center [659, 319] width 42 height 22
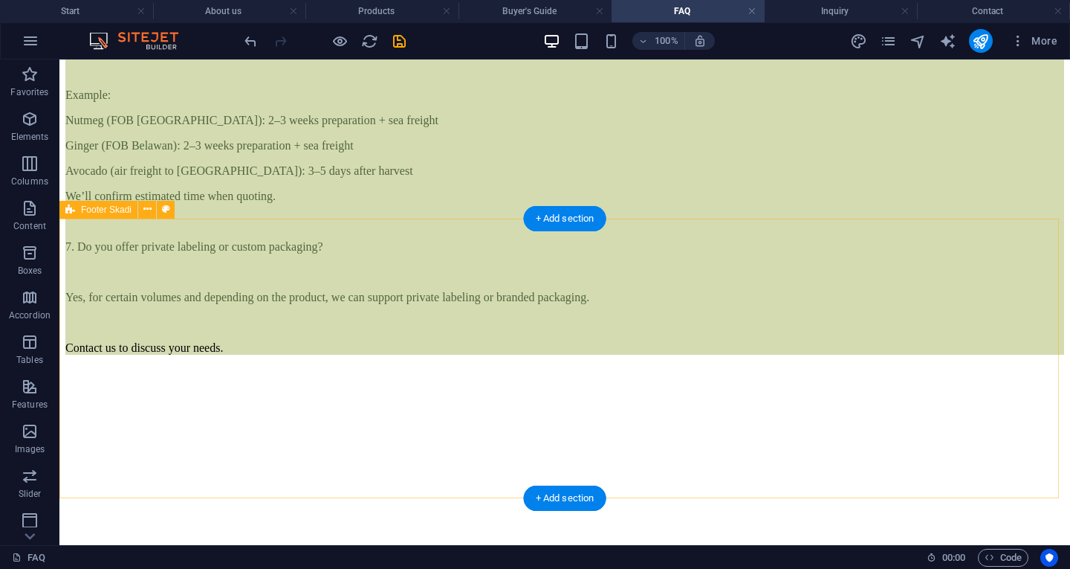
scroll to position [1513, 0]
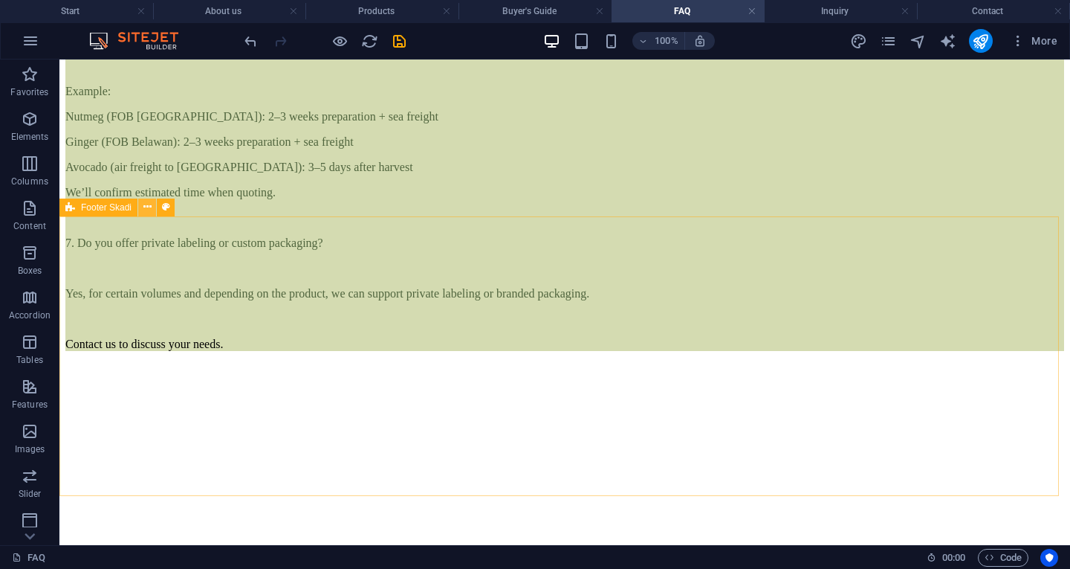
click at [145, 212] on icon at bounding box center [147, 207] width 8 height 16
click at [149, 206] on icon at bounding box center [147, 207] width 8 height 16
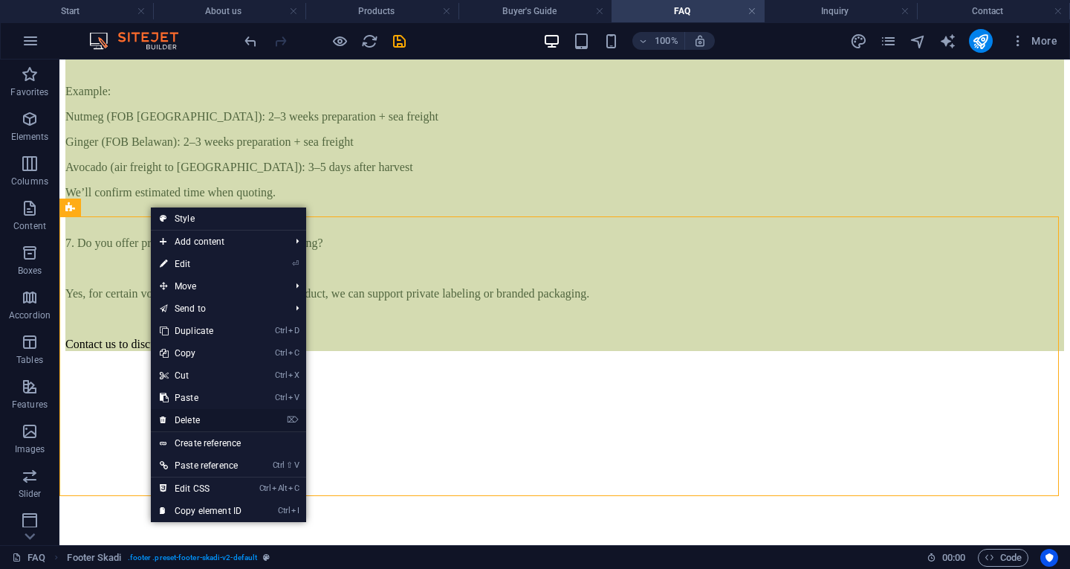
click at [269, 416] on li "⌦ Delete" at bounding box center [228, 420] width 155 height 23
click at [204, 416] on link "⌦ Delete" at bounding box center [201, 420] width 100 height 22
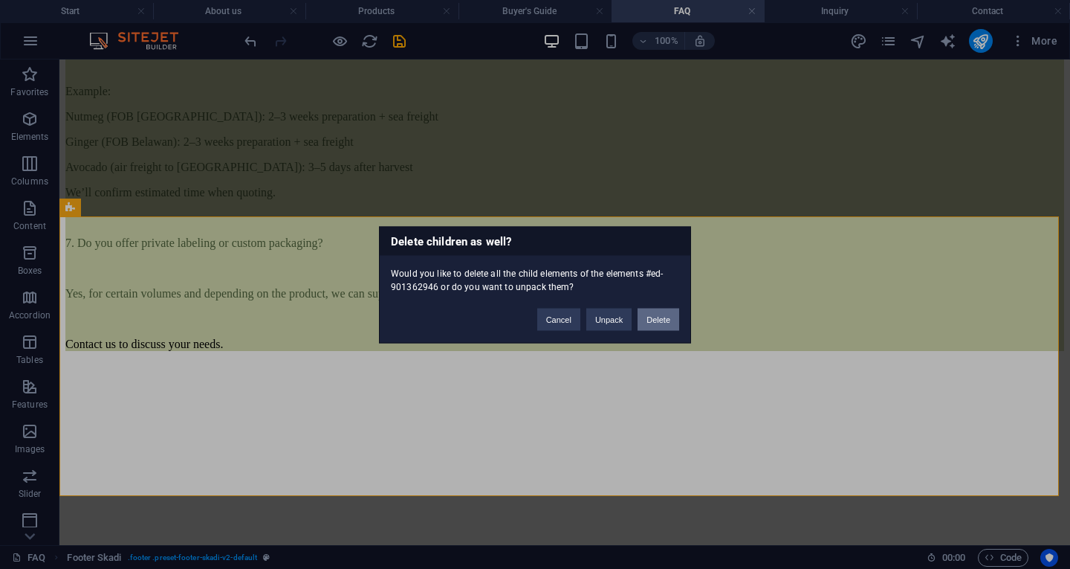
click at [656, 318] on button "Delete" at bounding box center [659, 319] width 42 height 22
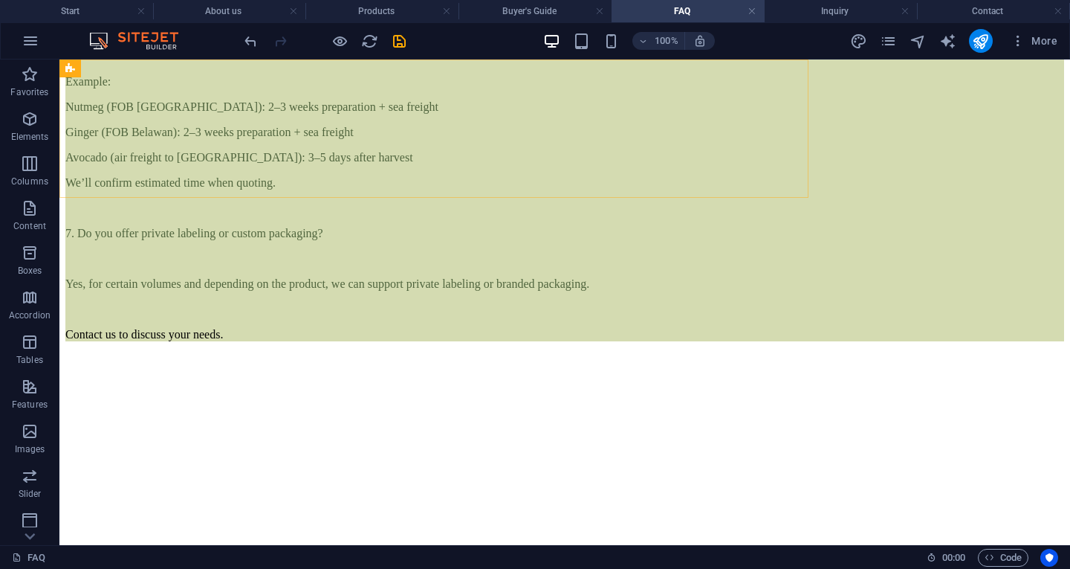
scroll to position [1153, 0]
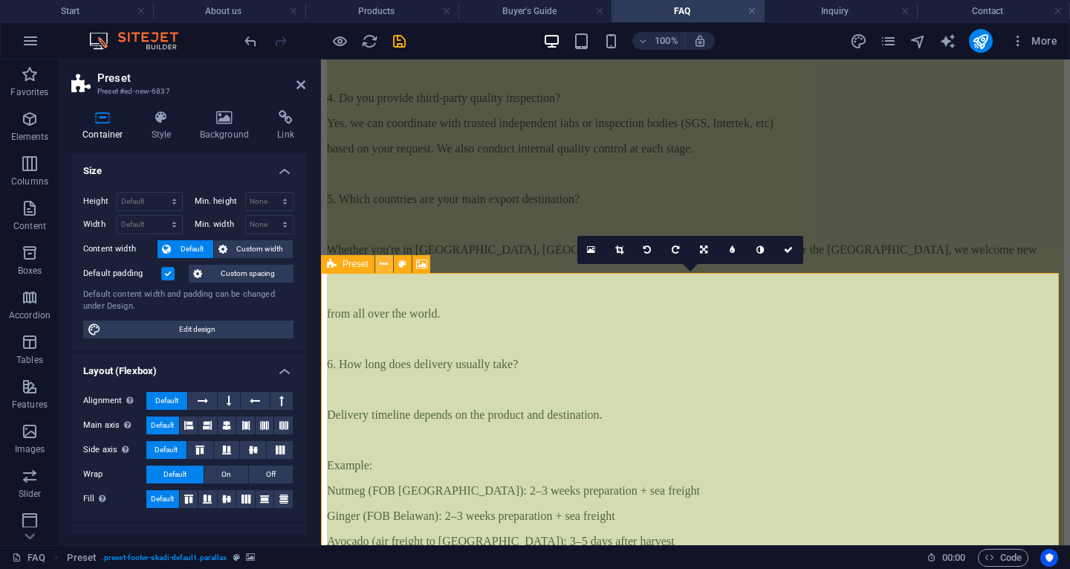
click at [384, 262] on icon at bounding box center [384, 264] width 8 height 16
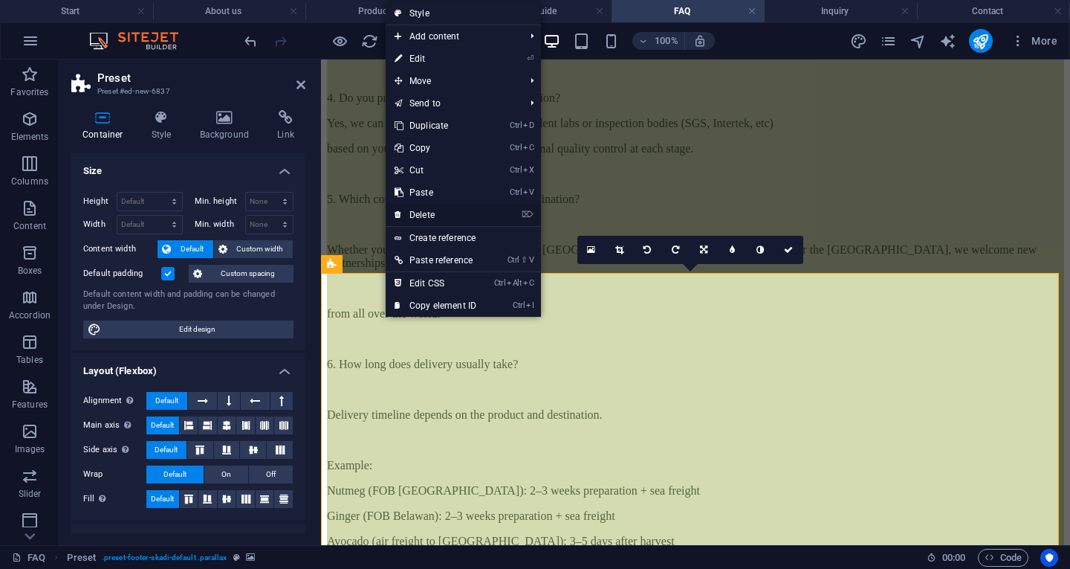
click at [449, 205] on link "⌦ Delete" at bounding box center [436, 215] width 100 height 22
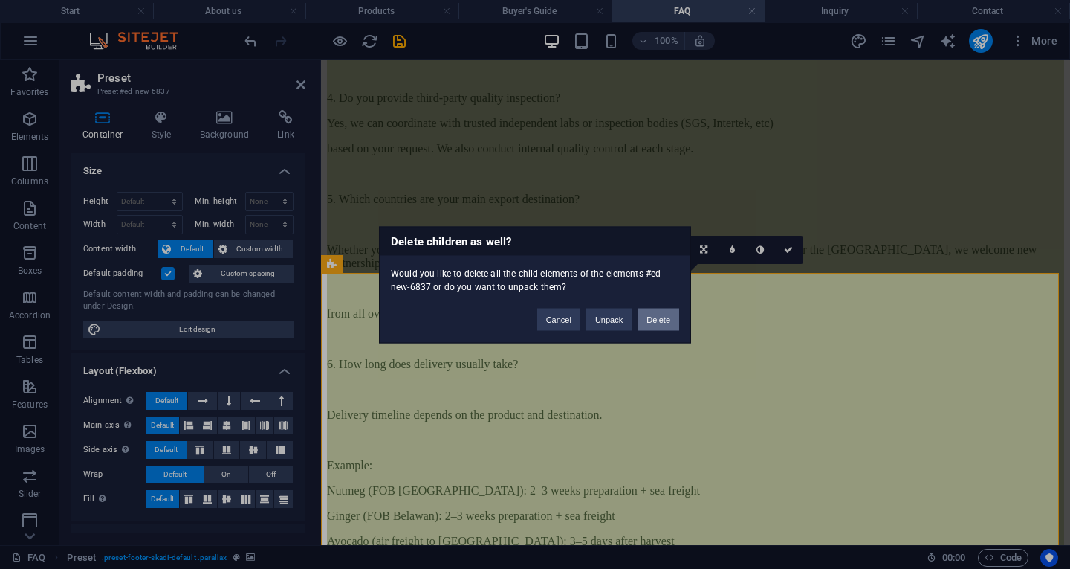
click at [655, 317] on button "Delete" at bounding box center [659, 319] width 42 height 22
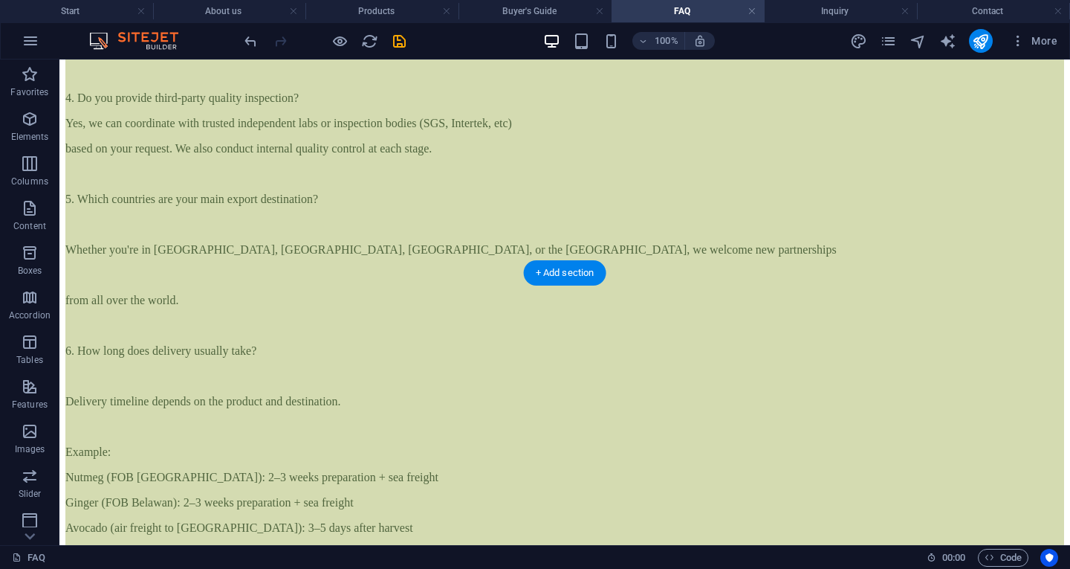
scroll to position [1489, 0]
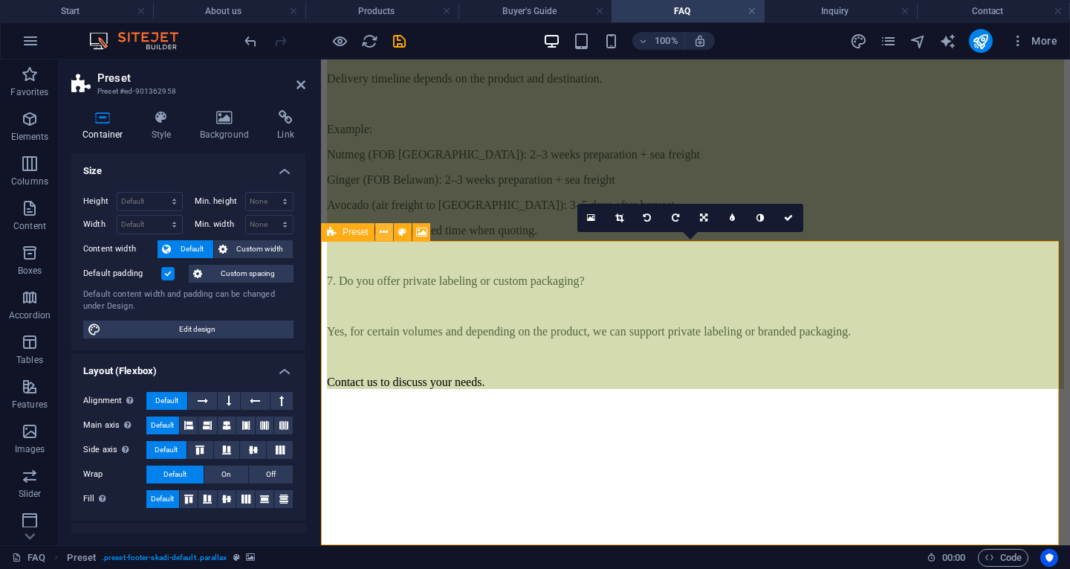
click at [378, 227] on button at bounding box center [384, 232] width 18 height 18
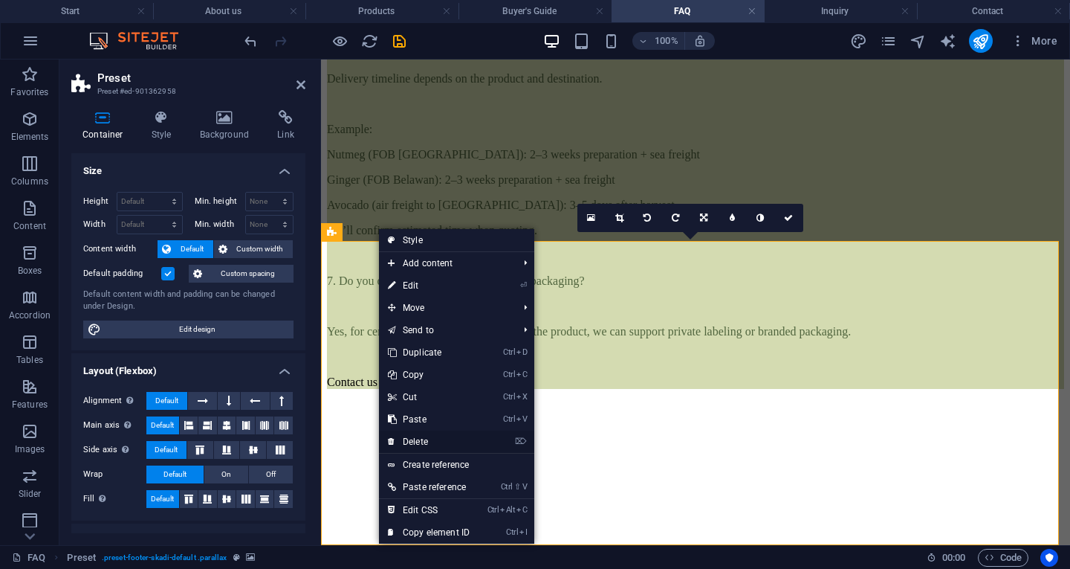
click at [430, 440] on link "⌦ Delete" at bounding box center [429, 441] width 100 height 22
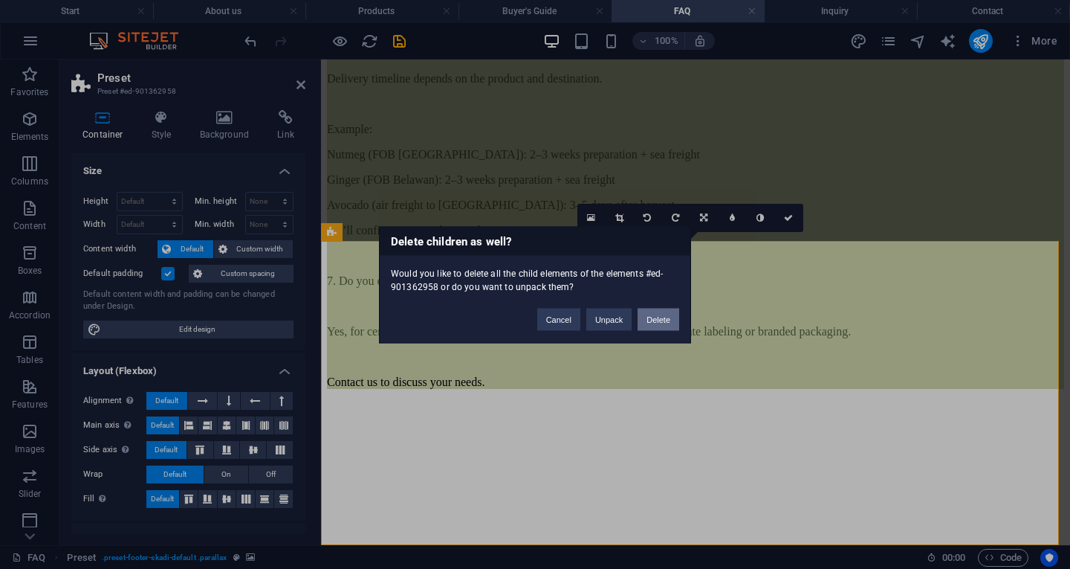
click at [661, 317] on button "Delete" at bounding box center [659, 319] width 42 height 22
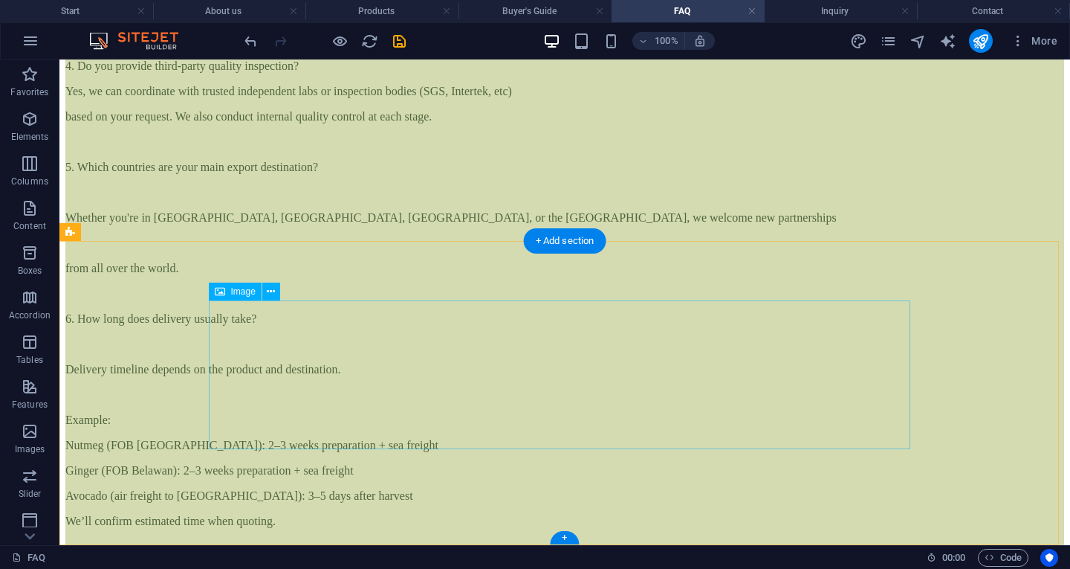
scroll to position [1123, 0]
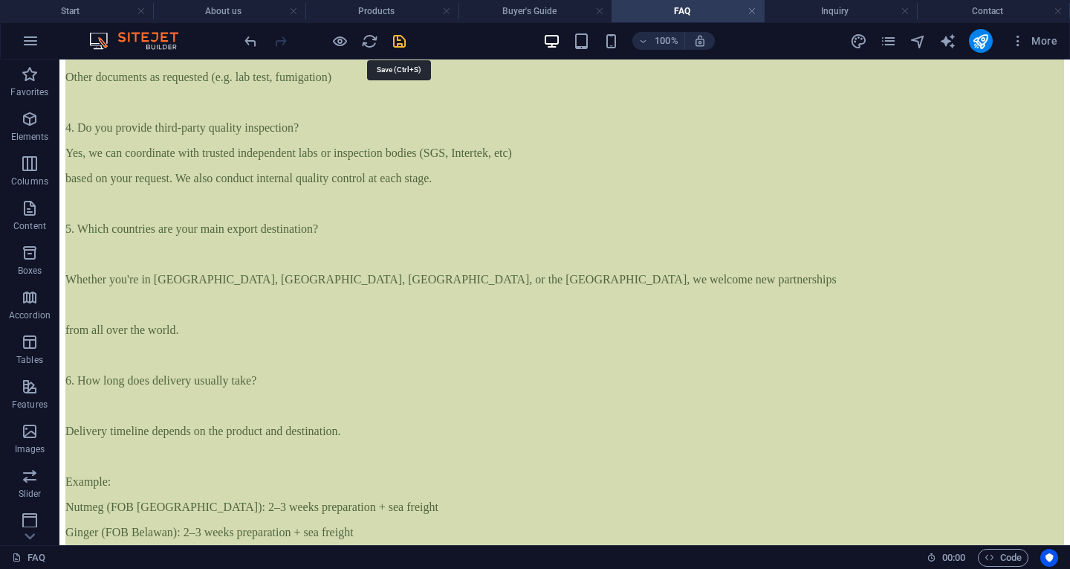
click at [398, 37] on icon "save" at bounding box center [399, 41] width 17 height 17
click at [804, 10] on h4 "Inquiry" at bounding box center [841, 11] width 153 height 16
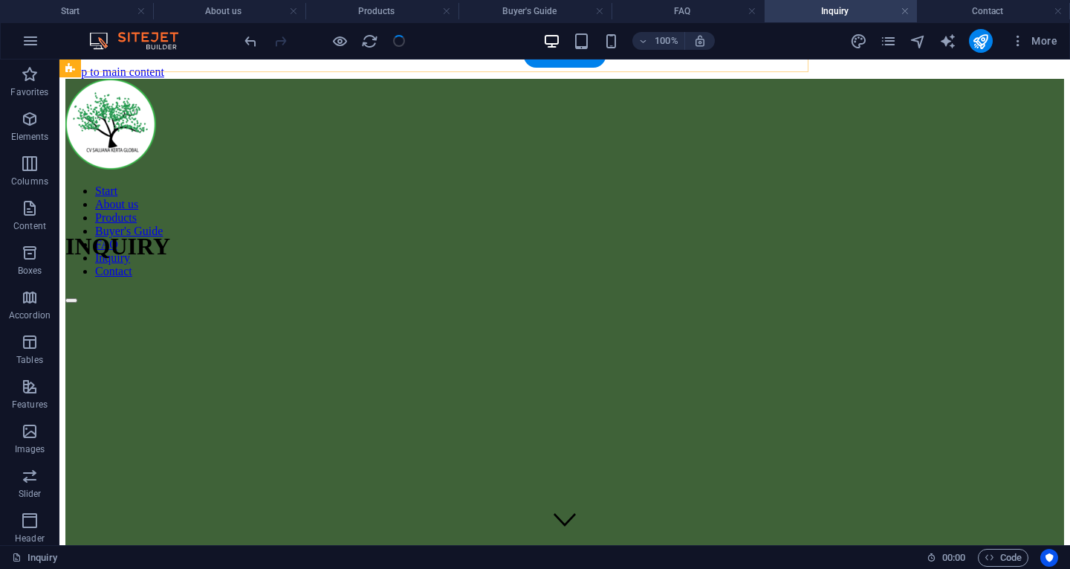
scroll to position [318, 0]
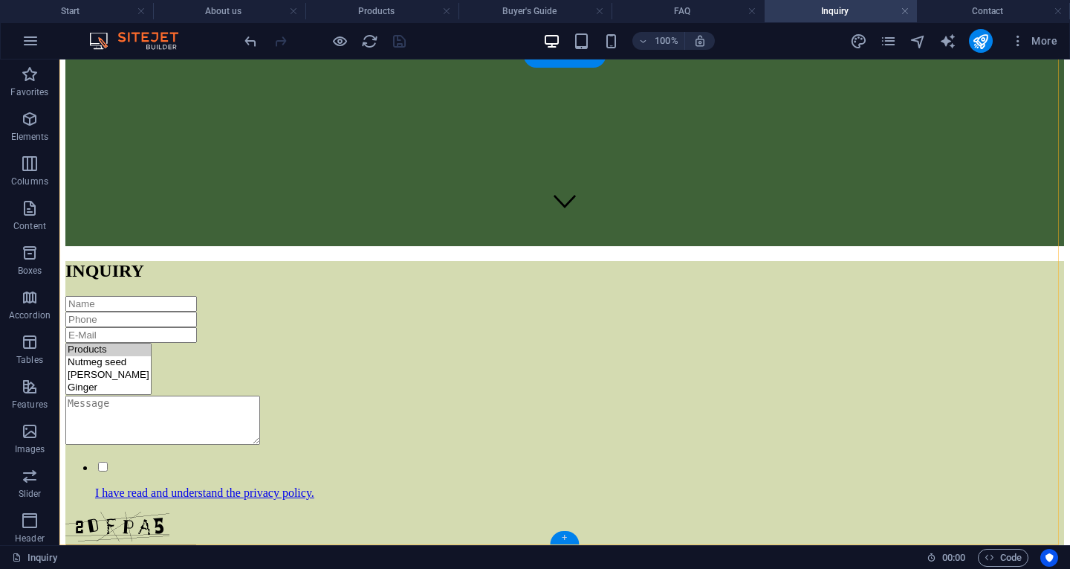
click at [566, 534] on div "+" at bounding box center [564, 537] width 29 height 13
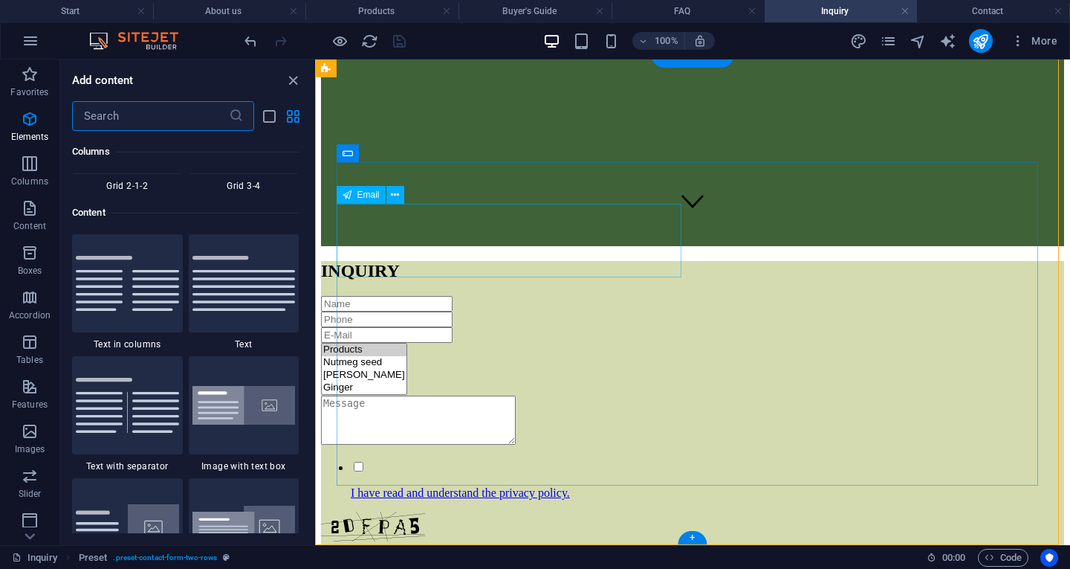
scroll to position [2600, 0]
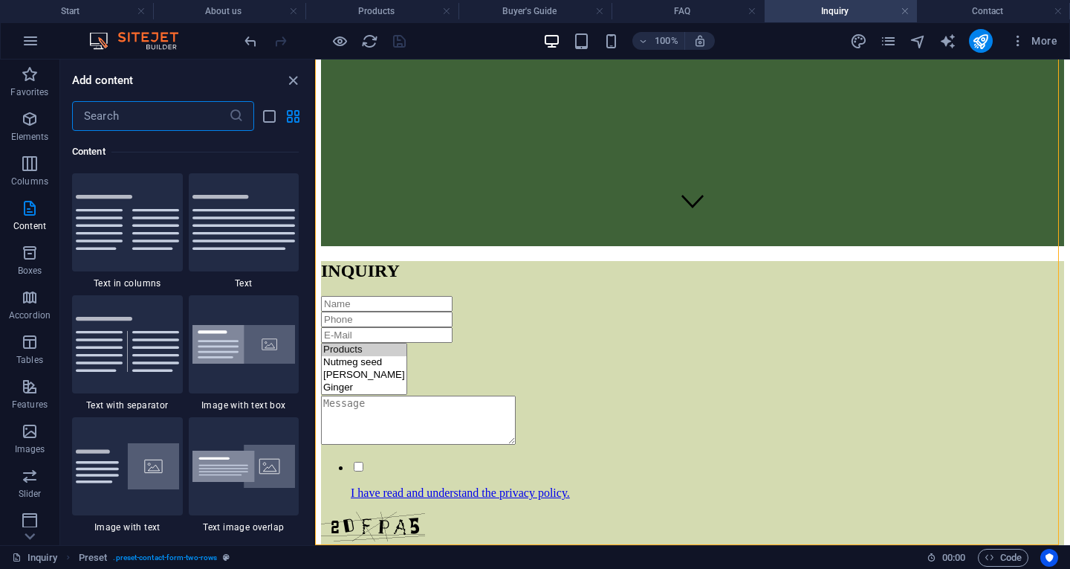
click at [182, 123] on input "text" at bounding box center [150, 116] width 157 height 30
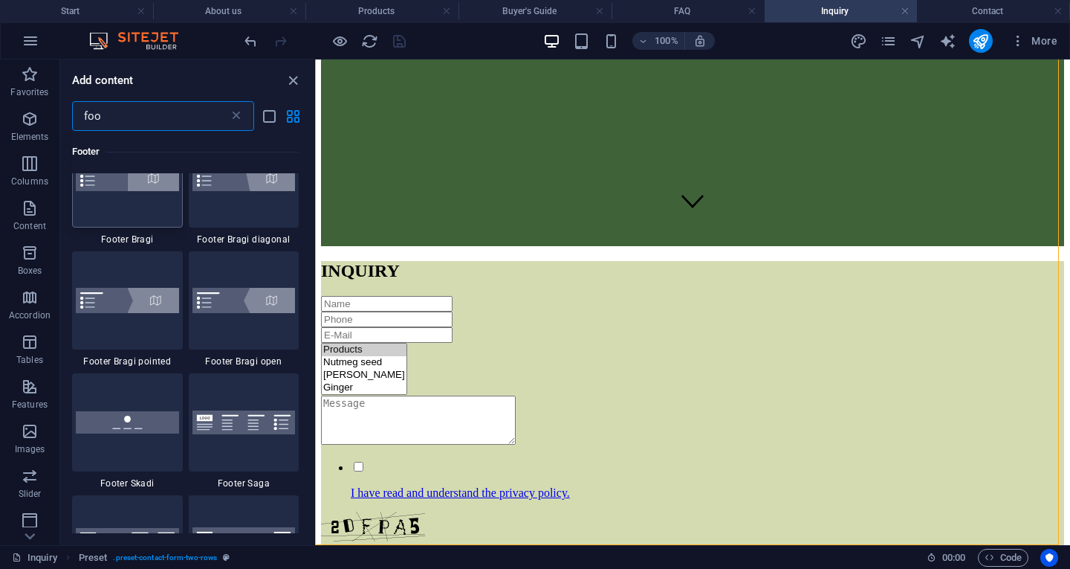
scroll to position [410, 0]
type input "foo"
click at [133, 432] on img at bounding box center [127, 421] width 103 height 22
click at [315, 432] on div "Drag here to replace the existing content. Press “Ctrl” if you want to create a…" at bounding box center [692, 301] width 755 height 485
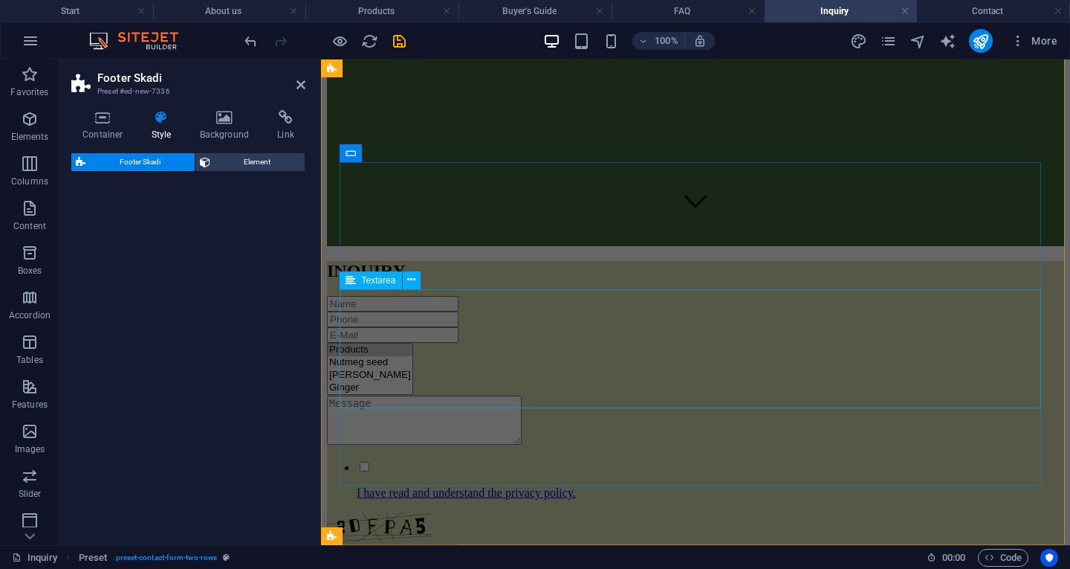
select select "rem"
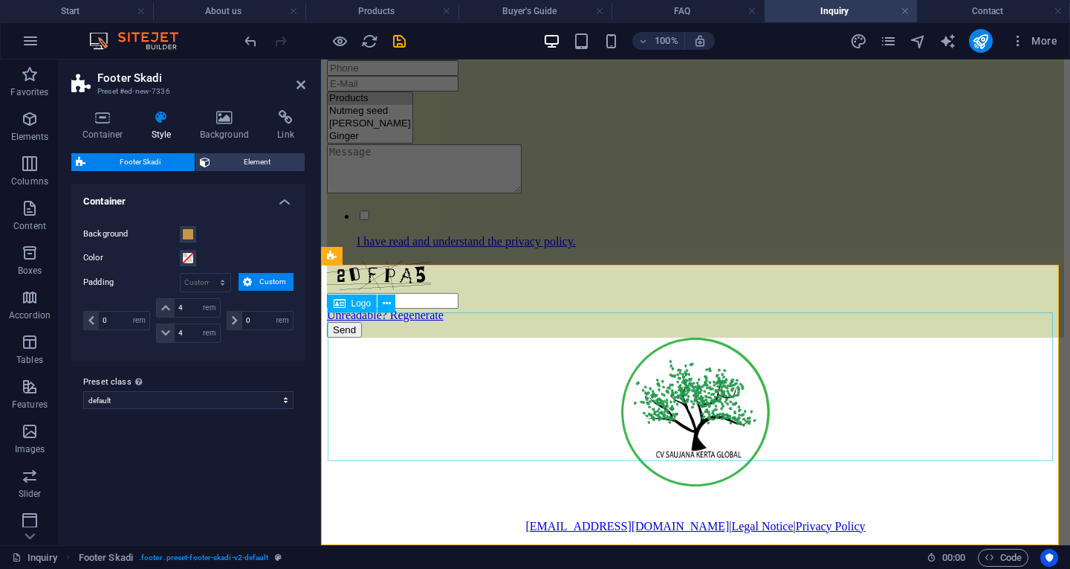
scroll to position [598, 0]
click at [407, 258] on icon at bounding box center [409, 256] width 8 height 16
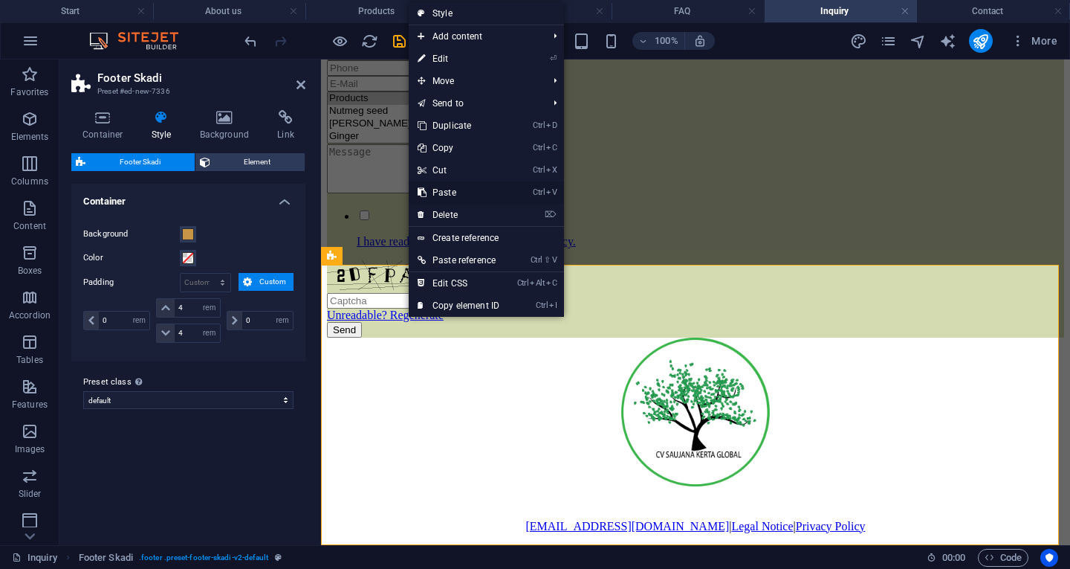
click at [462, 192] on link "Ctrl V Paste" at bounding box center [459, 192] width 100 height 22
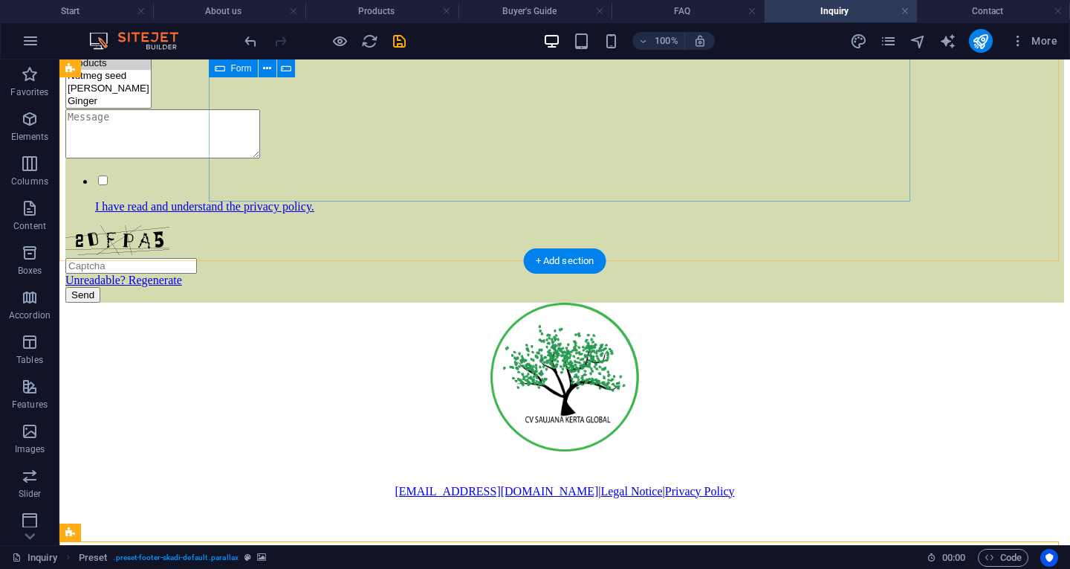
scroll to position [601, 0]
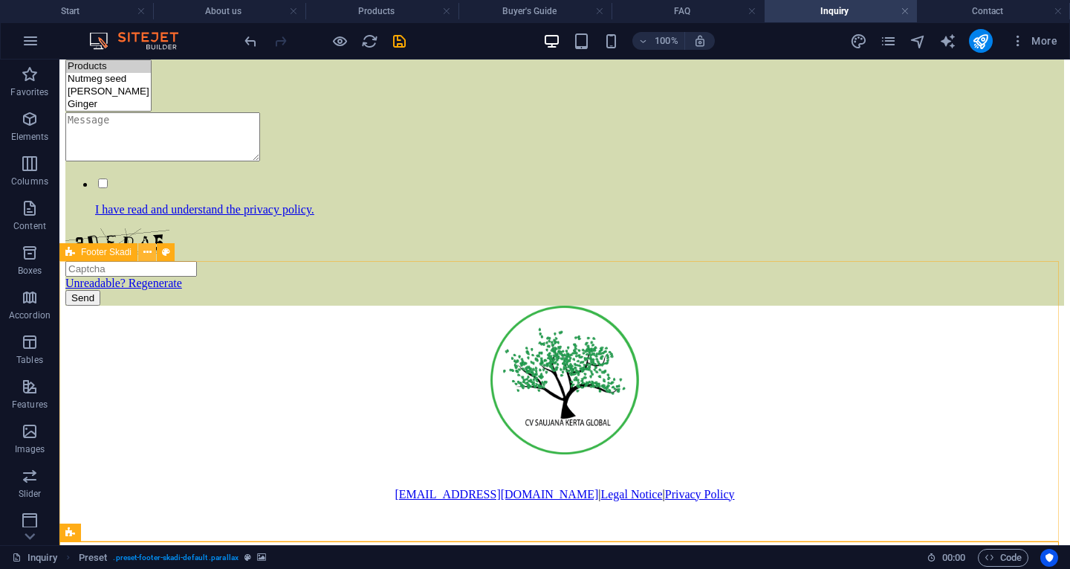
click at [142, 251] on button at bounding box center [147, 252] width 18 height 18
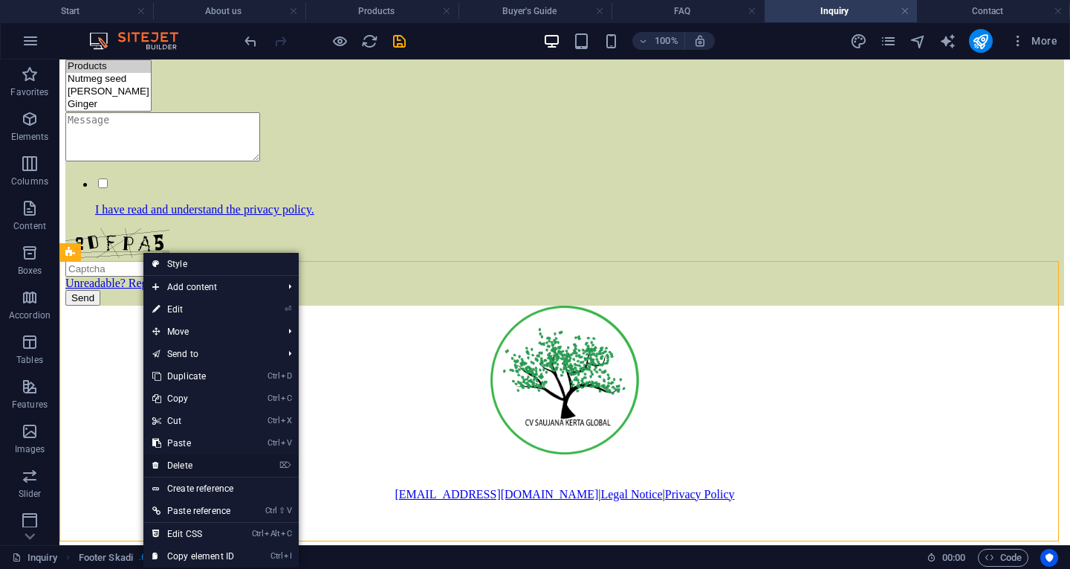
click at [187, 461] on link "⌦ Delete" at bounding box center [193, 465] width 100 height 22
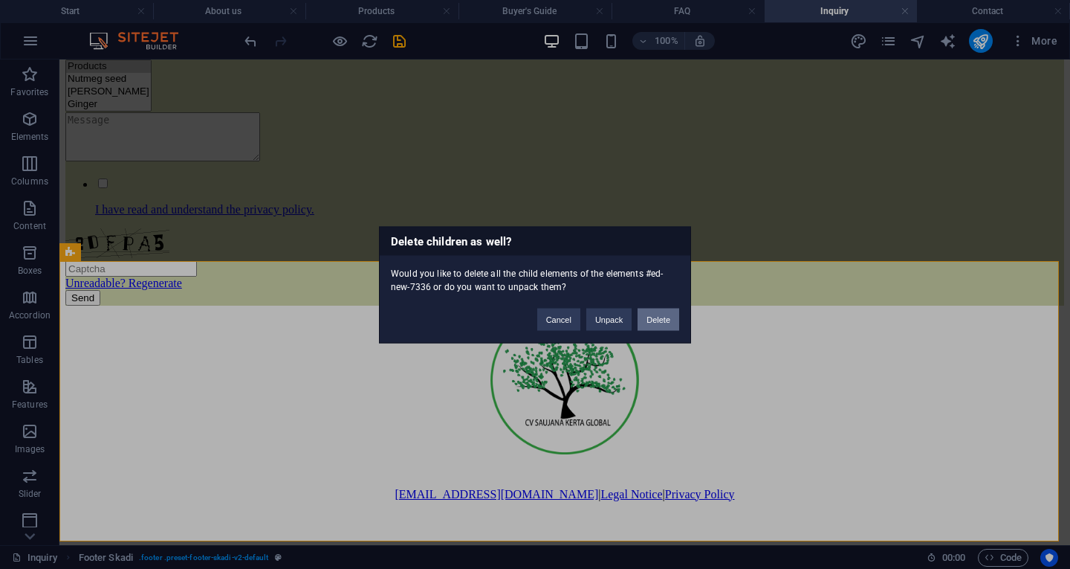
click at [661, 324] on button "Delete" at bounding box center [659, 319] width 42 height 22
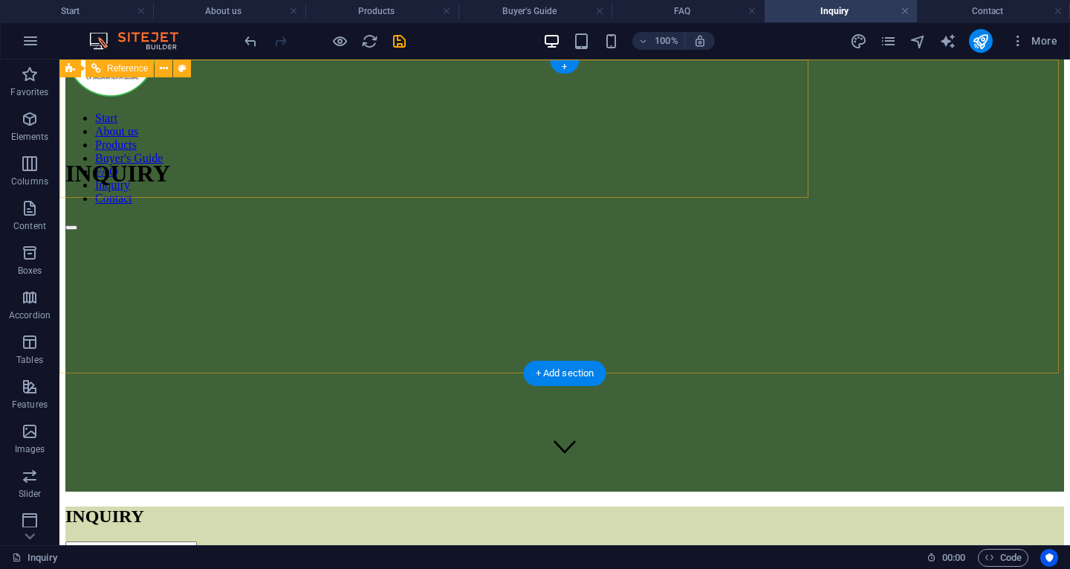
scroll to position [0, 0]
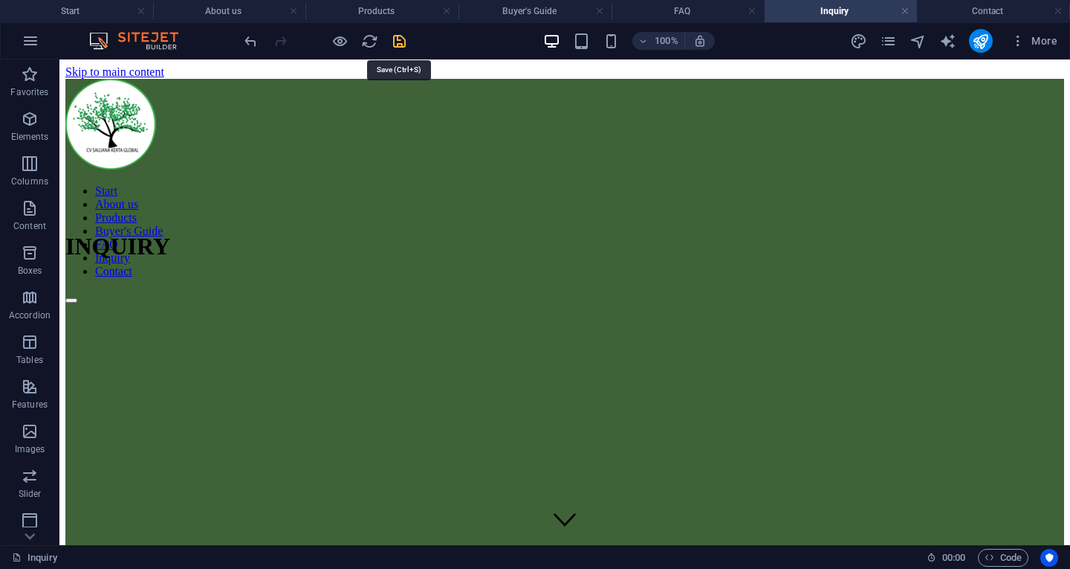
click at [397, 39] on icon "save" at bounding box center [399, 41] width 17 height 17
click at [946, 7] on h4 "Contact" at bounding box center [993, 11] width 153 height 16
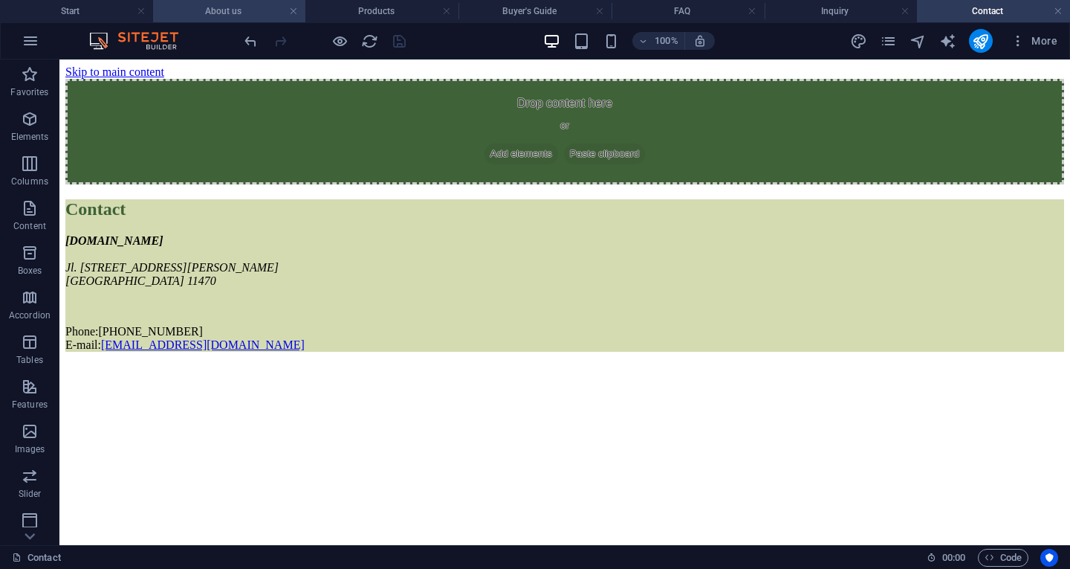
click at [252, 19] on li "About us" at bounding box center [229, 11] width 153 height 22
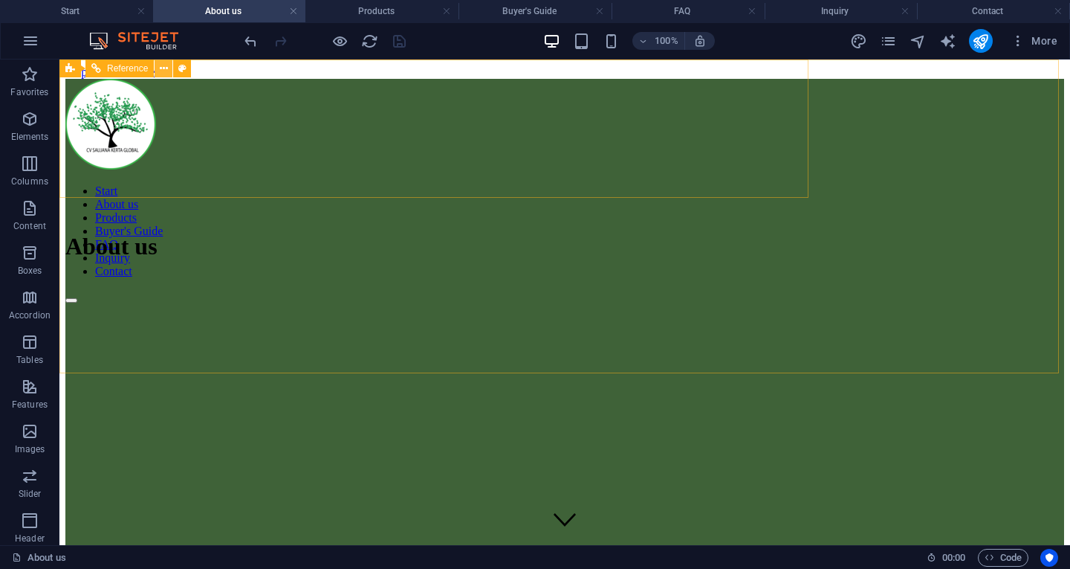
click at [168, 75] on button at bounding box center [164, 68] width 18 height 18
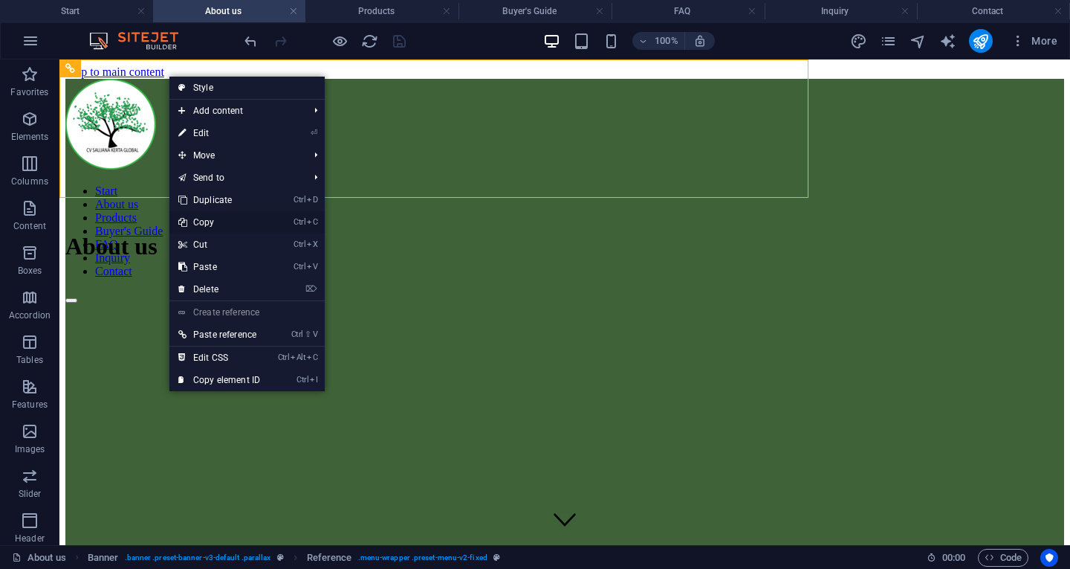
click at [217, 216] on link "Ctrl C Copy" at bounding box center [219, 222] width 100 height 22
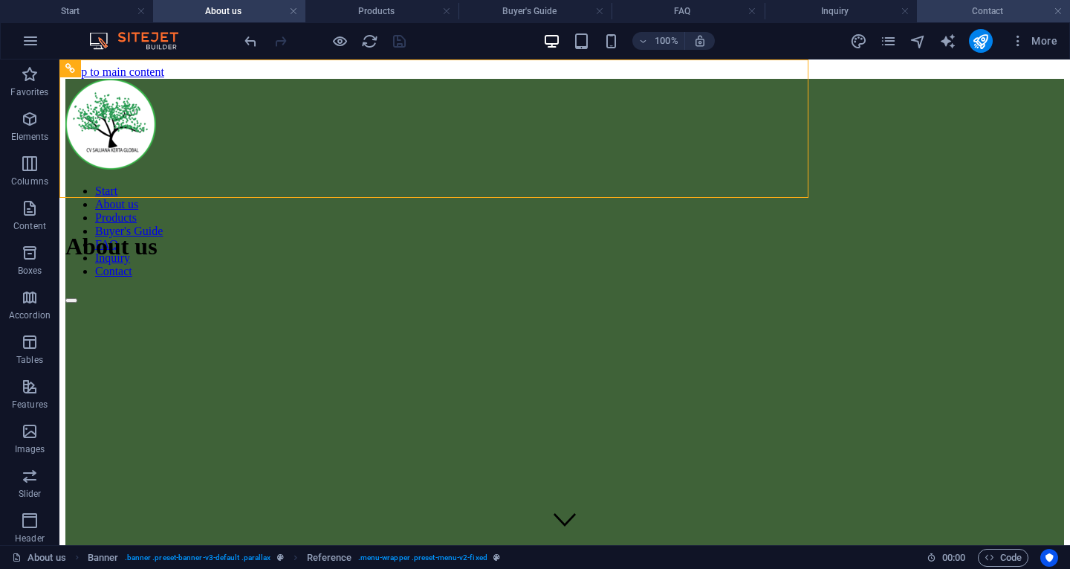
click at [960, 5] on h4 "Contact" at bounding box center [993, 11] width 153 height 16
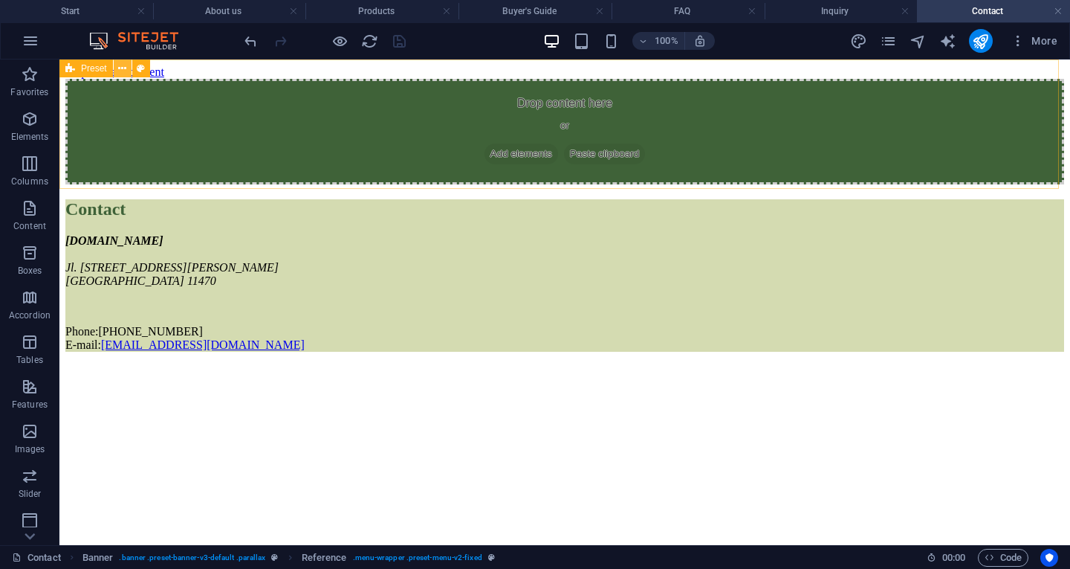
click at [122, 65] on icon at bounding box center [122, 69] width 8 height 16
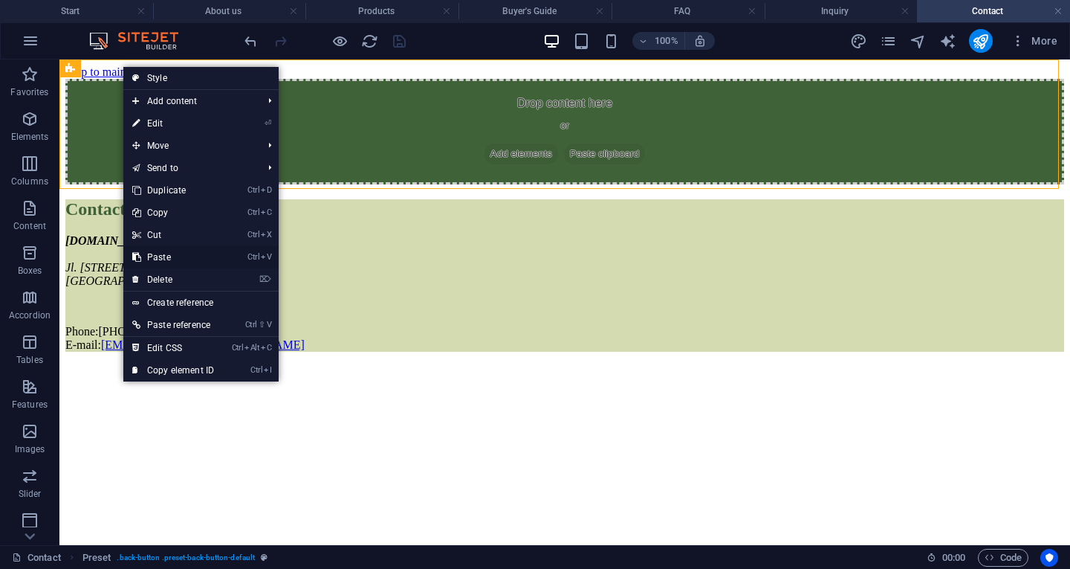
click at [175, 259] on link "Ctrl V Paste" at bounding box center [173, 257] width 100 height 22
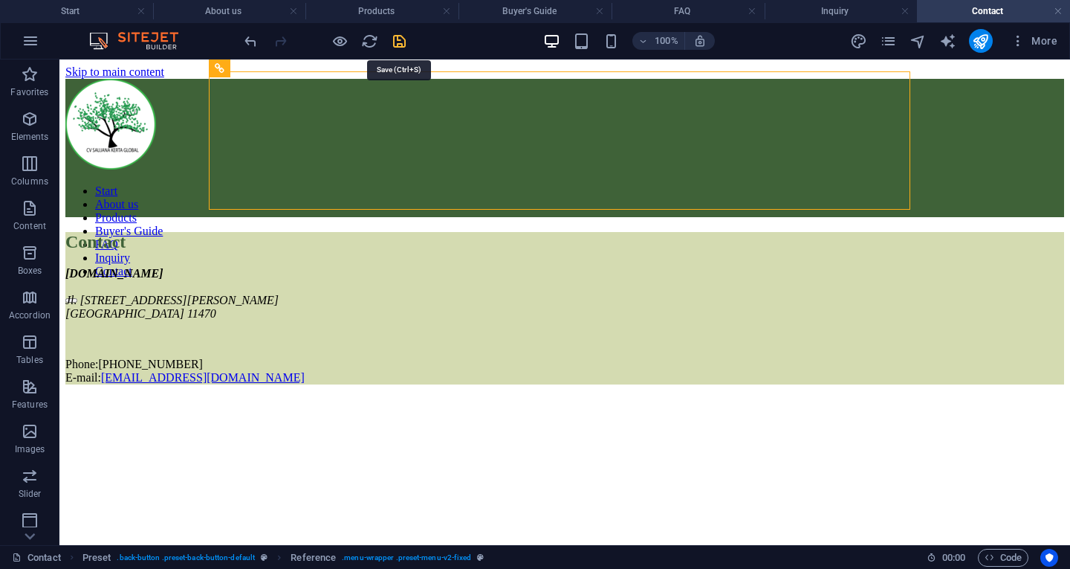
click at [399, 42] on icon "save" at bounding box center [399, 41] width 17 height 17
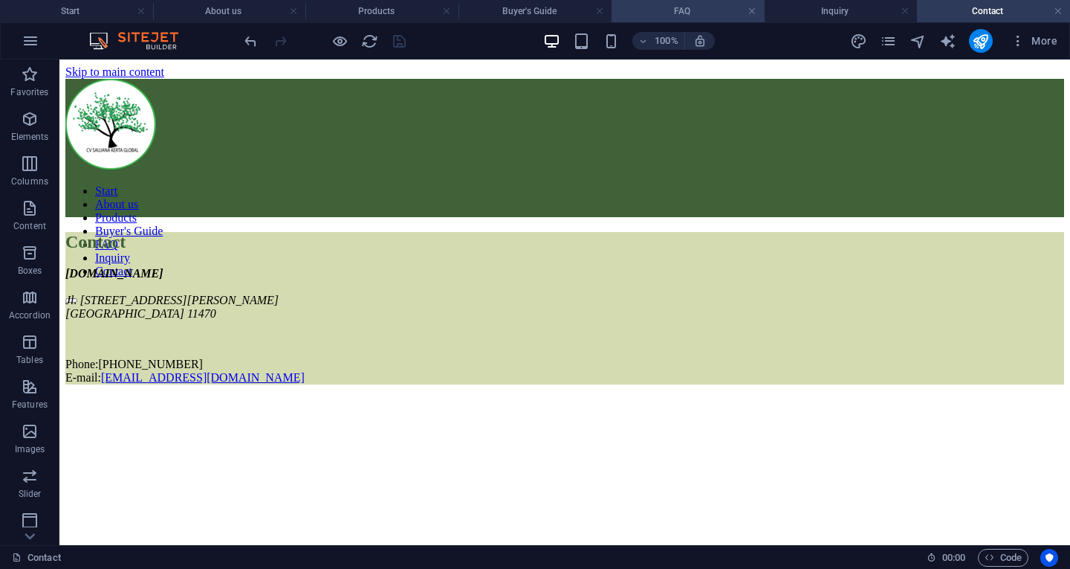
click at [717, 20] on li "FAQ" at bounding box center [688, 11] width 153 height 22
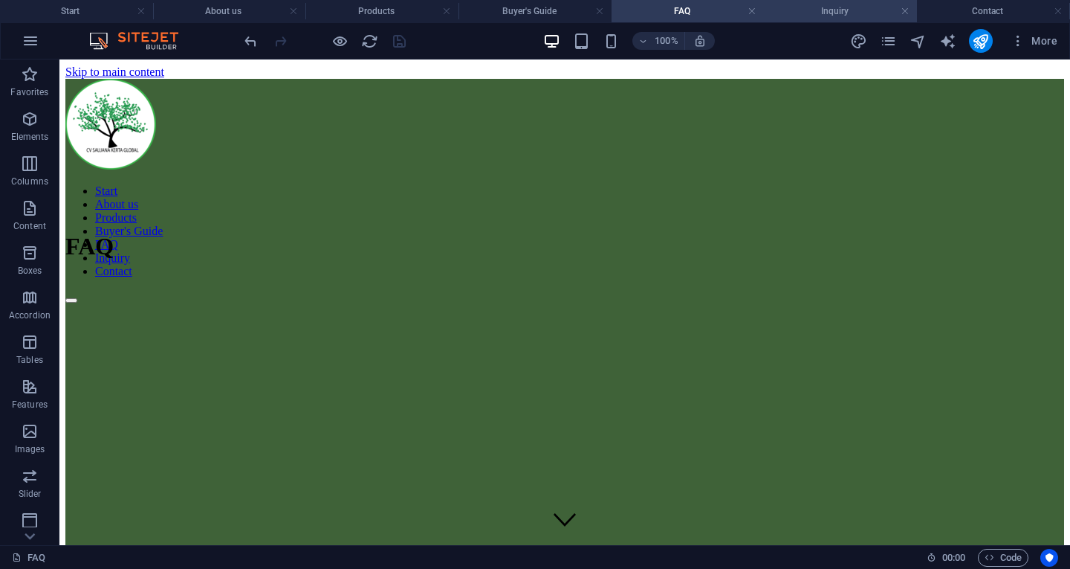
click at [823, 9] on h4 "Inquiry" at bounding box center [841, 11] width 153 height 16
click at [965, 8] on h4 "Contact" at bounding box center [993, 11] width 153 height 16
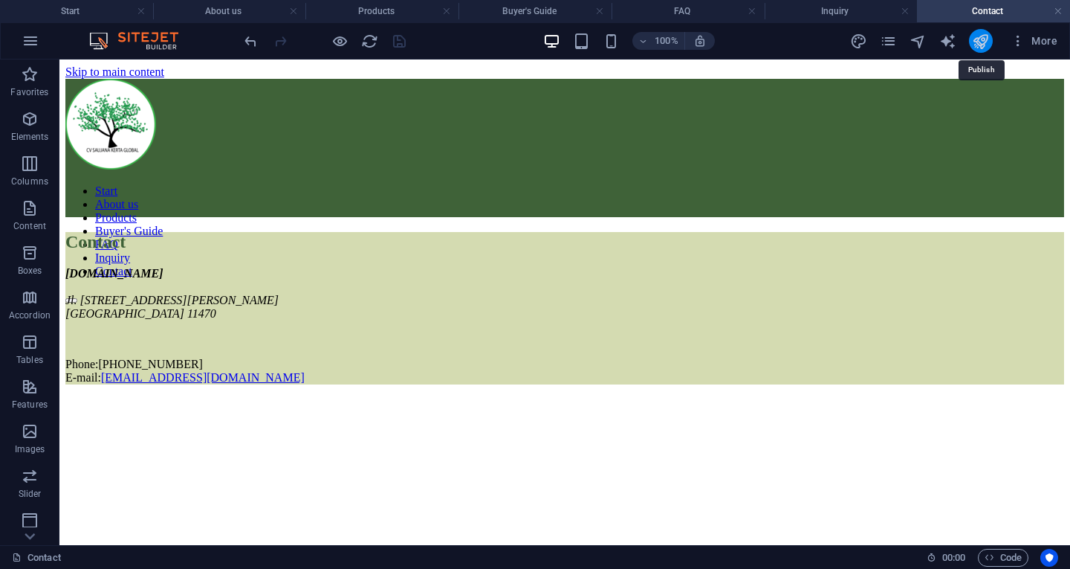
click at [976, 36] on icon "publish" at bounding box center [980, 41] width 17 height 17
